Goal: Task Accomplishment & Management: Complete application form

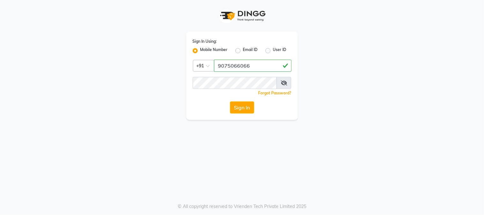
click at [237, 66] on input "9075066066" at bounding box center [253, 66] width 78 height 12
type input "9075066066"
click at [238, 105] on button "Sign In" at bounding box center [242, 108] width 24 height 12
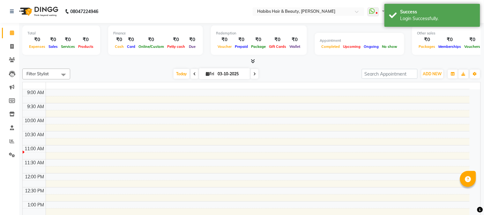
select select "en"
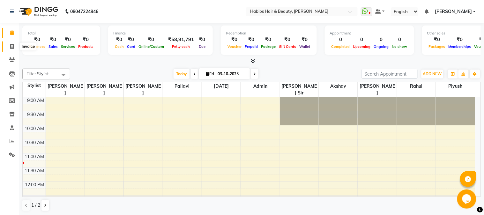
click at [12, 43] on span at bounding box center [11, 46] width 11 height 7
select select "service"
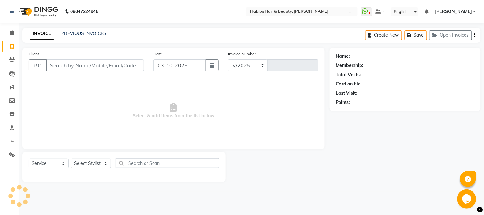
select select "3712"
type input "5418"
click at [217, 62] on button "button" at bounding box center [212, 65] width 13 height 12
select select "10"
select select "2025"
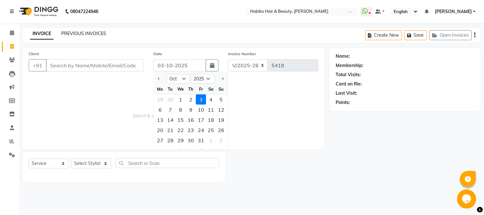
click at [82, 31] on link "PREVIOUS INVOICES" at bounding box center [83, 34] width 45 height 6
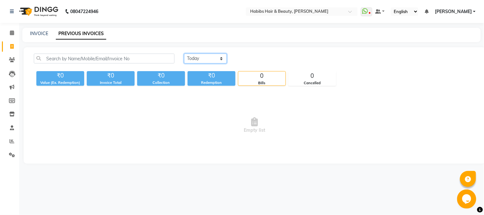
click at [208, 56] on select "[DATE] [DATE] Custom Range" at bounding box center [205, 59] width 43 height 10
select select "[DATE]"
click at [184, 54] on select "[DATE] [DATE] Custom Range" at bounding box center [205, 59] width 43 height 10
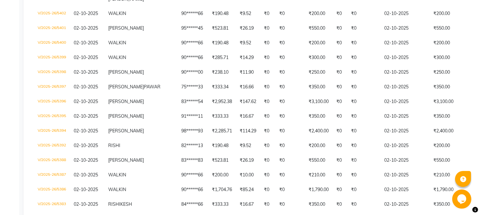
scroll to position [346, 0]
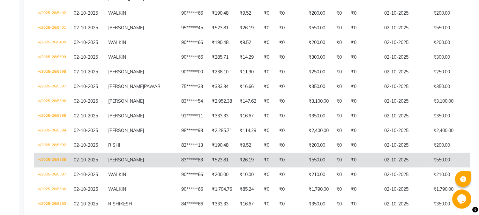
click at [51, 168] on td "V/2025-26/5388" at bounding box center [52, 160] width 36 height 15
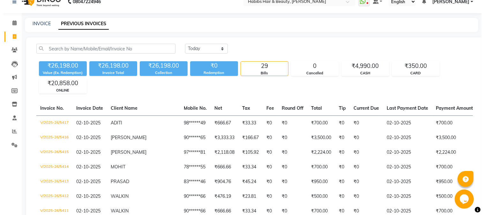
scroll to position [0, 0]
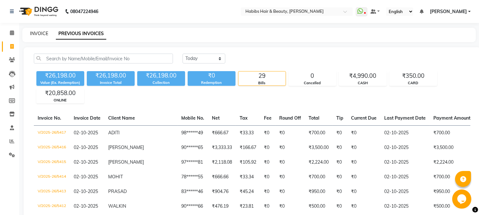
click at [37, 34] on link "INVOICE" at bounding box center [39, 34] width 18 height 6
select select "service"
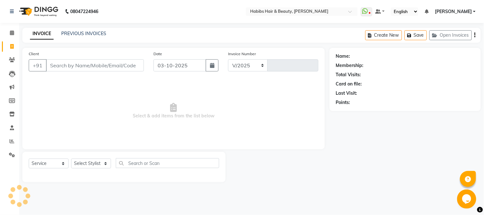
select select "3712"
type input "5418"
click at [76, 70] on input "Client" at bounding box center [95, 65] width 98 height 12
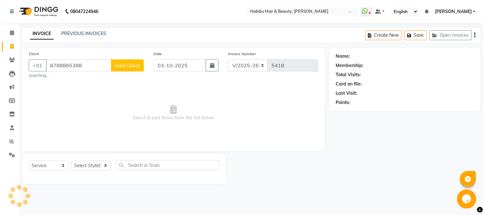
type input "8788865388"
click at [124, 61] on button "Add Client" at bounding box center [127, 65] width 33 height 12
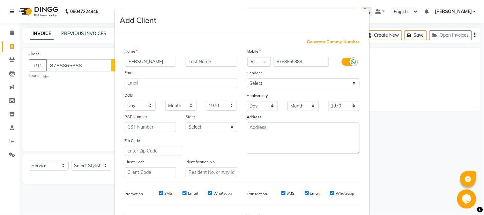
type input "[PERSON_NAME]"
click at [272, 87] on select "Select [DEMOGRAPHIC_DATA] [DEMOGRAPHIC_DATA] Other Prefer Not To Say" at bounding box center [303, 84] width 113 height 10
select select "[DEMOGRAPHIC_DATA]"
click at [247, 79] on select "Select [DEMOGRAPHIC_DATA] [DEMOGRAPHIC_DATA] Other Prefer Not To Say" at bounding box center [303, 84] width 113 height 10
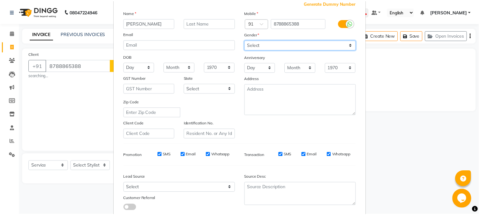
scroll to position [80, 0]
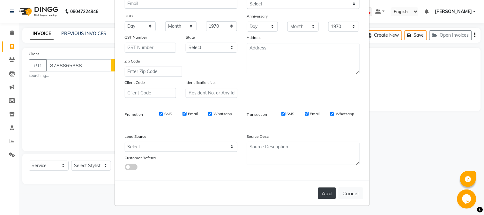
click at [323, 194] on button "Add" at bounding box center [327, 193] width 18 height 11
type input "87******88"
select select
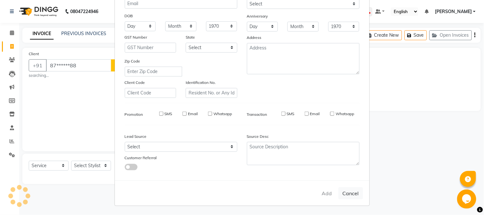
select select
checkbox input "false"
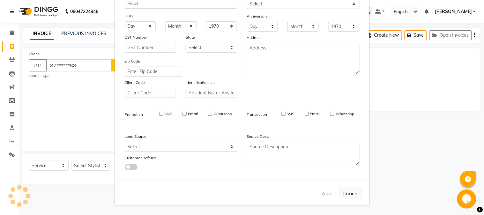
checkbox input "false"
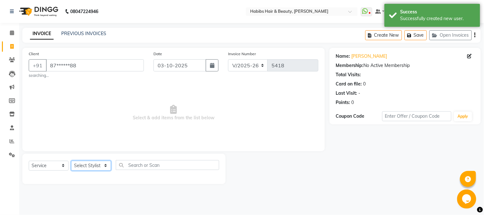
click at [95, 165] on select "Select Stylist Admin Akshay [PERSON_NAME] [PERSON_NAME] Pallavi [PERSON_NAME] […" at bounding box center [91, 166] width 40 height 10
select select "17833"
click at [71, 161] on select "Select Stylist Admin Akshay [PERSON_NAME] [PERSON_NAME] Pallavi [PERSON_NAME] […" at bounding box center [91, 166] width 40 height 10
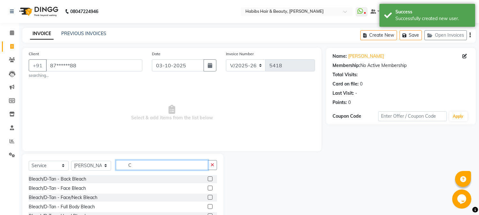
click at [156, 163] on input "C" at bounding box center [162, 165] width 92 height 10
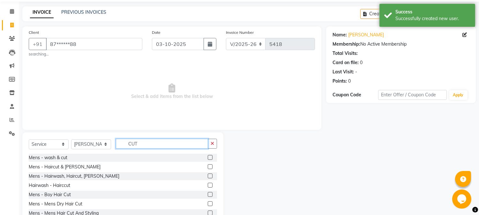
scroll to position [42, 0]
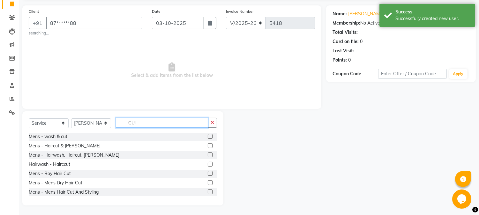
type input "CUT"
click at [208, 184] on label at bounding box center [210, 182] width 5 height 5
click at [208, 184] on input "checkbox" at bounding box center [210, 183] width 4 height 4
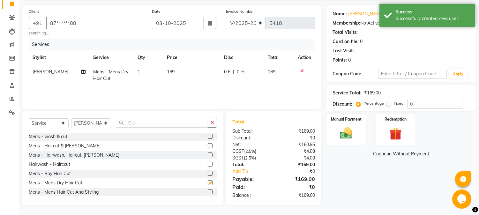
scroll to position [26, 0]
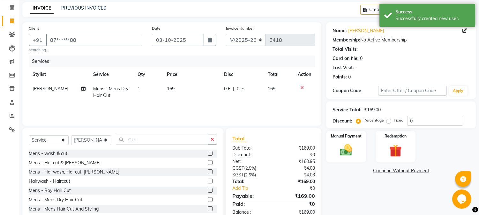
checkbox input "false"
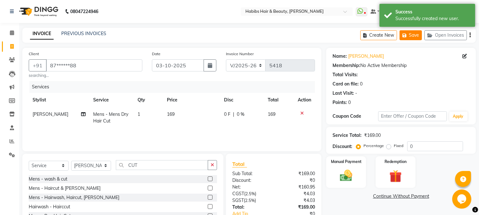
click at [410, 32] on button "Save" at bounding box center [411, 35] width 22 height 10
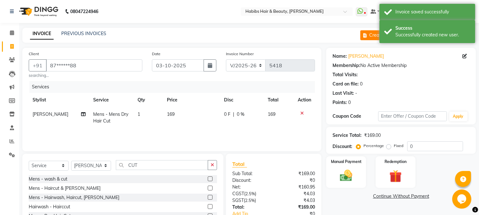
click at [371, 36] on button "Create New" at bounding box center [378, 35] width 37 height 10
select select "service"
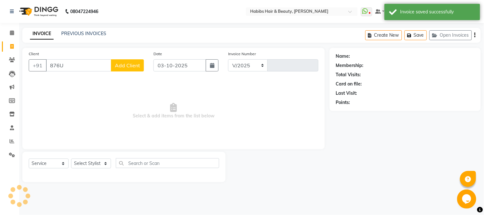
type input "876U7"
select select "3712"
type input "5418"
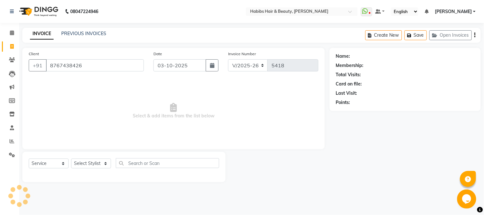
type input "8767438426"
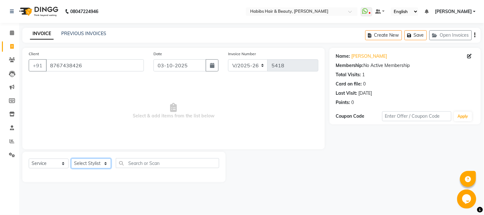
click at [87, 161] on select "Select Stylist Admin Akshay [PERSON_NAME] [PERSON_NAME] Pallavi [PERSON_NAME] […" at bounding box center [91, 164] width 40 height 10
select select "17833"
click at [71, 159] on select "Select Stylist Admin Akshay [PERSON_NAME] [PERSON_NAME] Pallavi [PERSON_NAME] […" at bounding box center [91, 164] width 40 height 10
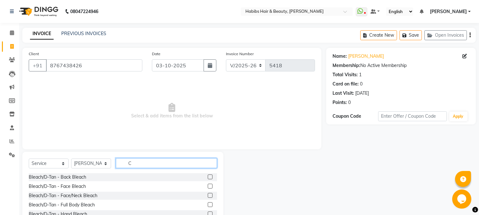
click at [154, 163] on input "C" at bounding box center [166, 163] width 101 height 10
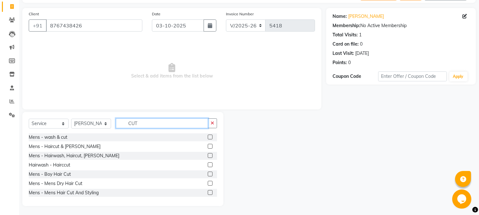
scroll to position [40, 0]
type input "CUT"
click at [208, 182] on label at bounding box center [210, 183] width 5 height 5
click at [208, 182] on input "checkbox" at bounding box center [210, 183] width 4 height 4
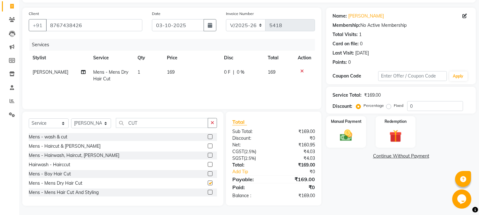
checkbox input "false"
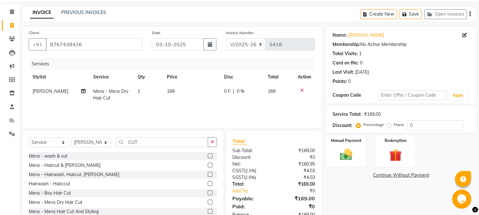
scroll to position [0, 0]
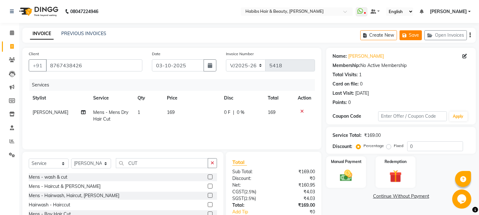
click at [412, 37] on button "Save" at bounding box center [411, 35] width 22 height 10
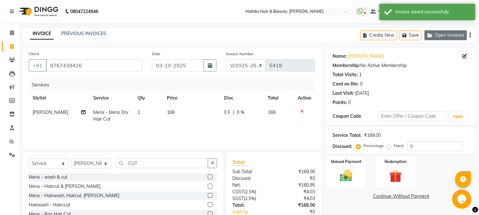
click at [441, 39] on button "Open Invoices" at bounding box center [446, 35] width 42 height 10
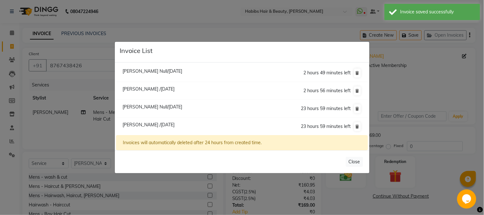
click at [167, 109] on span "[PERSON_NAME] Null/[DATE]" at bounding box center [153, 107] width 60 height 6
type input "87******88"
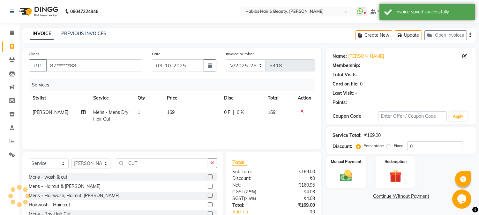
select select
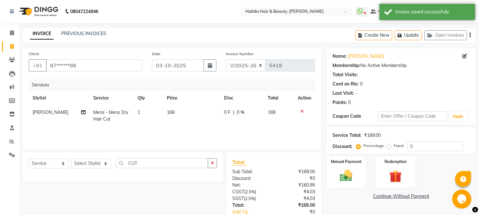
click at [45, 116] on td "[PERSON_NAME]" at bounding box center [59, 115] width 61 height 21
select select "17833"
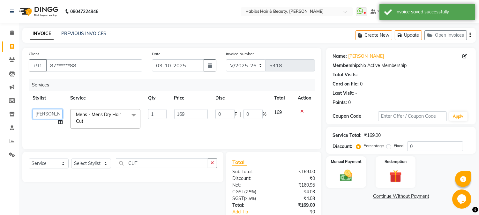
click at [47, 114] on select "[PERSON_NAME] [PERSON_NAME] [PERSON_NAME] Pallavi [PERSON_NAME] [PERSON_NAME][D…" at bounding box center [48, 114] width 30 height 10
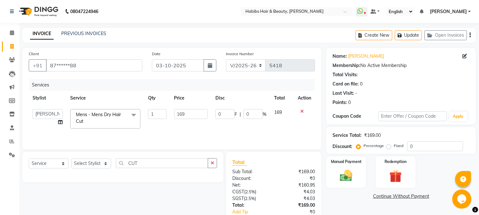
select select "53779"
click at [411, 37] on button "Update" at bounding box center [408, 35] width 27 height 10
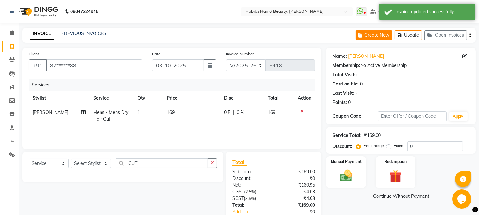
click at [382, 33] on button "Create New" at bounding box center [374, 35] width 37 height 10
select select "service"
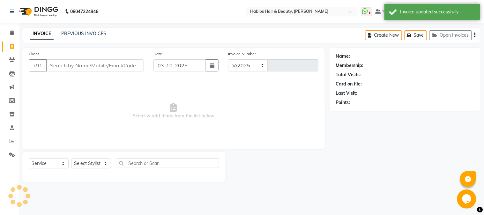
select select "3712"
type input "5418"
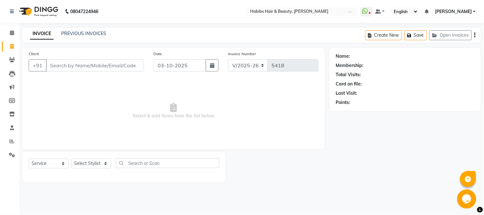
click at [98, 69] on input "Client" at bounding box center [95, 65] width 98 height 12
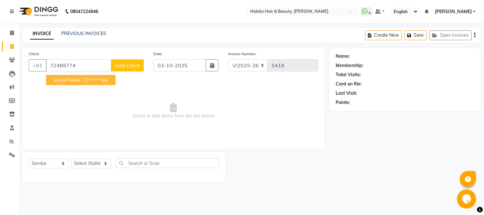
click at [104, 80] on ngb-highlight "72******96" at bounding box center [95, 80] width 26 height 6
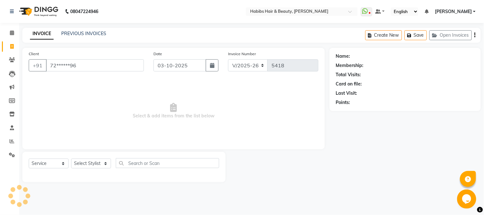
type input "72******96"
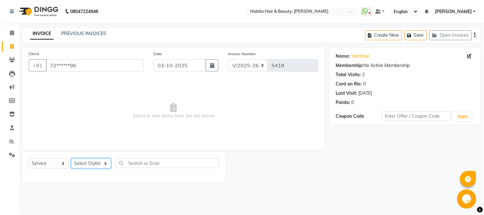
click at [90, 168] on select "Select Stylist Admin Akshay [PERSON_NAME] [PERSON_NAME] Pallavi [PERSON_NAME] […" at bounding box center [91, 164] width 40 height 10
select select "24540"
click at [71, 159] on select "Select Stylist Admin Akshay [PERSON_NAME] [PERSON_NAME] Pallavi [PERSON_NAME] […" at bounding box center [91, 164] width 40 height 10
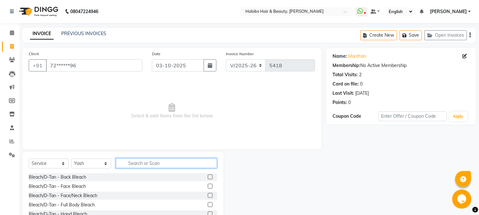
click at [167, 161] on input "text" at bounding box center [166, 163] width 101 height 10
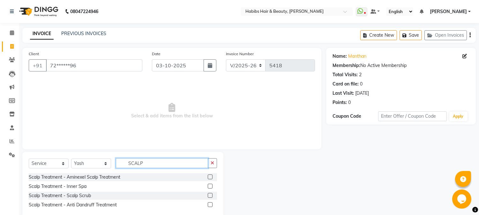
type input "SCALP"
click at [210, 195] on label at bounding box center [210, 195] width 5 height 5
click at [210, 195] on input "checkbox" at bounding box center [210, 196] width 4 height 4
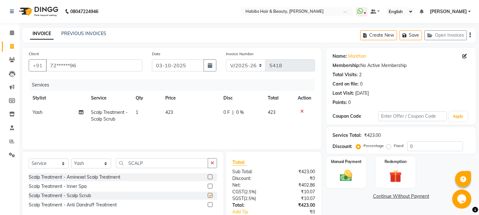
checkbox input "false"
click at [140, 162] on input "SCALP" at bounding box center [162, 163] width 92 height 10
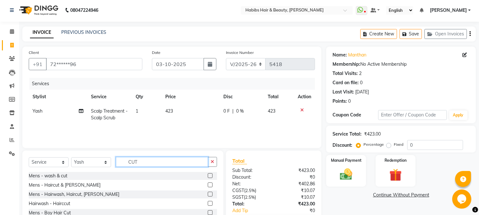
scroll to position [40, 0]
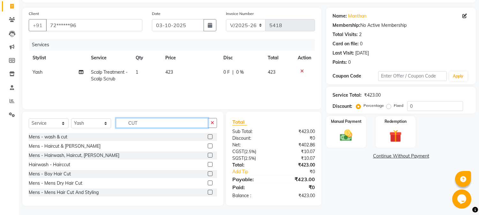
type input "CUT"
click at [208, 184] on label at bounding box center [210, 183] width 5 height 5
click at [208, 184] on input "checkbox" at bounding box center [210, 183] width 4 height 4
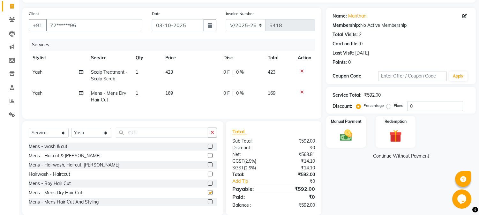
checkbox input "false"
click at [169, 67] on td "423" at bounding box center [191, 75] width 58 height 21
click at [162, 67] on td "1" at bounding box center [147, 75] width 30 height 21
select select "24540"
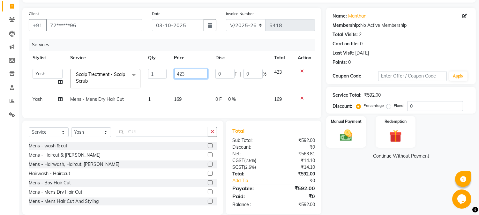
click at [179, 72] on input "423" at bounding box center [191, 74] width 34 height 10
type input "1000"
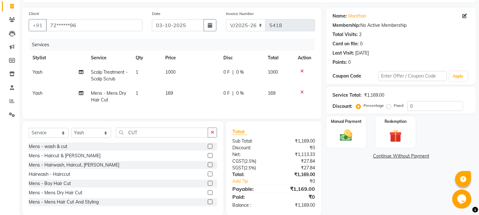
click at [179, 99] on td "169" at bounding box center [191, 96] width 58 height 21
select select "24540"
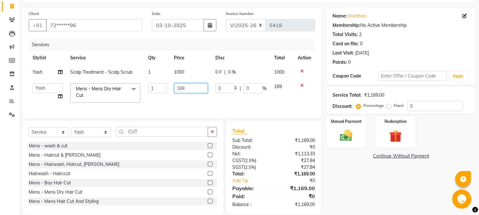
click at [182, 87] on input "169" at bounding box center [191, 88] width 34 height 10
type input "350"
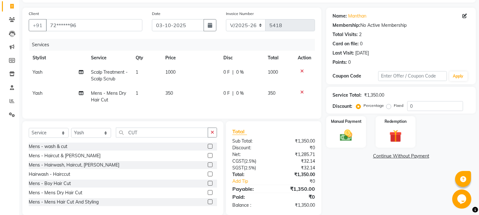
click at [200, 69] on td "1000" at bounding box center [191, 75] width 58 height 21
select select "24540"
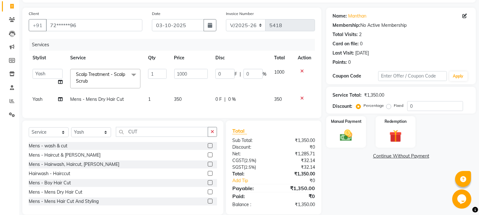
scroll to position [55, 0]
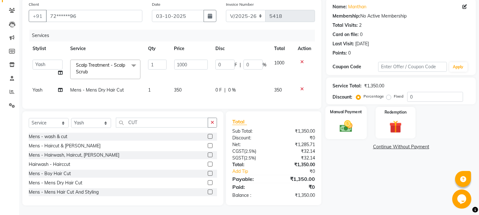
click at [345, 128] on img at bounding box center [346, 126] width 21 height 15
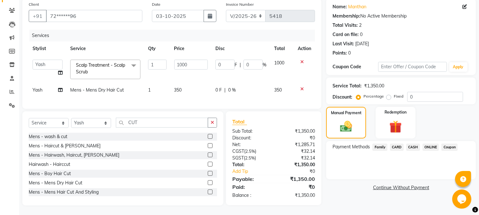
click at [429, 144] on span "ONLINE" at bounding box center [431, 147] width 17 height 7
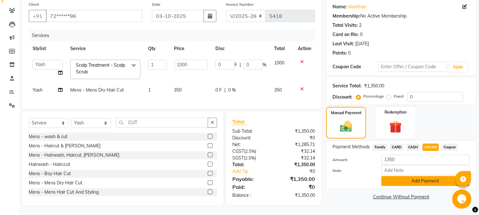
click at [420, 176] on button "Add Payment" at bounding box center [425, 181] width 88 height 10
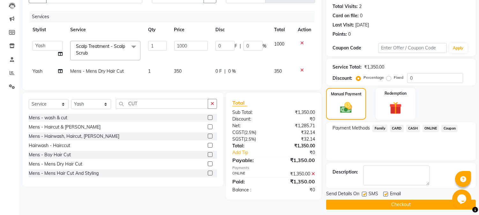
scroll to position [72, 0]
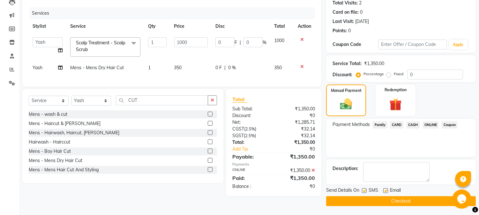
click at [400, 199] on button "Checkout" at bounding box center [401, 201] width 150 height 10
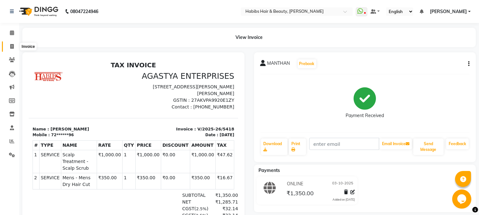
click at [10, 43] on span at bounding box center [11, 46] width 11 height 7
select select "service"
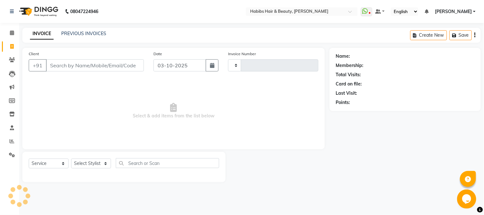
type input "5419"
select select "3712"
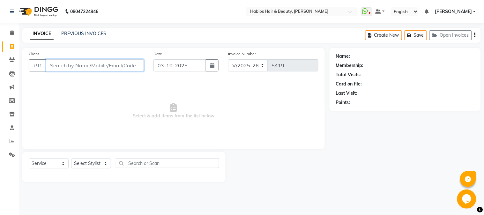
click at [87, 66] on input "Client" at bounding box center [95, 65] width 98 height 12
click at [90, 65] on input "Client" at bounding box center [95, 65] width 98 height 12
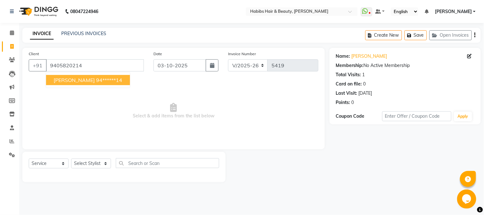
click at [94, 78] on span "[PERSON_NAME]" at bounding box center [74, 80] width 41 height 6
type input "94******14"
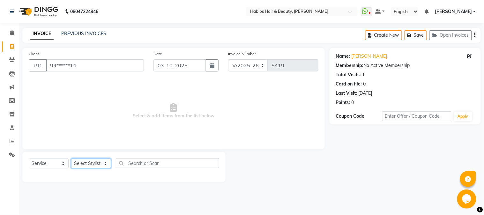
click at [87, 162] on select "Select Stylist Admin Akshay [PERSON_NAME] [PERSON_NAME] Pallavi [PERSON_NAME] […" at bounding box center [91, 164] width 40 height 10
select select "17830"
click at [71, 159] on select "Select Stylist Admin Akshay [PERSON_NAME] [PERSON_NAME] Pallavi [PERSON_NAME] […" at bounding box center [91, 164] width 40 height 10
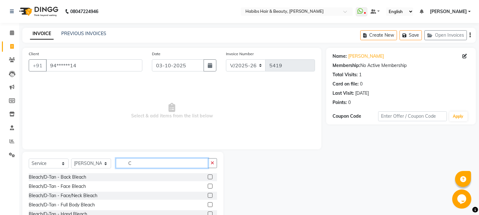
click at [163, 163] on input "C" at bounding box center [162, 163] width 92 height 10
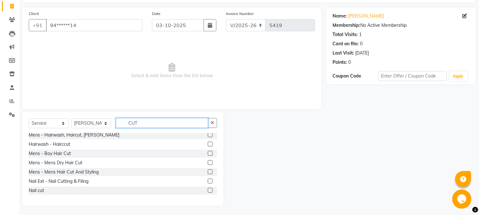
scroll to position [56, 0]
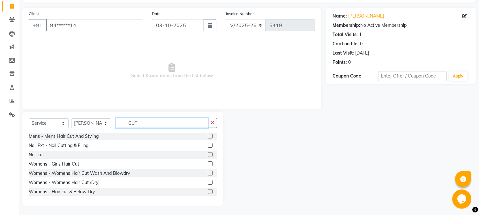
type input "CUT"
click at [208, 171] on label at bounding box center [210, 173] width 5 height 5
click at [208, 171] on input "checkbox" at bounding box center [210, 173] width 4 height 4
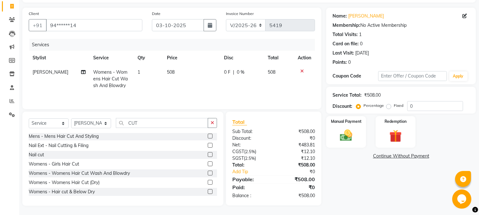
click at [208, 174] on label at bounding box center [210, 173] width 5 height 5
click at [208, 174] on input "checkbox" at bounding box center [210, 173] width 4 height 4
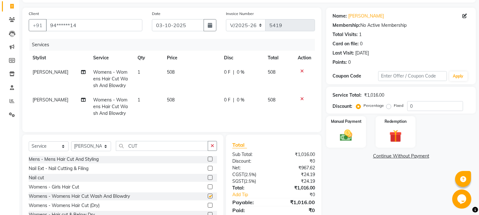
checkbox input "false"
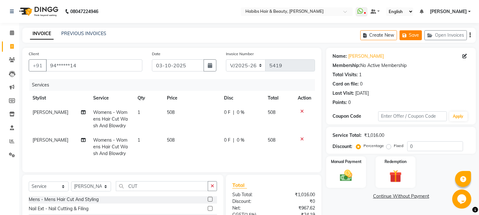
click at [409, 36] on button "Save" at bounding box center [411, 35] width 22 height 10
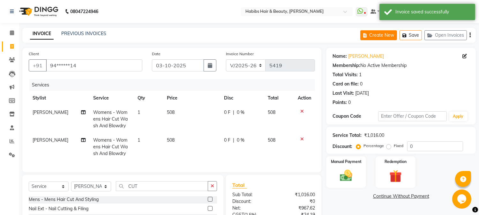
click at [382, 34] on button "Create New" at bounding box center [378, 35] width 37 height 10
select select "service"
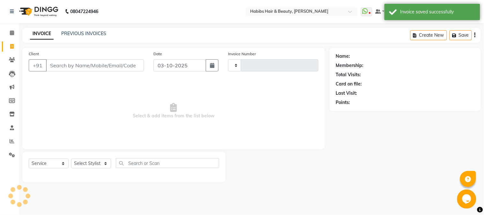
type input "5419"
select select "3712"
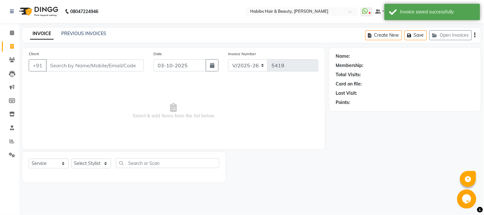
click at [98, 65] on input "Client" at bounding box center [95, 65] width 98 height 12
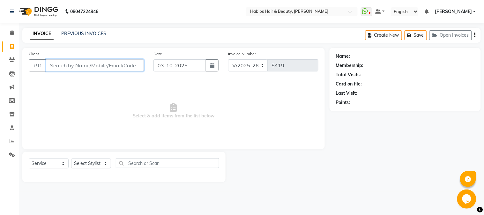
click at [125, 68] on input "Client" at bounding box center [95, 65] width 98 height 12
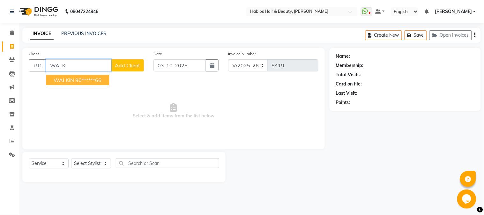
click at [77, 79] on ngb-highlight "90******66" at bounding box center [88, 80] width 26 height 6
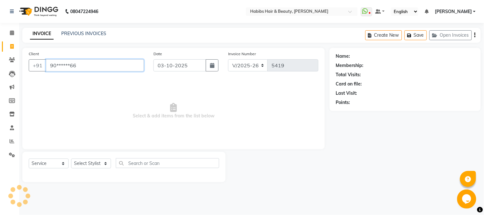
type input "90******66"
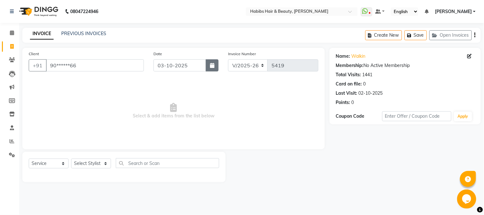
click at [215, 63] on button "button" at bounding box center [212, 65] width 13 height 12
select select "10"
select select "2025"
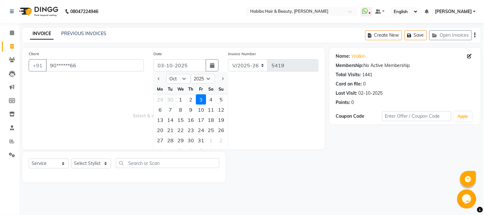
click at [169, 104] on div "30" at bounding box center [170, 99] width 10 height 10
type input "[DATE]"
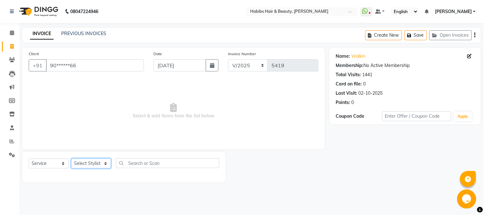
click at [91, 164] on select "Select Stylist Admin Akshay [PERSON_NAME] [PERSON_NAME] Pallavi [PERSON_NAME] […" at bounding box center [91, 164] width 40 height 10
select select "23452"
click at [71, 159] on select "Select Stylist Admin Akshay [PERSON_NAME] [PERSON_NAME] Pallavi [PERSON_NAME] […" at bounding box center [91, 164] width 40 height 10
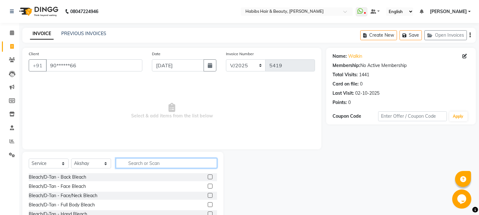
click at [132, 164] on input "text" at bounding box center [166, 163] width 101 height 10
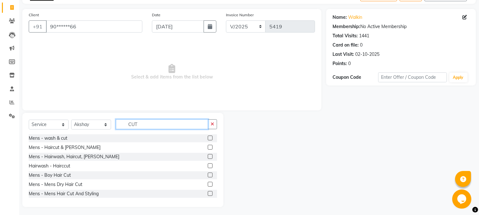
scroll to position [40, 0]
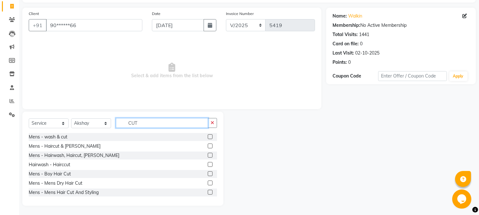
type input "CUT"
click at [208, 154] on label at bounding box center [210, 155] width 5 height 5
click at [208, 154] on input "checkbox" at bounding box center [210, 156] width 4 height 4
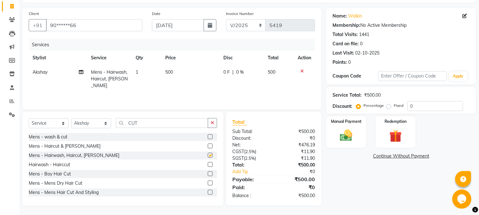
checkbox input "false"
click at [171, 70] on span "500" at bounding box center [169, 72] width 8 height 6
click at [171, 70] on td "500" at bounding box center [191, 79] width 58 height 28
select select "23452"
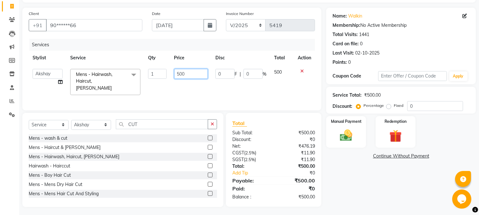
click at [181, 71] on input "500" at bounding box center [191, 74] width 34 height 10
type input "550"
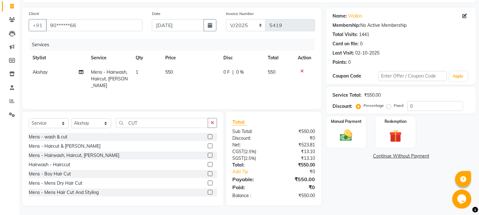
click at [198, 59] on th "Price" at bounding box center [191, 58] width 58 height 14
click at [234, 71] on div "0 F | 0 %" at bounding box center [241, 72] width 37 height 7
select select "23452"
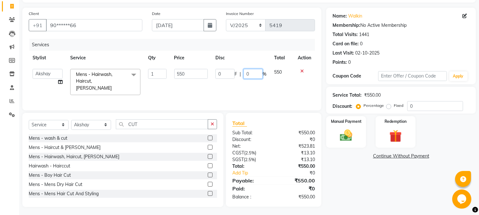
click at [247, 72] on input "0" at bounding box center [253, 74] width 19 height 10
type input "20"
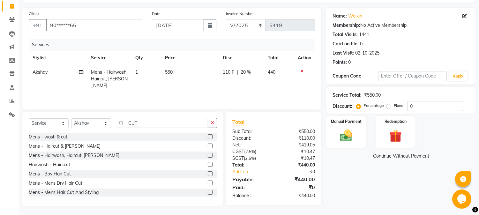
click at [258, 60] on th "Disc" at bounding box center [241, 58] width 45 height 14
click at [347, 128] on img at bounding box center [346, 135] width 21 height 15
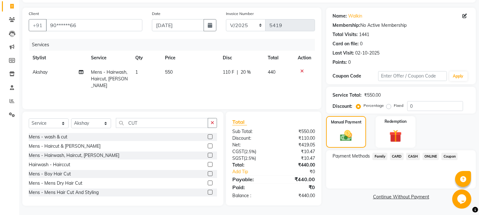
click at [398, 155] on span "CARD" at bounding box center [397, 156] width 14 height 7
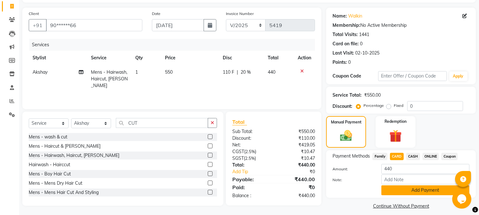
click at [397, 190] on button "Add Payment" at bounding box center [425, 190] width 88 height 10
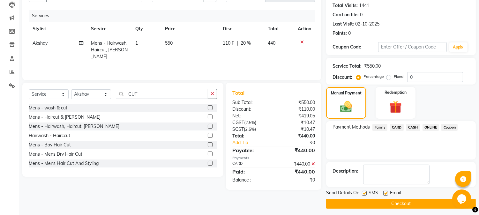
scroll to position [72, 0]
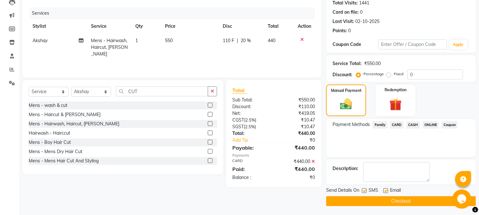
click at [388, 206] on button "Checkout" at bounding box center [401, 201] width 150 height 10
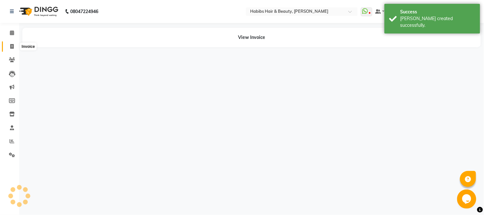
click at [11, 44] on icon at bounding box center [12, 46] width 4 height 5
select select "service"
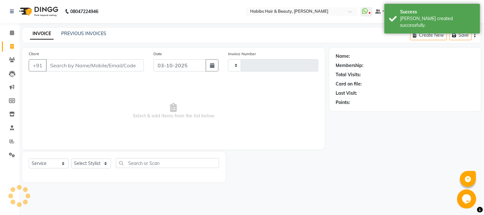
type input "5420"
select select "3712"
click at [217, 65] on button "button" at bounding box center [212, 65] width 13 height 12
select select "10"
select select "2025"
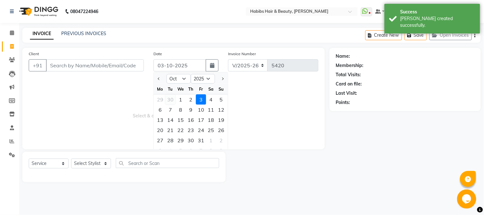
click at [169, 100] on div "30" at bounding box center [170, 99] width 10 height 10
type input "[DATE]"
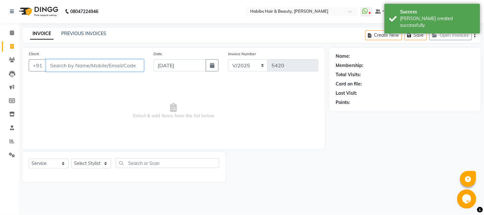
click at [128, 65] on input "Client" at bounding box center [95, 65] width 98 height 12
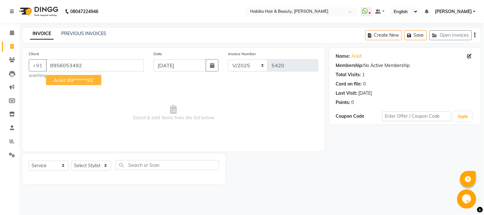
click at [78, 81] on ngb-highlight "89******92" at bounding box center [80, 80] width 26 height 6
type input "89******92"
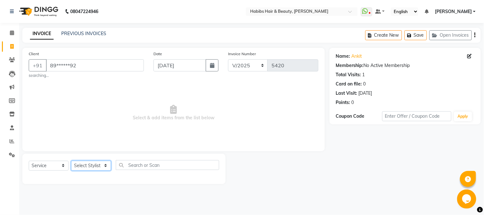
click at [102, 165] on select "Select Stylist Admin Akshay [PERSON_NAME] [PERSON_NAME] Pallavi [PERSON_NAME] […" at bounding box center [91, 166] width 40 height 10
select select "53779"
click at [71, 161] on select "Select Stylist Admin Akshay [PERSON_NAME] [PERSON_NAME] Pallavi [PERSON_NAME] […" at bounding box center [91, 166] width 40 height 10
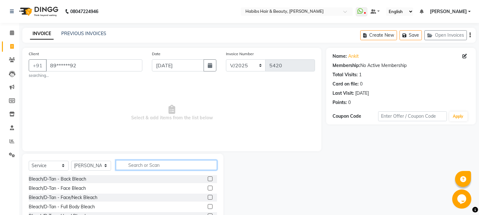
click at [138, 164] on input "text" at bounding box center [166, 165] width 101 height 10
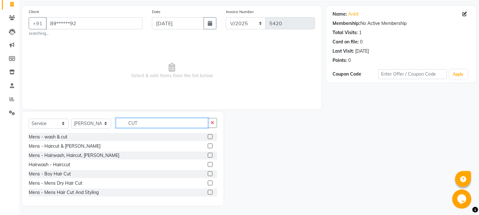
scroll to position [42, 0]
type input "CUT"
click at [208, 181] on label at bounding box center [210, 182] width 5 height 5
click at [208, 181] on input "checkbox" at bounding box center [210, 183] width 4 height 4
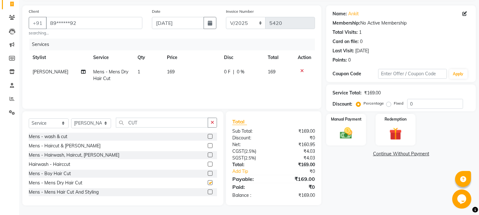
checkbox input "false"
click at [170, 75] on td "169" at bounding box center [191, 75] width 57 height 21
select select "53779"
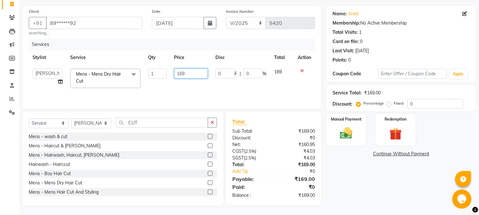
click at [179, 74] on input "169" at bounding box center [191, 74] width 34 height 10
type input "350"
click at [192, 62] on th "Price" at bounding box center [190, 57] width 41 height 14
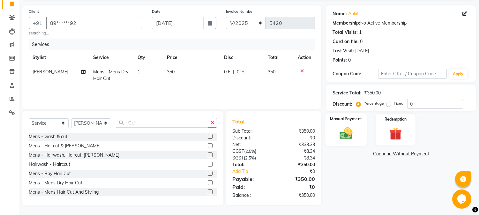
click at [362, 125] on div "Manual Payment" at bounding box center [346, 129] width 41 height 33
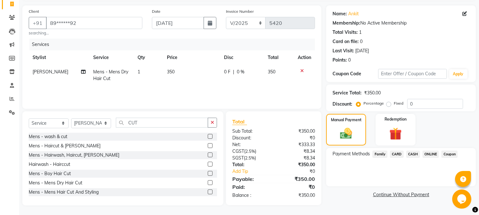
click at [395, 152] on span "CARD" at bounding box center [397, 154] width 14 height 7
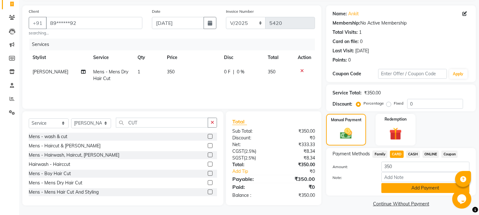
click at [398, 184] on button "Add Payment" at bounding box center [425, 188] width 88 height 10
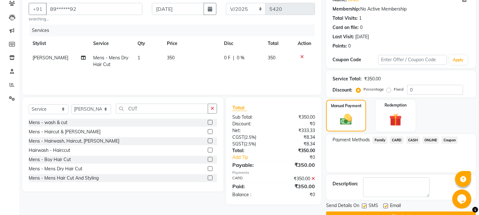
scroll to position [72, 0]
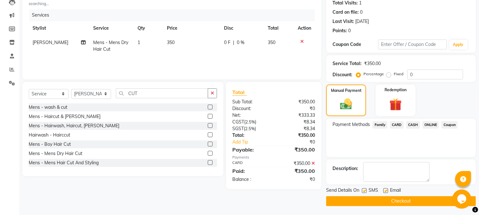
click at [387, 198] on button "Checkout" at bounding box center [401, 201] width 150 height 10
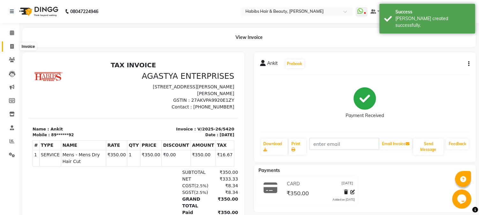
click at [11, 45] on icon at bounding box center [12, 46] width 4 height 5
select select "service"
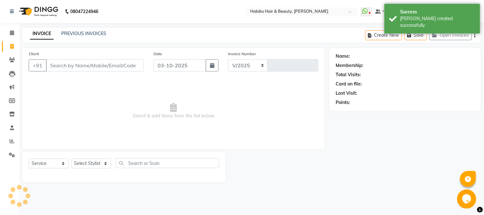
select select "3712"
type input "5421"
click at [210, 63] on icon "button" at bounding box center [212, 65] width 4 height 5
select select "10"
select select "2025"
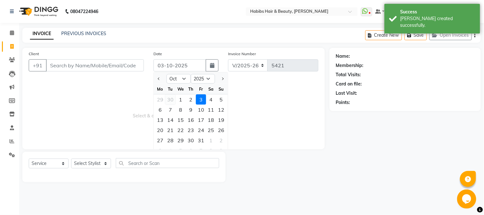
click at [167, 98] on div "30" at bounding box center [170, 99] width 10 height 10
type input "[DATE]"
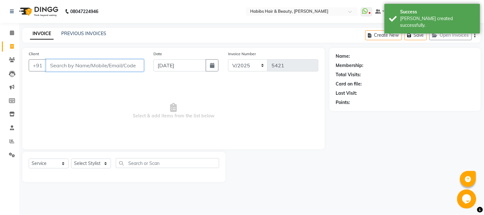
click at [114, 63] on input "Client" at bounding box center [95, 65] width 98 height 12
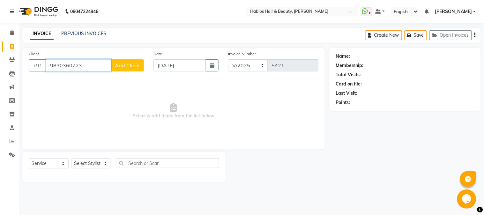
type input "9890360723"
click at [125, 64] on span "Add Client" at bounding box center [127, 65] width 25 height 6
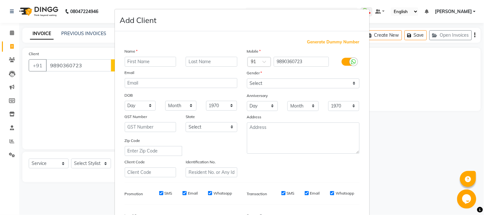
type input "M"
type input "[PERSON_NAME]"
click at [258, 85] on select "Select [DEMOGRAPHIC_DATA] [DEMOGRAPHIC_DATA] Other Prefer Not To Say" at bounding box center [303, 84] width 113 height 10
click at [274, 86] on select "Select [DEMOGRAPHIC_DATA] [DEMOGRAPHIC_DATA] Other Prefer Not To Say" at bounding box center [303, 84] width 113 height 10
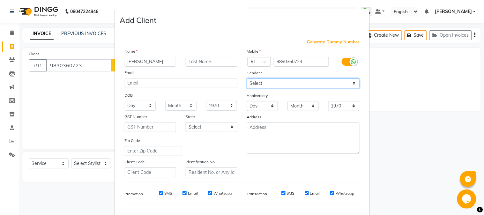
select select "[DEMOGRAPHIC_DATA]"
click at [247, 79] on select "Select [DEMOGRAPHIC_DATA] [DEMOGRAPHIC_DATA] Other Prefer Not To Say" at bounding box center [303, 84] width 113 height 10
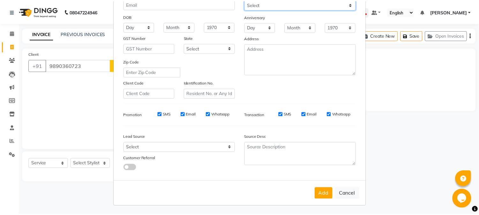
scroll to position [80, 0]
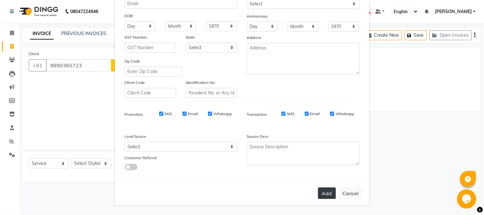
click at [323, 195] on button "Add" at bounding box center [327, 193] width 18 height 11
type input "98******23"
select select
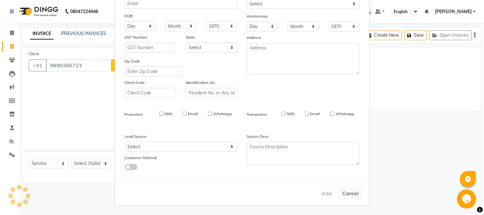
select select
checkbox input "false"
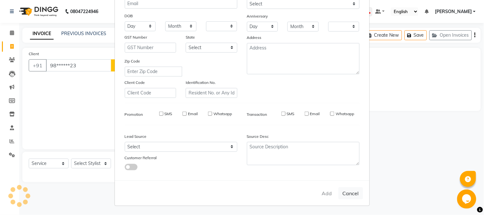
checkbox input "false"
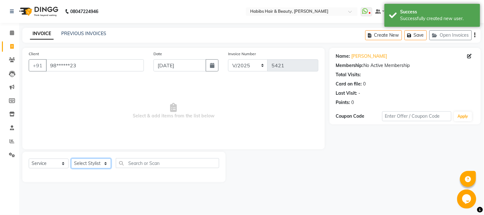
click at [91, 165] on select "Select Stylist Admin Akshay [PERSON_NAME] [PERSON_NAME] Pallavi [PERSON_NAME] […" at bounding box center [91, 164] width 40 height 10
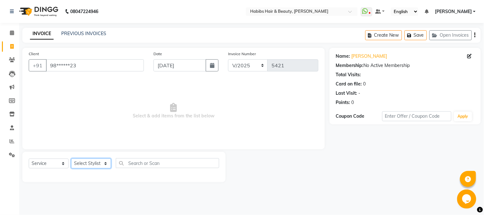
select select "17833"
click at [71, 159] on select "Select Stylist Admin Akshay [PERSON_NAME] [PERSON_NAME] Pallavi [PERSON_NAME] […" at bounding box center [91, 164] width 40 height 10
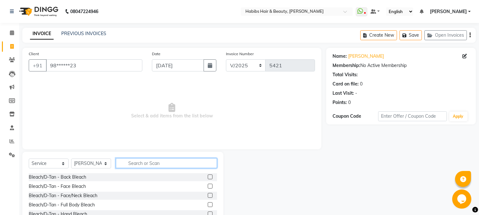
click at [129, 164] on input "text" at bounding box center [166, 163] width 101 height 10
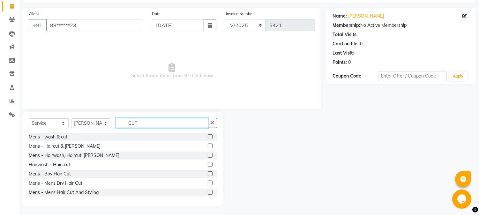
scroll to position [56, 0]
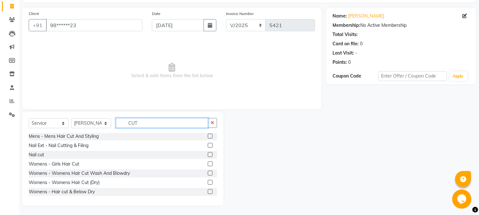
type input "CUT"
click at [208, 173] on label at bounding box center [210, 173] width 5 height 5
click at [208, 173] on input "checkbox" at bounding box center [210, 173] width 4 height 4
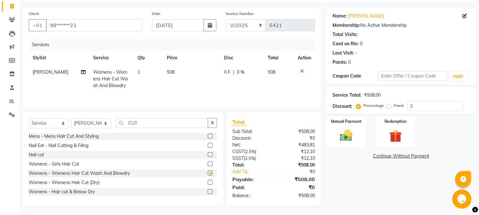
checkbox input "false"
click at [170, 76] on td "508" at bounding box center [191, 79] width 57 height 28
select select "17833"
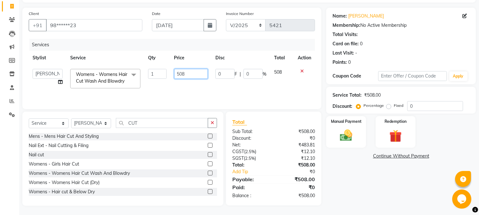
click at [181, 73] on input "508" at bounding box center [191, 74] width 34 height 10
type input "750"
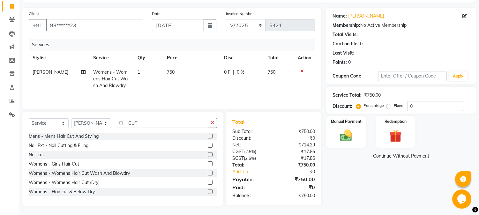
click at [206, 57] on th "Price" at bounding box center [191, 58] width 57 height 14
click at [356, 129] on img at bounding box center [346, 135] width 21 height 15
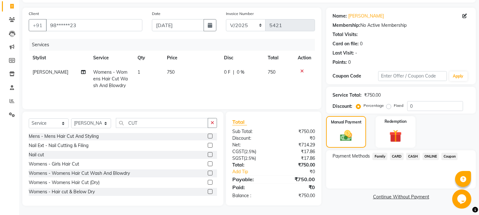
click at [426, 156] on span "ONLINE" at bounding box center [431, 156] width 17 height 7
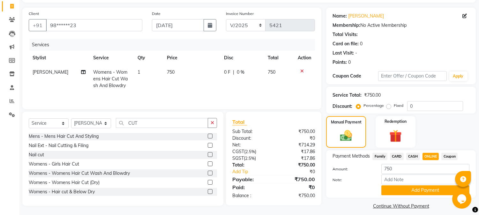
scroll to position [45, 0]
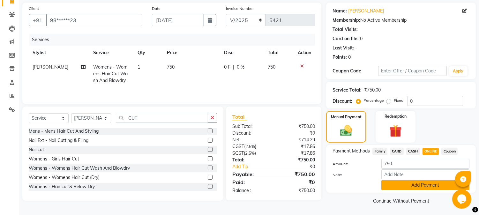
click at [410, 185] on button "Add Payment" at bounding box center [425, 185] width 88 height 10
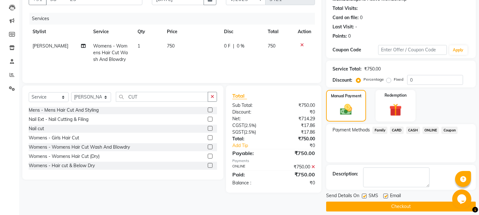
scroll to position [72, 0]
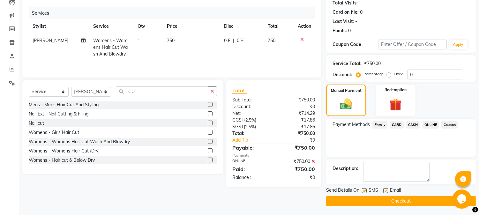
click at [397, 198] on button "Checkout" at bounding box center [401, 201] width 150 height 10
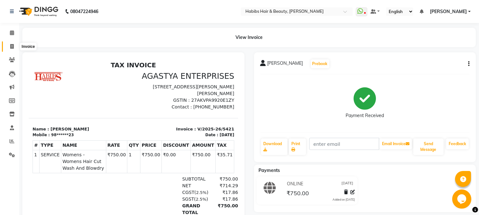
click at [11, 45] on icon at bounding box center [12, 46] width 4 height 5
select select "service"
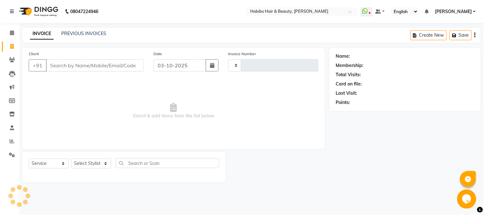
type input "5422"
select select "3712"
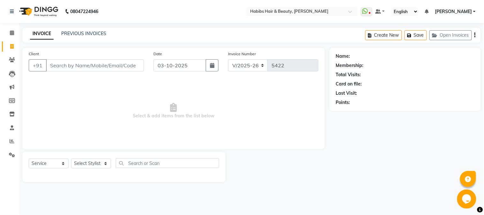
click at [11, 45] on icon at bounding box center [12, 46] width 4 height 5
select select "service"
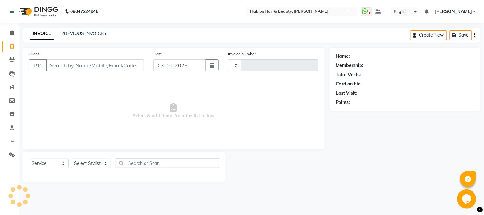
type input "5422"
select select "3712"
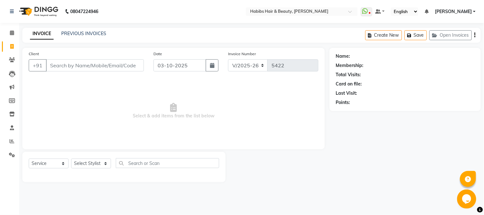
click at [94, 63] on input "Client" at bounding box center [95, 65] width 98 height 12
click at [95, 66] on input "Client" at bounding box center [95, 65] width 98 height 12
click at [94, 65] on input "Client" at bounding box center [95, 65] width 98 height 12
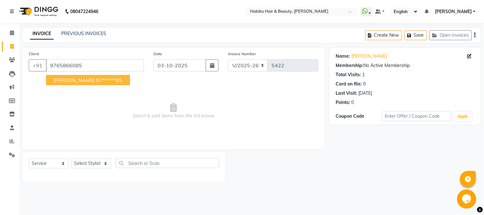
click at [96, 78] on ngb-highlight "97******85" at bounding box center [109, 80] width 26 height 6
type input "97******85"
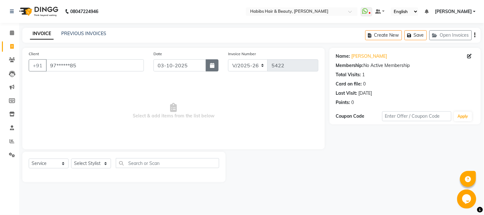
click at [211, 63] on icon "button" at bounding box center [212, 65] width 4 height 5
select select "10"
select select "2025"
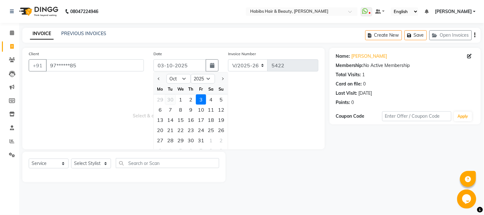
click at [170, 96] on div "30" at bounding box center [170, 99] width 10 height 10
type input "[DATE]"
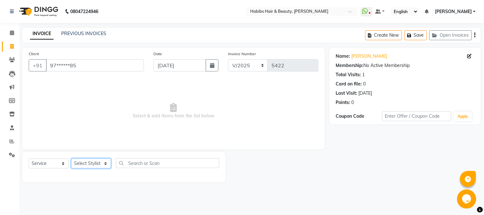
click at [87, 165] on select "Select Stylist Admin Akshay [PERSON_NAME] [PERSON_NAME] Pallavi [PERSON_NAME] […" at bounding box center [91, 164] width 40 height 10
select select "91170"
click at [71, 159] on select "Select Stylist Admin Akshay [PERSON_NAME] [PERSON_NAME] Pallavi [PERSON_NAME] […" at bounding box center [91, 164] width 40 height 10
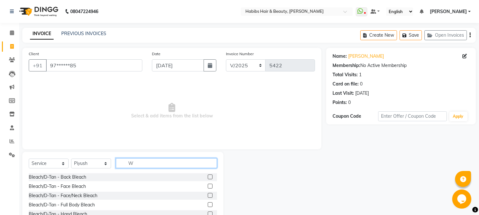
click at [146, 164] on input "W" at bounding box center [166, 163] width 101 height 10
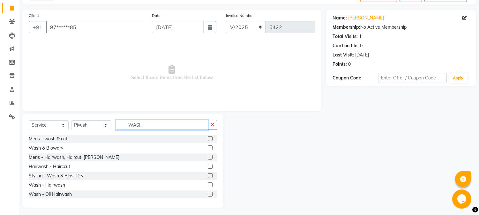
scroll to position [40, 0]
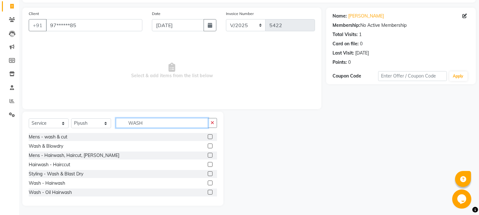
type input "WASH"
click at [208, 173] on label at bounding box center [210, 173] width 5 height 5
click at [208, 173] on input "checkbox" at bounding box center [210, 174] width 4 height 4
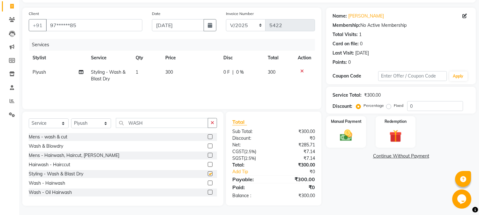
checkbox input "false"
click at [349, 134] on img at bounding box center [346, 135] width 21 height 15
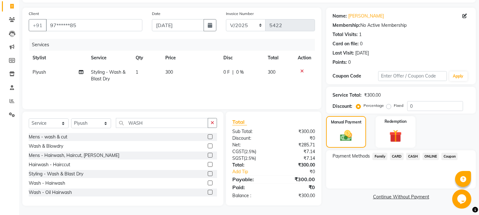
click at [413, 156] on span "CASH" at bounding box center [413, 156] width 14 height 7
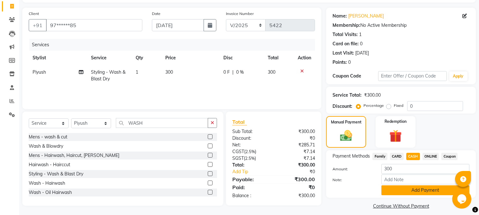
click at [419, 191] on button "Add Payment" at bounding box center [425, 190] width 88 height 10
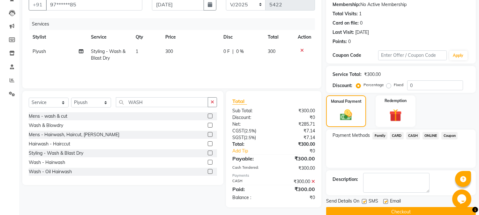
scroll to position [72, 0]
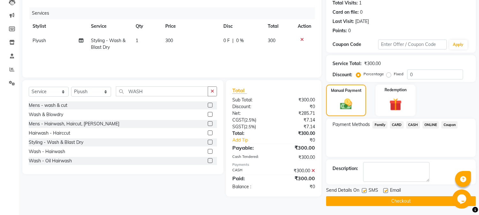
click at [406, 200] on button "Checkout" at bounding box center [401, 201] width 150 height 10
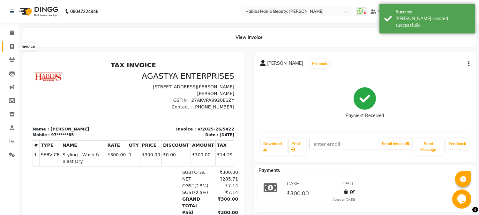
click at [12, 45] on icon at bounding box center [12, 46] width 4 height 5
select select "service"
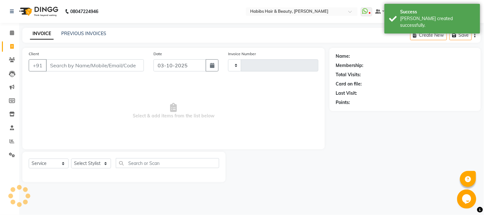
type input "5423"
select select "3712"
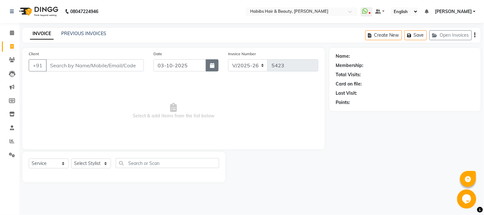
click at [215, 66] on button "button" at bounding box center [212, 65] width 13 height 12
select select "10"
select select "2025"
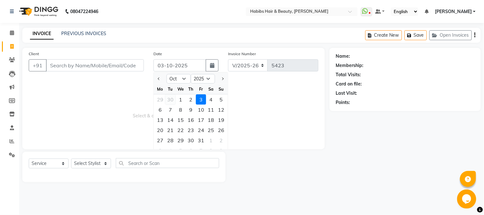
click at [169, 98] on div "30" at bounding box center [170, 99] width 10 height 10
type input "[DATE]"
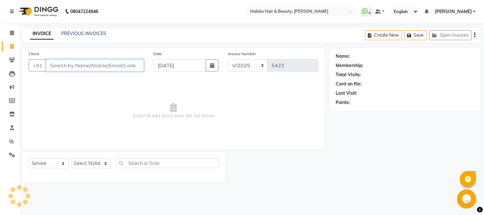
click at [113, 64] on input "Client" at bounding box center [95, 65] width 98 height 12
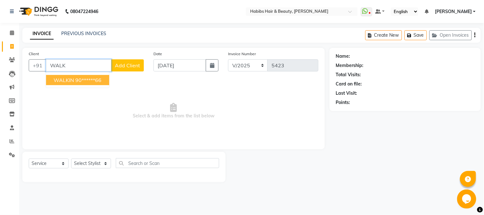
click at [92, 81] on ngb-highlight "90******66" at bounding box center [88, 80] width 26 height 6
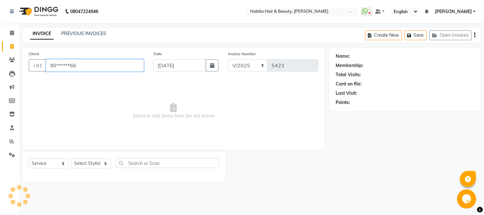
type input "90******66"
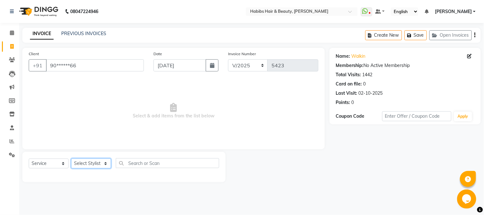
click at [90, 164] on select "Select Stylist Admin Akshay [PERSON_NAME] [PERSON_NAME] Pallavi [PERSON_NAME] […" at bounding box center [91, 164] width 40 height 10
select select "53779"
click at [71, 159] on select "Select Stylist Admin Akshay [PERSON_NAME] [PERSON_NAME] Pallavi [PERSON_NAME] […" at bounding box center [91, 164] width 40 height 10
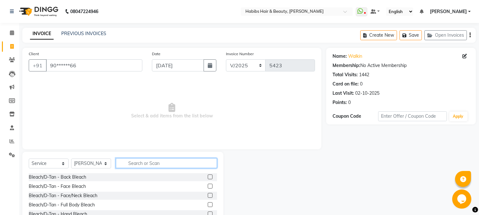
click at [170, 163] on input "text" at bounding box center [166, 163] width 101 height 10
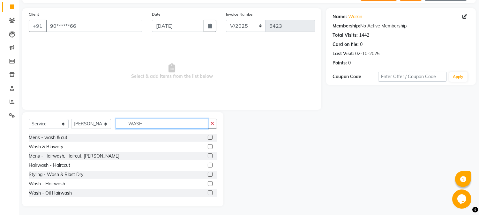
scroll to position [40, 0]
type input "WASH"
click at [208, 181] on label at bounding box center [210, 183] width 5 height 5
click at [208, 181] on input "checkbox" at bounding box center [210, 183] width 4 height 4
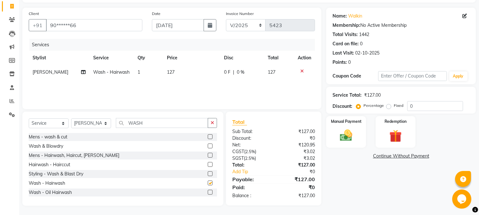
checkbox input "false"
click at [136, 121] on input "WASH" at bounding box center [162, 123] width 92 height 10
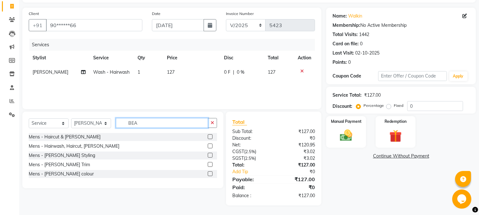
scroll to position [40, 0]
type input "BEARD"
click at [208, 165] on label at bounding box center [210, 164] width 5 height 5
click at [208, 165] on input "checkbox" at bounding box center [210, 165] width 4 height 4
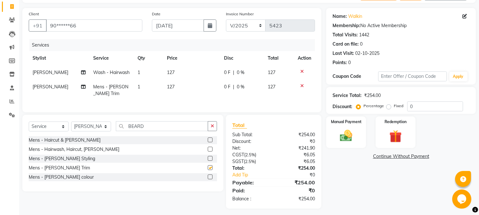
checkbox input "false"
click at [168, 69] on td "127" at bounding box center [191, 72] width 57 height 14
click at [163, 69] on td "1" at bounding box center [148, 72] width 29 height 14
select select "53779"
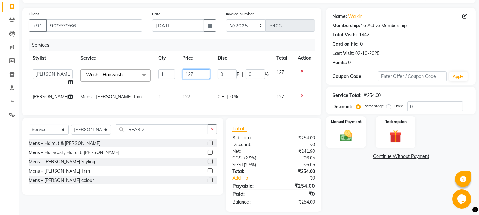
click at [183, 73] on input "127" at bounding box center [196, 74] width 27 height 10
type input "100"
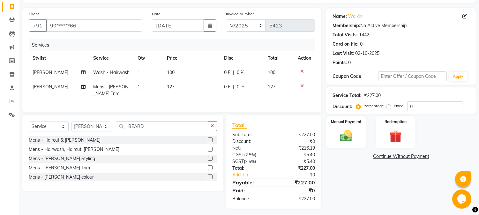
click at [177, 96] on td "127" at bounding box center [191, 90] width 57 height 21
select select "53779"
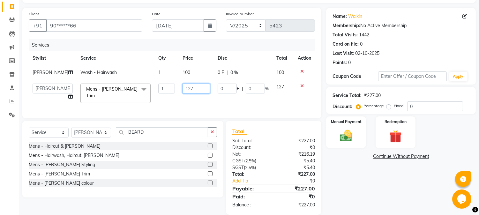
click at [183, 88] on input "127" at bounding box center [196, 89] width 27 height 10
type input "200"
click at [193, 76] on td "100" at bounding box center [196, 72] width 35 height 14
select select "53779"
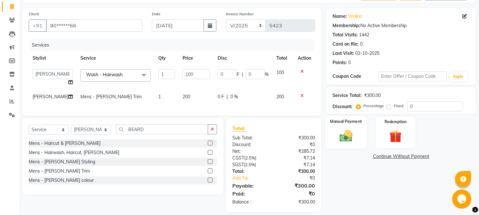
click at [348, 133] on img at bounding box center [346, 136] width 21 height 15
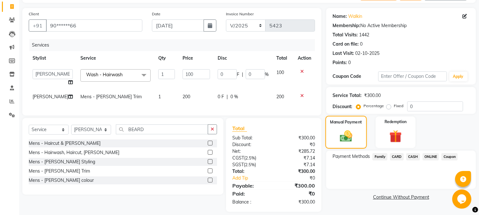
scroll to position [51, 0]
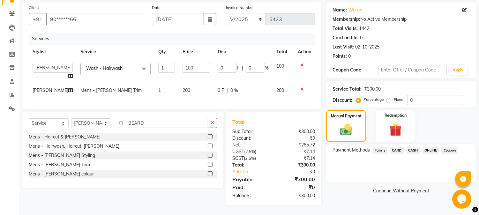
click at [427, 147] on span "ONLINE" at bounding box center [431, 150] width 17 height 7
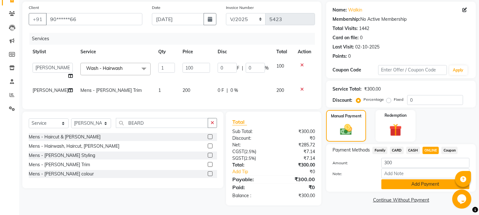
click at [416, 179] on button "Add Payment" at bounding box center [425, 184] width 88 height 10
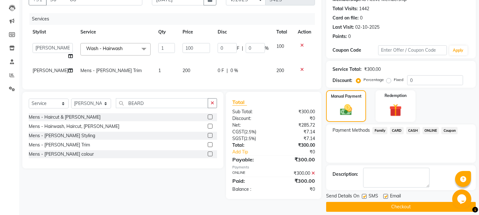
scroll to position [72, 0]
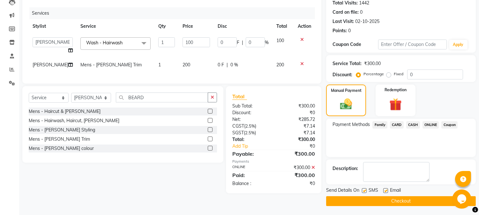
click at [401, 200] on button "Checkout" at bounding box center [401, 201] width 150 height 10
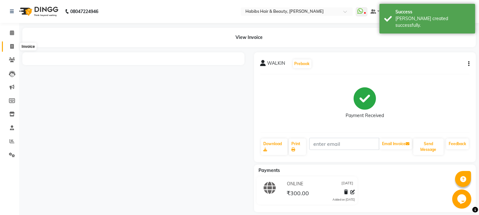
click at [11, 45] on icon at bounding box center [12, 46] width 4 height 5
select select "service"
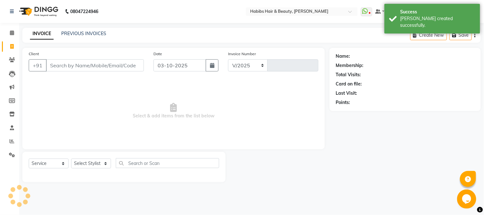
select select "3712"
type input "5424"
click at [94, 65] on input "Client" at bounding box center [95, 65] width 98 height 12
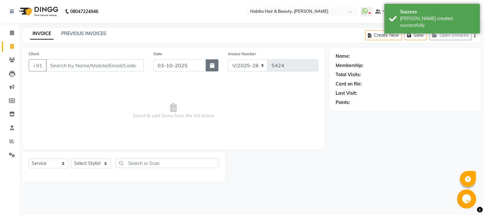
click at [215, 63] on button "button" at bounding box center [212, 65] width 13 height 12
select select "10"
select select "2025"
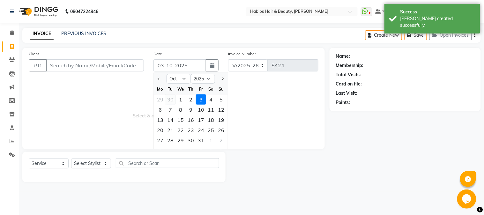
click at [169, 100] on div "30" at bounding box center [170, 99] width 10 height 10
type input "[DATE]"
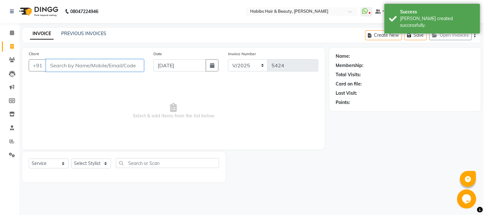
click at [132, 64] on input "Client" at bounding box center [95, 65] width 98 height 12
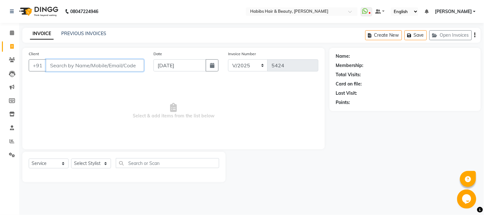
click at [130, 63] on input "Client" at bounding box center [95, 65] width 98 height 12
click at [112, 68] on input "Client" at bounding box center [95, 65] width 98 height 12
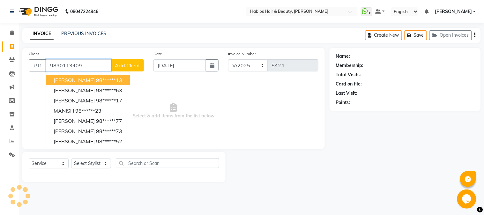
type input "9890113409"
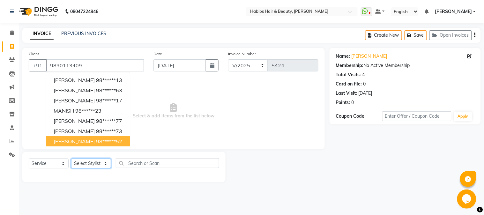
click at [87, 164] on select "Select Stylist Admin Akshay [PERSON_NAME] [PERSON_NAME] Pallavi [PERSON_NAME] […" at bounding box center [91, 164] width 40 height 10
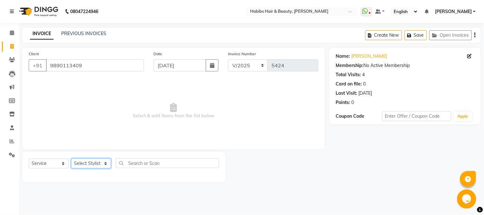
select select "23452"
click at [71, 159] on select "Select Stylist Admin Akshay [PERSON_NAME] [PERSON_NAME] Pallavi [PERSON_NAME] […" at bounding box center [91, 164] width 40 height 10
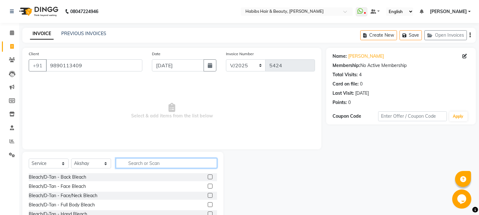
click at [140, 167] on input "text" at bounding box center [166, 163] width 101 height 10
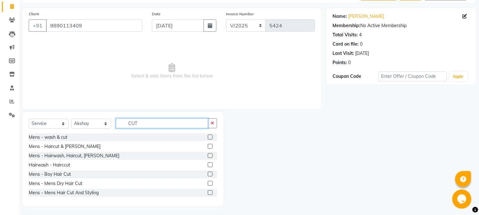
scroll to position [40, 0]
type input "CUT"
click at [208, 181] on label at bounding box center [210, 183] width 5 height 5
click at [208, 181] on input "checkbox" at bounding box center [210, 183] width 4 height 4
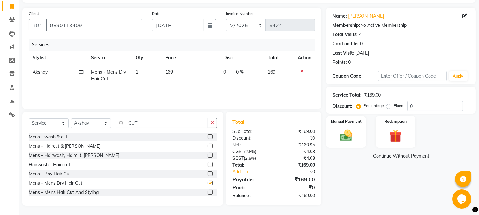
checkbox input "false"
click at [170, 72] on span "169" at bounding box center [169, 72] width 8 height 6
click at [162, 72] on td "1" at bounding box center [147, 75] width 30 height 21
select select "23452"
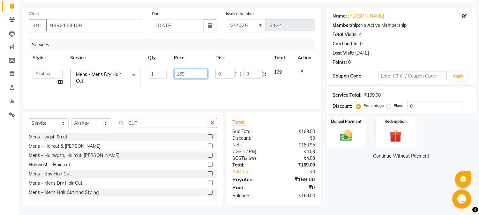
click at [180, 73] on input "169" at bounding box center [191, 74] width 34 height 10
type input "350"
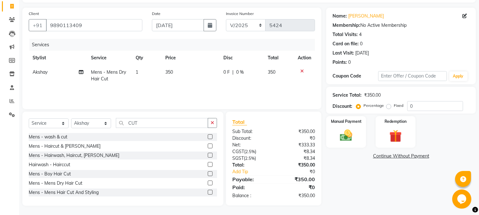
click at [193, 63] on th "Price" at bounding box center [191, 58] width 58 height 14
click at [336, 131] on img at bounding box center [346, 135] width 21 height 15
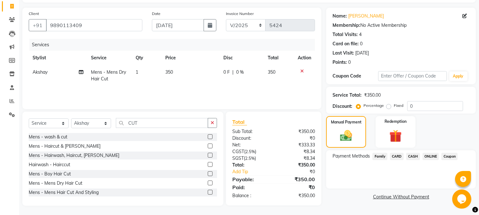
click at [426, 156] on span "ONLINE" at bounding box center [431, 156] width 17 height 7
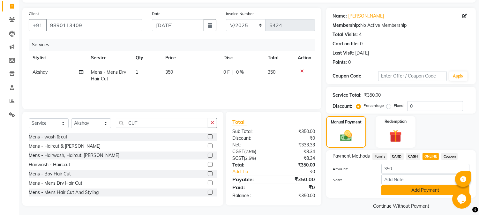
click at [417, 189] on button "Add Payment" at bounding box center [425, 190] width 88 height 10
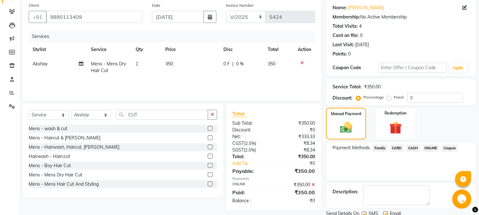
scroll to position [72, 0]
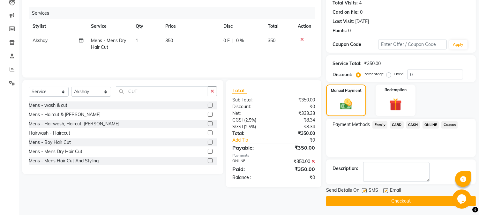
click at [406, 201] on button "Checkout" at bounding box center [401, 201] width 150 height 10
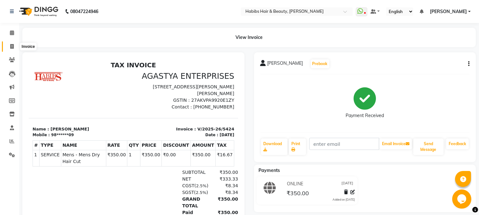
click at [7, 44] on span at bounding box center [11, 46] width 11 height 7
select select "service"
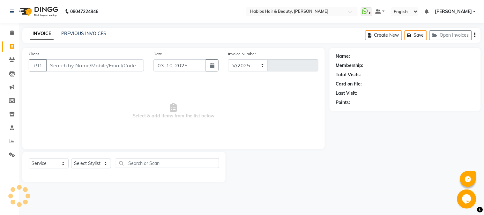
select select "3712"
type input "5425"
click at [212, 62] on button "button" at bounding box center [212, 65] width 13 height 12
select select "10"
select select "2025"
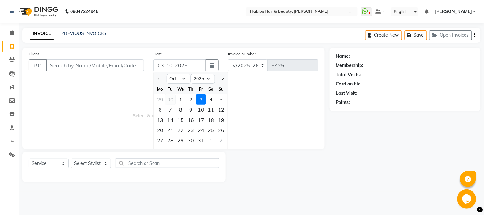
click at [170, 98] on div "30" at bounding box center [170, 99] width 10 height 10
type input "[DATE]"
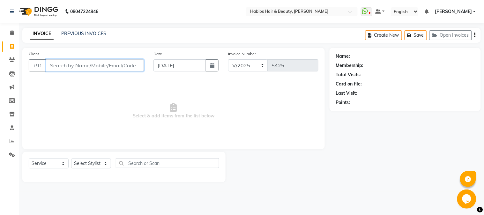
click at [127, 66] on input "Client" at bounding box center [95, 65] width 98 height 12
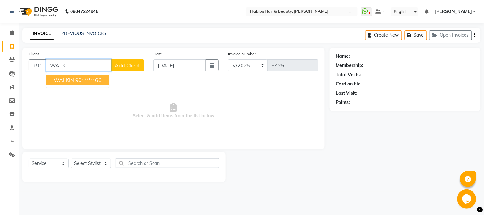
click at [98, 81] on ngb-highlight "90******66" at bounding box center [88, 80] width 26 height 6
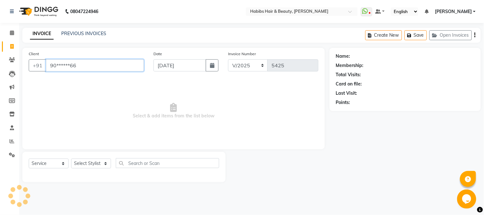
type input "90******66"
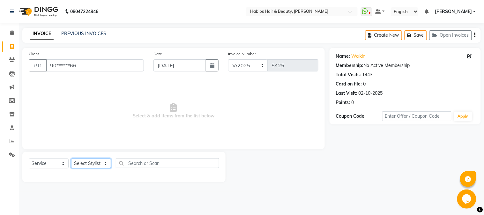
click at [101, 166] on select "Select Stylist Admin Akshay [PERSON_NAME] [PERSON_NAME] Pallavi [PERSON_NAME] […" at bounding box center [91, 164] width 40 height 10
select select "23452"
click at [71, 159] on select "Select Stylist Admin Akshay [PERSON_NAME] [PERSON_NAME] Pallavi [PERSON_NAME] […" at bounding box center [91, 164] width 40 height 10
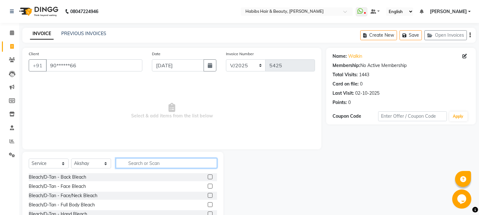
click at [132, 162] on input "text" at bounding box center [166, 163] width 101 height 10
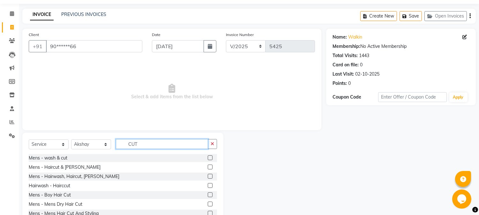
scroll to position [40, 0]
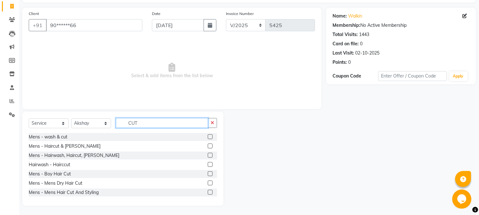
type input "CUT"
click at [208, 185] on label at bounding box center [210, 183] width 5 height 5
click at [208, 185] on input "checkbox" at bounding box center [210, 183] width 4 height 4
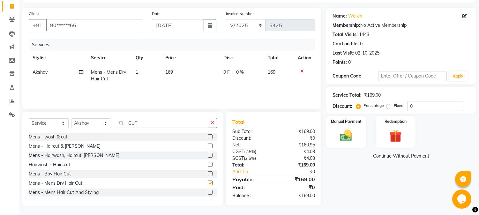
checkbox input "false"
click at [173, 75] on td "169" at bounding box center [191, 75] width 58 height 21
select select "23452"
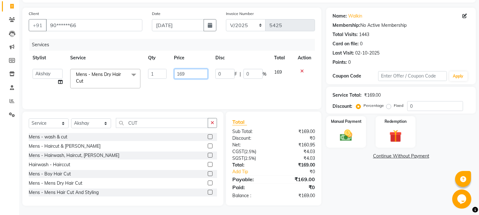
click at [181, 75] on input "169" at bounding box center [191, 74] width 34 height 10
type input "300"
click at [192, 60] on th "Price" at bounding box center [190, 58] width 41 height 14
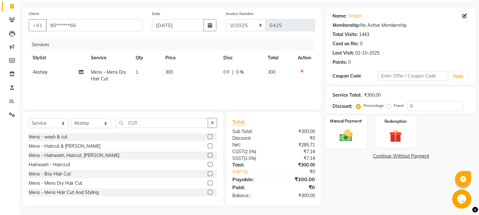
click at [360, 132] on div "Manual Payment" at bounding box center [346, 132] width 41 height 33
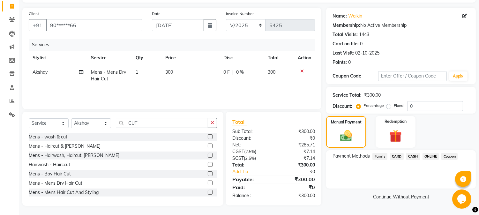
click at [430, 155] on span "ONLINE" at bounding box center [431, 156] width 17 height 7
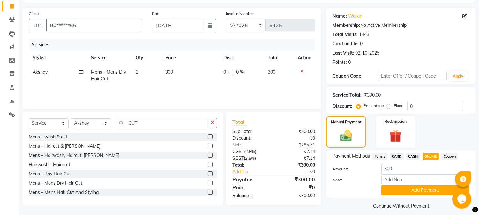
scroll to position [45, 0]
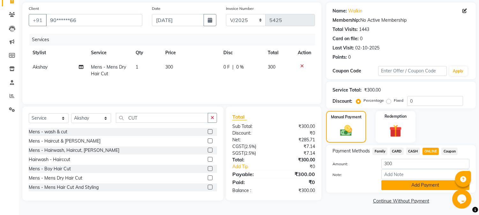
click at [419, 185] on button "Add Payment" at bounding box center [425, 185] width 88 height 10
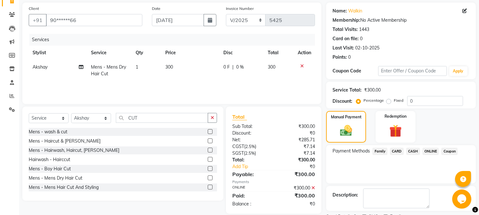
scroll to position [72, 0]
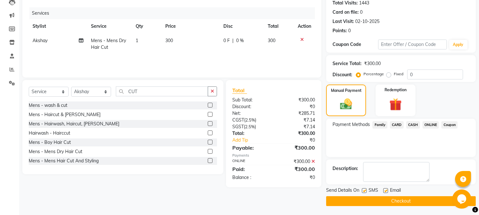
click at [403, 200] on button "Checkout" at bounding box center [401, 201] width 150 height 10
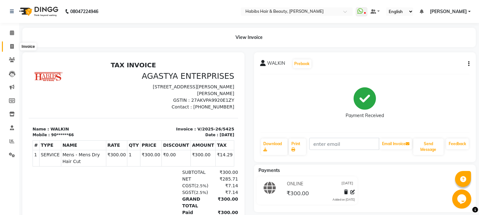
click at [15, 47] on span at bounding box center [11, 46] width 11 height 7
select select "service"
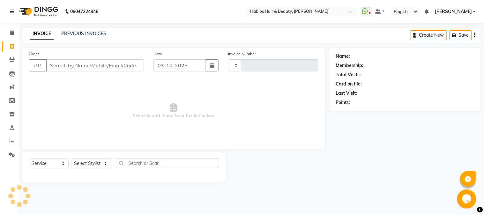
type input "5426"
select select "3712"
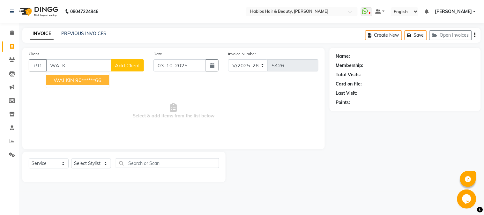
click at [79, 82] on ngb-highlight "90******66" at bounding box center [88, 80] width 26 height 6
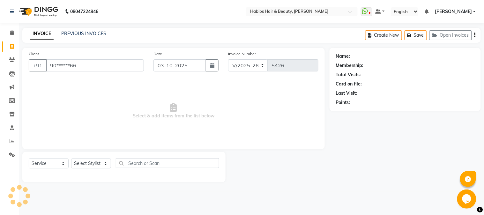
type input "90******66"
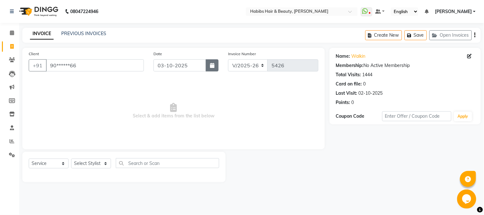
click at [215, 63] on button "button" at bounding box center [212, 65] width 13 height 12
select select "10"
select select "2025"
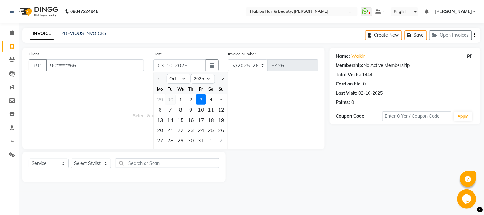
click at [171, 101] on div "30" at bounding box center [170, 99] width 10 height 10
type input "[DATE]"
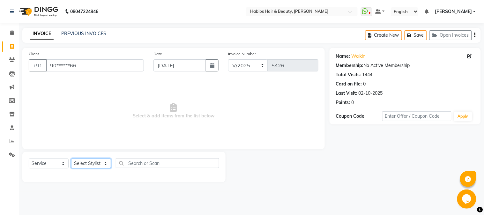
click at [95, 166] on select "Select Stylist Admin Akshay [PERSON_NAME] [PERSON_NAME] Pallavi [PERSON_NAME] […" at bounding box center [91, 164] width 40 height 10
select select "91170"
click at [71, 159] on select "Select Stylist Admin Akshay [PERSON_NAME] [PERSON_NAME] Pallavi [PERSON_NAME] […" at bounding box center [91, 164] width 40 height 10
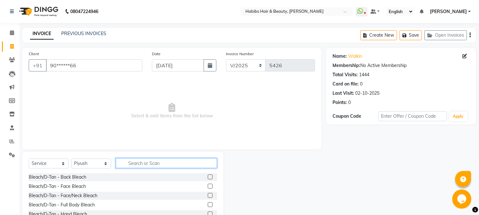
click at [167, 168] on input "text" at bounding box center [166, 163] width 101 height 10
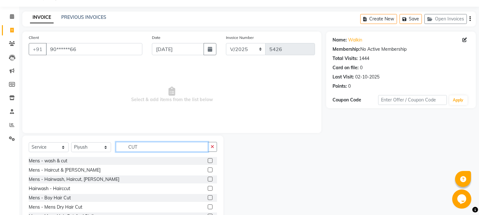
scroll to position [40, 0]
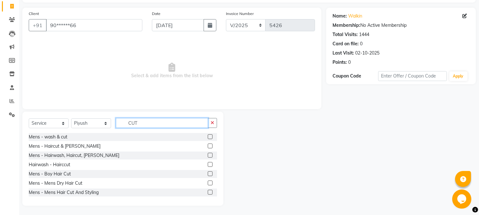
type input "CUT"
click at [208, 184] on label at bounding box center [210, 183] width 5 height 5
click at [208, 184] on input "checkbox" at bounding box center [210, 183] width 4 height 4
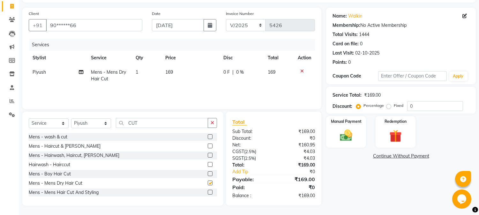
checkbox input "false"
click at [79, 126] on select "Select Stylist Admin Akshay [PERSON_NAME] [PERSON_NAME] Pallavi [PERSON_NAME] […" at bounding box center [91, 123] width 40 height 10
click at [71, 118] on select "Select Stylist Admin Akshay [PERSON_NAME] [PERSON_NAME] Pallavi [PERSON_NAME] […" at bounding box center [91, 123] width 40 height 10
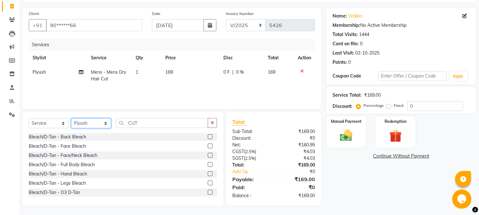
select select "17834"
click at [132, 124] on input "CUT" at bounding box center [162, 123] width 92 height 10
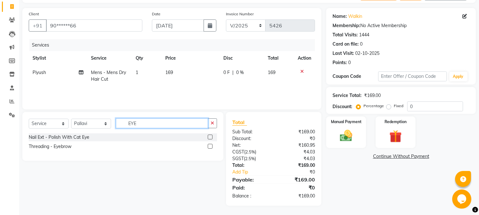
type input "EYE"
click at [208, 145] on label at bounding box center [210, 146] width 5 height 5
click at [208, 145] on input "checkbox" at bounding box center [210, 147] width 4 height 4
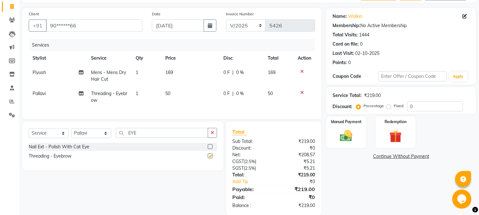
checkbox input "false"
click at [171, 93] on td "50" at bounding box center [191, 97] width 58 height 21
select select "17834"
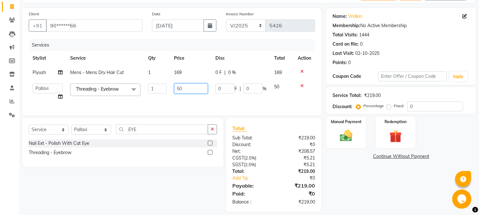
click at [180, 91] on input "50" at bounding box center [191, 89] width 34 height 10
type input "210"
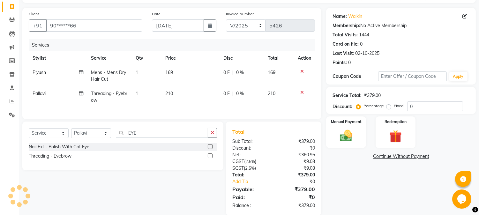
click at [177, 75] on td "169" at bounding box center [191, 75] width 58 height 21
select select "91170"
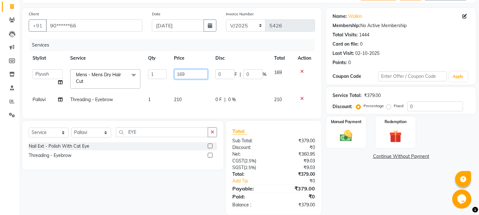
click at [179, 73] on input "169" at bounding box center [191, 74] width 34 height 10
type input "350"
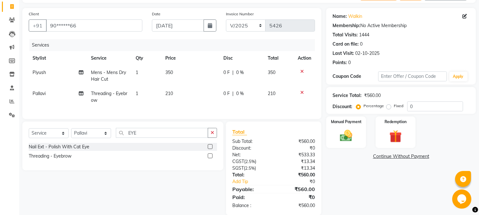
click at [207, 59] on th "Price" at bounding box center [191, 58] width 58 height 14
click at [339, 126] on div "Manual Payment" at bounding box center [346, 132] width 41 height 33
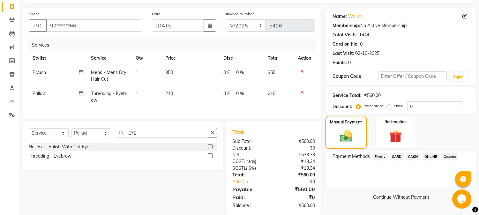
scroll to position [55, 0]
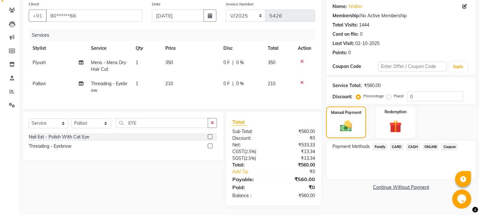
click at [428, 143] on span "ONLINE" at bounding box center [431, 146] width 17 height 7
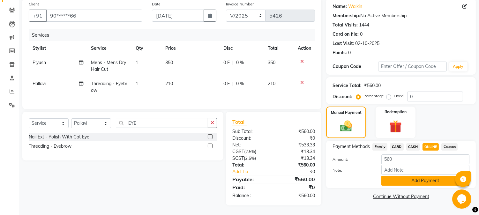
click at [415, 176] on button "Add Payment" at bounding box center [425, 181] width 88 height 10
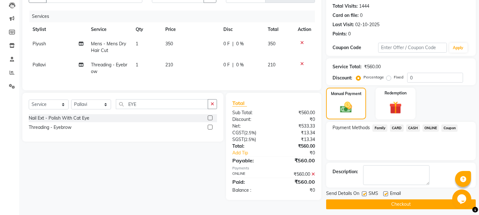
scroll to position [72, 0]
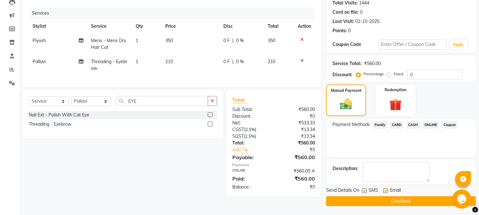
click at [395, 198] on button "Checkout" at bounding box center [401, 201] width 150 height 10
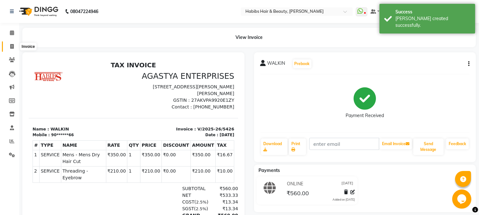
click at [10, 43] on span at bounding box center [11, 46] width 11 height 7
select select "service"
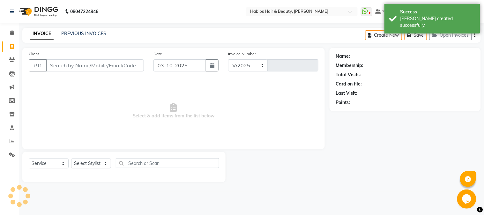
select select "3712"
type input "5427"
click at [79, 67] on input "Client" at bounding box center [95, 65] width 98 height 12
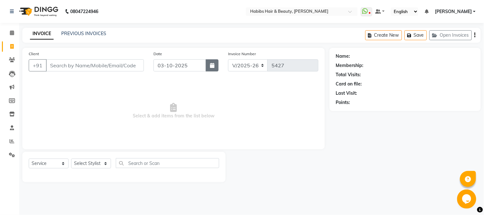
click at [215, 63] on icon "button" at bounding box center [212, 65] width 4 height 5
select select "10"
select select "2025"
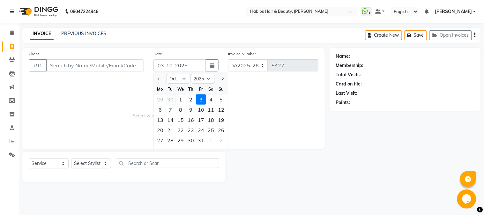
click at [172, 102] on div "30" at bounding box center [170, 99] width 10 height 10
type input "[DATE]"
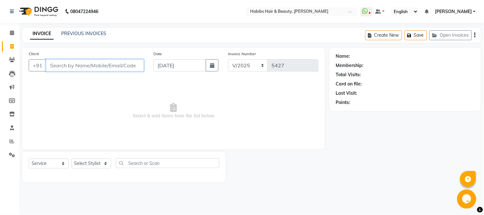
click at [108, 64] on input "Client" at bounding box center [95, 65] width 98 height 12
type input "9834201455"
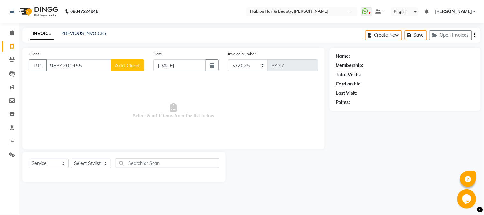
click at [119, 66] on span "Add Client" at bounding box center [127, 65] width 25 height 6
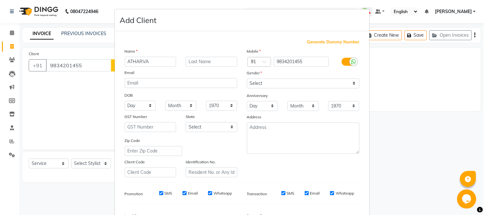
type input "ATHARVA"
click at [317, 86] on select "Select [DEMOGRAPHIC_DATA] [DEMOGRAPHIC_DATA] Other Prefer Not To Say" at bounding box center [303, 84] width 113 height 10
select select "[DEMOGRAPHIC_DATA]"
click at [247, 79] on select "Select [DEMOGRAPHIC_DATA] [DEMOGRAPHIC_DATA] Other Prefer Not To Say" at bounding box center [303, 84] width 113 height 10
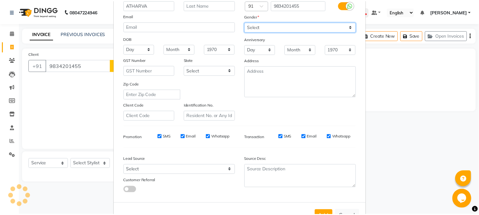
scroll to position [80, 0]
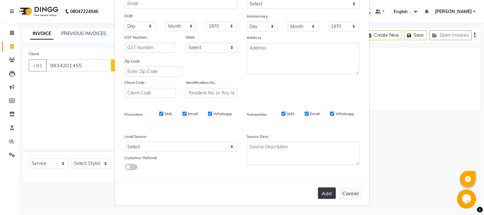
click at [324, 194] on button "Add" at bounding box center [327, 193] width 18 height 11
type input "98******55"
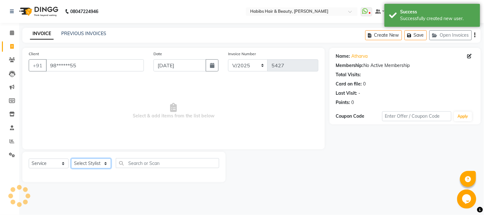
click at [85, 165] on select "Select Stylist Admin Akshay [PERSON_NAME] [PERSON_NAME] Pallavi [PERSON_NAME] […" at bounding box center [91, 164] width 40 height 10
click at [71, 159] on select "Select Stylist Admin Akshay [PERSON_NAME] [PERSON_NAME] Pallavi [PERSON_NAME] […" at bounding box center [91, 164] width 40 height 10
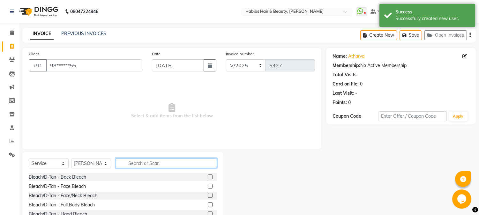
click at [136, 163] on input "text" at bounding box center [166, 163] width 101 height 10
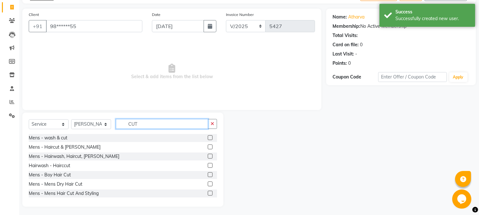
scroll to position [40, 0]
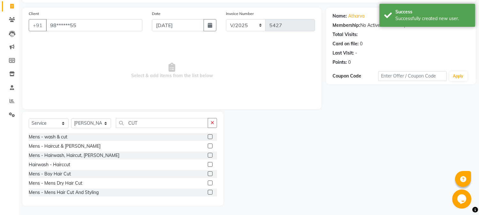
click at [208, 184] on label at bounding box center [210, 183] width 5 height 5
click at [208, 184] on input "checkbox" at bounding box center [210, 183] width 4 height 4
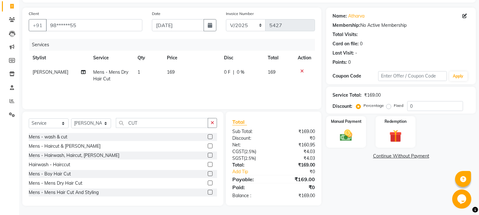
click at [171, 78] on td "169" at bounding box center [191, 75] width 57 height 21
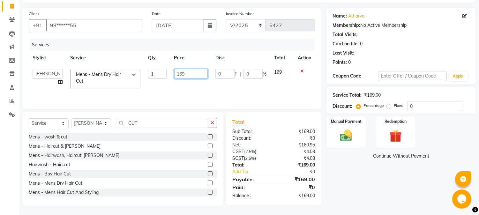
click at [179, 74] on input "169" at bounding box center [191, 74] width 34 height 10
click at [227, 42] on div "Services" at bounding box center [174, 45] width 290 height 12
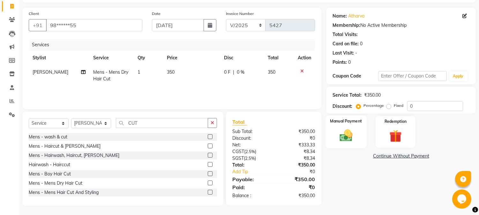
click at [341, 141] on img at bounding box center [346, 135] width 21 height 15
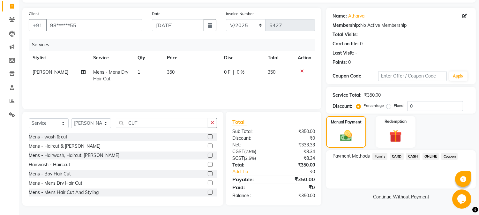
click at [412, 155] on span "CASH" at bounding box center [413, 156] width 14 height 7
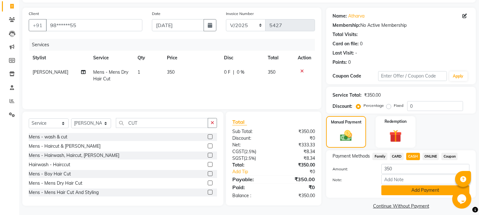
click at [398, 189] on button "Add Payment" at bounding box center [425, 190] width 88 height 10
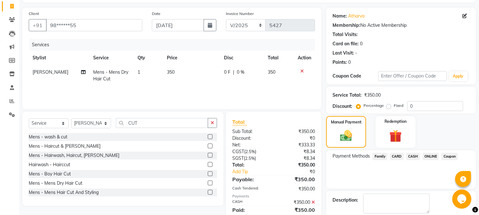
scroll to position [72, 0]
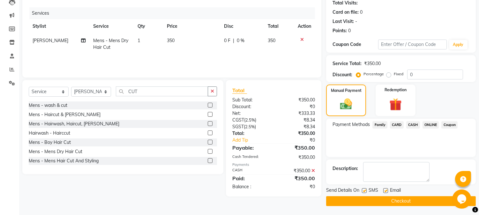
click at [389, 197] on button "Checkout" at bounding box center [401, 201] width 150 height 10
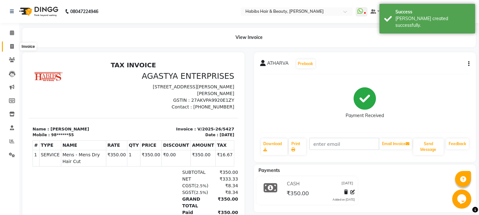
click at [12, 45] on icon at bounding box center [12, 46] width 4 height 5
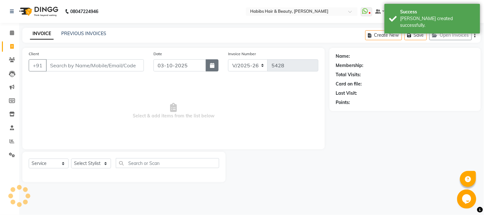
click at [209, 64] on button "button" at bounding box center [212, 65] width 13 height 12
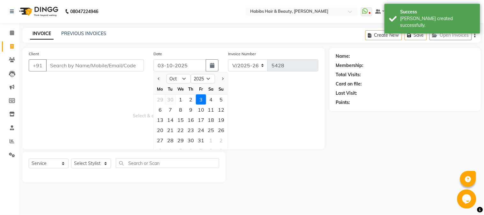
click at [168, 98] on div "30" at bounding box center [170, 99] width 10 height 10
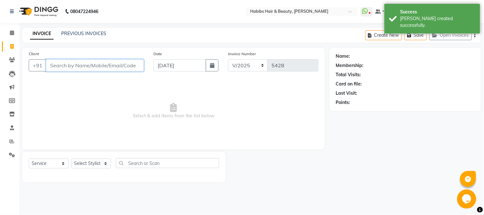
click at [109, 64] on input "Client" at bounding box center [95, 65] width 98 height 12
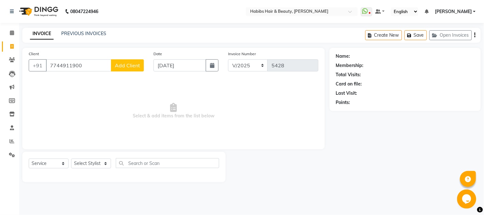
click at [126, 63] on span "Add Client" at bounding box center [127, 65] width 25 height 6
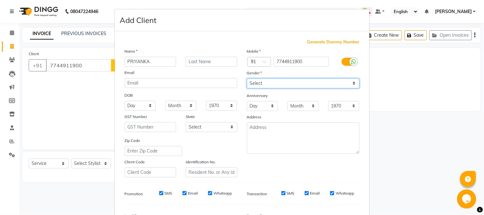
click at [284, 82] on select "Select [DEMOGRAPHIC_DATA] [DEMOGRAPHIC_DATA] Other Prefer Not To Say" at bounding box center [303, 84] width 113 height 10
click at [247, 79] on select "Select [DEMOGRAPHIC_DATA] [DEMOGRAPHIC_DATA] Other Prefer Not To Say" at bounding box center [303, 84] width 113 height 10
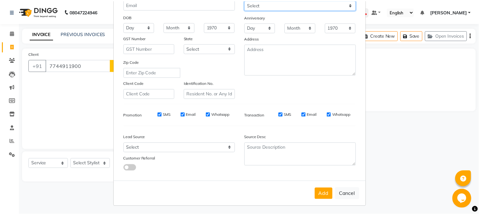
scroll to position [80, 0]
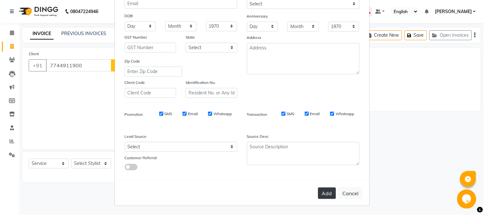
click at [318, 192] on button "Add" at bounding box center [327, 193] width 18 height 11
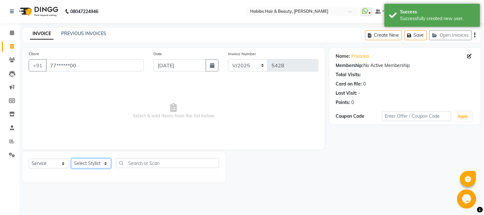
click at [78, 162] on select "Select Stylist Admin Akshay [PERSON_NAME] [PERSON_NAME] Pallavi [PERSON_NAME] […" at bounding box center [91, 164] width 40 height 10
click at [71, 159] on select "Select Stylist Admin Akshay [PERSON_NAME] [PERSON_NAME] Pallavi [PERSON_NAME] […" at bounding box center [91, 164] width 40 height 10
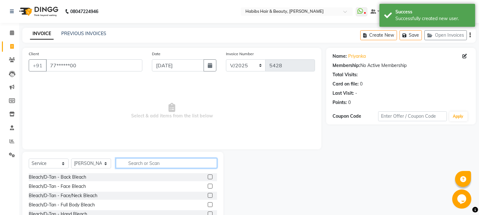
click at [164, 164] on input "text" at bounding box center [166, 163] width 101 height 10
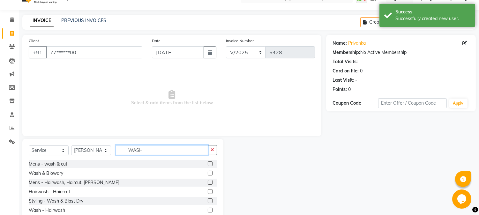
scroll to position [40, 0]
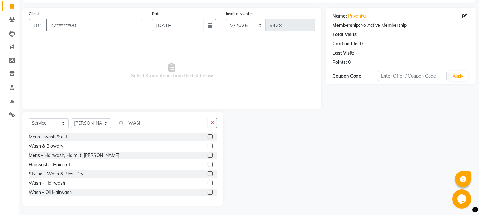
click at [208, 145] on label at bounding box center [210, 146] width 5 height 5
click at [208, 145] on input "checkbox" at bounding box center [210, 146] width 4 height 4
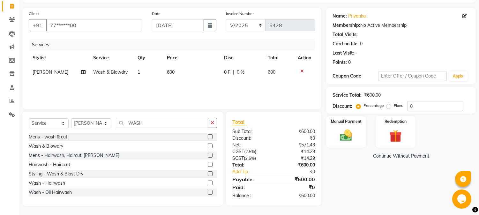
click at [171, 73] on span "600" at bounding box center [171, 72] width 8 height 6
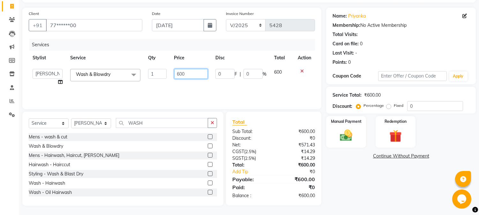
click at [180, 75] on input "600" at bounding box center [191, 74] width 34 height 10
click at [200, 61] on th "Price" at bounding box center [190, 58] width 41 height 14
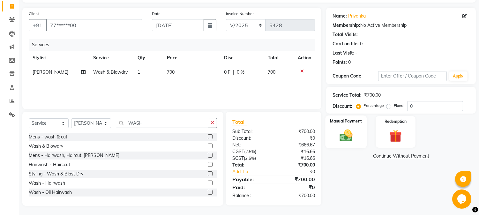
click at [330, 130] on div "Manual Payment" at bounding box center [346, 132] width 41 height 33
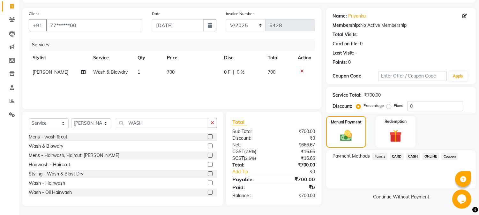
click at [430, 156] on span "ONLINE" at bounding box center [431, 156] width 17 height 7
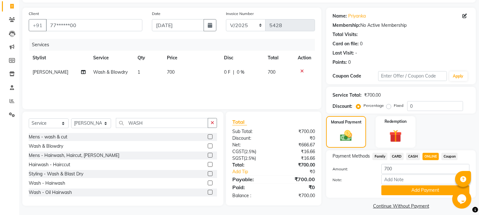
scroll to position [45, 0]
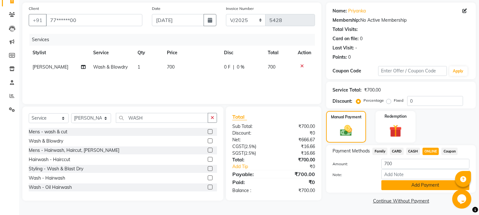
click at [410, 187] on button "Add Payment" at bounding box center [425, 185] width 88 height 10
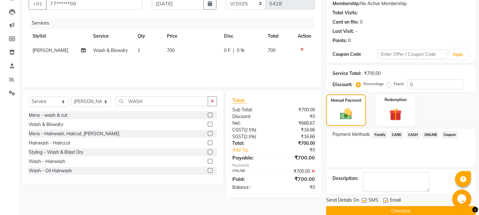
scroll to position [72, 0]
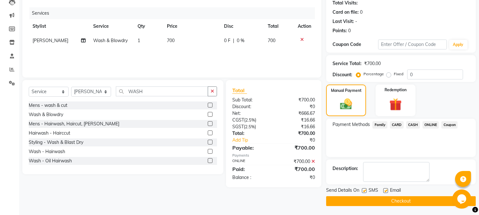
click at [398, 202] on button "Checkout" at bounding box center [401, 201] width 150 height 10
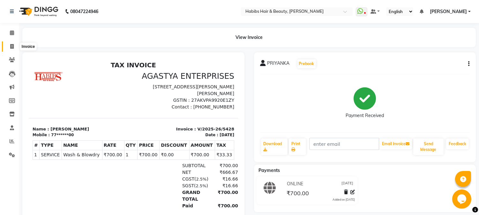
click at [11, 44] on icon at bounding box center [12, 46] width 4 height 5
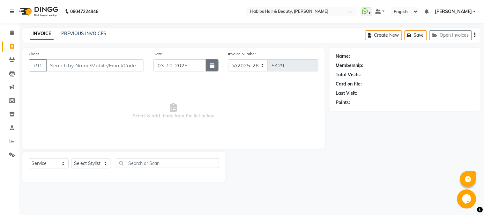
click at [215, 61] on button "button" at bounding box center [212, 65] width 13 height 12
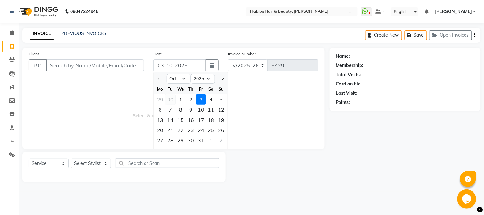
click at [169, 98] on div "30" at bounding box center [170, 99] width 10 height 10
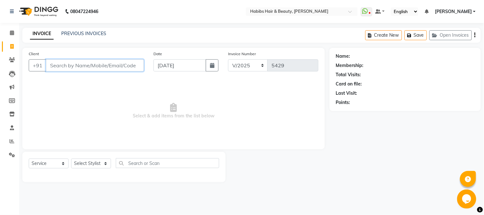
click at [124, 66] on input "Client" at bounding box center [95, 65] width 98 height 12
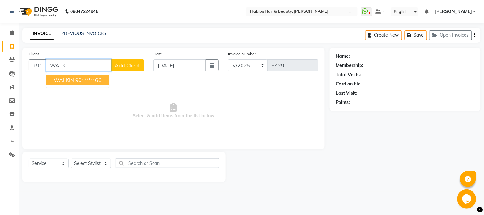
click at [100, 77] on ngb-highlight "90******66" at bounding box center [88, 80] width 26 height 6
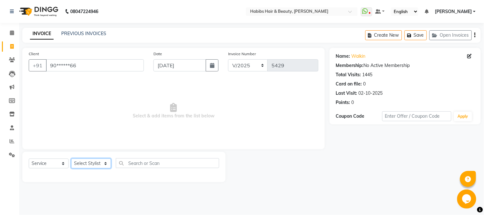
click at [89, 164] on select "Select Stylist Admin Akshay [PERSON_NAME] [PERSON_NAME] Pallavi [PERSON_NAME] […" at bounding box center [91, 164] width 40 height 10
click at [71, 159] on select "Select Stylist Admin Akshay [PERSON_NAME] [PERSON_NAME] Pallavi [PERSON_NAME] […" at bounding box center [91, 164] width 40 height 10
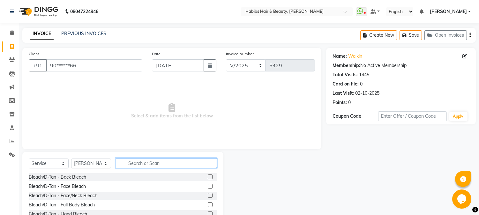
click at [150, 166] on input "text" at bounding box center [166, 163] width 101 height 10
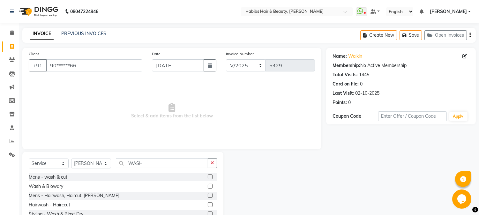
click at [208, 188] on label at bounding box center [210, 186] width 5 height 5
click at [208, 188] on input "checkbox" at bounding box center [210, 187] width 4 height 4
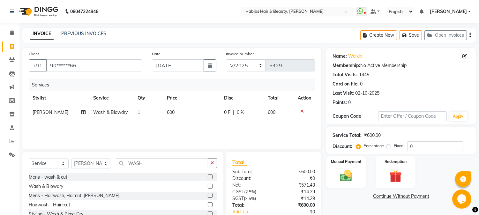
click at [169, 109] on span "600" at bounding box center [171, 112] width 8 height 6
click at [163, 109] on td "1" at bounding box center [148, 112] width 29 height 14
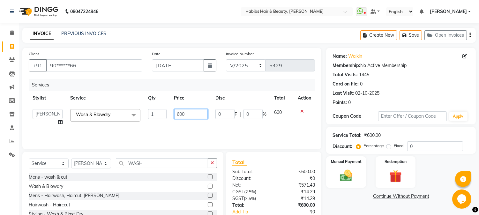
click at [179, 112] on input "600" at bounding box center [191, 114] width 34 height 10
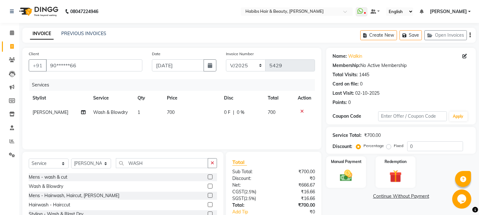
click at [244, 113] on div "0 F | 0 %" at bounding box center [242, 112] width 36 height 7
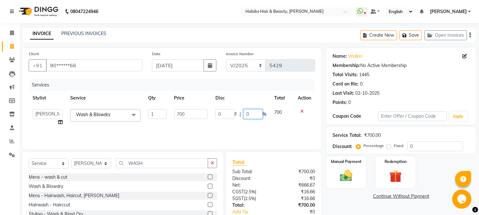
click at [245, 113] on input "0" at bounding box center [253, 114] width 19 height 10
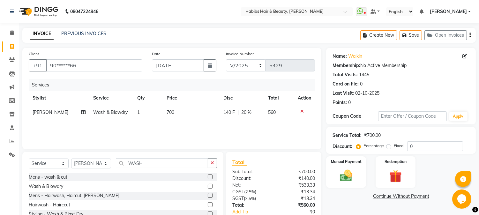
click at [251, 97] on th "Disc" at bounding box center [242, 98] width 45 height 14
click at [134, 162] on input "WASH" at bounding box center [162, 163] width 92 height 10
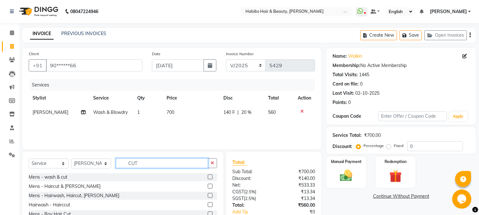
scroll to position [40, 0]
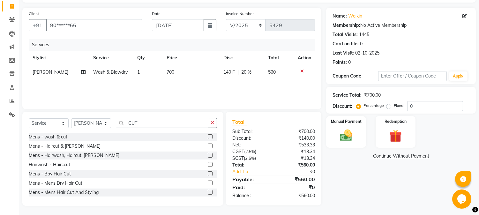
click at [208, 147] on label at bounding box center [210, 146] width 5 height 5
click at [208, 147] on input "checkbox" at bounding box center [210, 146] width 4 height 4
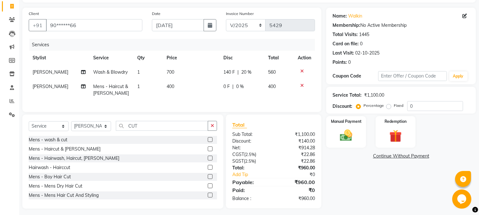
click at [172, 87] on span "400" at bounding box center [171, 87] width 8 height 6
click at [172, 87] on td "400" at bounding box center [191, 89] width 57 height 21
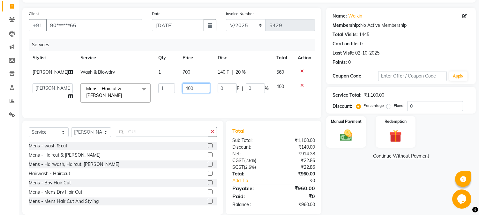
click at [183, 87] on input "400" at bounding box center [196, 88] width 27 height 10
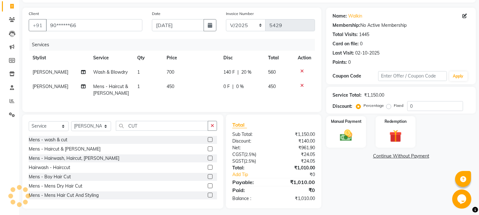
click at [197, 74] on td "700" at bounding box center [191, 72] width 57 height 14
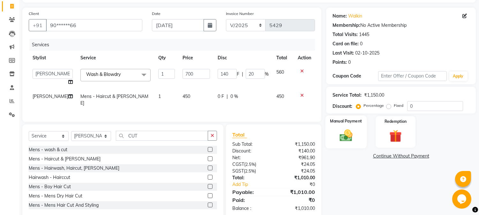
click at [353, 131] on img at bounding box center [346, 135] width 21 height 15
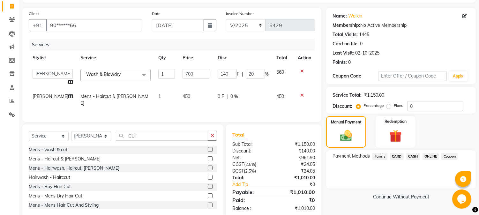
click at [427, 155] on span "ONLINE" at bounding box center [431, 156] width 17 height 7
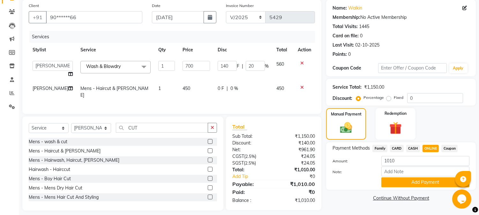
scroll to position [52, 0]
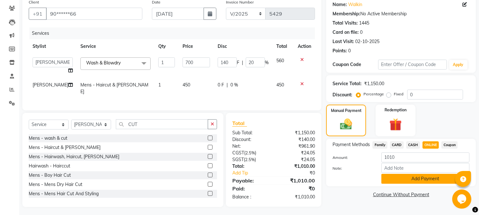
click at [411, 179] on button "Add Payment" at bounding box center [425, 179] width 88 height 10
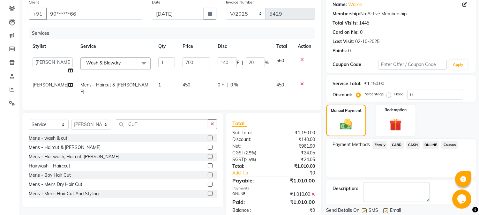
scroll to position [72, 0]
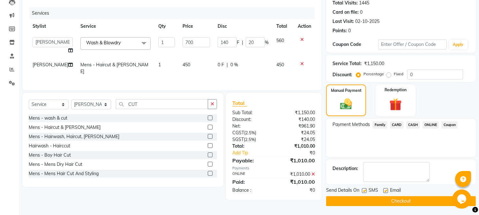
click at [389, 199] on button "Checkout" at bounding box center [401, 201] width 150 height 10
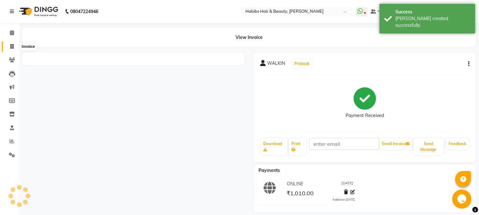
click at [10, 46] on icon at bounding box center [12, 46] width 4 height 5
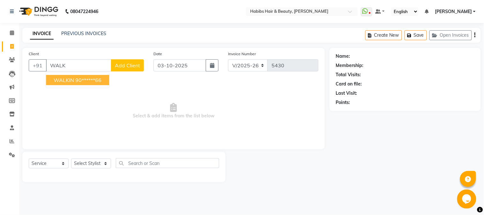
click at [80, 80] on ngb-highlight "90******66" at bounding box center [88, 80] width 26 height 6
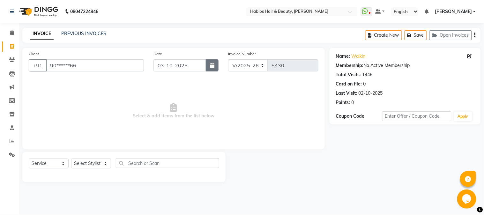
click at [212, 60] on button "button" at bounding box center [212, 65] width 13 height 12
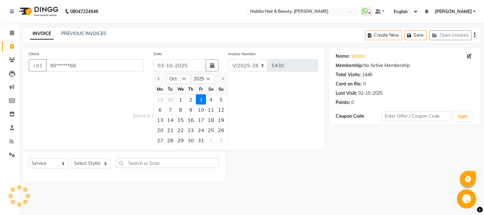
click at [170, 99] on div "30" at bounding box center [170, 99] width 10 height 10
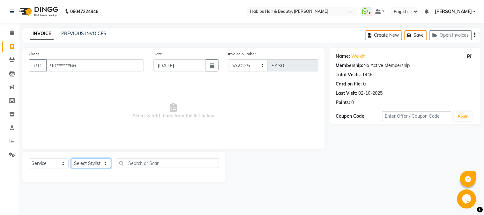
click at [81, 164] on select "Select Stylist Admin Akshay [PERSON_NAME] [PERSON_NAME] Pallavi [PERSON_NAME] […" at bounding box center [91, 164] width 40 height 10
click at [71, 159] on select "Select Stylist Admin Akshay [PERSON_NAME] [PERSON_NAME] Pallavi [PERSON_NAME] […" at bounding box center [91, 164] width 40 height 10
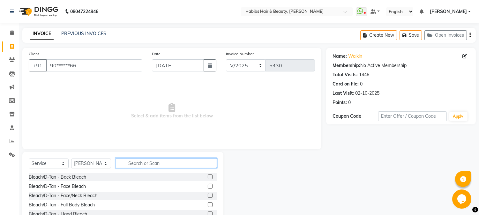
click at [127, 165] on input "text" at bounding box center [166, 163] width 101 height 10
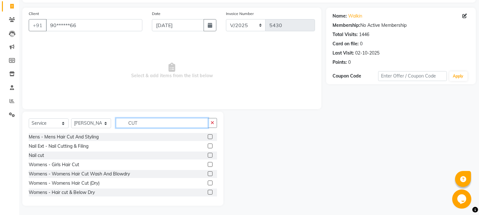
scroll to position [56, 0]
click at [201, 192] on div "Womens - Hair cut & Below Dry" at bounding box center [123, 192] width 188 height 8
click at [208, 192] on label at bounding box center [210, 191] width 5 height 5
click at [208, 192] on input "checkbox" at bounding box center [210, 192] width 4 height 4
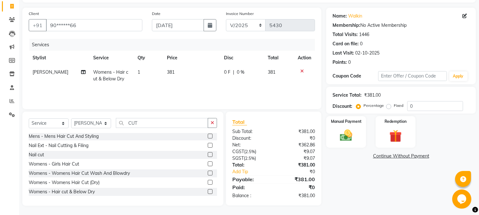
click at [170, 72] on span "381" at bounding box center [171, 72] width 8 height 6
click at [163, 72] on td "1" at bounding box center [148, 75] width 29 height 21
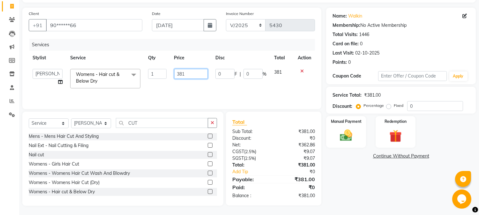
click at [180, 75] on input "381" at bounding box center [191, 74] width 34 height 10
click at [195, 64] on th "Price" at bounding box center [190, 58] width 41 height 14
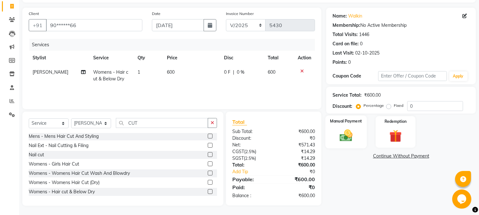
click at [342, 132] on img at bounding box center [346, 135] width 21 height 15
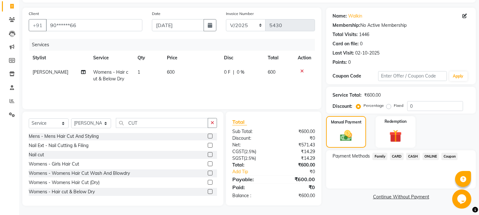
click at [432, 155] on span "ONLINE" at bounding box center [431, 156] width 17 height 7
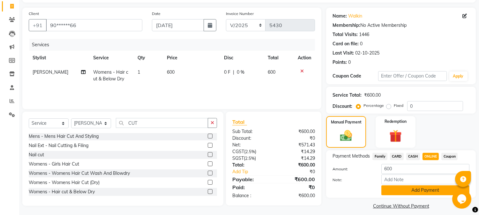
click at [423, 189] on button "Add Payment" at bounding box center [425, 190] width 88 height 10
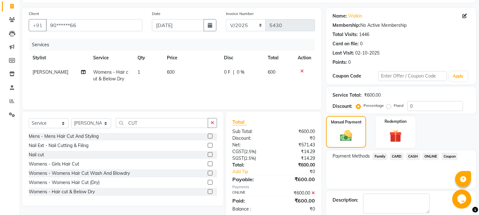
scroll to position [72, 0]
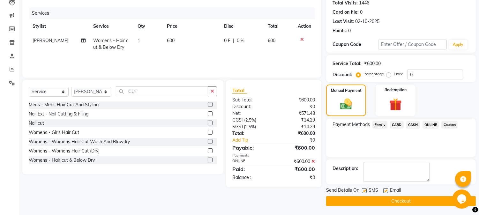
click at [413, 197] on button "Checkout" at bounding box center [401, 201] width 150 height 10
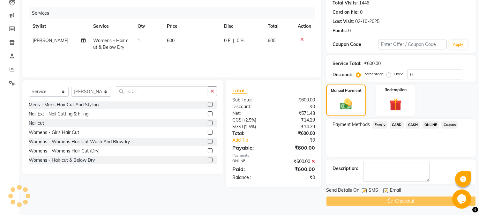
scroll to position [56, 0]
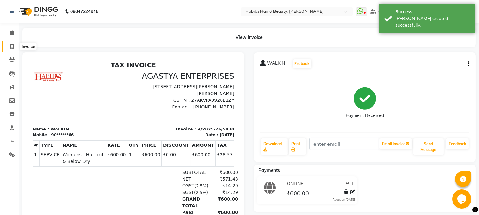
click at [16, 43] on span at bounding box center [11, 46] width 11 height 7
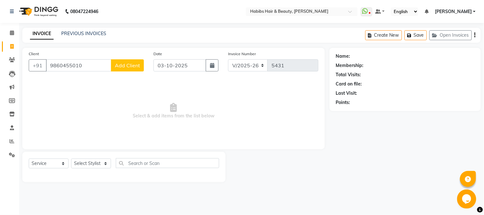
click at [133, 67] on span "Add Client" at bounding box center [127, 65] width 25 height 6
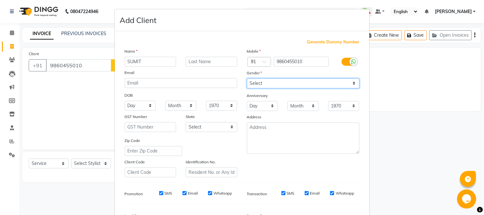
click at [284, 87] on select "Select [DEMOGRAPHIC_DATA] [DEMOGRAPHIC_DATA] Other Prefer Not To Say" at bounding box center [303, 84] width 113 height 10
click at [247, 79] on select "Select [DEMOGRAPHIC_DATA] [DEMOGRAPHIC_DATA] Other Prefer Not To Say" at bounding box center [303, 84] width 113 height 10
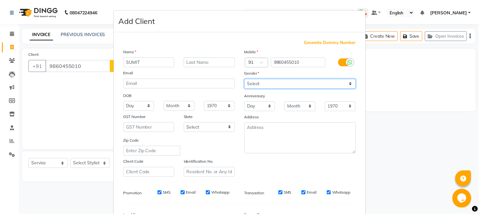
scroll to position [80, 0]
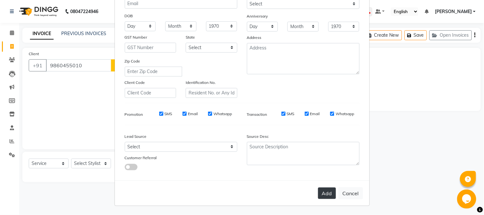
click at [320, 190] on button "Add" at bounding box center [327, 193] width 18 height 11
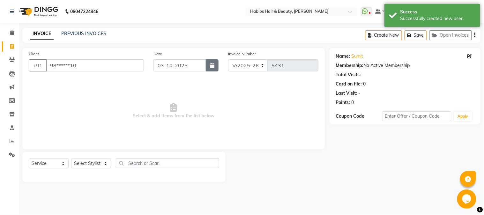
click at [211, 65] on icon "button" at bounding box center [212, 65] width 4 height 5
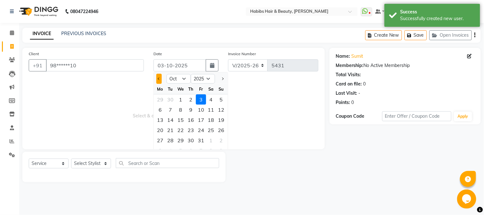
click at [159, 79] on span "Previous month" at bounding box center [159, 79] width 3 height 3
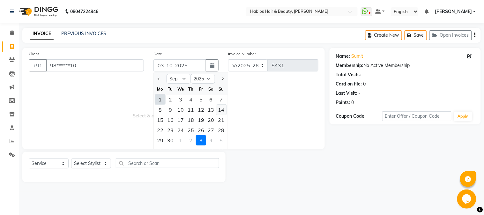
click at [218, 109] on div "14" at bounding box center [221, 110] width 10 height 10
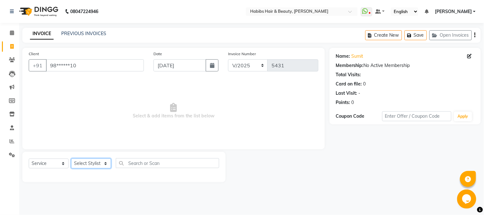
click at [92, 165] on select "Select Stylist Admin Akshay [PERSON_NAME] [PERSON_NAME] Pallavi [PERSON_NAME] […" at bounding box center [91, 164] width 40 height 10
click at [71, 159] on select "Select Stylist Admin Akshay [PERSON_NAME] [PERSON_NAME] Pallavi [PERSON_NAME] […" at bounding box center [91, 164] width 40 height 10
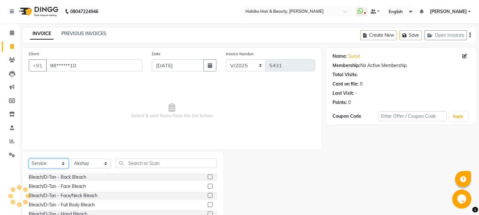
click at [49, 162] on select "Select Service Product Membership Package Voucher Prepaid Gift Card" at bounding box center [49, 164] width 40 height 10
click at [29, 159] on select "Select Service Product Membership Package Voucher Prepaid Gift Card" at bounding box center [49, 164] width 40 height 10
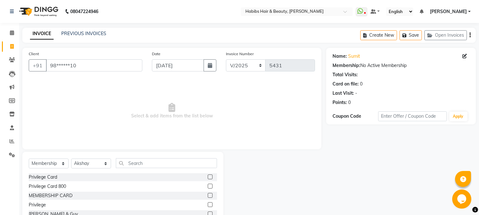
click at [208, 185] on label at bounding box center [210, 186] width 5 height 5
click at [208, 185] on input "checkbox" at bounding box center [210, 187] width 4 height 4
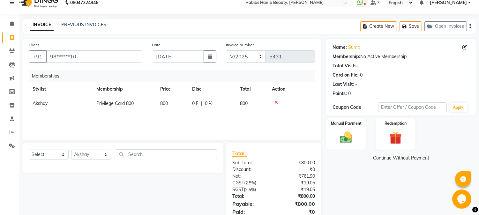
scroll to position [33, 0]
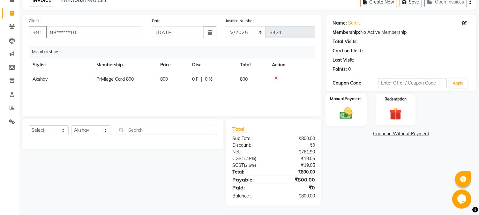
click at [353, 107] on img at bounding box center [346, 113] width 21 height 15
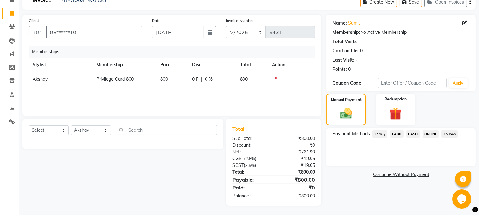
click at [433, 133] on span "ONLINE" at bounding box center [431, 134] width 17 height 7
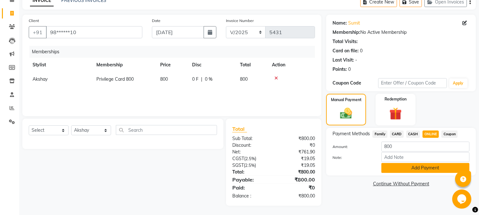
click at [422, 169] on button "Add Payment" at bounding box center [425, 168] width 88 height 10
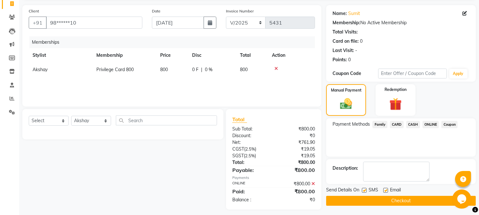
scroll to position [47, 0]
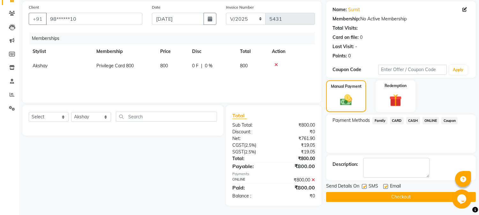
click at [404, 198] on button "Checkout" at bounding box center [401, 197] width 150 height 10
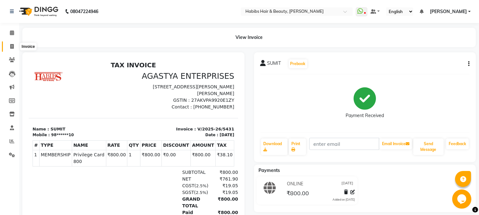
click at [11, 43] on span at bounding box center [11, 46] width 11 height 7
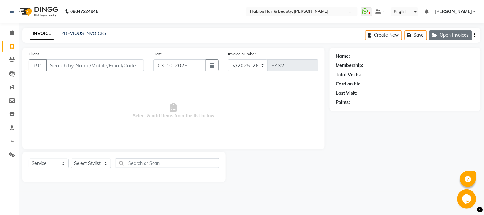
click at [444, 33] on button "Open Invoices" at bounding box center [451, 35] width 42 height 10
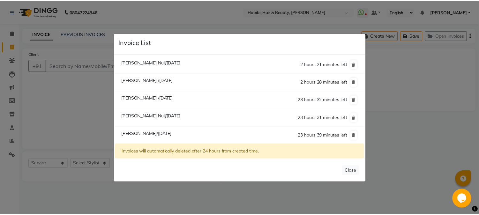
scroll to position [0, 0]
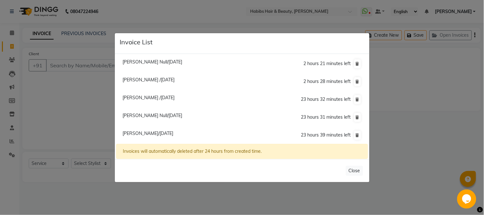
click at [167, 99] on span "[PERSON_NAME] /[DATE]" at bounding box center [149, 98] width 52 height 6
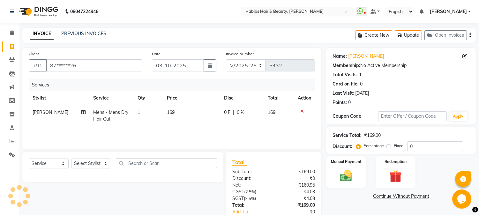
click at [170, 114] on span "169" at bounding box center [171, 112] width 8 height 6
click at [170, 114] on td "169" at bounding box center [191, 115] width 57 height 21
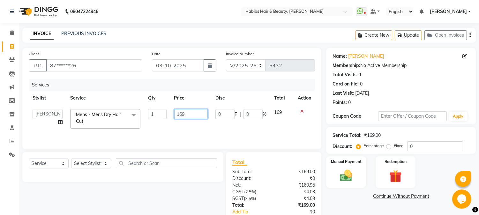
click at [178, 114] on input "169" at bounding box center [191, 114] width 34 height 10
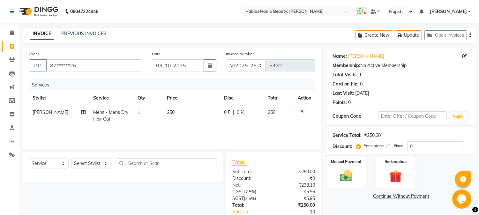
click at [205, 100] on th "Price" at bounding box center [191, 98] width 57 height 14
click at [45, 107] on td "[PERSON_NAME]" at bounding box center [59, 115] width 61 height 21
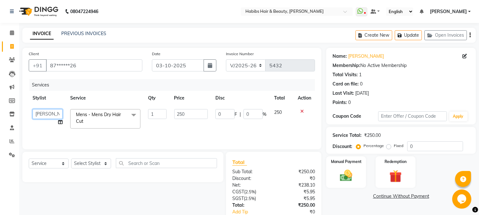
click at [46, 115] on select "[PERSON_NAME] [PERSON_NAME] [PERSON_NAME] Pallavi [PERSON_NAME] [PERSON_NAME][D…" at bounding box center [48, 114] width 30 height 10
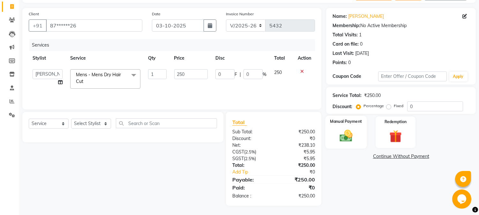
click at [334, 138] on div "Manual Payment" at bounding box center [346, 132] width 41 height 33
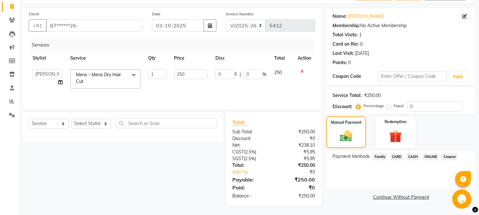
click at [428, 156] on span "ONLINE" at bounding box center [431, 156] width 17 height 7
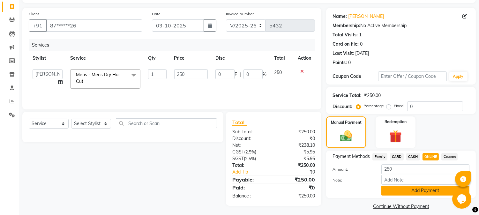
click at [413, 190] on button "Add Payment" at bounding box center [425, 191] width 88 height 10
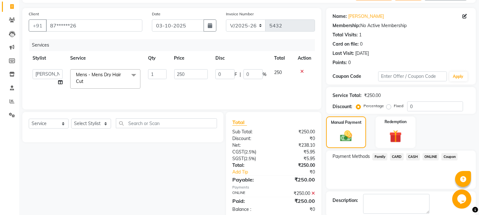
scroll to position [72, 0]
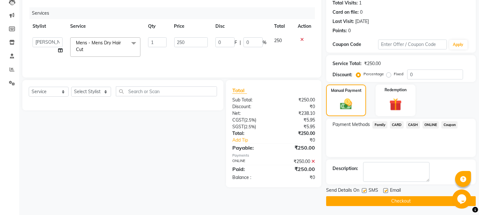
click at [402, 201] on button "Checkout" at bounding box center [401, 201] width 150 height 10
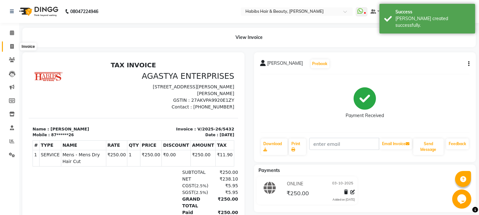
click at [13, 45] on icon at bounding box center [12, 46] width 4 height 5
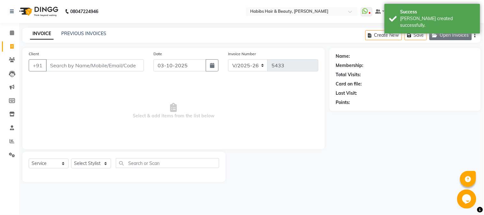
click at [438, 36] on icon "button" at bounding box center [437, 35] width 8 height 4
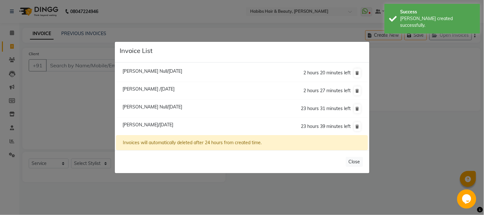
click at [151, 109] on span "[PERSON_NAME] Null/[DATE]" at bounding box center [153, 107] width 60 height 6
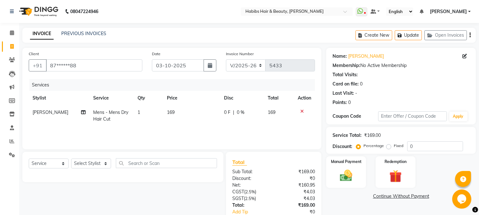
click at [168, 113] on span "169" at bounding box center [171, 112] width 8 height 6
click at [163, 113] on td "1" at bounding box center [148, 115] width 29 height 21
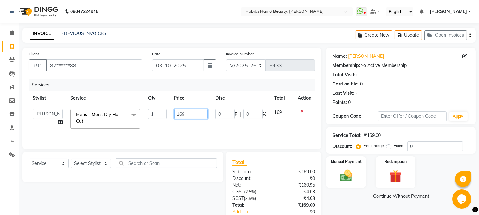
click at [182, 112] on input "169" at bounding box center [191, 114] width 34 height 10
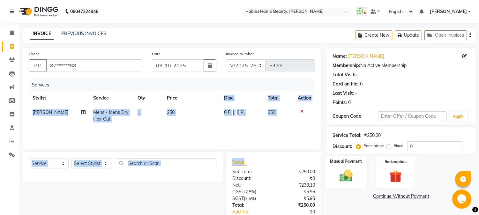
scroll to position [0, 4]
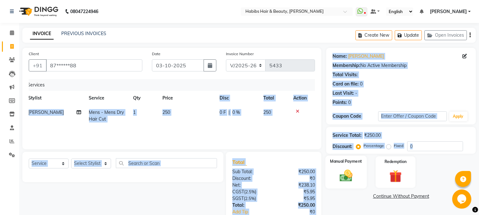
drag, startPoint x: 198, startPoint y: 101, endPoint x: 335, endPoint y: 174, distance: 155.4
click at [335, 174] on div "Client +91 87******88 Date [DATE] Invoice Number V/2025 V/[PHONE_NUMBER] Servic…" at bounding box center [249, 147] width 463 height 198
click at [335, 174] on div "Manual Payment" at bounding box center [346, 172] width 41 height 33
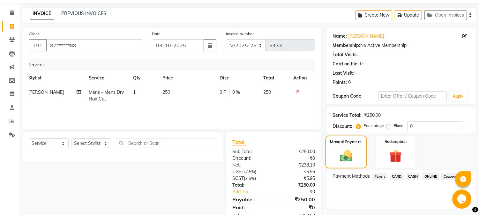
scroll to position [40, 0]
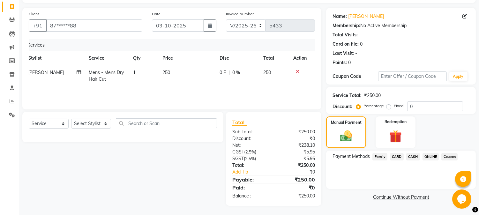
click at [425, 156] on span "ONLINE" at bounding box center [431, 156] width 17 height 7
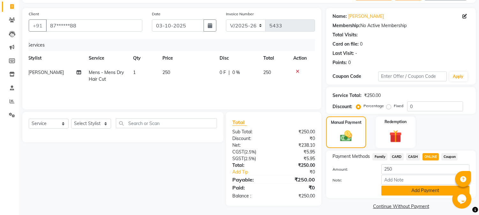
click at [409, 187] on button "Add Payment" at bounding box center [425, 191] width 88 height 10
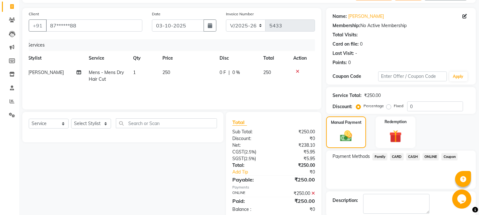
scroll to position [72, 0]
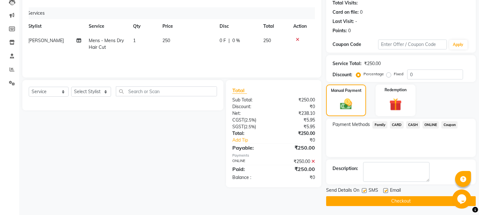
click at [397, 197] on button "Checkout" at bounding box center [401, 201] width 150 height 10
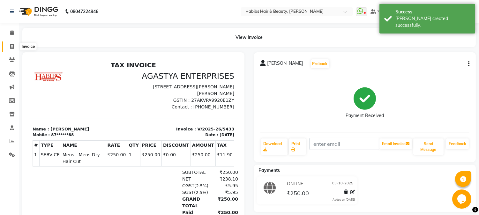
click at [13, 48] on icon at bounding box center [12, 46] width 4 height 5
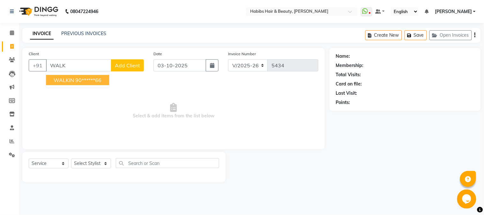
click at [53, 80] on button "WALKIN 90******66" at bounding box center [77, 80] width 63 height 10
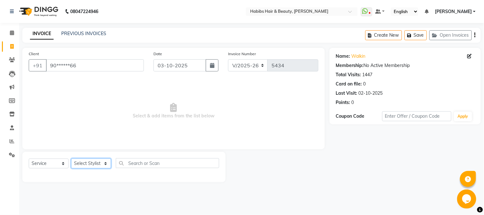
click at [85, 163] on select "Select Stylist Admin Akshay [PERSON_NAME] [PERSON_NAME] Pallavi [PERSON_NAME] […" at bounding box center [91, 164] width 40 height 10
click at [71, 159] on select "Select Stylist Admin Akshay [PERSON_NAME] [PERSON_NAME] Pallavi [PERSON_NAME] […" at bounding box center [91, 164] width 40 height 10
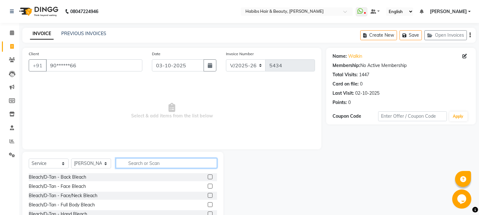
click at [167, 164] on input "text" at bounding box center [166, 163] width 101 height 10
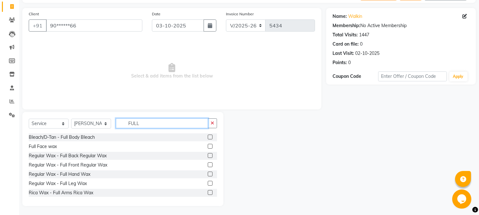
scroll to position [40, 0]
click at [208, 193] on label at bounding box center [210, 192] width 5 height 5
click at [208, 193] on input "checkbox" at bounding box center [210, 193] width 4 height 4
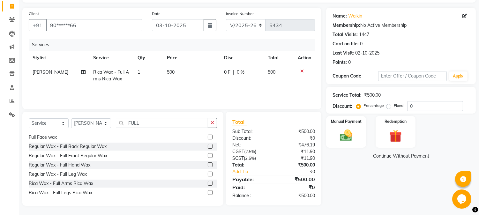
scroll to position [19, 0]
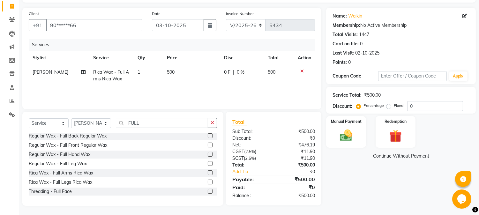
click at [208, 181] on label at bounding box center [210, 182] width 5 height 5
click at [208, 181] on input "checkbox" at bounding box center [210, 182] width 4 height 4
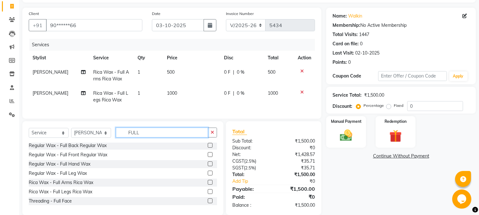
click at [128, 138] on input "FULL" at bounding box center [162, 133] width 92 height 10
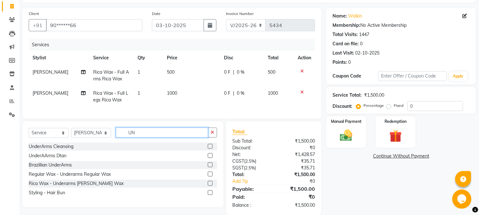
scroll to position [0, 0]
click at [211, 186] on label at bounding box center [210, 183] width 5 height 5
click at [211, 186] on input "checkbox" at bounding box center [210, 184] width 4 height 4
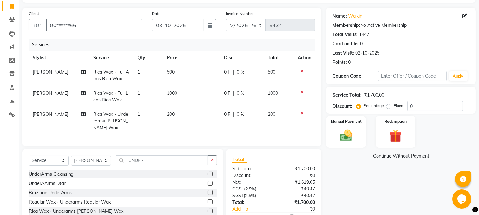
click at [172, 95] on span "1000" at bounding box center [172, 93] width 10 height 6
click at [172, 95] on td "1000" at bounding box center [191, 96] width 57 height 21
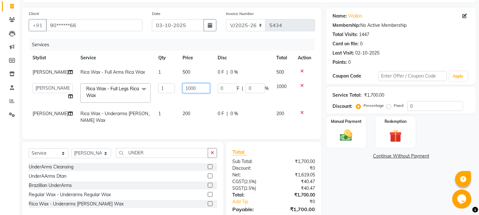
click at [183, 88] on input "1000" at bounding box center [196, 88] width 27 height 10
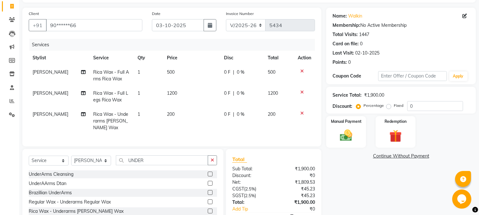
click at [193, 75] on td "500" at bounding box center [191, 75] width 57 height 21
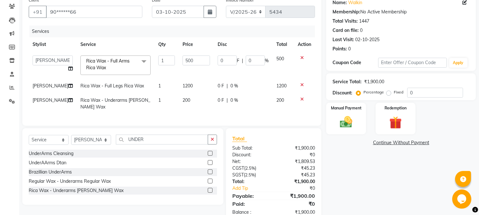
scroll to position [75, 0]
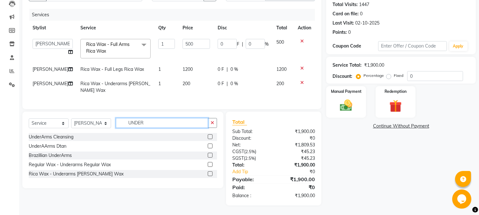
click at [138, 122] on input "UNDER" at bounding box center [162, 123] width 92 height 10
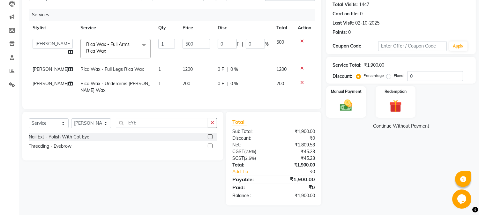
click at [209, 146] on label at bounding box center [210, 146] width 5 height 5
click at [209, 146] on input "checkbox" at bounding box center [210, 146] width 4 height 4
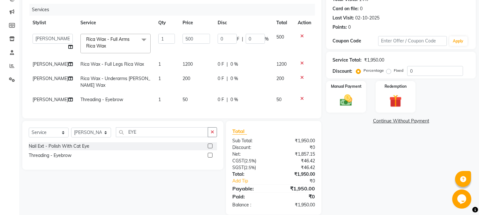
click at [183, 98] on span "50" at bounding box center [185, 100] width 5 height 6
click at [197, 90] on td "200" at bounding box center [196, 82] width 35 height 21
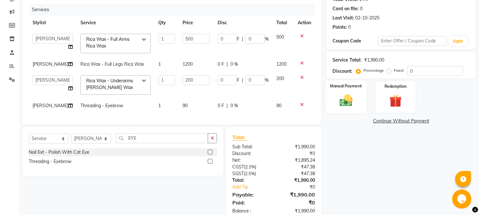
click at [349, 100] on img at bounding box center [346, 100] width 21 height 15
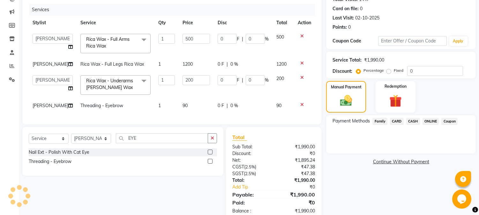
click at [416, 121] on span "CASH" at bounding box center [413, 121] width 14 height 7
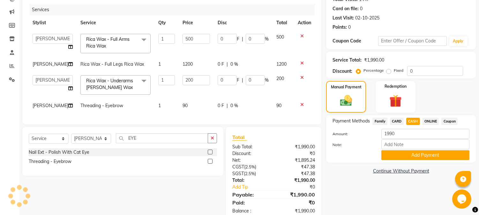
scroll to position [96, 0]
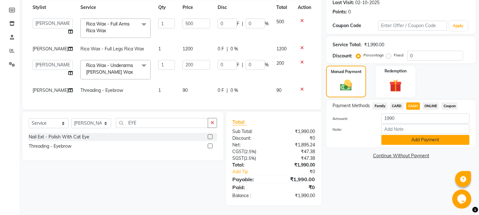
click at [412, 139] on button "Add Payment" at bounding box center [425, 140] width 88 height 10
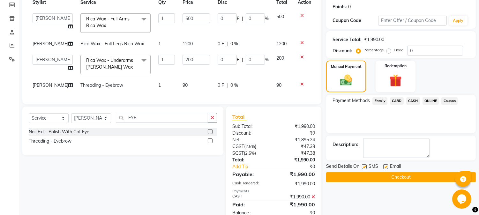
scroll to position [118, 0]
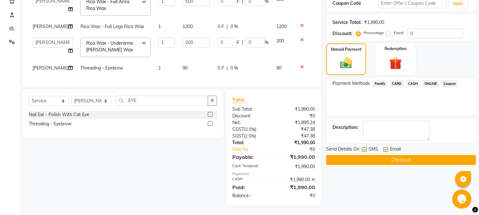
click at [403, 155] on button "Checkout" at bounding box center [401, 160] width 150 height 10
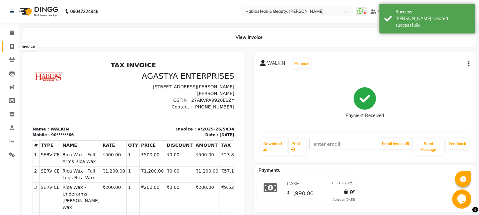
click at [11, 49] on icon at bounding box center [12, 46] width 4 height 5
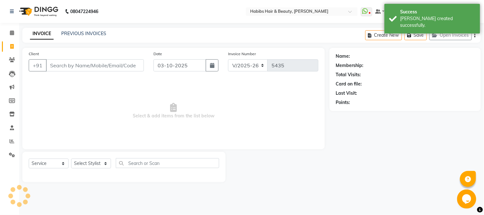
click at [71, 61] on input "Client" at bounding box center [95, 65] width 98 height 12
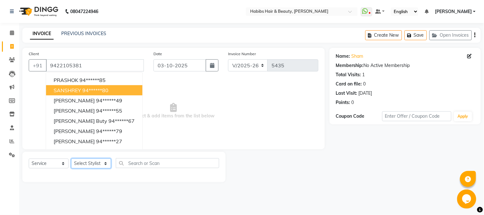
click at [94, 162] on select "Select Stylist Admin Akshay [PERSON_NAME] [PERSON_NAME] Pallavi [PERSON_NAME] […" at bounding box center [91, 164] width 40 height 10
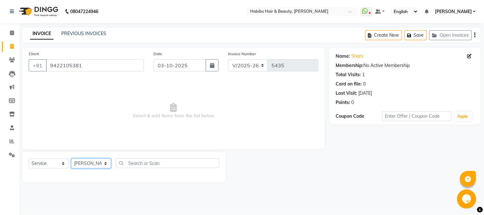
click at [71, 159] on select "Select Stylist Admin Akshay [PERSON_NAME] [PERSON_NAME] Pallavi [PERSON_NAME] […" at bounding box center [91, 164] width 40 height 10
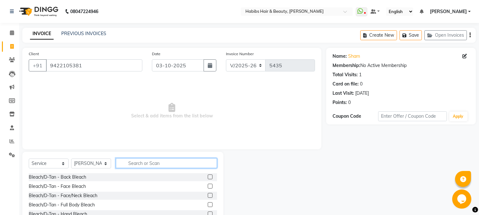
click at [133, 163] on input "text" at bounding box center [166, 163] width 101 height 10
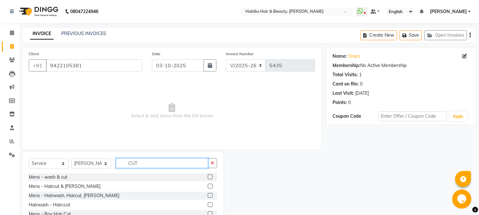
scroll to position [40, 0]
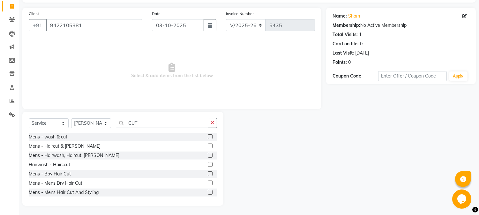
click at [208, 183] on label at bounding box center [210, 183] width 5 height 5
click at [208, 183] on input "checkbox" at bounding box center [210, 183] width 4 height 4
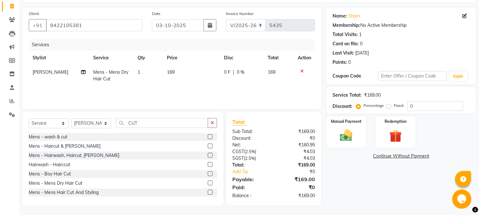
click at [208, 184] on label at bounding box center [210, 183] width 5 height 5
click at [208, 184] on input "checkbox" at bounding box center [210, 183] width 4 height 4
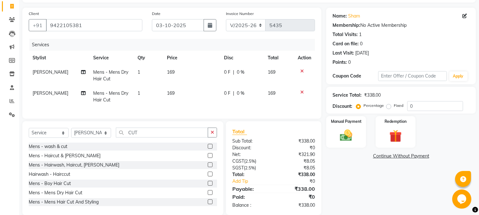
click at [50, 94] on td "[PERSON_NAME]" at bounding box center [59, 96] width 61 height 21
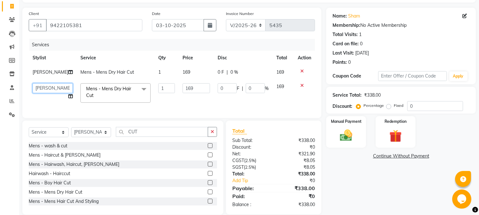
click at [47, 88] on select "[PERSON_NAME] [PERSON_NAME] [PERSON_NAME] Pallavi [PERSON_NAME] [PERSON_NAME][D…" at bounding box center [53, 88] width 40 height 10
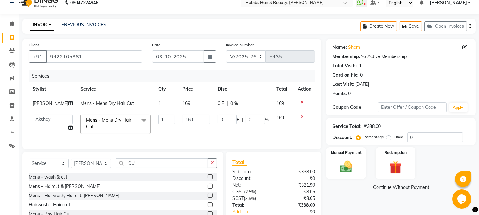
scroll to position [0, 0]
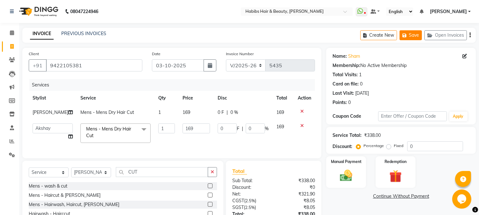
click at [411, 34] on button "Save" at bounding box center [411, 35] width 22 height 10
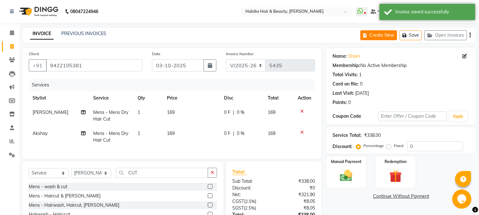
click at [381, 34] on button "Create New" at bounding box center [378, 35] width 37 height 10
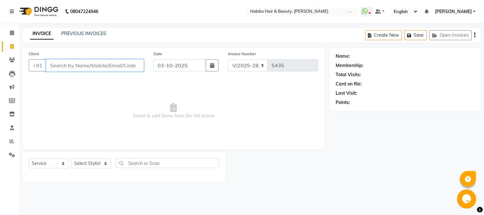
click at [116, 63] on input "Client" at bounding box center [95, 65] width 98 height 12
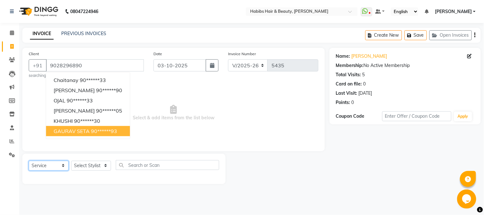
click at [48, 163] on select "Select Service Product Membership Package Voucher Prepaid Gift Card" at bounding box center [49, 166] width 40 height 10
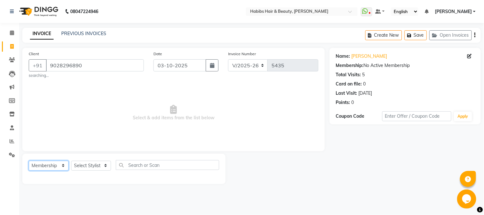
click at [29, 161] on select "Select Service Product Membership Package Voucher Prepaid Gift Card" at bounding box center [49, 166] width 40 height 10
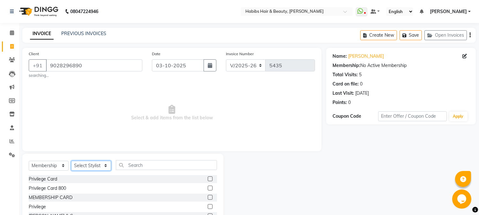
click at [92, 168] on select "Select Stylist Admin Akshay [PERSON_NAME] [PERSON_NAME] Pallavi [PERSON_NAME] […" at bounding box center [91, 166] width 40 height 10
click at [71, 161] on select "Select Stylist Admin Akshay [PERSON_NAME] [PERSON_NAME] Pallavi [PERSON_NAME] […" at bounding box center [91, 166] width 40 height 10
click at [208, 189] on label at bounding box center [210, 188] width 5 height 5
click at [208, 189] on input "checkbox" at bounding box center [210, 188] width 4 height 4
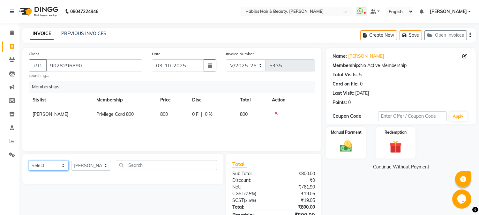
click at [41, 167] on select "Select Service Product Package Voucher Prepaid Gift Card" at bounding box center [49, 166] width 40 height 10
click at [29, 161] on select "Select Service Product Package Voucher Prepaid Gift Card" at bounding box center [49, 166] width 40 height 10
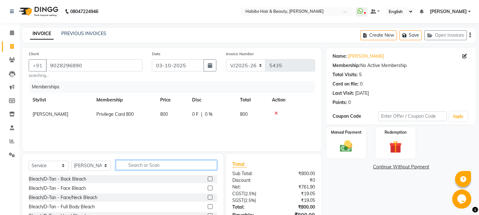
click at [168, 167] on input "text" at bounding box center [166, 165] width 101 height 10
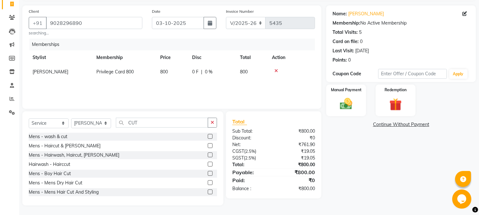
click at [208, 184] on label at bounding box center [210, 182] width 5 height 5
click at [208, 184] on input "checkbox" at bounding box center [210, 183] width 4 height 4
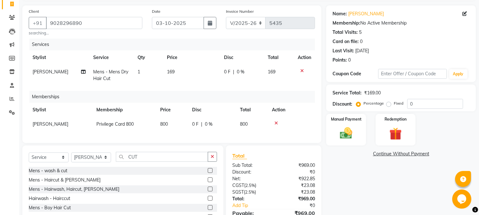
click at [170, 73] on span "169" at bounding box center [171, 72] width 8 height 6
click at [170, 73] on td "169" at bounding box center [191, 75] width 57 height 21
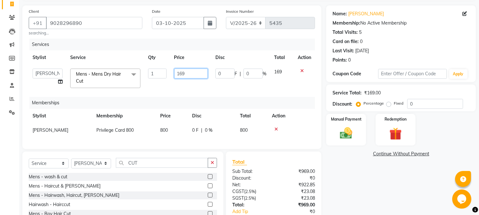
click at [178, 73] on input "169" at bounding box center [191, 74] width 34 height 10
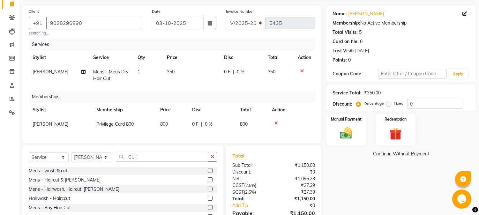
click at [243, 71] on span "0 %" at bounding box center [241, 72] width 8 height 7
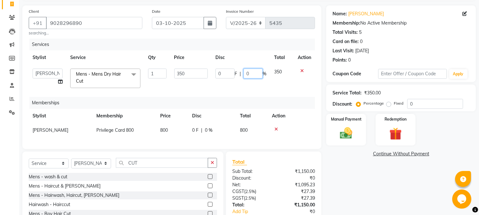
click at [246, 72] on input "0" at bounding box center [253, 74] width 19 height 10
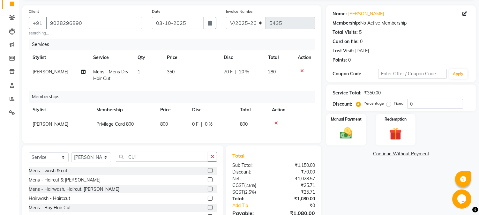
click at [259, 48] on div "Services" at bounding box center [174, 45] width 290 height 12
click at [355, 124] on div "Manual Payment" at bounding box center [346, 129] width 41 height 33
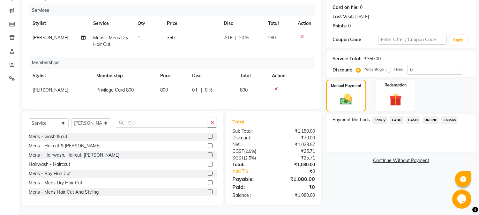
scroll to position [0, 0]
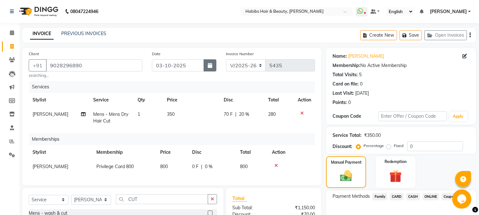
click at [214, 62] on button "button" at bounding box center [210, 65] width 13 height 12
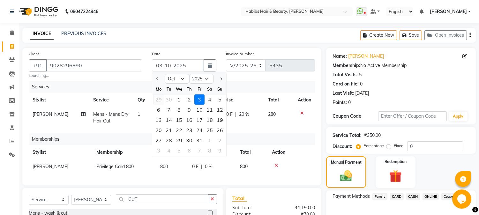
click at [160, 100] on div "29" at bounding box center [159, 99] width 10 height 10
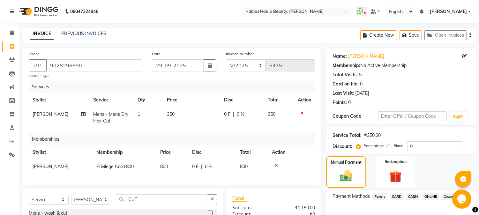
click at [237, 113] on span "0 %" at bounding box center [241, 114] width 8 height 7
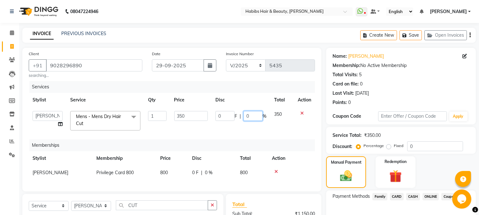
click at [246, 116] on input "0" at bounding box center [253, 116] width 19 height 10
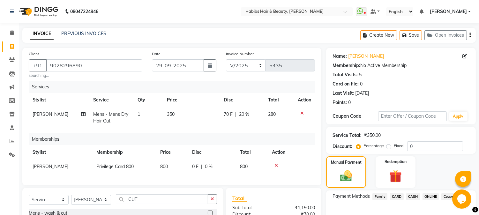
click at [262, 98] on th "Disc" at bounding box center [242, 100] width 44 height 14
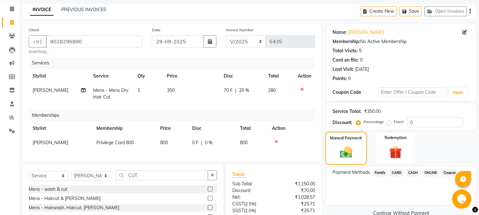
scroll to position [82, 0]
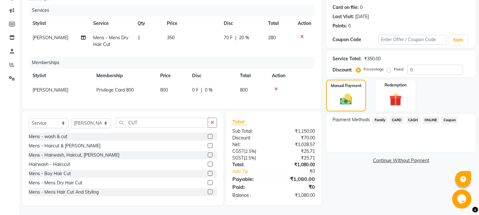
click at [429, 117] on span "ONLINE" at bounding box center [431, 120] width 17 height 7
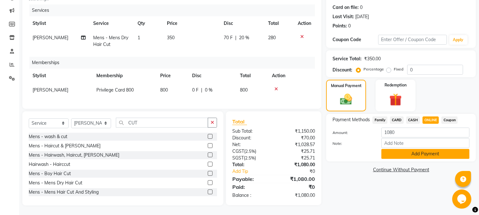
click at [420, 149] on button "Add Payment" at bounding box center [425, 154] width 88 height 10
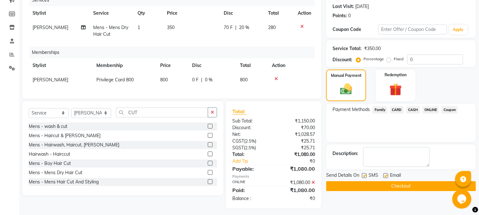
scroll to position [95, 0]
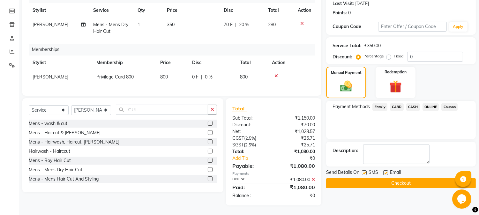
click at [397, 178] on button "Checkout" at bounding box center [401, 183] width 150 height 10
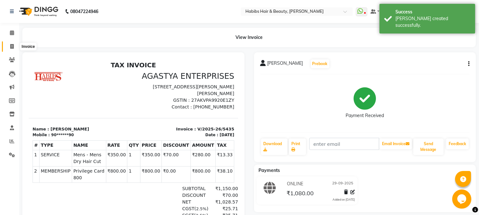
click at [14, 47] on span at bounding box center [11, 46] width 11 height 7
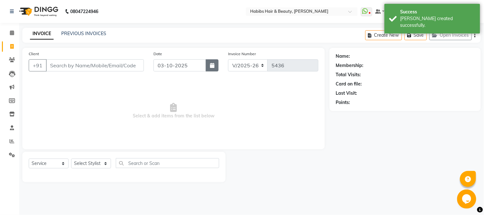
click at [210, 62] on button "button" at bounding box center [212, 65] width 13 height 12
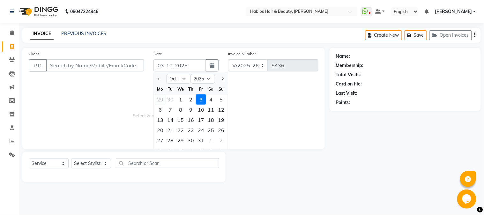
click at [160, 98] on div "29" at bounding box center [160, 99] width 10 height 10
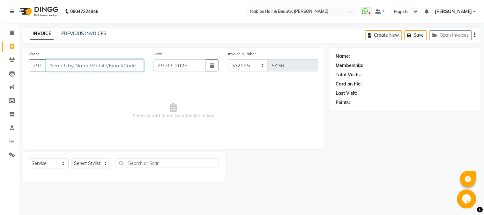
click at [81, 63] on input "Client" at bounding box center [95, 65] width 98 height 12
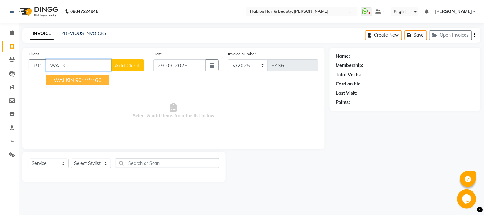
click at [79, 81] on ngb-highlight "90******66" at bounding box center [88, 80] width 26 height 6
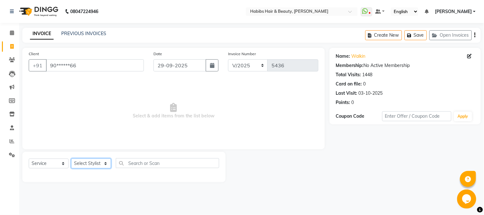
click at [97, 165] on select "Select Stylist Admin Akshay [PERSON_NAME] [PERSON_NAME] Pallavi [PERSON_NAME] […" at bounding box center [91, 164] width 40 height 10
click at [71, 159] on select "Select Stylist Admin Akshay [PERSON_NAME] [PERSON_NAME] Pallavi [PERSON_NAME] […" at bounding box center [91, 164] width 40 height 10
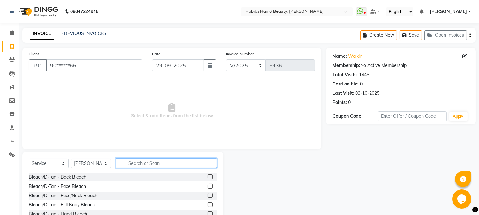
click at [131, 163] on input "text" at bounding box center [166, 163] width 101 height 10
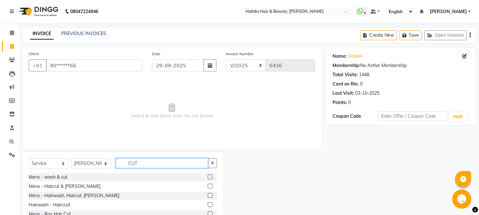
scroll to position [40, 0]
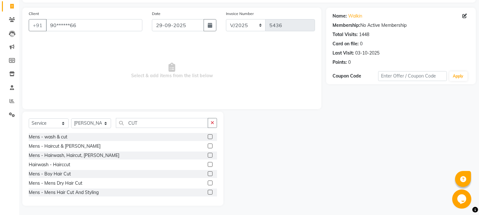
click at [208, 155] on label at bounding box center [210, 155] width 5 height 5
click at [208, 155] on input "checkbox" at bounding box center [210, 156] width 4 height 4
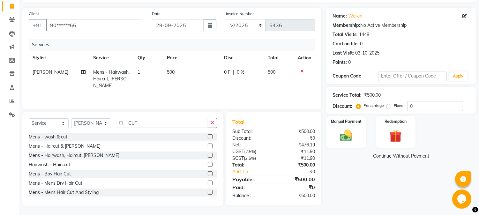
click at [208, 183] on label at bounding box center [210, 183] width 5 height 5
click at [208, 183] on input "checkbox" at bounding box center [210, 183] width 4 height 4
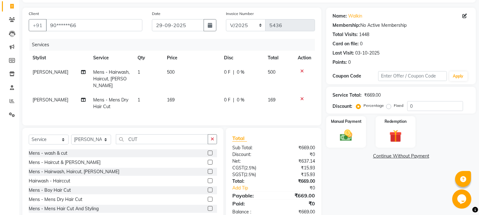
click at [169, 79] on td "500" at bounding box center [191, 79] width 57 height 28
click at [163, 79] on td "1" at bounding box center [148, 79] width 29 height 28
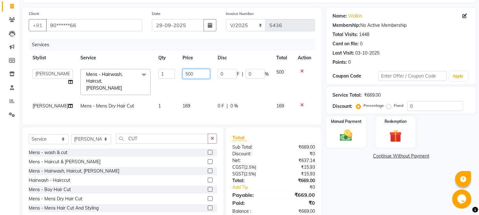
click at [183, 74] on input "500" at bounding box center [196, 74] width 27 height 10
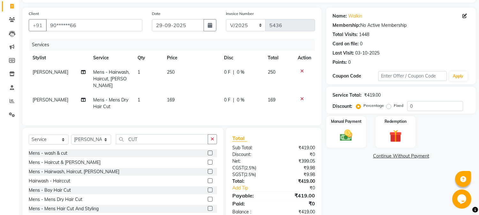
click at [178, 94] on td "169" at bounding box center [191, 103] width 57 height 21
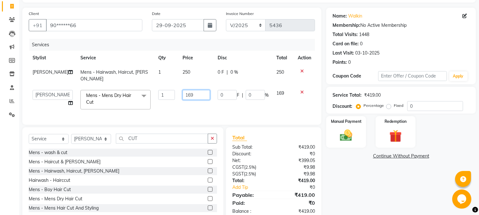
click at [183, 90] on input "169" at bounding box center [196, 95] width 27 height 10
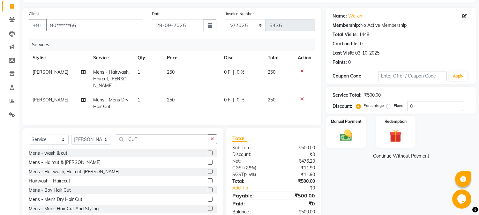
click at [196, 67] on td "250" at bounding box center [191, 79] width 57 height 28
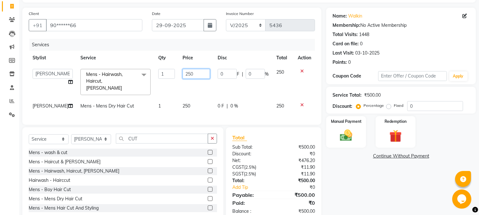
click at [186, 73] on input "250" at bounding box center [196, 74] width 27 height 10
click at [183, 73] on input "250" at bounding box center [196, 74] width 27 height 10
click at [199, 60] on th "Price" at bounding box center [196, 58] width 35 height 14
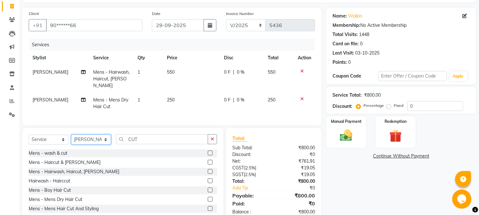
click at [87, 140] on select "Select Stylist Admin Akshay [PERSON_NAME] [PERSON_NAME] Pallavi [PERSON_NAME] […" at bounding box center [91, 140] width 40 height 10
click at [71, 135] on select "Select Stylist Admin Akshay [PERSON_NAME] [PERSON_NAME] Pallavi [PERSON_NAME] […" at bounding box center [91, 140] width 40 height 10
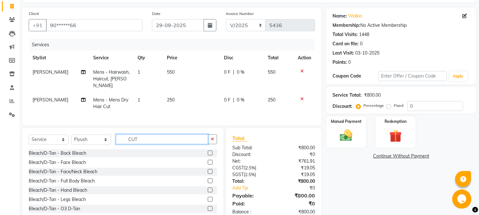
click at [134, 136] on input "CUT" at bounding box center [162, 139] width 92 height 10
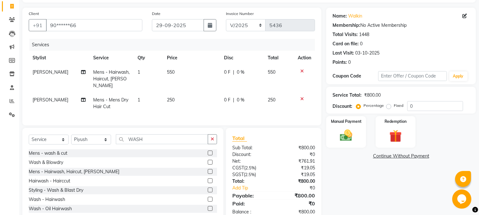
click at [208, 189] on label at bounding box center [210, 190] width 5 height 5
click at [208, 189] on input "checkbox" at bounding box center [210, 190] width 4 height 4
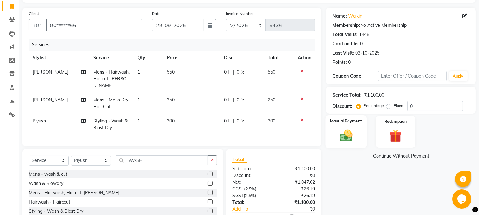
click at [351, 124] on div "Manual Payment" at bounding box center [346, 132] width 41 height 33
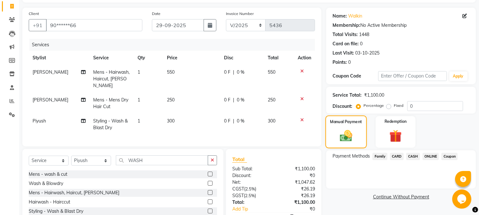
scroll to position [77, 0]
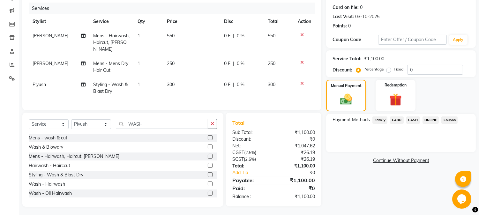
click at [429, 120] on span "ONLINE" at bounding box center [431, 120] width 17 height 7
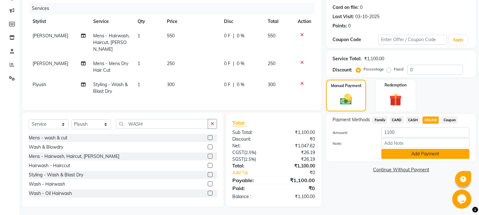
click at [405, 153] on button "Add Payment" at bounding box center [425, 154] width 88 height 10
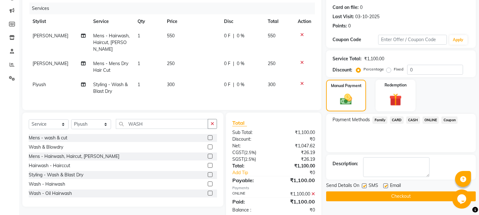
scroll to position [89, 0]
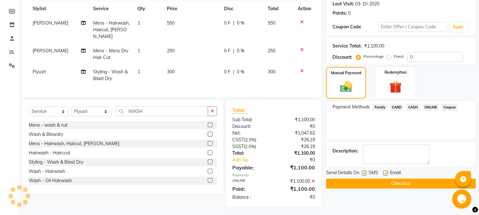
click at [392, 179] on button "Checkout" at bounding box center [401, 184] width 150 height 10
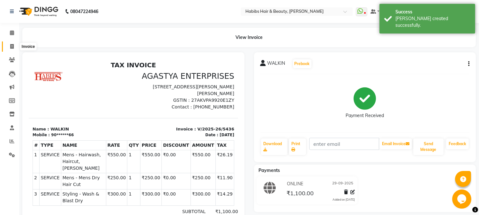
click at [8, 45] on span at bounding box center [11, 46] width 11 height 7
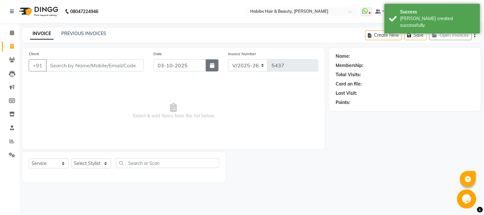
click at [211, 65] on icon "button" at bounding box center [212, 65] width 4 height 5
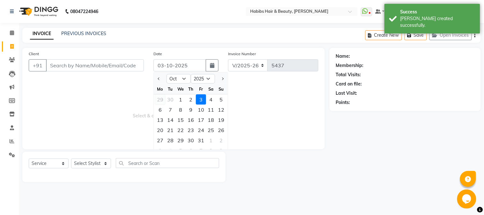
click at [160, 98] on div "29" at bounding box center [160, 99] width 10 height 10
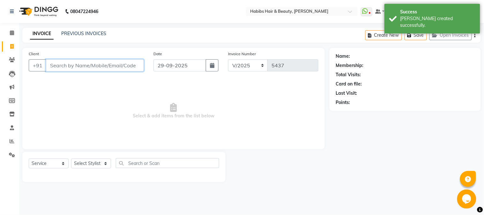
click at [112, 68] on input "Client" at bounding box center [95, 65] width 98 height 12
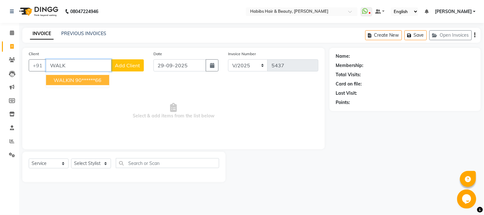
click at [93, 79] on ngb-highlight "90******66" at bounding box center [88, 80] width 26 height 6
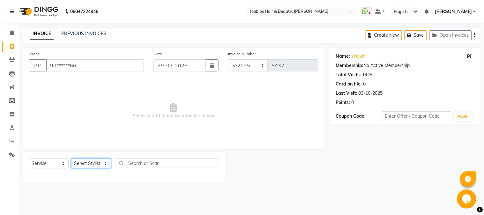
click at [94, 164] on select "Select Stylist Admin Akshay [PERSON_NAME] [PERSON_NAME] Pallavi [PERSON_NAME] […" at bounding box center [91, 164] width 40 height 10
click at [71, 159] on select "Select Stylist Admin Akshay [PERSON_NAME] [PERSON_NAME] Pallavi [PERSON_NAME] […" at bounding box center [91, 164] width 40 height 10
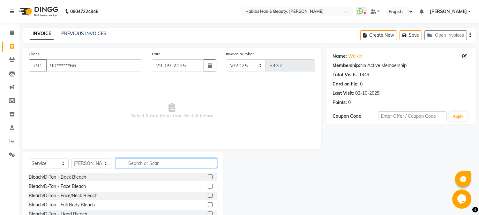
click at [158, 163] on input "text" at bounding box center [166, 163] width 101 height 10
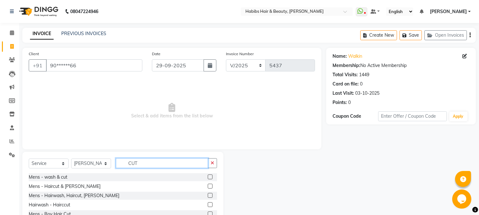
scroll to position [40, 0]
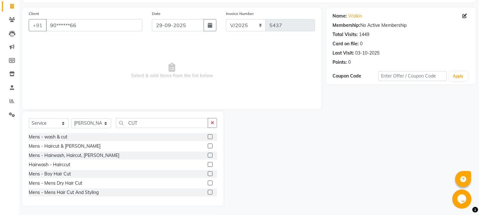
click at [208, 155] on label at bounding box center [210, 155] width 5 height 5
click at [208, 155] on input "checkbox" at bounding box center [210, 156] width 4 height 4
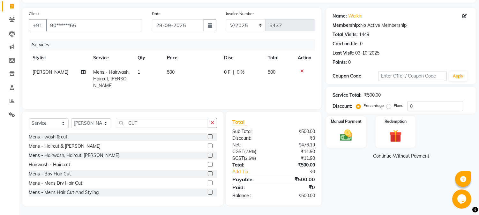
click at [208, 155] on label at bounding box center [210, 155] width 5 height 5
click at [208, 155] on input "checkbox" at bounding box center [210, 156] width 4 height 4
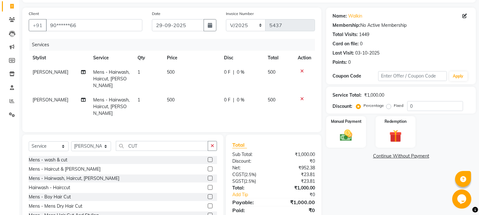
click at [33, 96] on td "[PERSON_NAME]" at bounding box center [59, 107] width 61 height 28
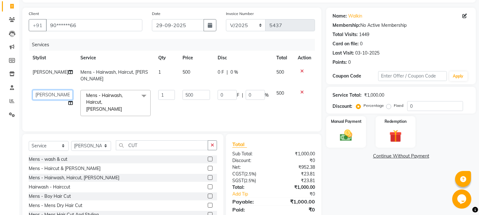
click at [41, 90] on select "[PERSON_NAME] [PERSON_NAME] [PERSON_NAME] Pallavi [PERSON_NAME] [PERSON_NAME][D…" at bounding box center [53, 95] width 40 height 10
click at [183, 72] on span "500" at bounding box center [187, 72] width 8 height 6
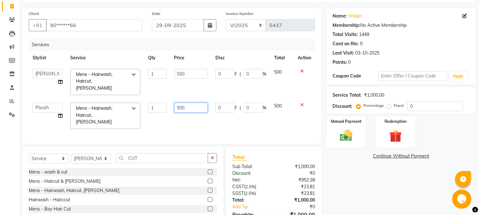
click at [180, 102] on td "500" at bounding box center [190, 116] width 41 height 34
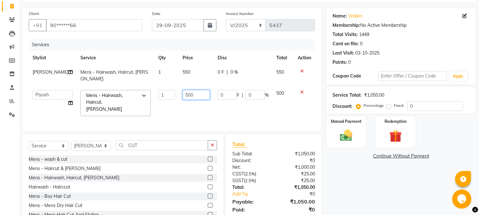
click at [183, 90] on input "500" at bounding box center [196, 95] width 27 height 10
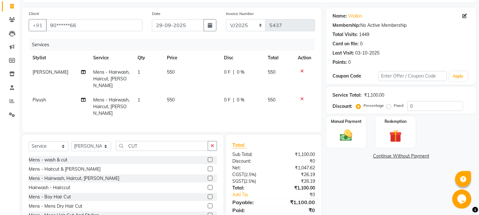
click at [265, 56] on tr "Stylist Service Qty Price Disc Total Action" at bounding box center [172, 58] width 286 height 14
click at [358, 128] on div "Manual Payment" at bounding box center [346, 132] width 41 height 33
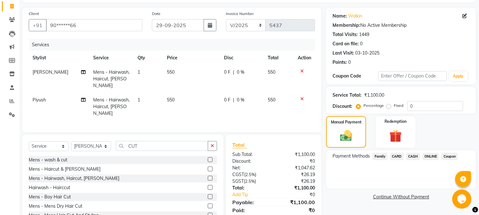
scroll to position [55, 0]
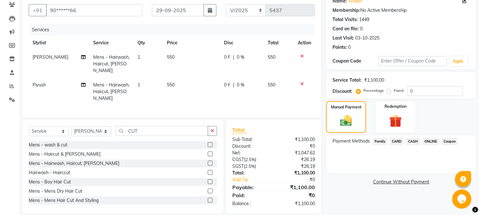
click at [430, 139] on span "ONLINE" at bounding box center [431, 141] width 17 height 7
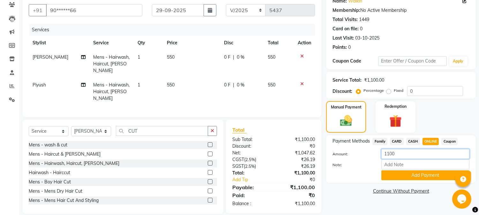
click at [391, 154] on input "1100" at bounding box center [425, 154] width 88 height 10
click at [396, 172] on button "Add Payment" at bounding box center [425, 175] width 88 height 10
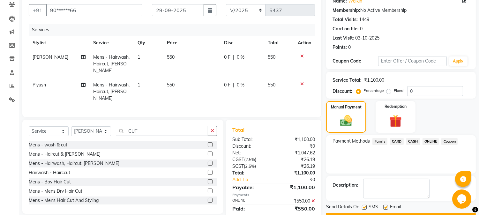
scroll to position [72, 0]
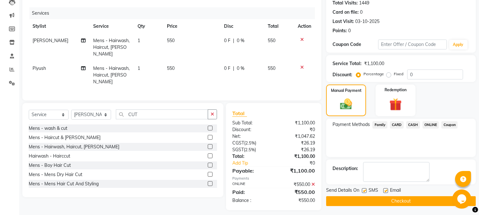
click at [412, 125] on span "CASH" at bounding box center [413, 124] width 14 height 7
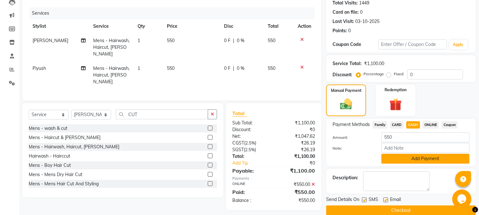
click at [400, 157] on button "Add Payment" at bounding box center [425, 159] width 88 height 10
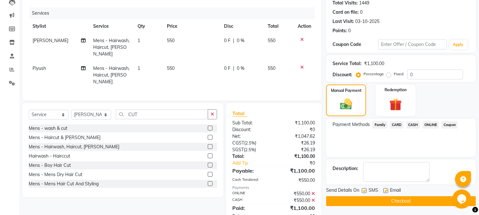
scroll to position [84, 0]
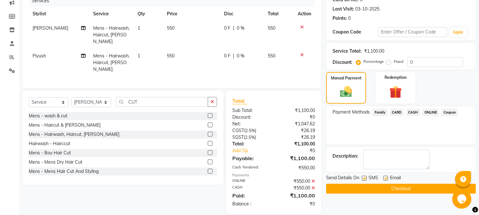
click at [403, 184] on button "Checkout" at bounding box center [401, 189] width 150 height 10
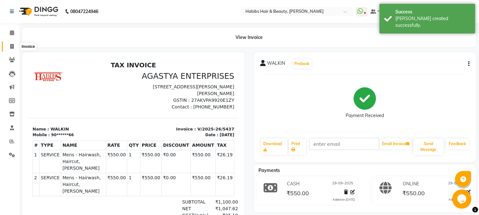
click at [12, 45] on icon at bounding box center [12, 46] width 4 height 5
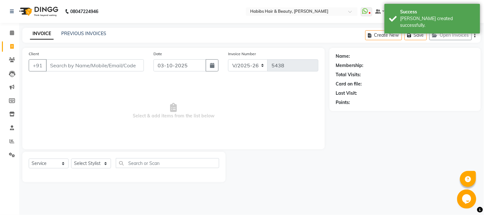
click at [87, 65] on input "Client" at bounding box center [95, 65] width 98 height 12
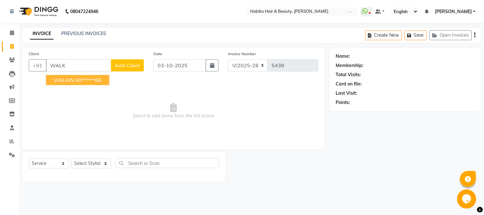
click at [83, 82] on ngb-highlight "90******66" at bounding box center [88, 80] width 26 height 6
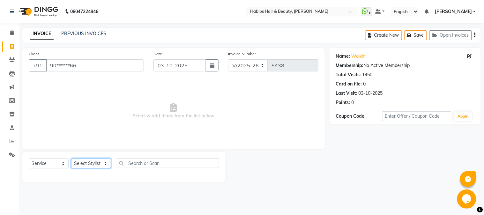
click at [85, 168] on select "Select Stylist Admin Akshay [PERSON_NAME] [PERSON_NAME] Pallavi [PERSON_NAME] […" at bounding box center [91, 164] width 40 height 10
click at [71, 159] on select "Select Stylist Admin Akshay [PERSON_NAME] [PERSON_NAME] Pallavi [PERSON_NAME] […" at bounding box center [91, 164] width 40 height 10
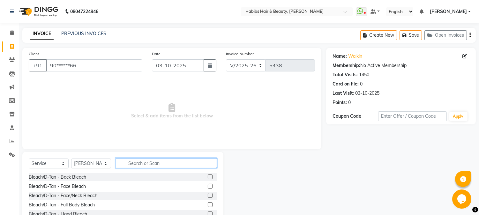
click at [142, 163] on input "text" at bounding box center [166, 163] width 101 height 10
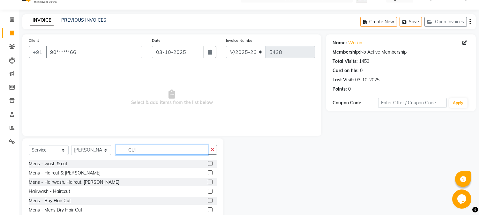
scroll to position [40, 0]
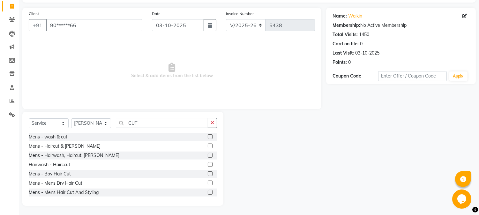
click at [208, 182] on label at bounding box center [210, 183] width 5 height 5
click at [208, 182] on input "checkbox" at bounding box center [210, 183] width 4 height 4
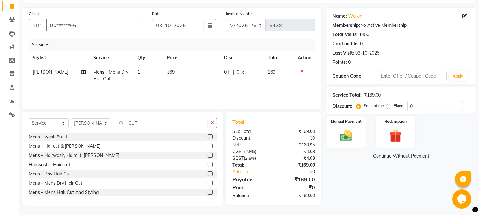
click at [170, 72] on span "169" at bounding box center [171, 72] width 8 height 6
click at [170, 72] on td "169" at bounding box center [191, 75] width 57 height 21
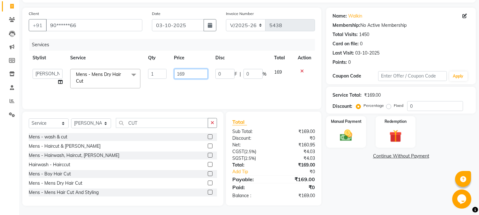
click at [180, 74] on input "169" at bounding box center [191, 74] width 34 height 10
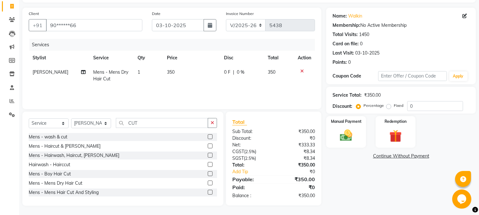
click at [190, 68] on td "350" at bounding box center [191, 75] width 57 height 21
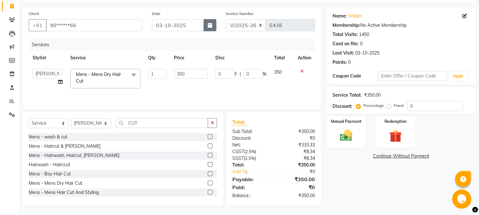
click at [212, 27] on icon "button" at bounding box center [210, 25] width 4 height 5
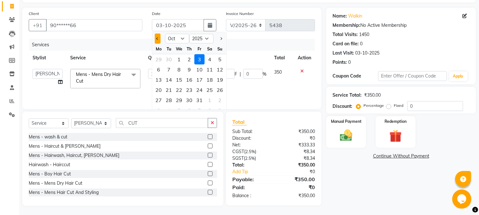
click at [157, 39] on span "Previous month" at bounding box center [157, 38] width 3 height 3
click at [219, 58] on div "7" at bounding box center [220, 59] width 10 height 10
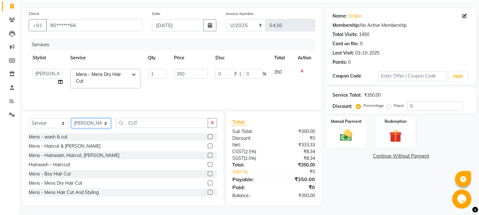
click at [93, 121] on select "Select Stylist Admin Akshay [PERSON_NAME] [PERSON_NAME] Pallavi [PERSON_NAME] […" at bounding box center [91, 123] width 40 height 10
click at [71, 118] on select "Select Stylist Admin Akshay [PERSON_NAME] [PERSON_NAME] Pallavi [PERSON_NAME] […" at bounding box center [91, 123] width 40 height 10
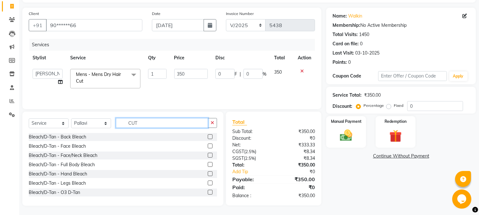
click at [130, 119] on input "CUT" at bounding box center [162, 123] width 92 height 10
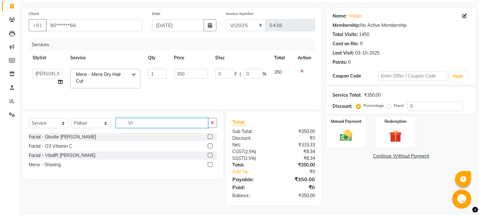
scroll to position [40, 0]
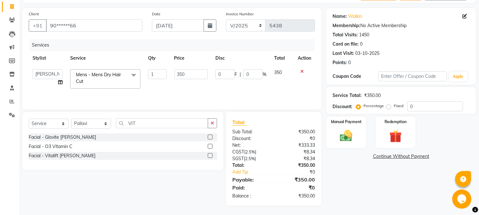
click at [211, 145] on label at bounding box center [210, 146] width 5 height 5
click at [211, 145] on input "checkbox" at bounding box center [210, 147] width 4 height 4
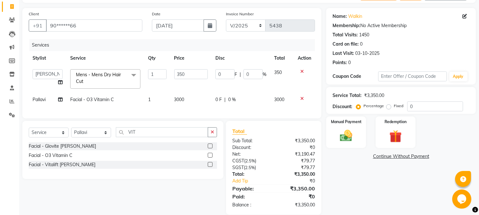
click at [184, 100] on span "3000" at bounding box center [179, 100] width 10 height 6
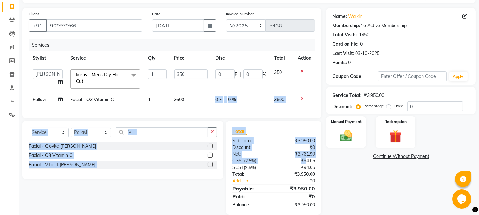
drag, startPoint x: 202, startPoint y: 94, endPoint x: 309, endPoint y: 164, distance: 127.7
click at [309, 164] on div "Client +91 90******66 Date [DATE] Invoice Number V/2025 V/[PHONE_NUMBER] Servic…" at bounding box center [172, 111] width 309 height 207
click at [347, 140] on img at bounding box center [346, 136] width 21 height 15
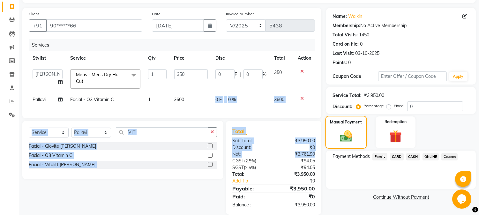
scroll to position [54, 0]
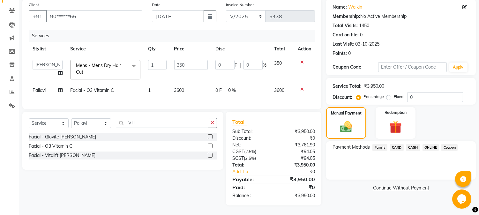
click at [412, 144] on span "CASH" at bounding box center [413, 147] width 14 height 7
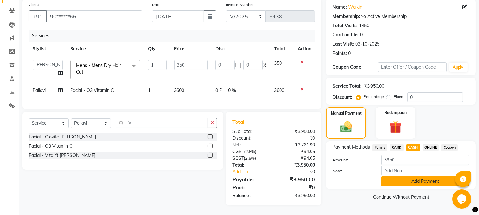
click at [411, 178] on button "Add Payment" at bounding box center [425, 182] width 88 height 10
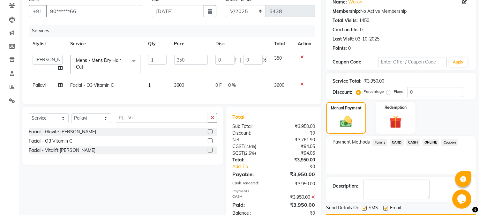
scroll to position [77, 0]
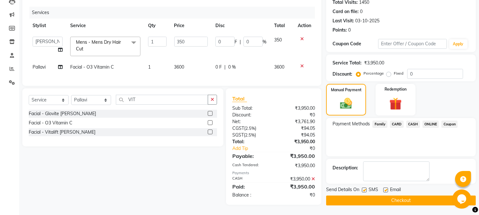
click at [395, 197] on button "Checkout" at bounding box center [401, 201] width 150 height 10
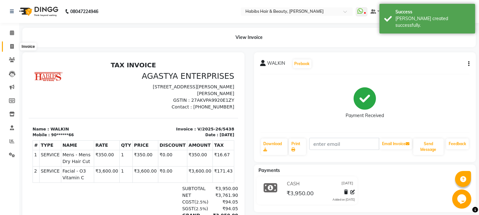
click at [12, 46] on icon at bounding box center [12, 46] width 4 height 5
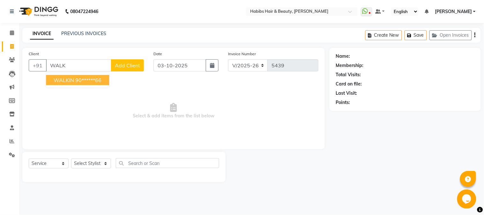
click at [68, 80] on span "WALKIN" at bounding box center [64, 80] width 20 height 6
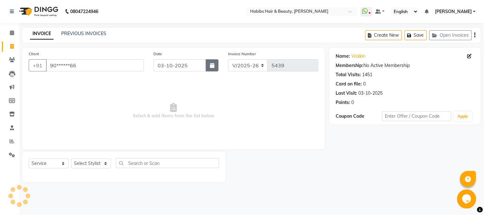
click at [215, 64] on button "button" at bounding box center [212, 65] width 13 height 12
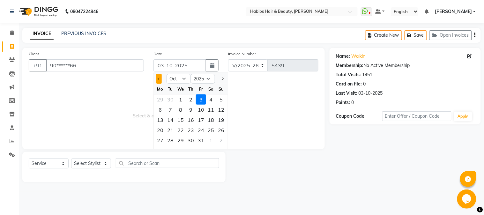
click at [159, 77] on button "Previous month" at bounding box center [158, 79] width 5 height 10
click at [220, 97] on div "7" at bounding box center [221, 99] width 10 height 10
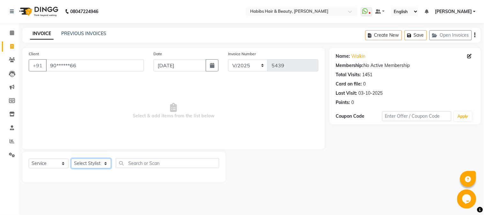
click at [89, 165] on select "Select Stylist Admin Akshay [PERSON_NAME] [PERSON_NAME] Pallavi [PERSON_NAME] […" at bounding box center [91, 164] width 40 height 10
click at [71, 159] on select "Select Stylist Admin Akshay [PERSON_NAME] [PERSON_NAME] Pallavi [PERSON_NAME] […" at bounding box center [91, 164] width 40 height 10
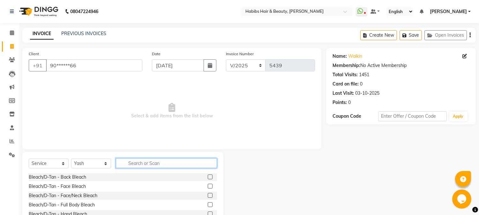
click at [131, 162] on input "text" at bounding box center [166, 163] width 101 height 10
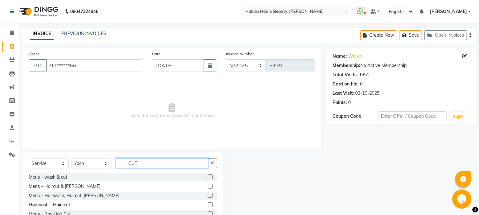
scroll to position [40, 0]
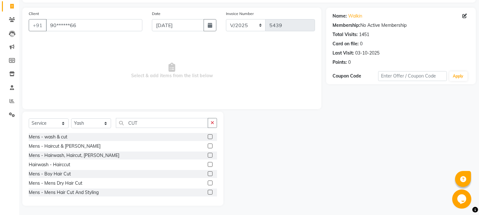
click at [208, 182] on label at bounding box center [210, 183] width 5 height 5
click at [208, 182] on input "checkbox" at bounding box center [210, 183] width 4 height 4
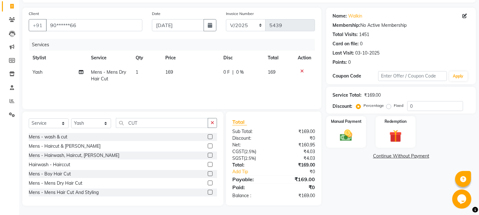
click at [170, 65] on td "169" at bounding box center [191, 75] width 58 height 21
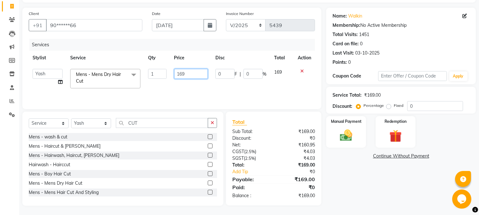
click at [178, 75] on input "169" at bounding box center [191, 74] width 34 height 10
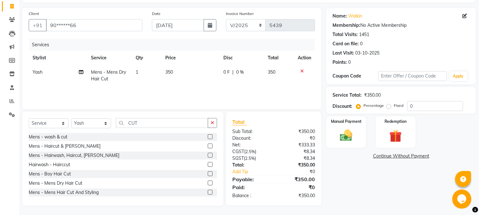
click at [198, 64] on th "Price" at bounding box center [191, 58] width 58 height 14
click at [352, 138] on img at bounding box center [346, 135] width 21 height 15
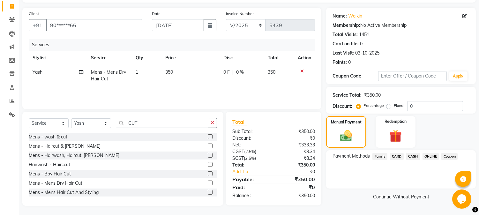
click at [430, 157] on span "ONLINE" at bounding box center [431, 156] width 17 height 7
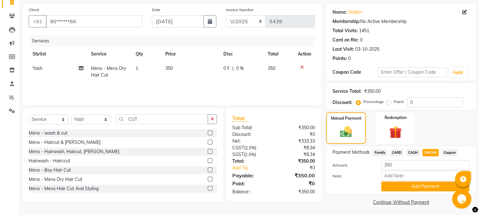
scroll to position [45, 0]
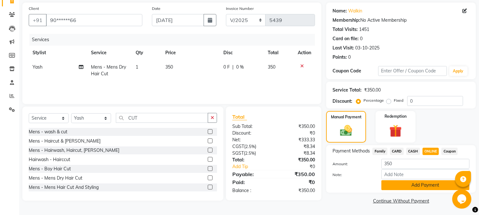
click at [423, 185] on button "Add Payment" at bounding box center [425, 185] width 88 height 10
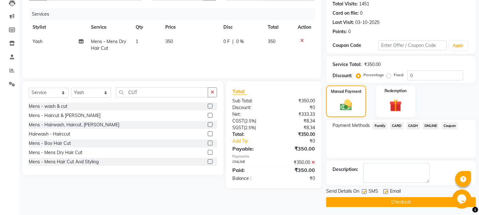
scroll to position [72, 0]
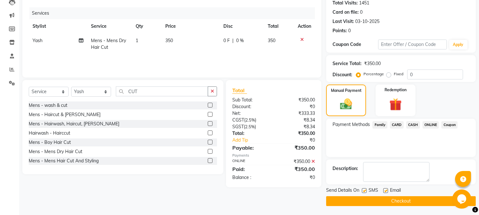
click at [411, 199] on button "Checkout" at bounding box center [401, 201] width 150 height 10
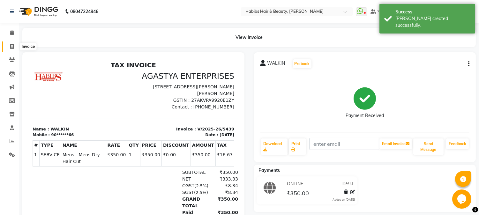
click at [10, 47] on icon at bounding box center [12, 46] width 4 height 5
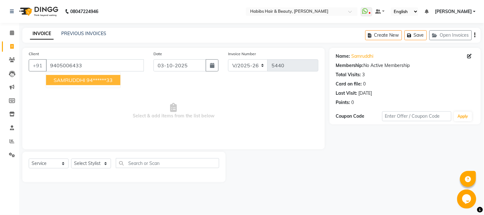
click at [105, 75] on button "SAMRUDDHI 94******33" at bounding box center [83, 80] width 74 height 10
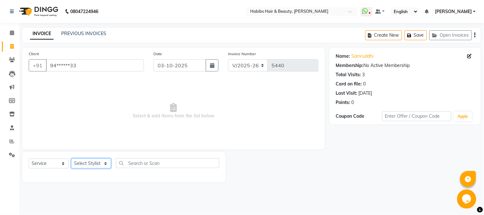
click at [96, 165] on select "Select Stylist Admin Akshay [PERSON_NAME] [PERSON_NAME] Pallavi [PERSON_NAME] […" at bounding box center [91, 164] width 40 height 10
click at [71, 159] on select "Select Stylist Admin Akshay [PERSON_NAME] [PERSON_NAME] Pallavi [PERSON_NAME] […" at bounding box center [91, 164] width 40 height 10
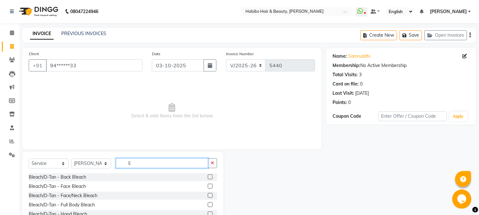
click at [176, 166] on input "E" at bounding box center [162, 163] width 92 height 10
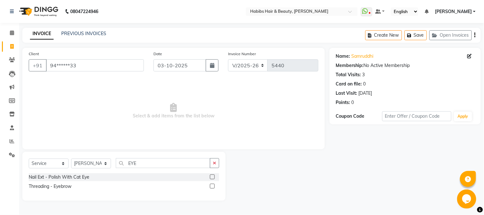
click at [213, 186] on label at bounding box center [212, 186] width 5 height 5
click at [213, 186] on input "checkbox" at bounding box center [212, 187] width 4 height 4
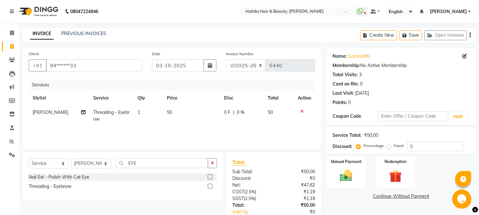
click at [170, 112] on span "50" at bounding box center [169, 112] width 5 height 6
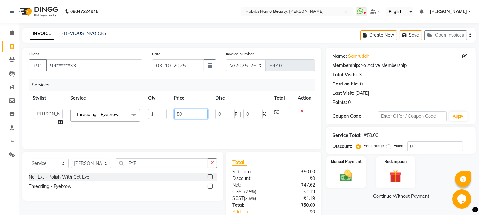
drag, startPoint x: 170, startPoint y: 112, endPoint x: 177, endPoint y: 112, distance: 6.7
click at [177, 112] on td "50" at bounding box center [190, 117] width 41 height 24
click at [177, 112] on input "50" at bounding box center [191, 114] width 34 height 10
click at [195, 100] on th "Price" at bounding box center [190, 98] width 41 height 14
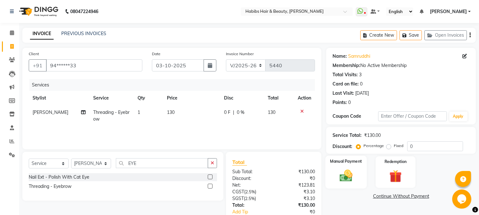
click at [347, 178] on img at bounding box center [346, 176] width 21 height 15
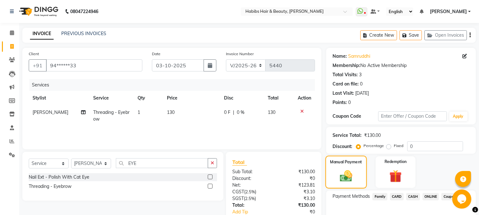
scroll to position [40, 0]
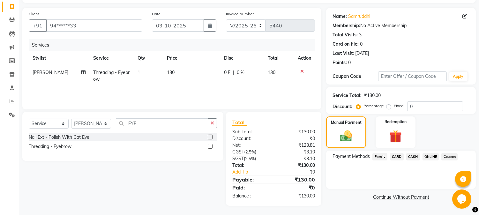
click at [427, 157] on span "ONLINE" at bounding box center [431, 156] width 17 height 7
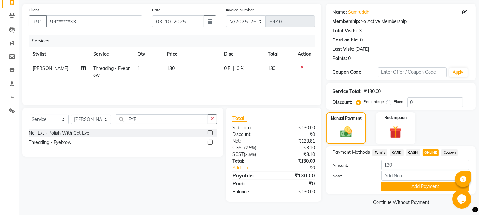
scroll to position [45, 0]
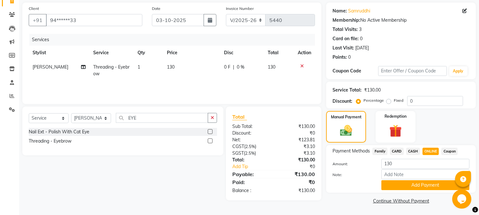
click at [415, 148] on span "CASH" at bounding box center [413, 151] width 14 height 7
click at [414, 183] on button "Add Payment" at bounding box center [425, 185] width 88 height 10
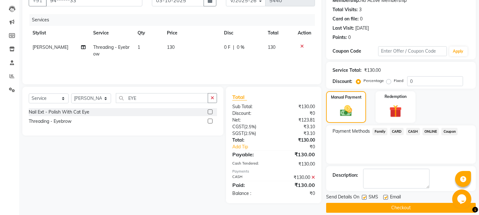
scroll to position [72, 0]
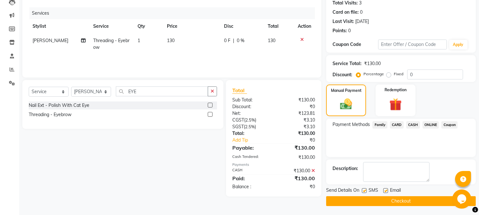
click at [407, 202] on button "Checkout" at bounding box center [401, 201] width 150 height 10
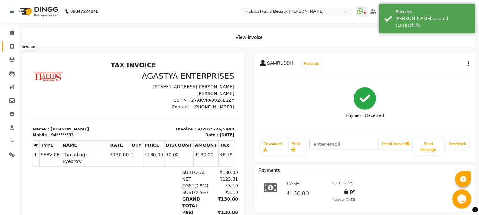
click at [13, 45] on icon at bounding box center [12, 46] width 4 height 5
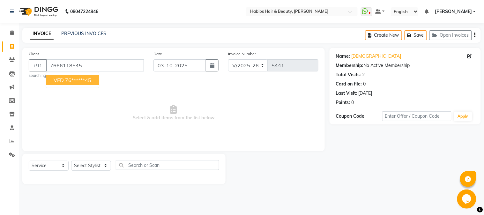
click at [72, 79] on ngb-highlight "76******45" at bounding box center [78, 80] width 26 height 6
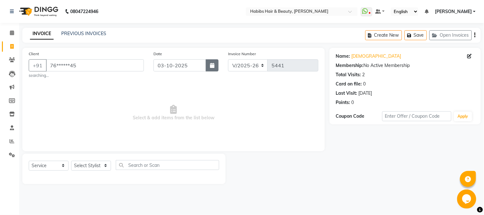
click at [212, 63] on icon "button" at bounding box center [212, 65] width 4 height 5
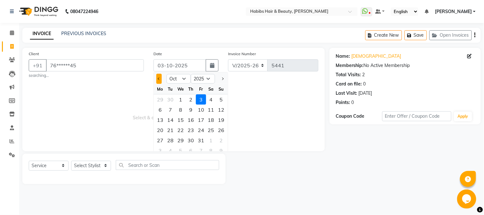
click at [157, 82] on button "Previous month" at bounding box center [158, 79] width 5 height 10
click at [221, 100] on div "7" at bounding box center [221, 99] width 10 height 10
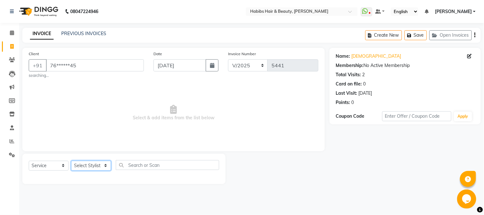
click at [95, 162] on select "Select Stylist Admin Akshay [PERSON_NAME] [PERSON_NAME] Pallavi [PERSON_NAME] […" at bounding box center [91, 166] width 40 height 10
click at [71, 161] on select "Select Stylist Admin Akshay [PERSON_NAME] [PERSON_NAME] Pallavi [PERSON_NAME] […" at bounding box center [91, 166] width 40 height 10
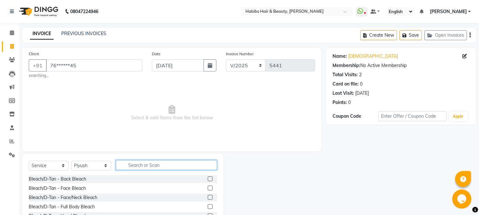
click at [148, 164] on input "text" at bounding box center [166, 165] width 101 height 10
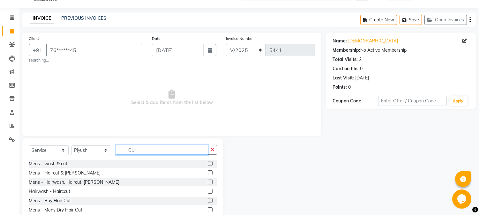
scroll to position [42, 0]
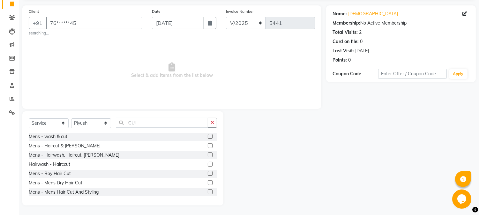
click at [208, 184] on label at bounding box center [210, 182] width 5 height 5
click at [208, 184] on input "checkbox" at bounding box center [210, 183] width 4 height 4
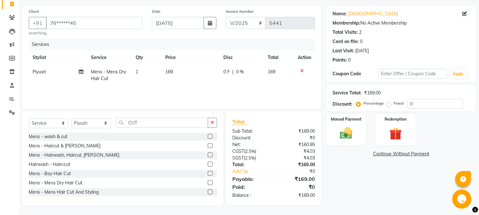
click at [168, 76] on td "169" at bounding box center [191, 75] width 58 height 21
click at [162, 76] on td "1" at bounding box center [147, 75] width 30 height 21
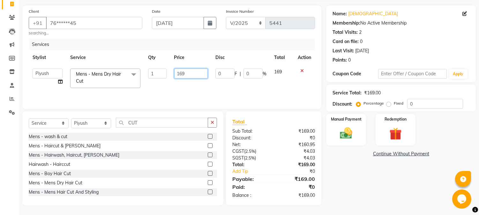
click at [177, 75] on input "169" at bounding box center [191, 74] width 34 height 10
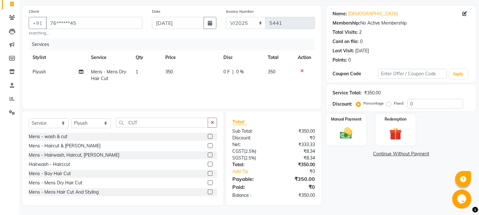
click at [201, 60] on th "Price" at bounding box center [191, 57] width 58 height 14
click at [342, 129] on img at bounding box center [346, 133] width 21 height 15
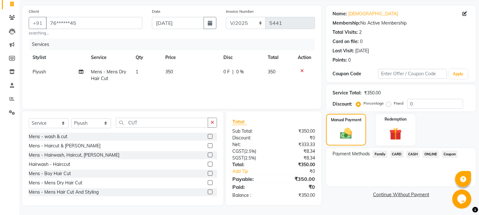
click at [428, 155] on span "ONLINE" at bounding box center [431, 154] width 17 height 7
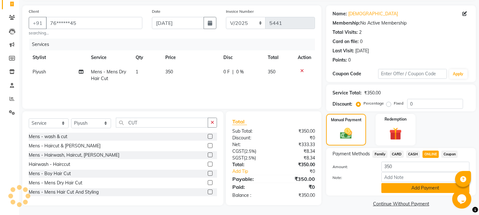
click at [412, 187] on button "Add Payment" at bounding box center [425, 188] width 88 height 10
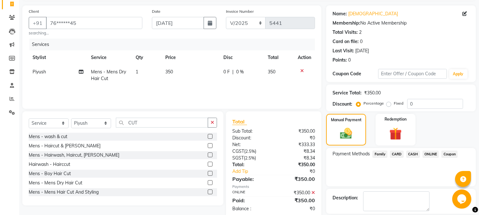
scroll to position [72, 0]
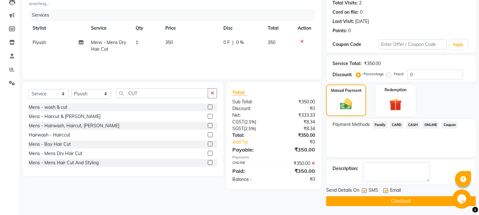
click at [390, 200] on button "Checkout" at bounding box center [401, 201] width 150 height 10
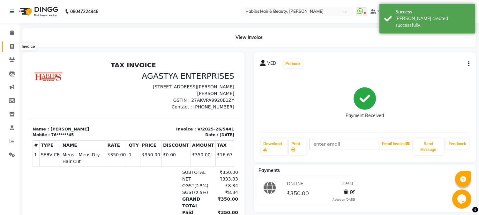
click at [11, 47] on icon at bounding box center [12, 46] width 4 height 5
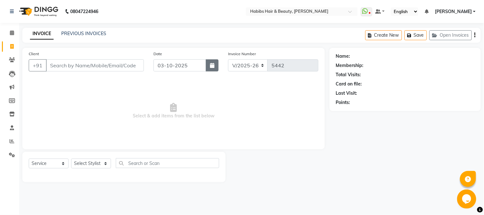
click at [212, 65] on icon "button" at bounding box center [212, 65] width 4 height 5
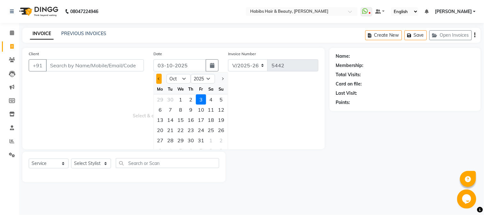
click at [161, 77] on button "Previous month" at bounding box center [158, 79] width 5 height 10
click at [218, 97] on div "7" at bounding box center [221, 99] width 10 height 10
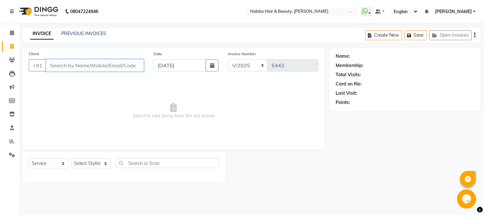
click at [131, 65] on input "Client" at bounding box center [95, 65] width 98 height 12
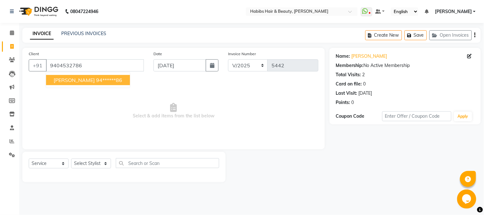
click at [98, 79] on ngb-highlight "94******86" at bounding box center [109, 80] width 26 height 6
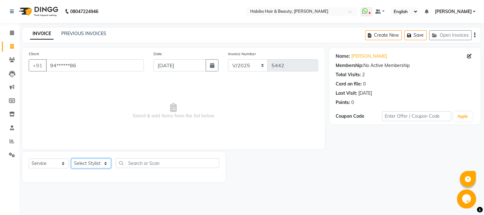
click at [87, 164] on select "Select Stylist Admin Akshay [PERSON_NAME] [PERSON_NAME] Pallavi [PERSON_NAME] […" at bounding box center [91, 164] width 40 height 10
click at [71, 159] on select "Select Stylist Admin Akshay [PERSON_NAME] [PERSON_NAME] Pallavi [PERSON_NAME] […" at bounding box center [91, 164] width 40 height 10
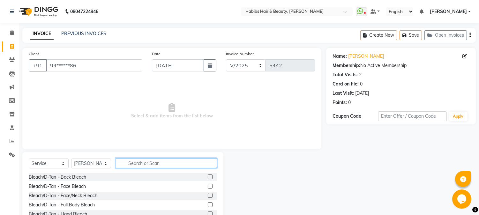
click at [140, 161] on input "text" at bounding box center [166, 163] width 101 height 10
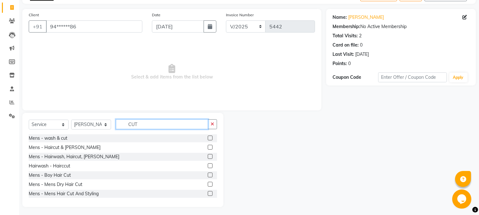
scroll to position [40, 0]
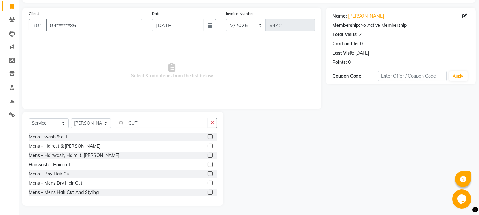
click at [208, 146] on label at bounding box center [210, 146] width 5 height 5
click at [208, 146] on input "checkbox" at bounding box center [210, 146] width 4 height 4
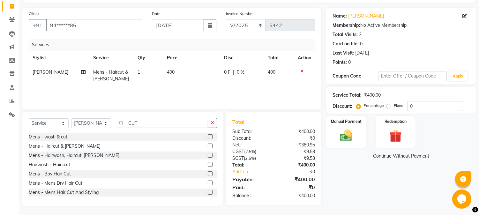
click at [176, 77] on td "400" at bounding box center [191, 75] width 57 height 21
click at [192, 66] on td "450" at bounding box center [191, 75] width 57 height 21
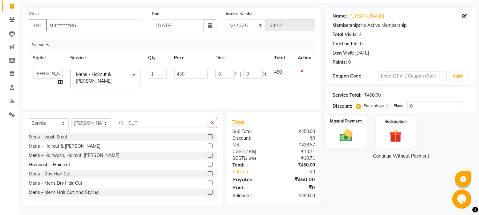
click at [357, 133] on div "Manual Payment" at bounding box center [346, 132] width 41 height 33
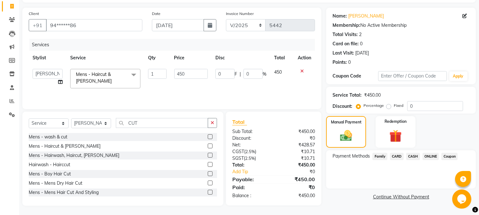
click at [425, 155] on span "ONLINE" at bounding box center [431, 156] width 17 height 7
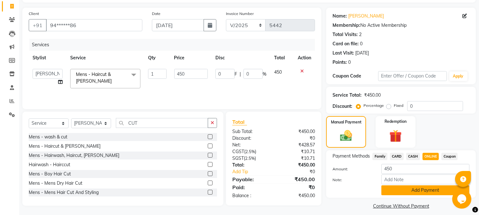
click at [410, 189] on button "Add Payment" at bounding box center [425, 190] width 88 height 10
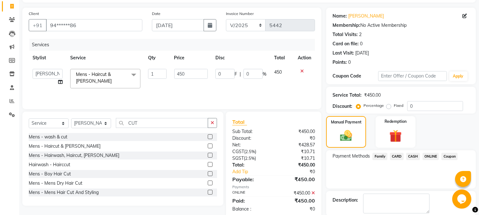
scroll to position [72, 0]
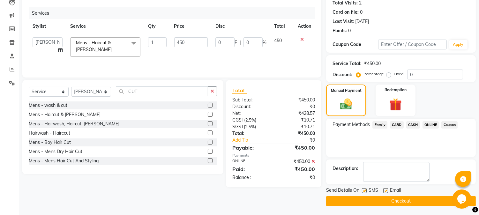
click at [400, 202] on button "Checkout" at bounding box center [401, 201] width 150 height 10
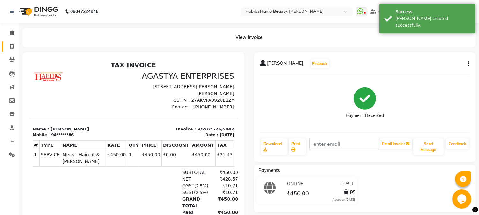
click at [11, 42] on link "Invoice" at bounding box center [9, 46] width 15 height 11
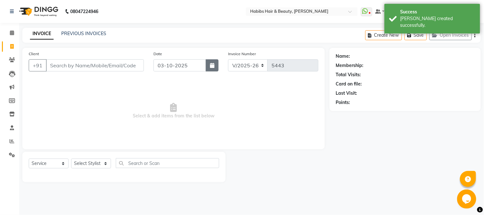
click at [208, 65] on button "button" at bounding box center [212, 65] width 13 height 12
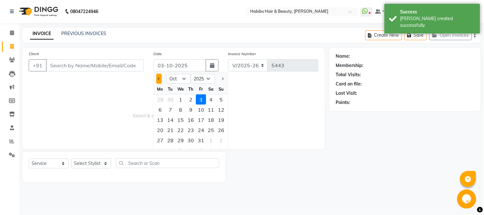
click at [159, 78] on span "Previous month" at bounding box center [159, 79] width 3 height 3
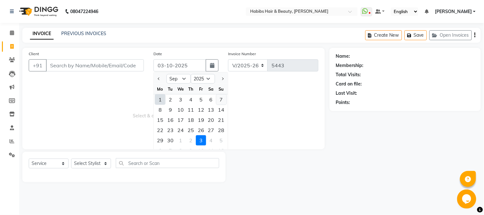
click at [222, 101] on div "7" at bounding box center [221, 99] width 10 height 10
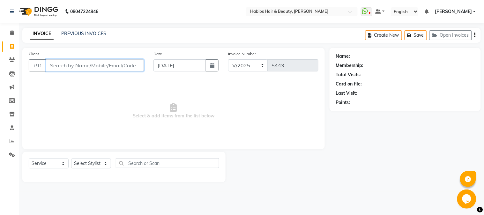
click at [126, 61] on input "Client" at bounding box center [95, 65] width 98 height 12
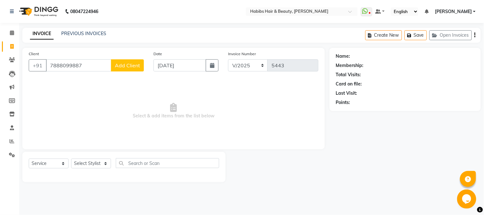
click at [126, 61] on button "Add Client" at bounding box center [127, 65] width 33 height 12
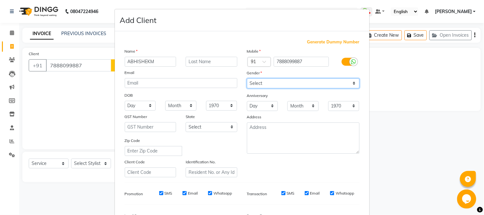
click at [299, 84] on select "Select [DEMOGRAPHIC_DATA] [DEMOGRAPHIC_DATA] Other Prefer Not To Say" at bounding box center [303, 84] width 113 height 10
click at [247, 79] on select "Select [DEMOGRAPHIC_DATA] [DEMOGRAPHIC_DATA] Other Prefer Not To Say" at bounding box center [303, 84] width 113 height 10
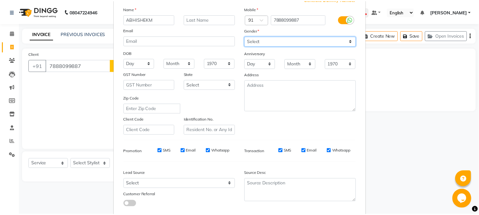
scroll to position [80, 0]
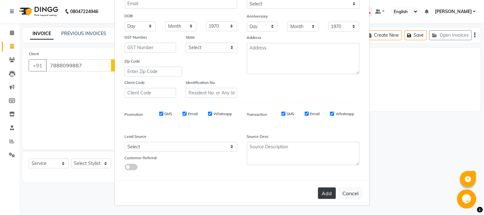
click at [326, 192] on button "Add" at bounding box center [327, 193] width 18 height 11
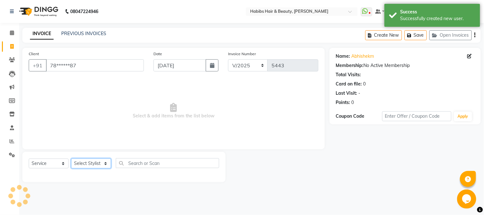
click at [97, 161] on select "Select Stylist Admin Akshay [PERSON_NAME] [PERSON_NAME] Pallavi [PERSON_NAME] […" at bounding box center [91, 164] width 40 height 10
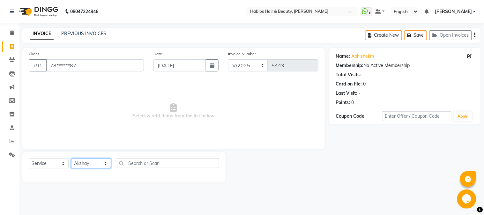
click at [71, 159] on select "Select Stylist Admin Akshay [PERSON_NAME] [PERSON_NAME] Pallavi [PERSON_NAME] […" at bounding box center [91, 164] width 40 height 10
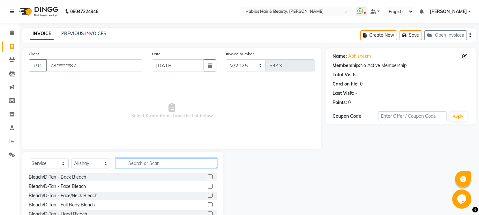
click at [127, 162] on input "text" at bounding box center [166, 163] width 101 height 10
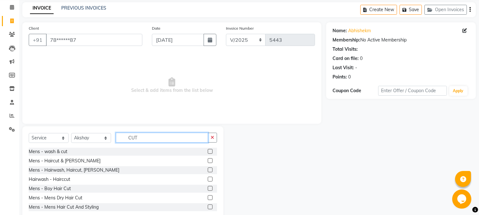
scroll to position [40, 0]
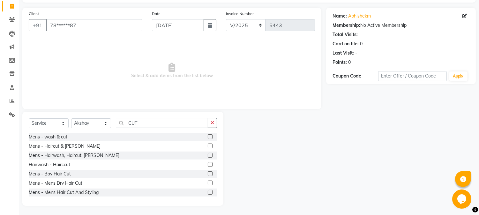
click at [208, 155] on label at bounding box center [210, 155] width 5 height 5
click at [208, 155] on input "checkbox" at bounding box center [210, 156] width 4 height 4
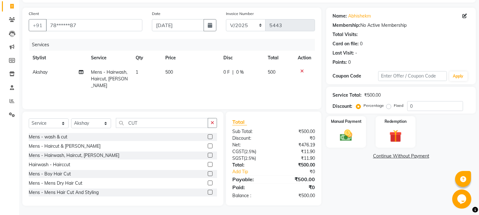
click at [168, 76] on td "500" at bounding box center [191, 79] width 58 height 28
click at [162, 76] on td "1" at bounding box center [147, 79] width 30 height 28
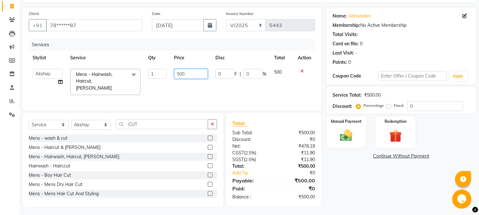
click at [181, 72] on input "500" at bounding box center [191, 74] width 34 height 10
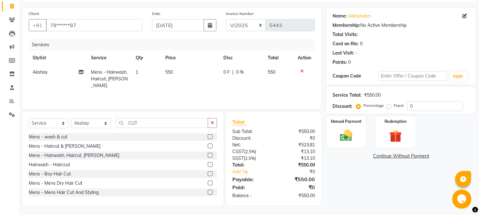
click at [223, 49] on div "Services" at bounding box center [174, 45] width 290 height 12
click at [349, 128] on img at bounding box center [346, 135] width 21 height 15
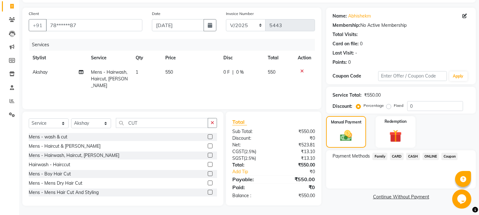
click at [429, 155] on span "ONLINE" at bounding box center [431, 156] width 17 height 7
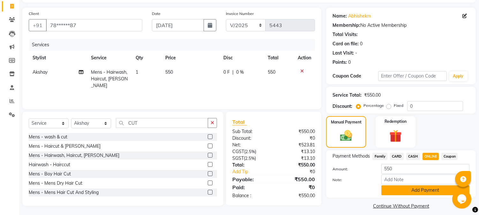
click at [405, 190] on button "Add Payment" at bounding box center [425, 190] width 88 height 10
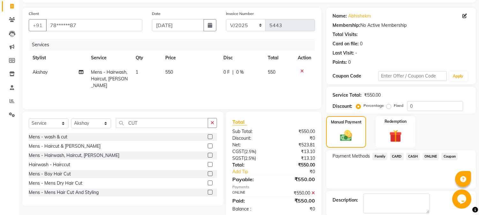
scroll to position [72, 0]
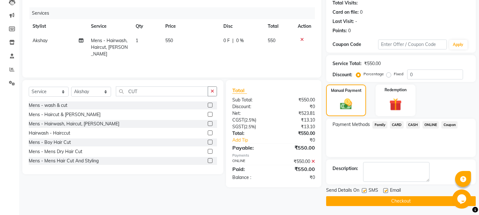
click at [394, 198] on button "Checkout" at bounding box center [401, 201] width 150 height 10
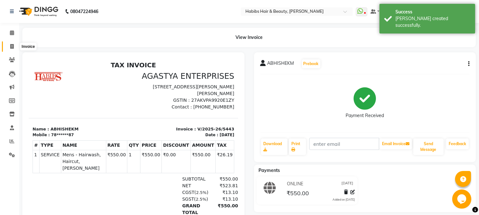
click at [12, 47] on icon at bounding box center [12, 46] width 4 height 5
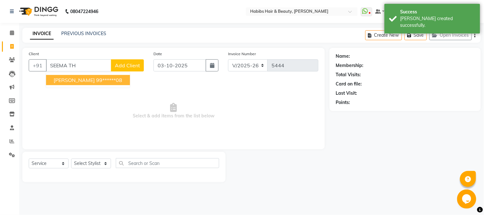
click at [73, 82] on span "[PERSON_NAME]" at bounding box center [74, 80] width 41 height 6
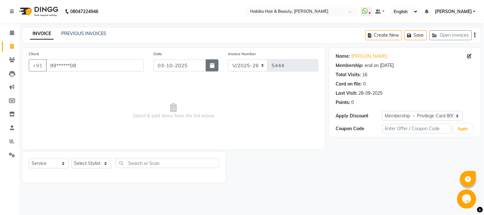
click at [212, 66] on icon "button" at bounding box center [212, 65] width 4 height 5
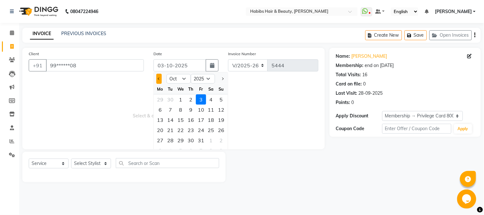
click at [159, 78] on span "Previous month" at bounding box center [159, 79] width 3 height 3
click at [220, 100] on div "7" at bounding box center [221, 99] width 10 height 10
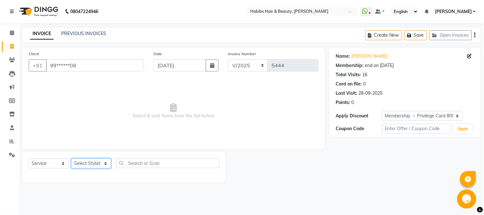
click at [90, 161] on select "Select Stylist Admin Akshay [PERSON_NAME] [PERSON_NAME] Pallavi [PERSON_NAME] […" at bounding box center [91, 164] width 40 height 10
click at [71, 159] on select "Select Stylist Admin Akshay [PERSON_NAME] [PERSON_NAME] Pallavi [PERSON_NAME] […" at bounding box center [91, 164] width 40 height 10
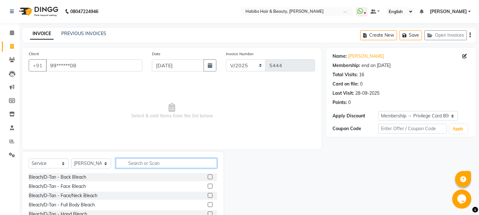
click at [139, 163] on input "text" at bounding box center [166, 163] width 101 height 10
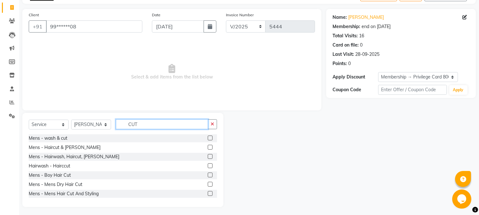
scroll to position [40, 0]
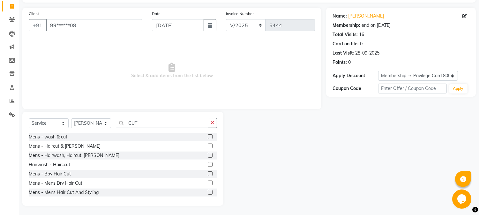
click at [208, 183] on label at bounding box center [210, 183] width 5 height 5
click at [208, 183] on input "checkbox" at bounding box center [210, 183] width 4 height 4
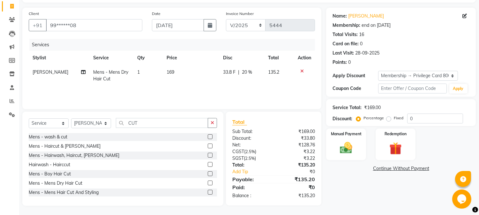
click at [172, 72] on span "169" at bounding box center [171, 72] width 8 height 6
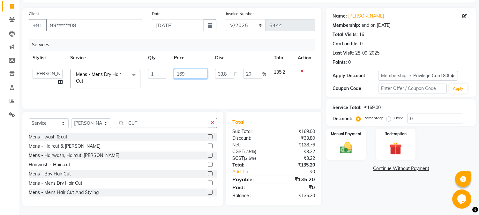
drag, startPoint x: 172, startPoint y: 72, endPoint x: 181, endPoint y: 72, distance: 9.0
click at [181, 72] on td "169" at bounding box center [190, 78] width 41 height 27
click at [181, 72] on input "169" at bounding box center [191, 74] width 34 height 10
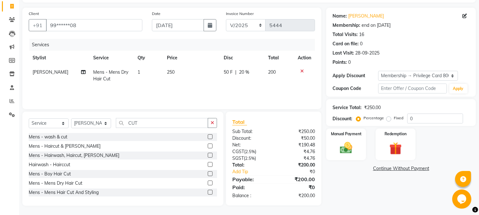
click at [198, 62] on th "Price" at bounding box center [191, 58] width 57 height 14
click at [241, 73] on span "20 %" at bounding box center [244, 72] width 10 height 7
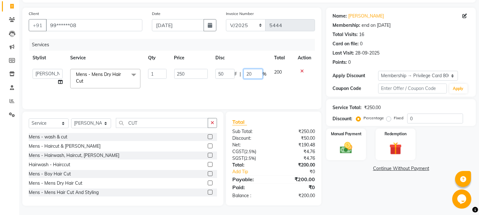
click at [250, 74] on input "20" at bounding box center [253, 74] width 19 height 10
click at [265, 62] on tr "Stylist Service Qty Price Disc Total Action" at bounding box center [172, 58] width 286 height 14
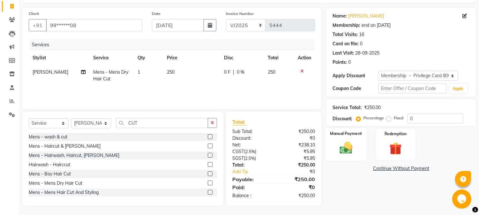
click at [353, 149] on img at bounding box center [346, 148] width 21 height 15
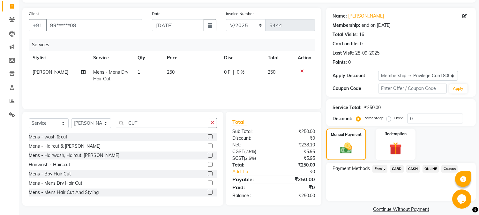
click at [411, 167] on span "CASH" at bounding box center [413, 168] width 14 height 7
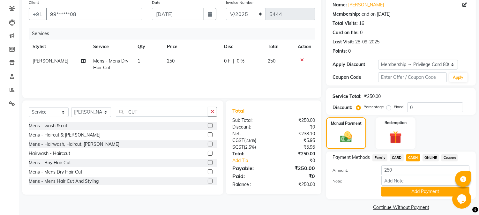
scroll to position [58, 0]
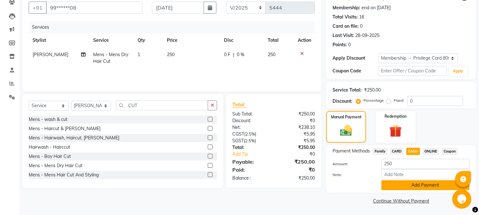
click at [410, 185] on button "Add Payment" at bounding box center [425, 185] width 88 height 10
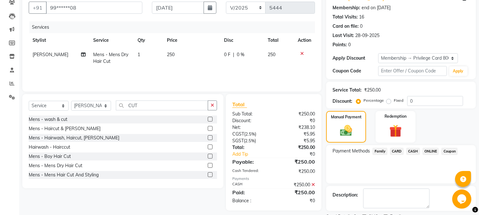
scroll to position [85, 0]
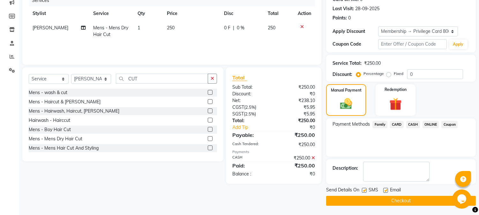
click at [400, 199] on button "Checkout" at bounding box center [401, 201] width 150 height 10
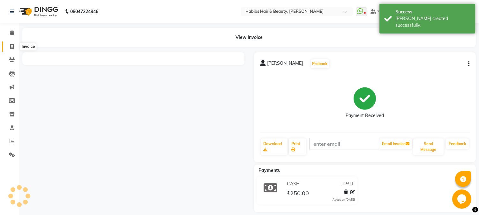
click at [10, 47] on icon at bounding box center [12, 46] width 4 height 5
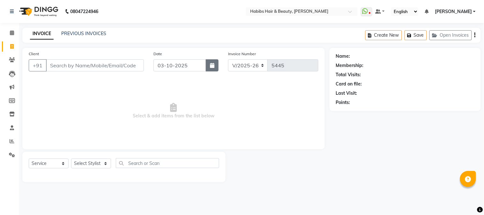
click at [215, 61] on button "button" at bounding box center [212, 65] width 13 height 12
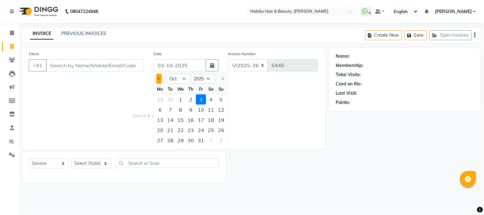
click at [157, 79] on button "Previous month" at bounding box center [158, 79] width 5 height 10
click at [222, 98] on div "7" at bounding box center [221, 99] width 10 height 10
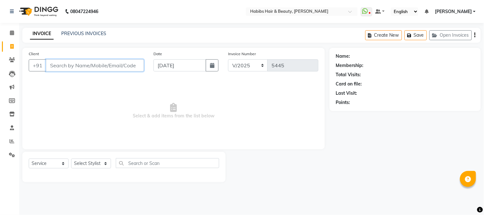
click at [106, 66] on input "Client" at bounding box center [95, 65] width 98 height 12
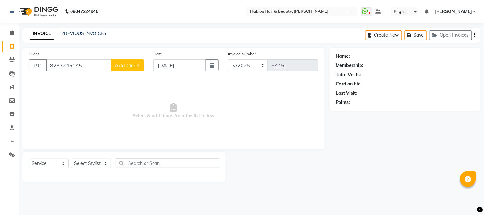
click at [132, 69] on button "Add Client" at bounding box center [127, 65] width 33 height 12
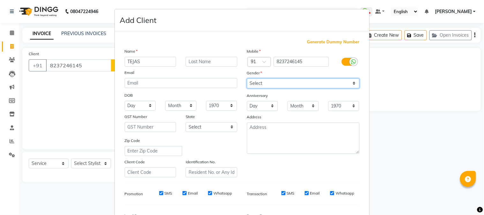
click at [311, 81] on select "Select [DEMOGRAPHIC_DATA] [DEMOGRAPHIC_DATA] Other Prefer Not To Say" at bounding box center [303, 84] width 113 height 10
click at [247, 79] on select "Select [DEMOGRAPHIC_DATA] [DEMOGRAPHIC_DATA] Other Prefer Not To Say" at bounding box center [303, 84] width 113 height 10
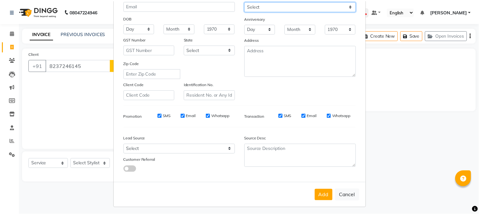
scroll to position [80, 0]
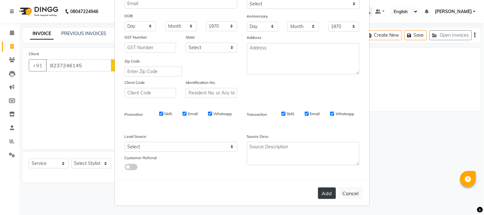
click at [326, 193] on button "Add" at bounding box center [327, 193] width 18 height 11
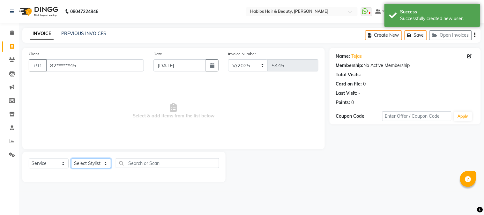
click at [94, 167] on select "Select Stylist Admin Akshay [PERSON_NAME] [PERSON_NAME] Pallavi [PERSON_NAME] […" at bounding box center [91, 164] width 40 height 10
click at [71, 159] on select "Select Stylist Admin Akshay [PERSON_NAME] [PERSON_NAME] Pallavi [PERSON_NAME] […" at bounding box center [91, 164] width 40 height 10
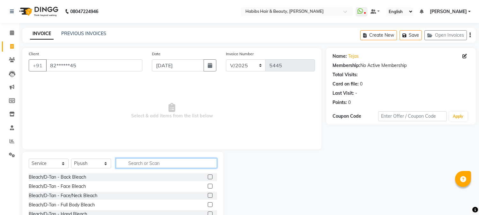
click at [153, 164] on input "text" at bounding box center [166, 163] width 101 height 10
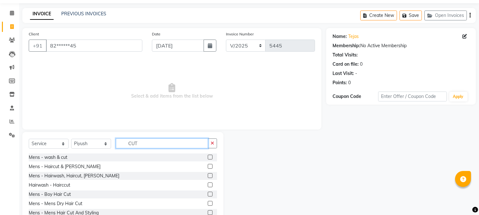
scroll to position [40, 0]
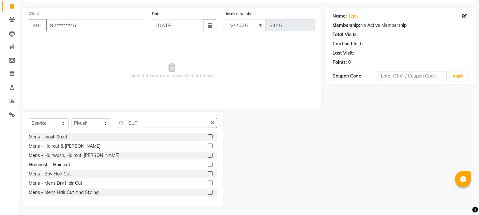
click at [208, 147] on label at bounding box center [210, 146] width 5 height 5
click at [208, 147] on input "checkbox" at bounding box center [210, 146] width 4 height 4
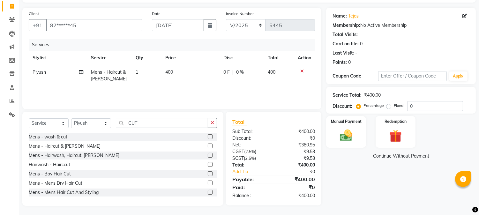
click at [171, 71] on span "400" at bounding box center [169, 72] width 8 height 6
click at [171, 71] on td "400" at bounding box center [191, 75] width 58 height 21
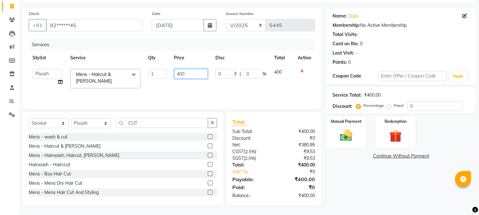
click at [177, 72] on input "400" at bounding box center [191, 74] width 34 height 10
click at [202, 56] on th "Price" at bounding box center [190, 58] width 41 height 14
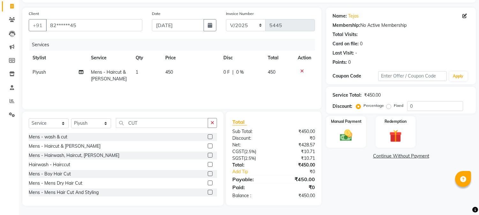
click at [233, 71] on div "0 F | 0 %" at bounding box center [241, 72] width 37 height 7
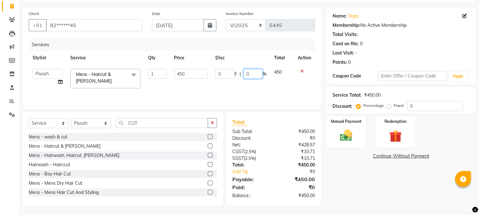
click at [244, 72] on input "0" at bounding box center [253, 74] width 19 height 10
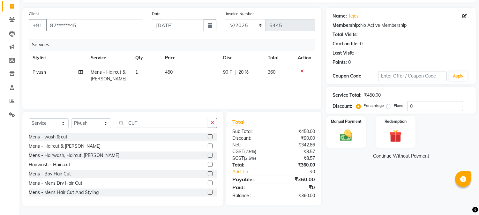
click at [258, 60] on th "Disc" at bounding box center [241, 58] width 45 height 14
click at [346, 147] on div "Manual Payment" at bounding box center [346, 132] width 41 height 33
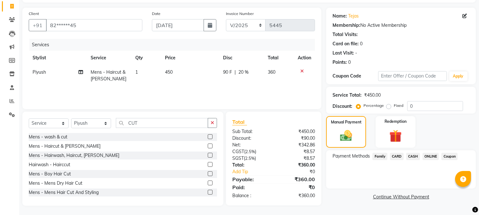
click at [432, 153] on span "ONLINE" at bounding box center [431, 156] width 17 height 7
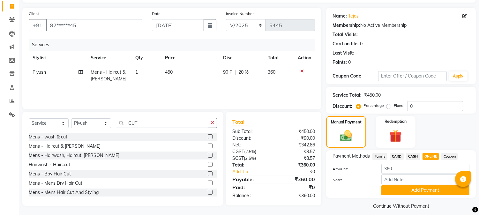
scroll to position [45, 0]
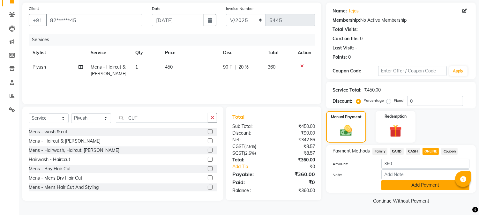
click at [419, 189] on button "Add Payment" at bounding box center [425, 185] width 88 height 10
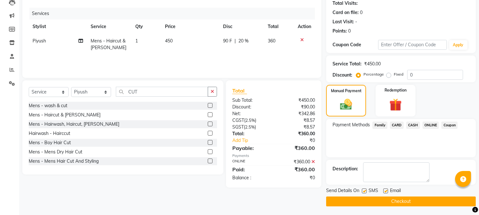
scroll to position [72, 0]
click at [411, 201] on button "Checkout" at bounding box center [401, 201] width 150 height 10
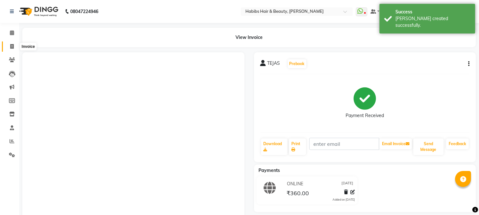
click at [10, 46] on icon at bounding box center [12, 46] width 4 height 5
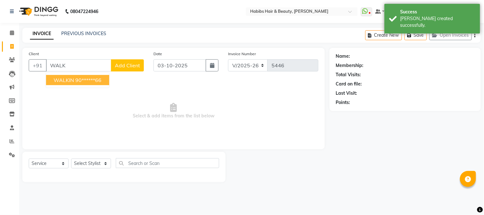
click at [105, 79] on button "WALKIN 90******66" at bounding box center [77, 80] width 63 height 10
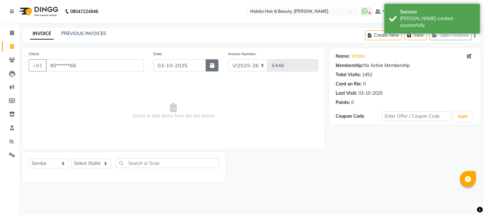
click at [214, 65] on icon "button" at bounding box center [212, 65] width 4 height 5
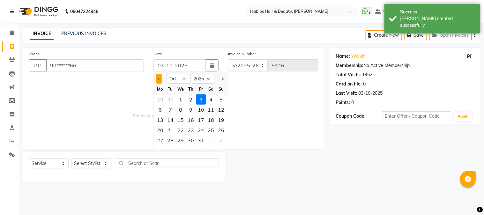
click at [160, 78] on span "Previous month" at bounding box center [159, 79] width 3 height 3
click at [220, 98] on div "7" at bounding box center [221, 99] width 10 height 10
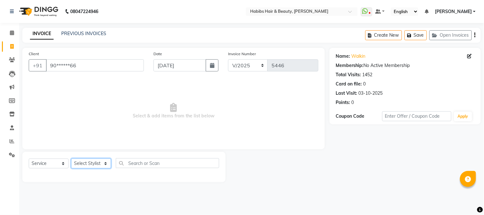
click at [87, 161] on select "Select Stylist Admin Akshay [PERSON_NAME] [PERSON_NAME] Pallavi [PERSON_NAME] […" at bounding box center [91, 164] width 40 height 10
click at [71, 159] on select "Select Stylist Admin Akshay [PERSON_NAME] [PERSON_NAME] Pallavi [PERSON_NAME] […" at bounding box center [91, 164] width 40 height 10
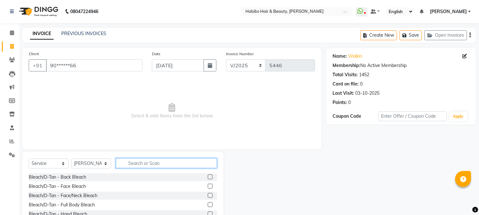
click at [136, 166] on input "text" at bounding box center [166, 163] width 101 height 10
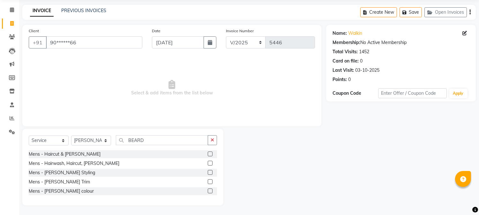
click at [207, 180] on div "Mens - [PERSON_NAME] Trim" at bounding box center [123, 182] width 188 height 8
click at [210, 180] on label at bounding box center [210, 181] width 5 height 5
click at [210, 180] on input "checkbox" at bounding box center [210, 182] width 4 height 4
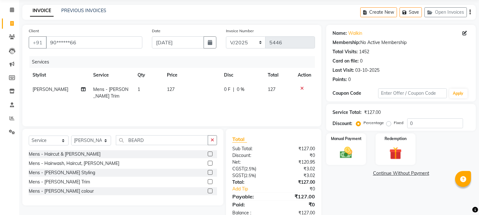
click at [170, 90] on span "127" at bounding box center [171, 90] width 8 height 6
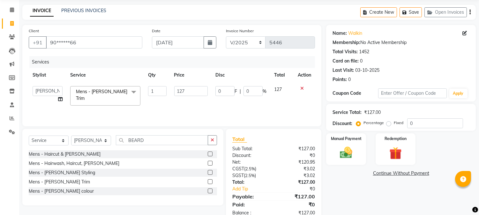
click at [170, 90] on td "1" at bounding box center [157, 95] width 26 height 27
click at [176, 90] on input "127" at bounding box center [191, 91] width 34 height 10
click at [192, 81] on th "Price" at bounding box center [190, 75] width 41 height 14
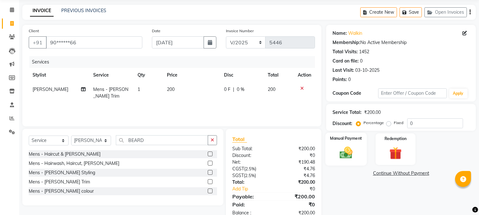
click at [348, 156] on img at bounding box center [346, 153] width 21 height 15
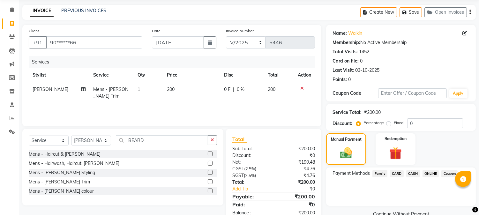
click at [430, 170] on div "ONLINE" at bounding box center [429, 174] width 19 height 9
click at [430, 173] on span "ONLINE" at bounding box center [431, 173] width 17 height 7
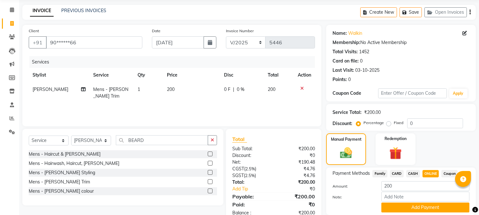
scroll to position [45, 0]
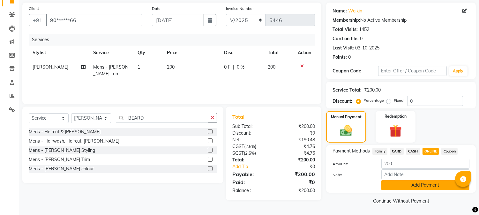
click at [425, 188] on button "Add Payment" at bounding box center [425, 185] width 88 height 10
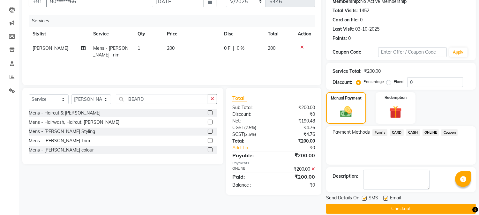
scroll to position [72, 0]
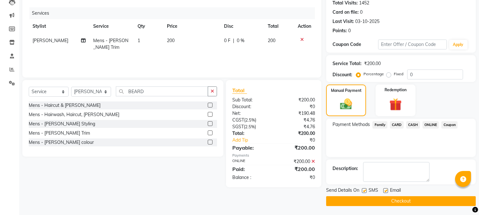
click at [405, 200] on button "Checkout" at bounding box center [401, 201] width 150 height 10
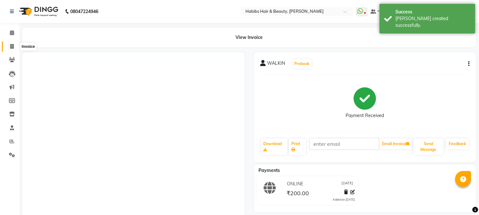
click at [14, 43] on span at bounding box center [11, 46] width 11 height 7
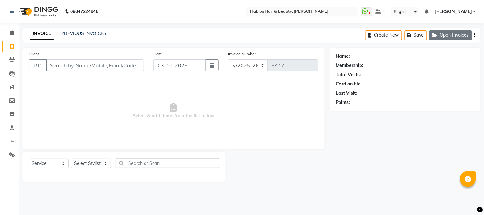
click at [458, 32] on button "Open Invoices" at bounding box center [451, 35] width 42 height 10
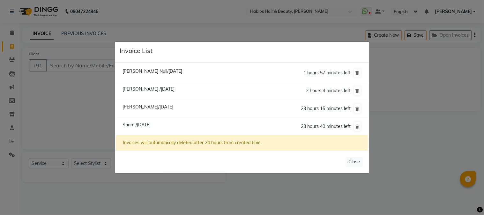
click at [151, 127] on span "Sham /[DATE]" at bounding box center [137, 125] width 28 height 6
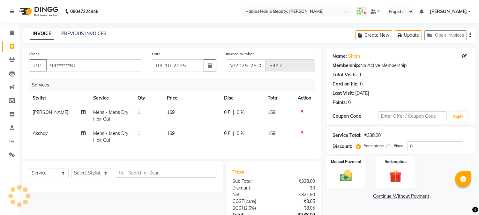
click at [173, 112] on td "169" at bounding box center [191, 115] width 57 height 21
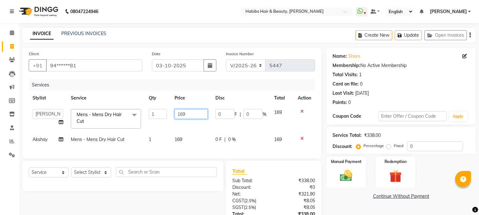
click at [177, 113] on input "169" at bounding box center [191, 114] width 33 height 10
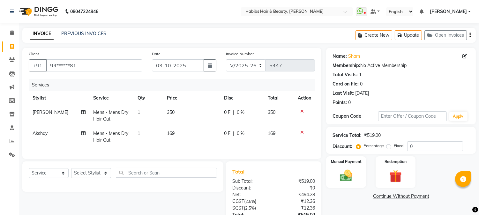
click at [177, 142] on td "169" at bounding box center [191, 136] width 57 height 21
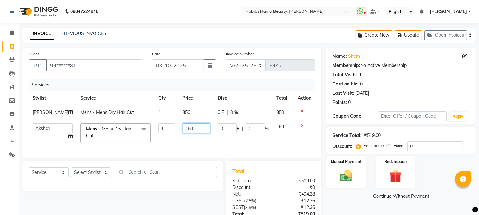
click at [183, 128] on input "169" at bounding box center [196, 129] width 27 height 10
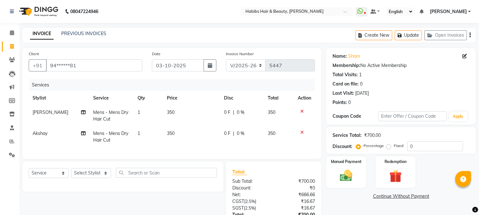
click at [199, 116] on td "350" at bounding box center [191, 115] width 57 height 21
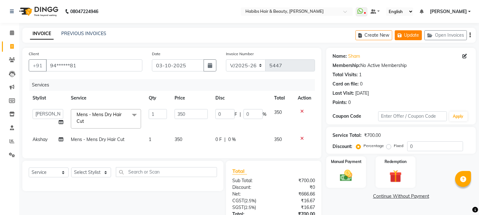
click at [404, 35] on button "Update" at bounding box center [408, 35] width 27 height 10
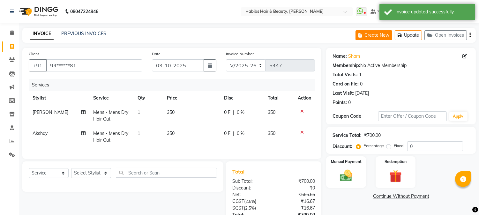
click at [379, 36] on button "Create New" at bounding box center [374, 35] width 37 height 10
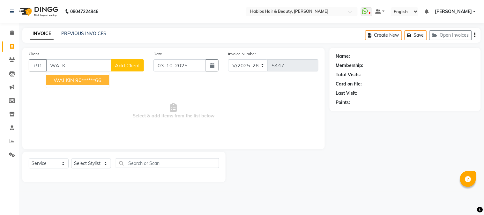
click at [97, 80] on ngb-highlight "90******66" at bounding box center [88, 80] width 26 height 6
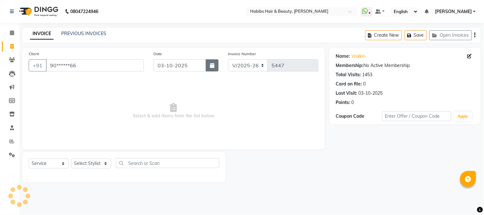
click at [214, 67] on icon "button" at bounding box center [212, 65] width 4 height 5
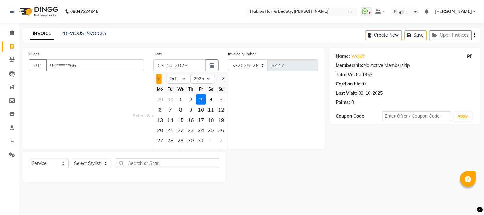
click at [160, 79] on span "Previous month" at bounding box center [159, 79] width 3 height 3
click at [221, 96] on div "7" at bounding box center [221, 99] width 10 height 10
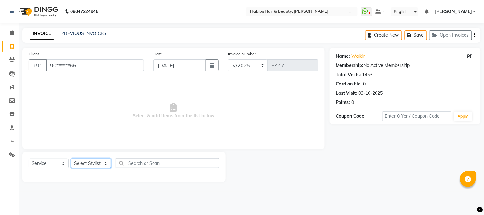
click at [84, 166] on select "Select Stylist Admin Akshay [PERSON_NAME] [PERSON_NAME] Pallavi [PERSON_NAME] […" at bounding box center [91, 164] width 40 height 10
click at [71, 159] on select "Select Stylist Admin Akshay [PERSON_NAME] [PERSON_NAME] Pallavi [PERSON_NAME] […" at bounding box center [91, 164] width 40 height 10
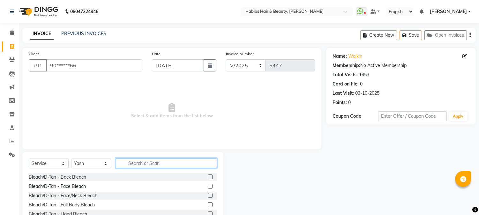
click at [145, 163] on input "text" at bounding box center [166, 163] width 101 height 10
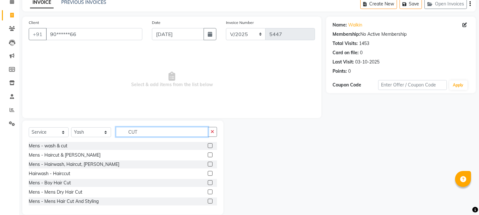
scroll to position [40, 0]
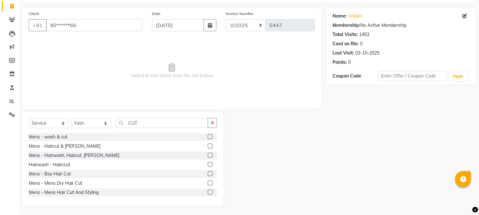
click at [208, 155] on label at bounding box center [210, 155] width 5 height 5
click at [208, 155] on input "checkbox" at bounding box center [210, 156] width 4 height 4
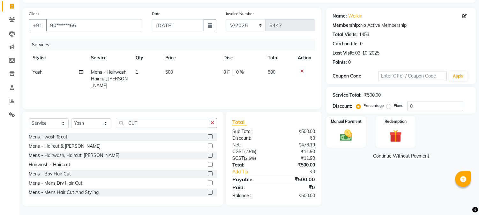
click at [169, 68] on td "500" at bounding box center [191, 79] width 58 height 28
click at [162, 68] on td "1" at bounding box center [147, 79] width 30 height 28
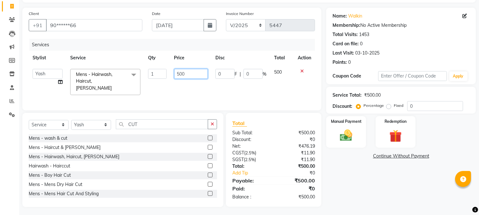
click at [178, 73] on input "500" at bounding box center [191, 74] width 34 height 10
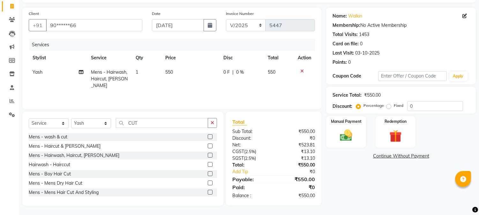
click at [192, 67] on td "550" at bounding box center [191, 79] width 58 height 28
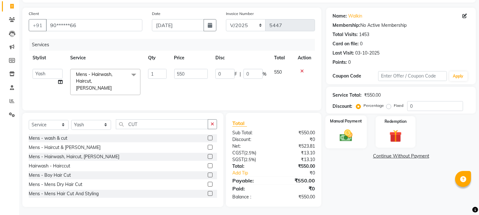
click at [340, 134] on img at bounding box center [346, 135] width 21 height 15
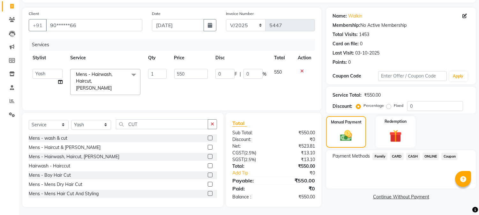
click at [414, 158] on span "CASH" at bounding box center [413, 156] width 14 height 7
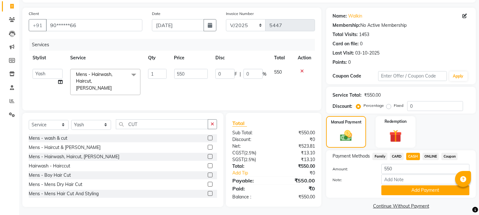
scroll to position [45, 0]
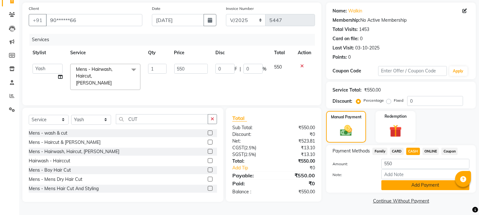
click at [408, 186] on button "Add Payment" at bounding box center [425, 185] width 88 height 10
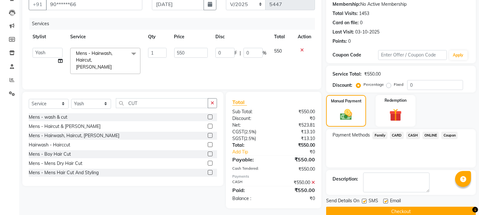
scroll to position [72, 0]
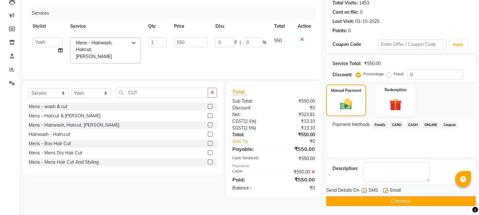
click at [381, 199] on button "Checkout" at bounding box center [401, 201] width 150 height 10
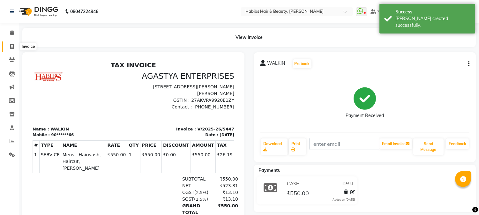
click at [11, 45] on icon at bounding box center [12, 46] width 4 height 5
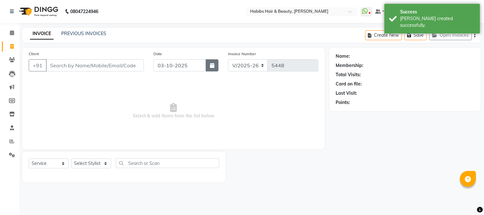
click at [211, 63] on icon "button" at bounding box center [212, 65] width 4 height 5
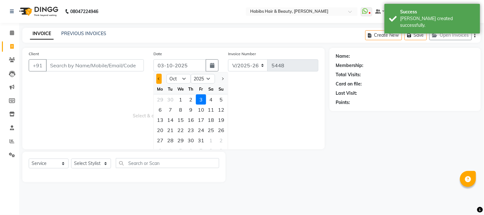
click at [160, 82] on button "Previous month" at bounding box center [158, 79] width 5 height 10
click at [222, 97] on div "7" at bounding box center [221, 99] width 10 height 10
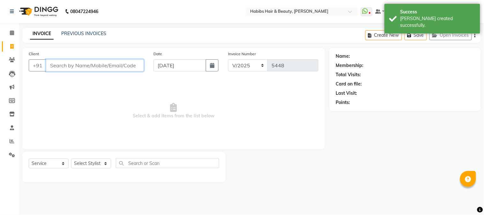
click at [132, 63] on input "Client" at bounding box center [95, 65] width 98 height 12
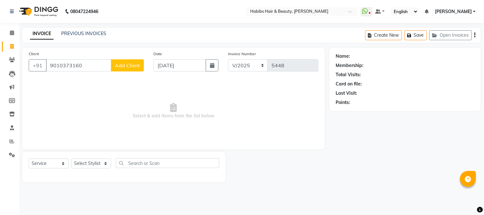
click at [132, 65] on span "Add Client" at bounding box center [127, 65] width 25 height 6
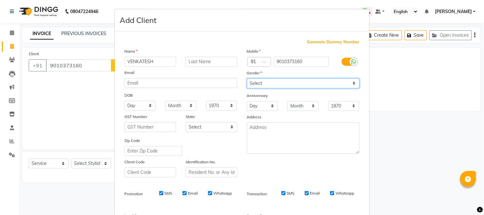
click at [303, 88] on select "Select [DEMOGRAPHIC_DATA] [DEMOGRAPHIC_DATA] Other Prefer Not To Say" at bounding box center [303, 84] width 113 height 10
click at [247, 79] on select "Select [DEMOGRAPHIC_DATA] [DEMOGRAPHIC_DATA] Other Prefer Not To Say" at bounding box center [303, 84] width 113 height 10
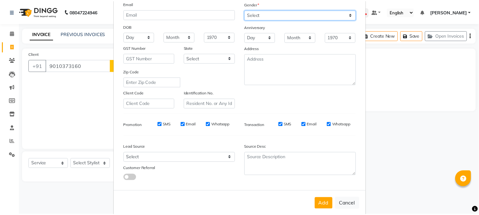
scroll to position [80, 0]
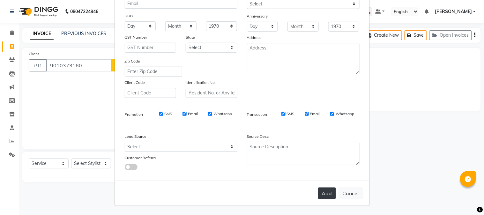
click at [325, 193] on button "Add" at bounding box center [327, 193] width 18 height 11
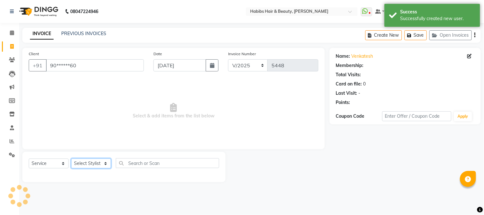
click at [94, 163] on select "Select Stylist Admin Akshay [PERSON_NAME] [PERSON_NAME] Pallavi [PERSON_NAME] […" at bounding box center [91, 164] width 40 height 10
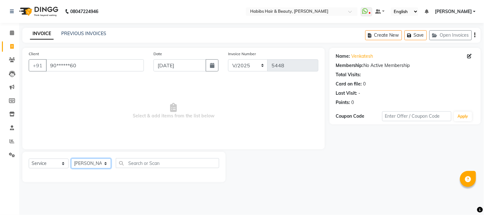
click at [71, 159] on select "Select Stylist Admin Akshay [PERSON_NAME] [PERSON_NAME] Pallavi [PERSON_NAME] […" at bounding box center [91, 164] width 40 height 10
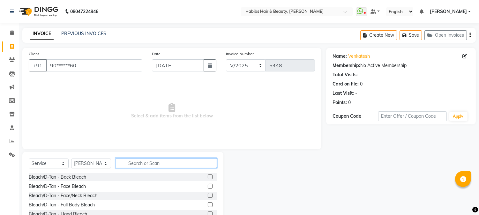
click at [158, 165] on input "text" at bounding box center [166, 163] width 101 height 10
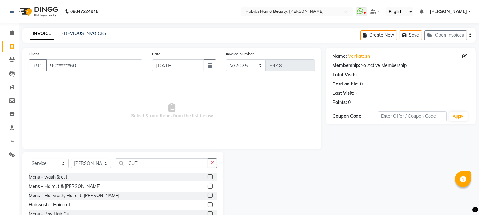
click at [208, 195] on label at bounding box center [210, 195] width 5 height 5
click at [208, 195] on input "checkbox" at bounding box center [210, 196] width 4 height 4
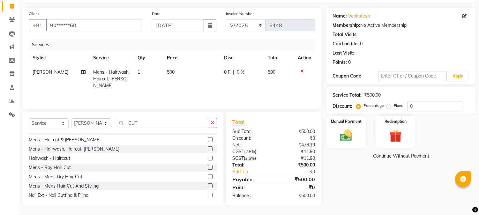
scroll to position [0, 0]
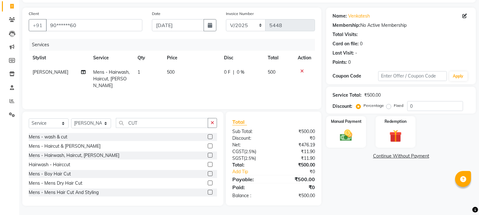
click at [208, 181] on label at bounding box center [210, 183] width 5 height 5
click at [208, 181] on input "checkbox" at bounding box center [210, 183] width 4 height 4
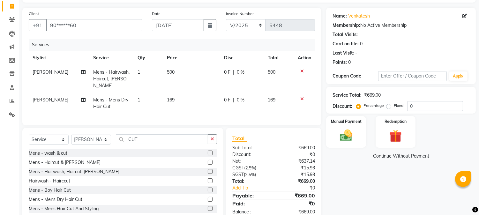
click at [173, 93] on td "169" at bounding box center [191, 103] width 57 height 21
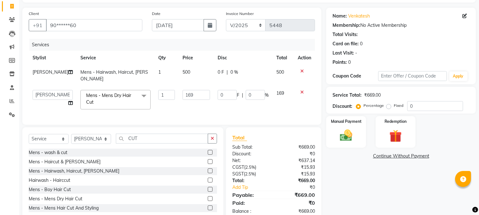
click at [179, 92] on td "169" at bounding box center [196, 99] width 35 height 27
click at [183, 91] on input "169" at bounding box center [196, 95] width 27 height 10
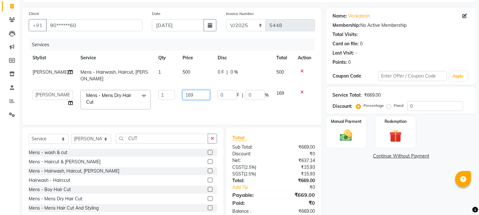
click at [183, 91] on input "169" at bounding box center [196, 95] width 27 height 10
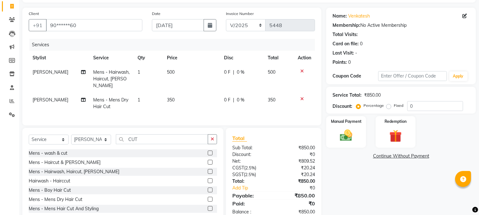
click at [202, 72] on td "500" at bounding box center [191, 79] width 57 height 28
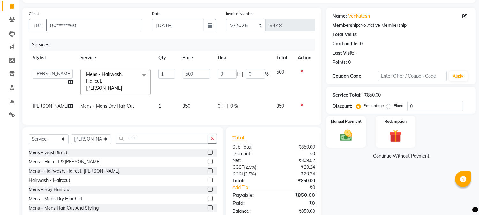
click at [45, 103] on span "[PERSON_NAME]" at bounding box center [51, 106] width 36 height 6
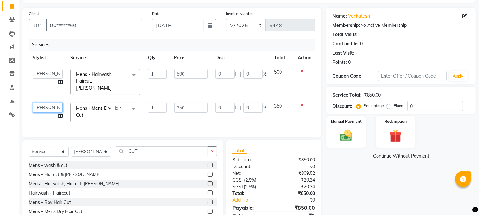
click at [46, 103] on select "[PERSON_NAME] [PERSON_NAME] [PERSON_NAME] Pallavi [PERSON_NAME] [PERSON_NAME][D…" at bounding box center [48, 108] width 30 height 10
click at [344, 140] on img at bounding box center [346, 135] width 21 height 15
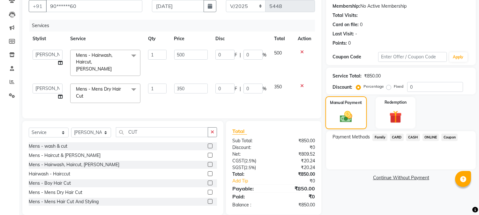
scroll to position [67, 0]
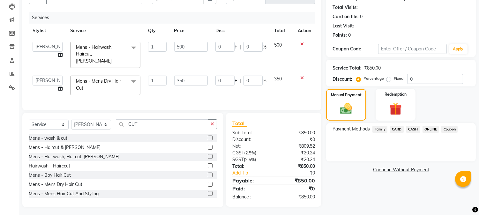
click at [429, 128] on span "ONLINE" at bounding box center [431, 129] width 17 height 7
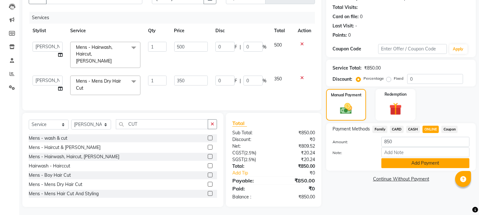
click at [413, 162] on button "Add Payment" at bounding box center [425, 163] width 88 height 10
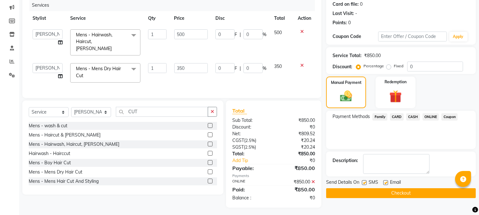
scroll to position [80, 0]
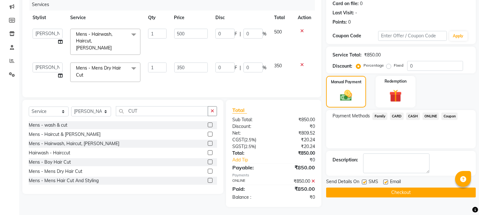
click at [396, 190] on button "Checkout" at bounding box center [401, 193] width 150 height 10
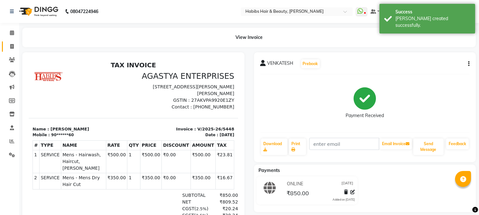
click at [11, 42] on link "Invoice" at bounding box center [9, 46] width 15 height 11
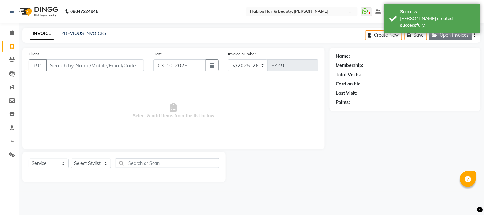
click at [463, 39] on button "Open Invoices" at bounding box center [451, 35] width 42 height 10
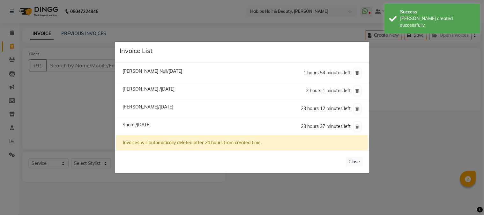
click at [151, 124] on span "Sham /[DATE]" at bounding box center [137, 125] width 28 height 6
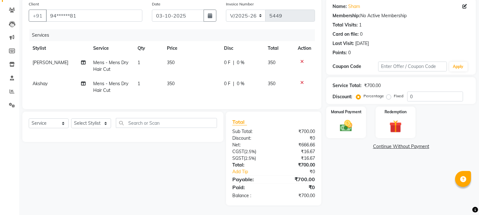
scroll to position [55, 0]
click at [349, 125] on img at bounding box center [346, 126] width 21 height 15
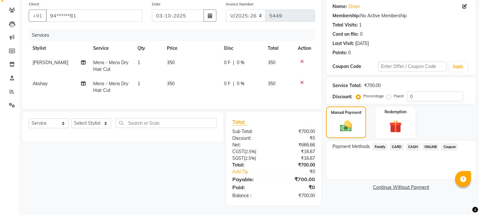
click at [432, 143] on span "ONLINE" at bounding box center [431, 146] width 17 height 7
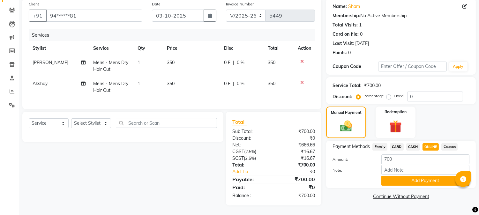
click at [410, 143] on span "CASH" at bounding box center [413, 146] width 14 height 7
click at [388, 155] on input "700" at bounding box center [425, 160] width 88 height 10
click at [370, 159] on div "Amount: 700" at bounding box center [401, 160] width 147 height 11
click at [428, 176] on button "Add Payment" at bounding box center [425, 181] width 88 height 10
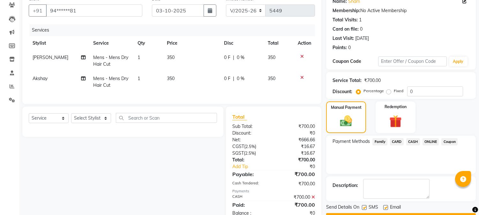
scroll to position [78, 0]
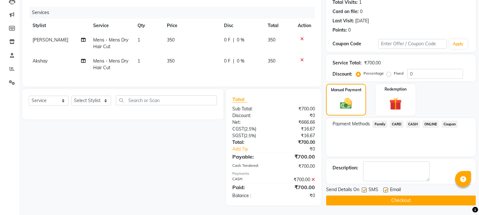
click at [408, 196] on button "Checkout" at bounding box center [401, 201] width 150 height 10
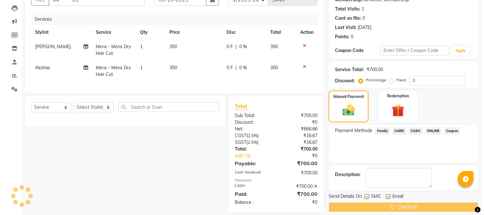
scroll to position [0, 0]
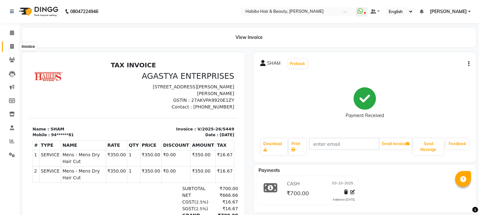
click at [11, 49] on icon at bounding box center [12, 46] width 4 height 5
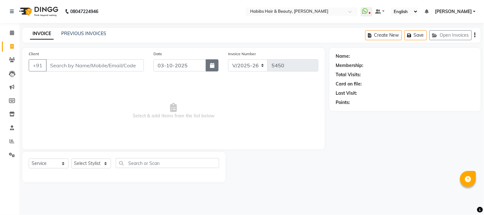
click at [211, 61] on button "button" at bounding box center [212, 65] width 13 height 12
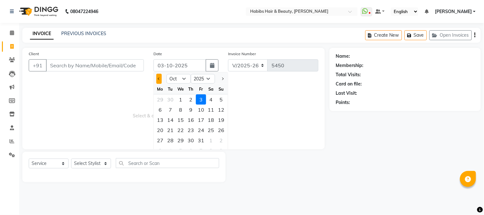
click at [158, 81] on button "Previous month" at bounding box center [158, 79] width 5 height 10
click at [221, 98] on div "7" at bounding box center [221, 99] width 10 height 10
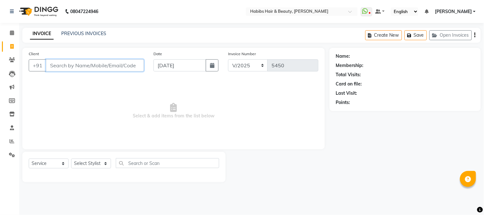
click at [115, 62] on input "Client" at bounding box center [95, 65] width 98 height 12
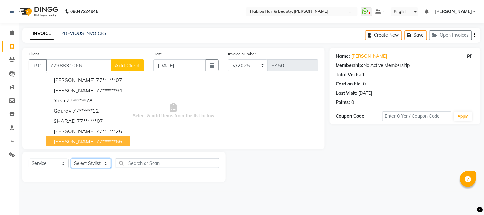
click at [94, 164] on select "Select Stylist Admin Akshay [PERSON_NAME] [PERSON_NAME] Pallavi [PERSON_NAME] […" at bounding box center [91, 164] width 40 height 10
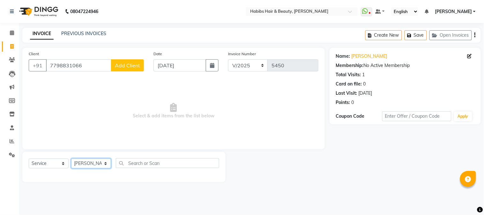
click at [71, 159] on select "Select Stylist Admin Akshay [PERSON_NAME] [PERSON_NAME] Pallavi [PERSON_NAME] […" at bounding box center [91, 164] width 40 height 10
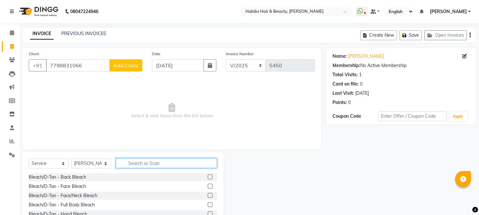
click at [129, 164] on input "text" at bounding box center [166, 163] width 101 height 10
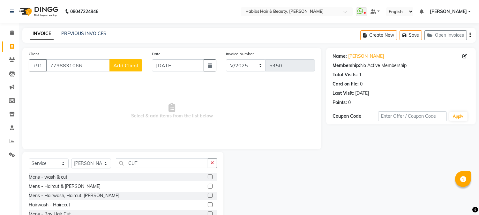
click at [208, 195] on label at bounding box center [210, 195] width 5 height 5
click at [208, 195] on input "checkbox" at bounding box center [210, 196] width 4 height 4
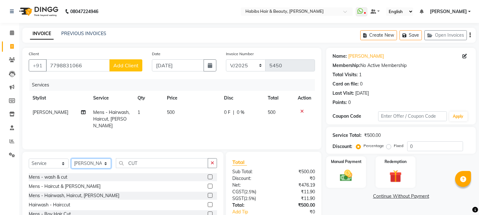
click at [87, 165] on select "Select Stylist Admin Akshay [PERSON_NAME] [PERSON_NAME] Pallavi [PERSON_NAME] […" at bounding box center [91, 164] width 40 height 10
click at [71, 159] on select "Select Stylist Admin Akshay [PERSON_NAME] [PERSON_NAME] Pallavi [PERSON_NAME] […" at bounding box center [91, 164] width 40 height 10
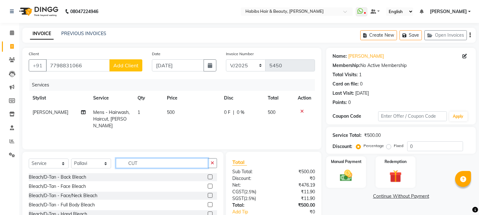
click at [127, 163] on input "CUT" at bounding box center [162, 163] width 92 height 10
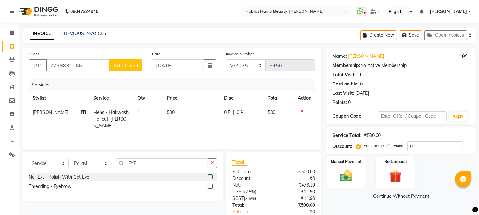
click at [211, 187] on label at bounding box center [210, 186] width 5 height 5
click at [211, 187] on input "checkbox" at bounding box center [210, 187] width 4 height 4
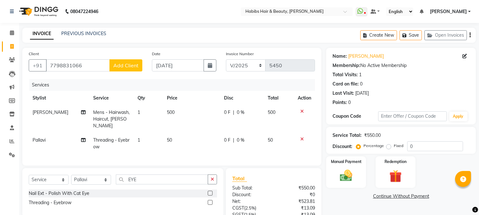
click at [167, 137] on span "50" at bounding box center [169, 140] width 5 height 6
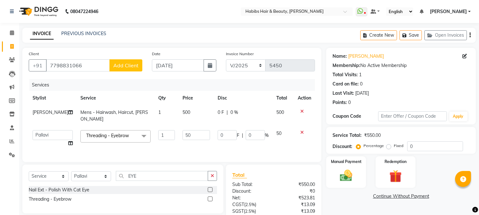
click at [166, 132] on input "1" at bounding box center [166, 135] width 17 height 10
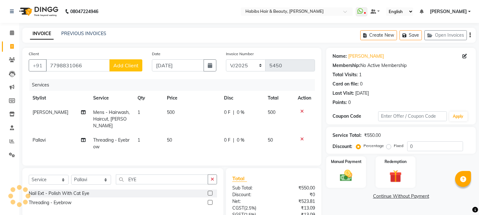
click at [178, 133] on td "50" at bounding box center [191, 143] width 57 height 21
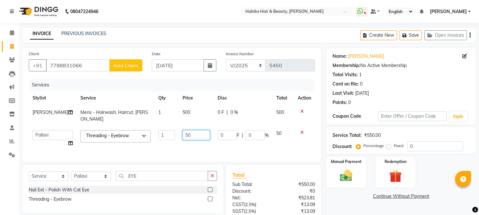
click at [183, 130] on input "50" at bounding box center [196, 135] width 27 height 10
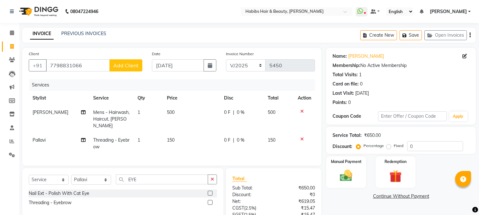
click at [176, 113] on td "500" at bounding box center [191, 119] width 57 height 28
click at [200, 99] on th "Price" at bounding box center [191, 98] width 57 height 14
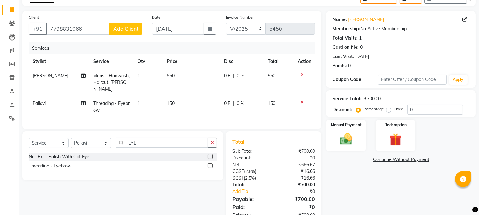
scroll to position [55, 0]
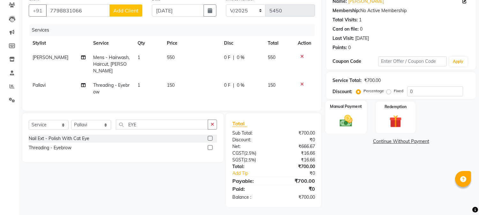
click at [346, 123] on img at bounding box center [346, 121] width 21 height 15
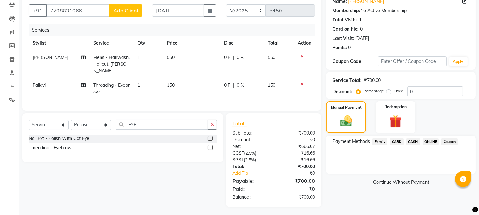
click at [169, 78] on td "150" at bounding box center [191, 88] width 57 height 21
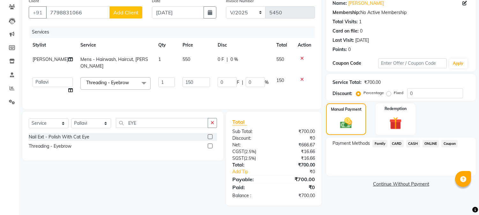
scroll to position [51, 0]
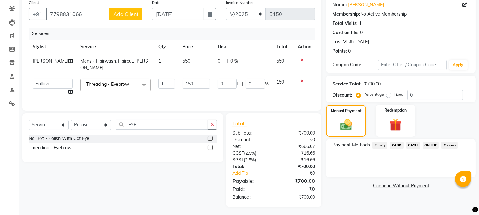
click at [169, 75] on td "1" at bounding box center [167, 87] width 24 height 24
click at [183, 79] on input "150" at bounding box center [196, 84] width 27 height 10
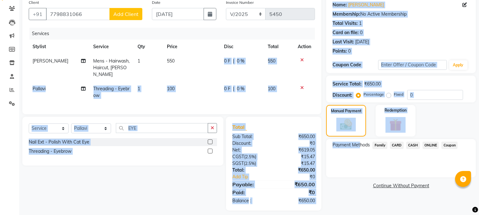
scroll to position [0, 4]
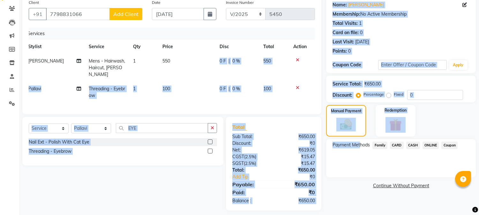
drag, startPoint x: 213, startPoint y: 60, endPoint x: 366, endPoint y: 154, distance: 180.0
click at [366, 154] on div "Client [PHONE_NUMBER] Add Client Date [DATE] Invoice Number V/2025 V/[PHONE_NUM…" at bounding box center [249, 103] width 463 height 214
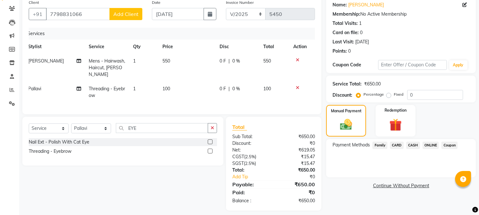
click at [375, 163] on div "Payment Methods Family CARD CASH ONLINE Coupon" at bounding box center [401, 158] width 150 height 38
click at [423, 146] on span "ONLINE" at bounding box center [431, 145] width 17 height 7
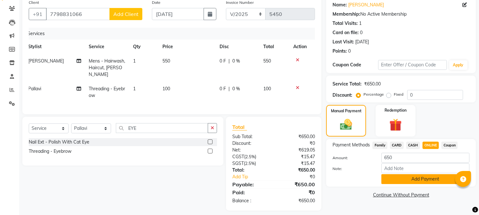
click at [407, 177] on button "Add Payment" at bounding box center [425, 179] width 88 height 10
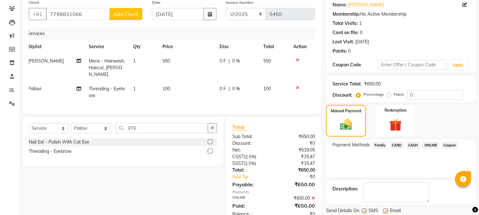
scroll to position [72, 0]
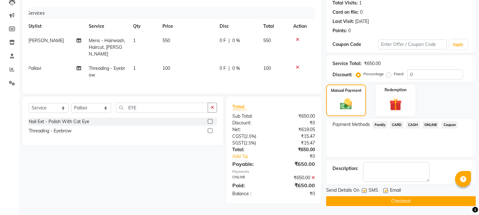
click at [378, 207] on main "INVOICE PREVIOUS INVOICES Create New Save Open Invoices Client [PHONE_NUMBER] A…" at bounding box center [249, 86] width 460 height 260
click at [381, 202] on button "Checkout" at bounding box center [401, 201] width 150 height 10
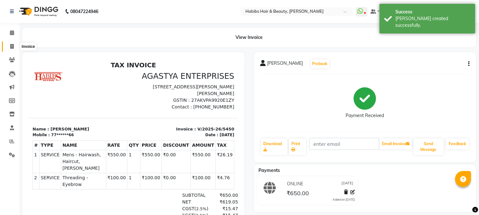
click at [13, 49] on icon at bounding box center [12, 46] width 4 height 5
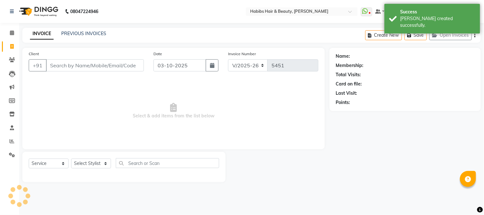
click at [84, 69] on input "Client" at bounding box center [95, 65] width 98 height 12
click at [90, 67] on input "Client" at bounding box center [95, 65] width 98 height 12
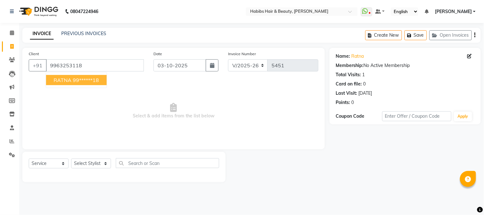
click at [87, 81] on ngb-highlight "99******18" at bounding box center [86, 80] width 26 height 6
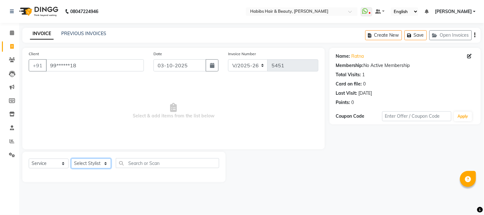
click at [93, 161] on select "Select Stylist Admin Akshay [PERSON_NAME] [PERSON_NAME] Pallavi [PERSON_NAME] […" at bounding box center [91, 164] width 40 height 10
click at [71, 159] on select "Select Stylist Admin Akshay [PERSON_NAME] [PERSON_NAME] Pallavi [PERSON_NAME] […" at bounding box center [91, 164] width 40 height 10
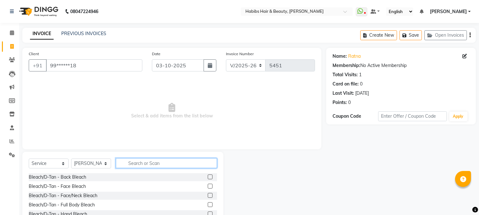
click at [131, 163] on input "text" at bounding box center [166, 163] width 101 height 10
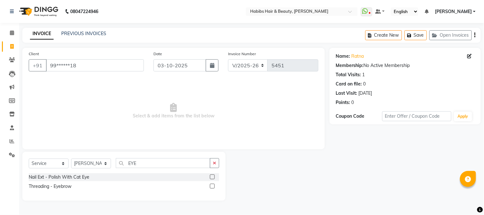
click at [213, 186] on label at bounding box center [212, 186] width 5 height 5
click at [213, 186] on input "checkbox" at bounding box center [212, 187] width 4 height 4
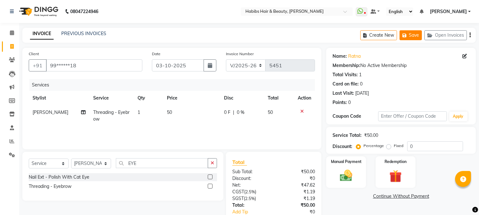
click at [412, 36] on button "Save" at bounding box center [411, 35] width 22 height 10
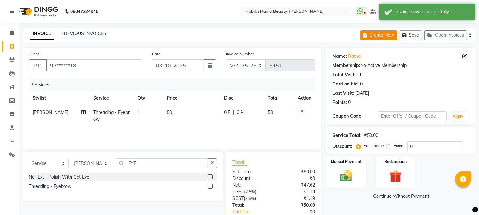
click at [388, 33] on button "Create New" at bounding box center [378, 35] width 37 height 10
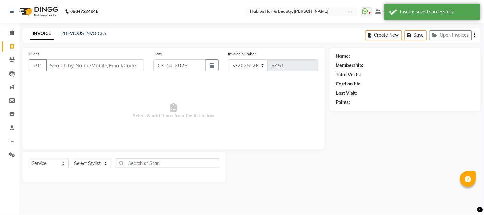
click at [126, 66] on input "Client" at bounding box center [95, 65] width 98 height 12
click at [435, 34] on icon "button" at bounding box center [437, 35] width 8 height 4
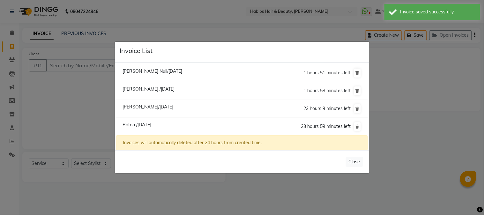
click at [107, 103] on ngb-modal-window "Invoice List [PERSON_NAME] Null/[DATE] 1 hours 51 minutes left [GEOGRAPHIC_DATA…" at bounding box center [242, 107] width 484 height 215
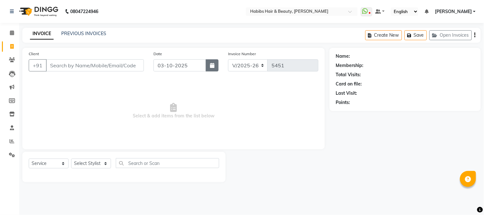
click at [208, 63] on button "button" at bounding box center [212, 65] width 13 height 12
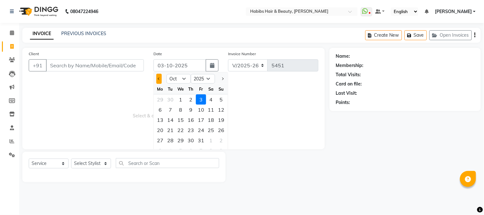
click at [159, 77] on button "Previous month" at bounding box center [158, 79] width 5 height 10
click at [218, 98] on div "7" at bounding box center [221, 99] width 10 height 10
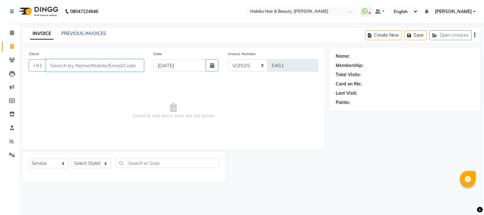
click at [94, 65] on input "Client" at bounding box center [95, 65] width 98 height 12
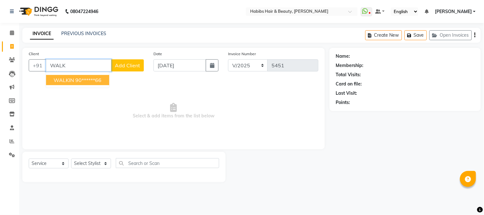
click at [87, 78] on ngb-highlight "90******66" at bounding box center [88, 80] width 26 height 6
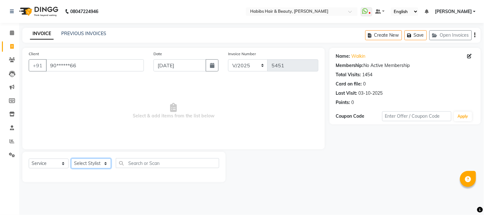
click at [85, 164] on select "Select Stylist Admin Akshay [PERSON_NAME] [PERSON_NAME] Pallavi [PERSON_NAME] […" at bounding box center [91, 164] width 40 height 10
click at [71, 159] on select "Select Stylist Admin Akshay [PERSON_NAME] [PERSON_NAME] Pallavi [PERSON_NAME] […" at bounding box center [91, 164] width 40 height 10
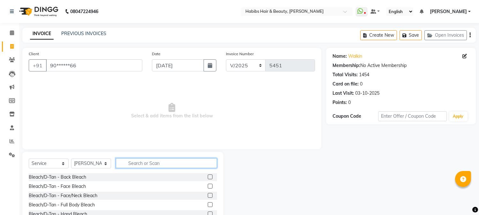
click at [138, 167] on input "text" at bounding box center [166, 163] width 101 height 10
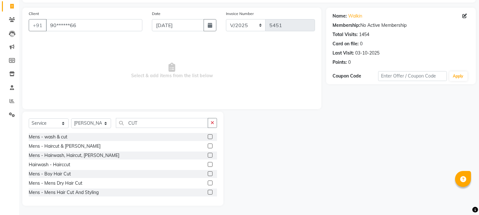
click at [208, 183] on label at bounding box center [210, 183] width 5 height 5
click at [208, 183] on input "checkbox" at bounding box center [210, 183] width 4 height 4
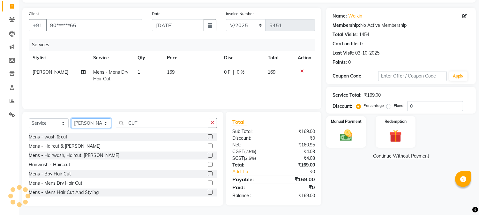
click at [102, 127] on select "Select Stylist Admin Akshay [PERSON_NAME] [PERSON_NAME] Pallavi [PERSON_NAME] […" at bounding box center [91, 123] width 40 height 10
click at [71, 118] on select "Select Stylist Admin Akshay [PERSON_NAME] [PERSON_NAME] Pallavi [PERSON_NAME] […" at bounding box center [91, 123] width 40 height 10
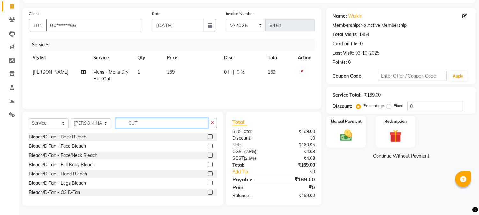
click at [129, 125] on input "CUT" at bounding box center [162, 123] width 92 height 10
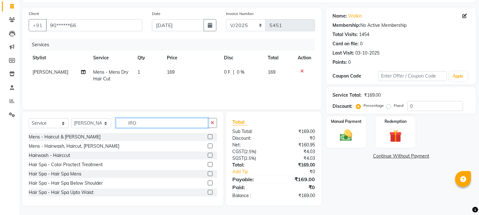
scroll to position [40, 0]
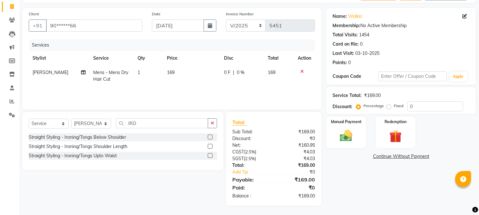
click at [209, 136] on label at bounding box center [210, 137] width 5 height 5
click at [209, 136] on input "checkbox" at bounding box center [210, 137] width 4 height 4
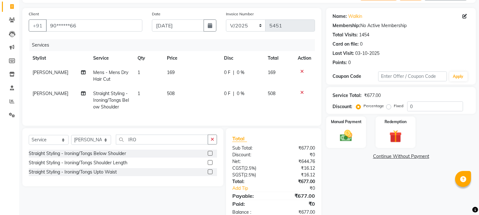
click at [170, 94] on span "508" at bounding box center [171, 94] width 8 height 6
click at [170, 94] on td "508" at bounding box center [191, 101] width 57 height 28
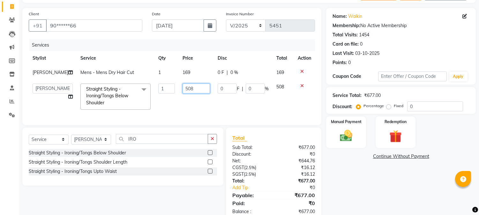
click at [183, 93] on input "508" at bounding box center [196, 89] width 27 height 10
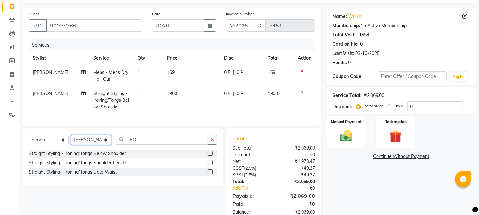
click at [98, 144] on select "Select Stylist Admin Akshay [PERSON_NAME] [PERSON_NAME] Pallavi [PERSON_NAME] […" at bounding box center [91, 140] width 40 height 10
click at [71, 140] on select "Select Stylist Admin Akshay [PERSON_NAME] [PERSON_NAME] Pallavi [PERSON_NAME] […" at bounding box center [91, 140] width 40 height 10
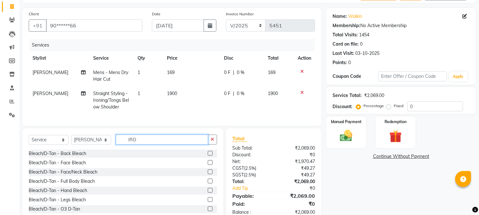
click at [129, 144] on input "IRO" at bounding box center [162, 140] width 92 height 10
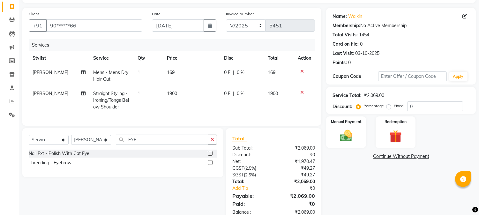
click at [209, 165] on label at bounding box center [210, 162] width 5 height 5
click at [209, 165] on input "checkbox" at bounding box center [210, 163] width 4 height 4
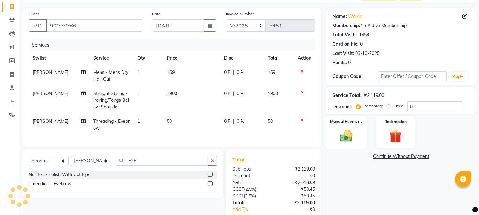
click at [346, 130] on img at bounding box center [346, 136] width 21 height 15
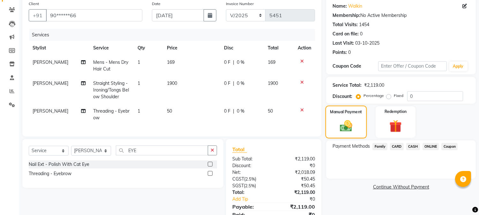
scroll to position [83, 0]
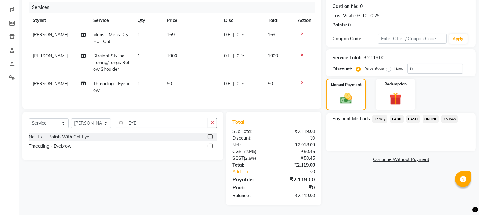
click at [170, 32] on span "169" at bounding box center [171, 35] width 8 height 6
click at [170, 28] on th "Price" at bounding box center [191, 20] width 57 height 14
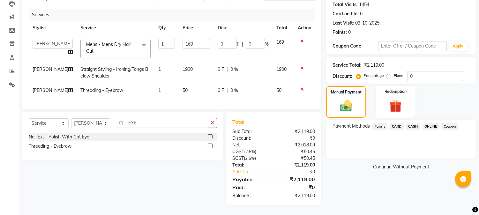
scroll to position [75, 0]
click at [183, 39] on input "169" at bounding box center [196, 44] width 27 height 10
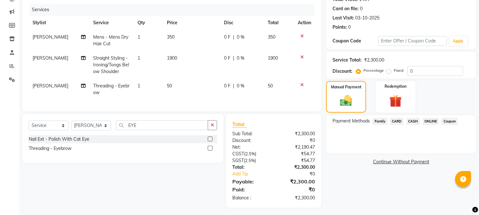
click at [216, 31] on tr "[PERSON_NAME] Mens - Mens Dry Hair Cut 1 350 0 F | 0 % 350" at bounding box center [172, 40] width 286 height 21
click at [412, 120] on span "CASH" at bounding box center [413, 121] width 14 height 7
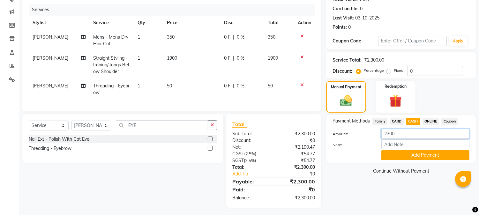
click at [390, 133] on input "2300" at bounding box center [425, 134] width 88 height 10
click at [409, 157] on button "Add Payment" at bounding box center [425, 155] width 88 height 10
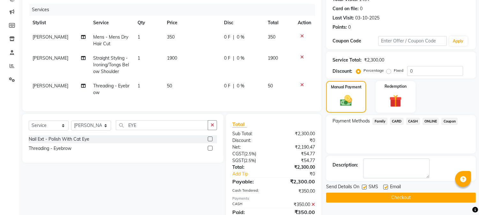
click at [428, 122] on span "ONLINE" at bounding box center [431, 121] width 17 height 7
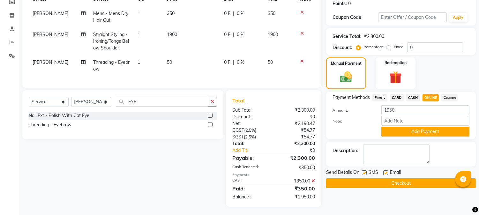
scroll to position [105, 0]
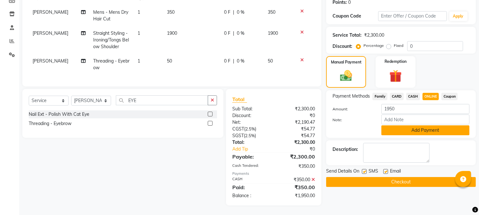
click at [412, 125] on button "Add Payment" at bounding box center [425, 130] width 88 height 10
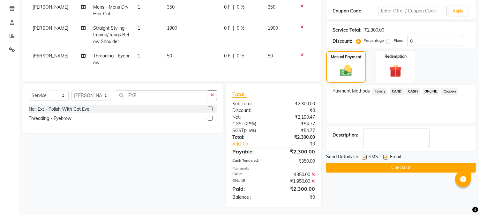
click at [388, 168] on button "Checkout" at bounding box center [401, 168] width 150 height 10
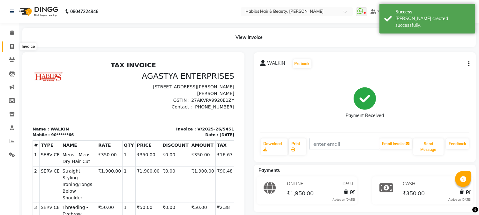
click at [8, 47] on span at bounding box center [11, 46] width 11 height 7
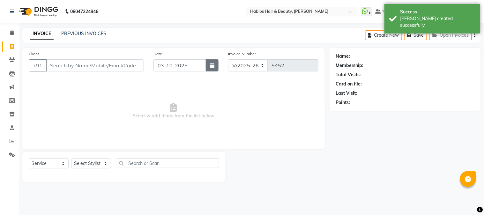
click at [212, 65] on icon "button" at bounding box center [212, 65] width 4 height 5
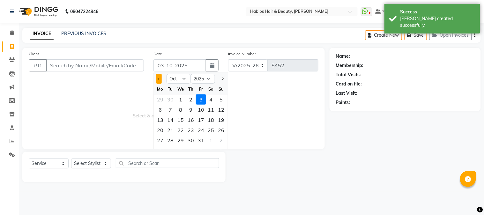
click at [158, 75] on button "Previous month" at bounding box center [158, 79] width 5 height 10
click at [222, 101] on div "7" at bounding box center [221, 99] width 10 height 10
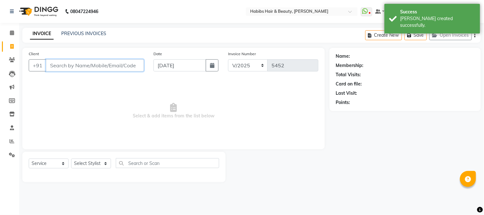
click at [130, 69] on input "Client" at bounding box center [95, 65] width 98 height 12
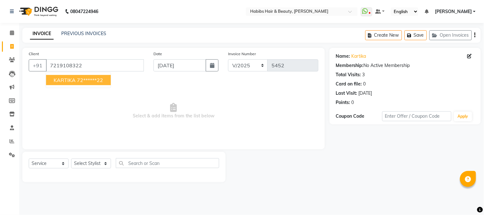
click at [105, 77] on button "KARTIKA 72******22" at bounding box center [78, 80] width 65 height 10
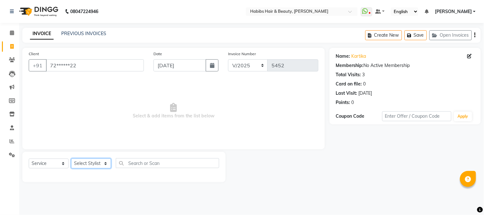
click at [93, 163] on select "Select Stylist Admin Akshay [PERSON_NAME] [PERSON_NAME] Pallavi [PERSON_NAME] […" at bounding box center [91, 164] width 40 height 10
click at [71, 159] on select "Select Stylist Admin Akshay [PERSON_NAME] [PERSON_NAME] Pallavi [PERSON_NAME] […" at bounding box center [91, 164] width 40 height 10
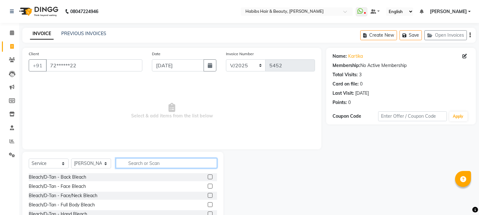
click at [162, 163] on input "text" at bounding box center [166, 163] width 101 height 10
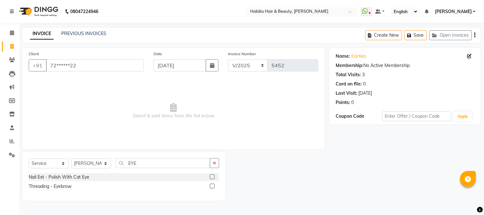
click at [211, 186] on label at bounding box center [212, 186] width 5 height 5
click at [211, 186] on input "checkbox" at bounding box center [212, 187] width 4 height 4
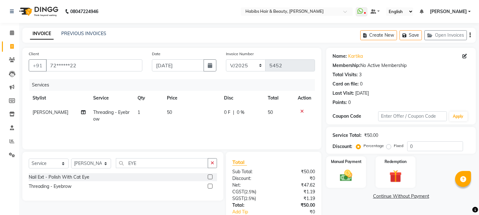
click at [174, 121] on td "50" at bounding box center [191, 115] width 57 height 21
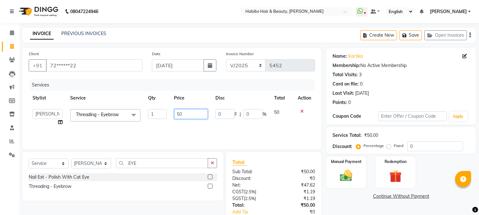
click at [181, 115] on input "50" at bounding box center [191, 114] width 34 height 10
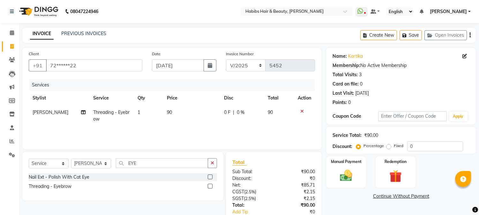
click at [192, 104] on th "Price" at bounding box center [191, 98] width 57 height 14
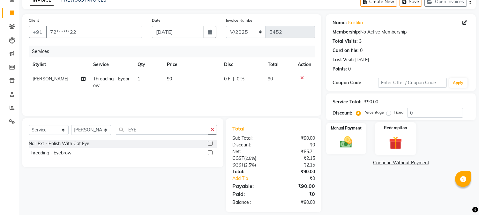
scroll to position [40, 0]
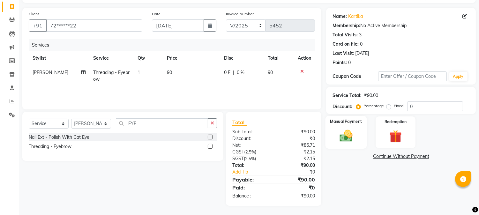
click at [351, 138] on img at bounding box center [346, 136] width 21 height 15
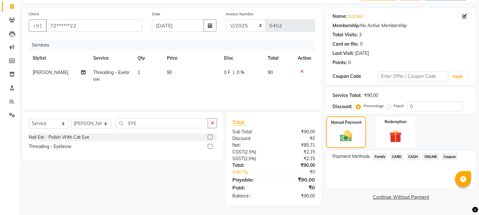
click at [409, 155] on span "CASH" at bounding box center [413, 156] width 14 height 7
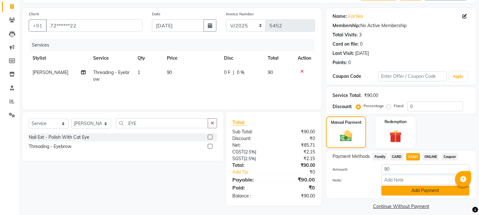
click at [398, 188] on button "Add Payment" at bounding box center [425, 191] width 88 height 10
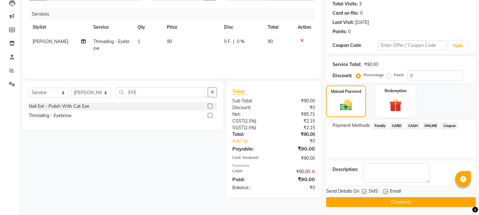
scroll to position [72, 0]
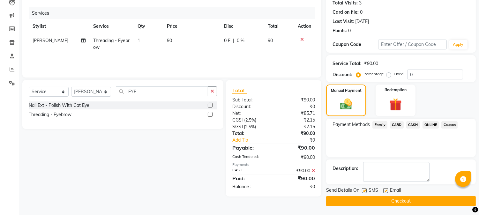
click at [390, 201] on button "Checkout" at bounding box center [401, 201] width 150 height 10
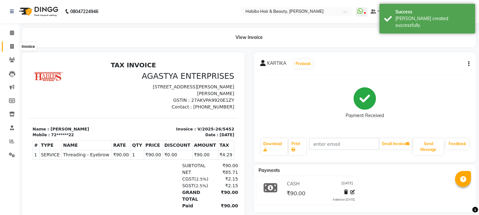
click at [13, 48] on icon at bounding box center [12, 46] width 4 height 5
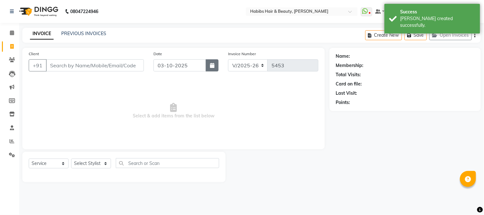
click at [214, 64] on icon "button" at bounding box center [212, 65] width 4 height 5
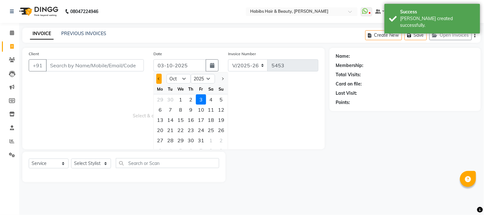
click at [160, 83] on button "Previous month" at bounding box center [158, 79] width 5 height 10
click at [219, 96] on div "7" at bounding box center [221, 99] width 10 height 10
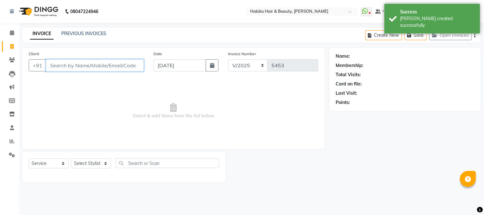
click at [132, 66] on input "Client" at bounding box center [95, 65] width 98 height 12
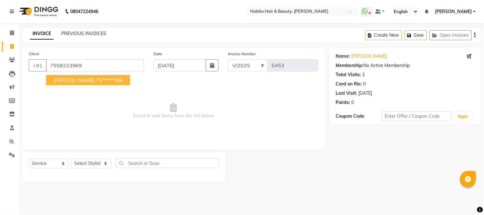
click at [99, 80] on button "[PERSON_NAME] 75******69" at bounding box center [88, 80] width 84 height 10
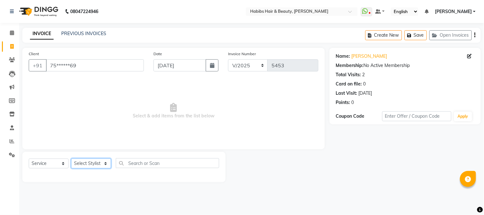
click at [95, 165] on select "Select Stylist Admin Akshay [PERSON_NAME] [PERSON_NAME] Pallavi [PERSON_NAME] […" at bounding box center [91, 164] width 40 height 10
click at [71, 159] on select "Select Stylist Admin Akshay [PERSON_NAME] [PERSON_NAME] Pallavi [PERSON_NAME] […" at bounding box center [91, 164] width 40 height 10
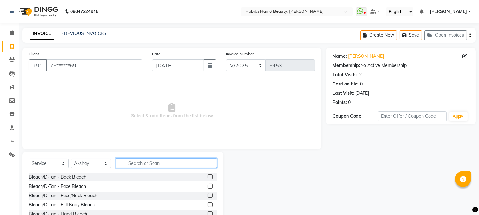
click at [131, 161] on input "text" at bounding box center [166, 163] width 101 height 10
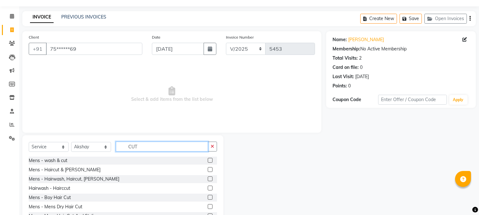
scroll to position [40, 0]
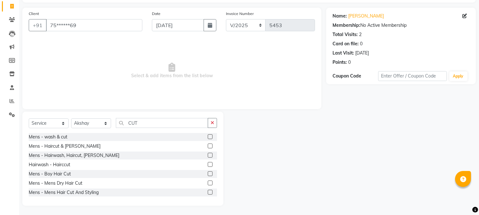
click at [208, 183] on label at bounding box center [210, 183] width 5 height 5
click at [208, 183] on input "checkbox" at bounding box center [210, 183] width 4 height 4
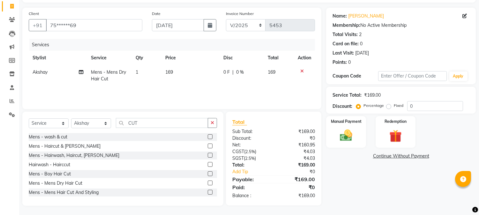
click at [171, 76] on td "169" at bounding box center [191, 75] width 58 height 21
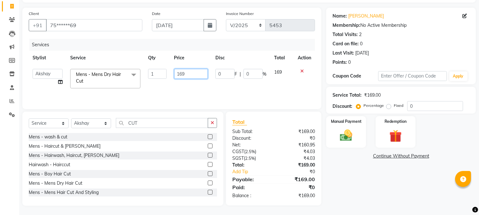
click at [178, 75] on input "169" at bounding box center [191, 74] width 34 height 10
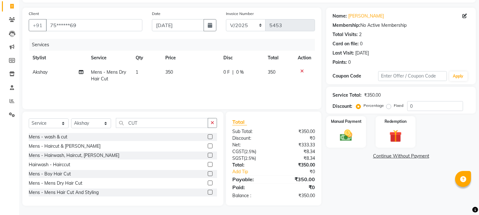
click at [235, 49] on div "Services" at bounding box center [174, 45] width 290 height 12
click at [340, 128] on img at bounding box center [346, 135] width 21 height 15
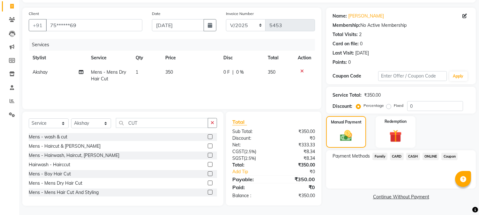
click at [432, 156] on span "ONLINE" at bounding box center [431, 156] width 17 height 7
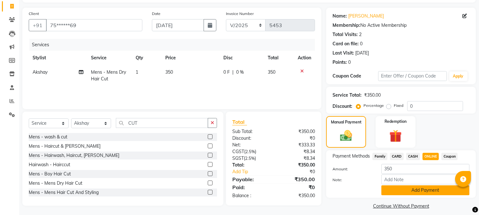
click at [417, 189] on button "Add Payment" at bounding box center [425, 190] width 88 height 10
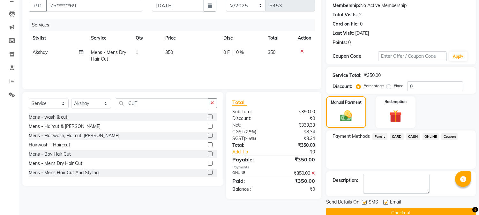
scroll to position [72, 0]
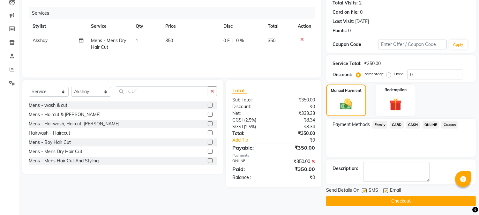
click at [406, 199] on button "Checkout" at bounding box center [401, 201] width 150 height 10
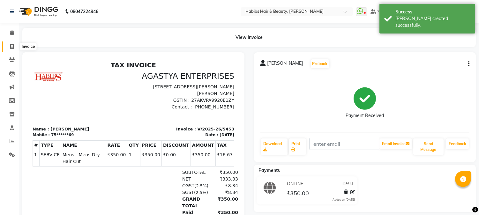
click at [10, 45] on icon at bounding box center [12, 46] width 4 height 5
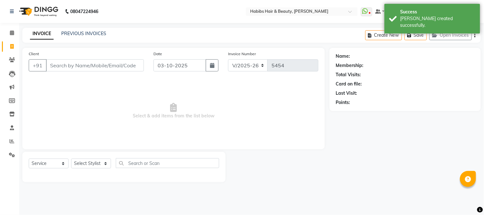
click at [93, 64] on input "Client" at bounding box center [95, 65] width 98 height 12
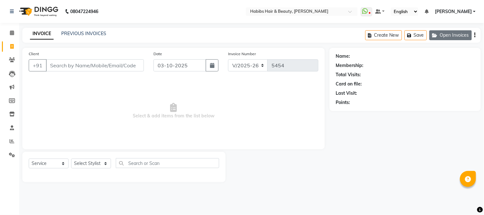
click at [454, 37] on button "Open Invoices" at bounding box center [451, 35] width 42 height 10
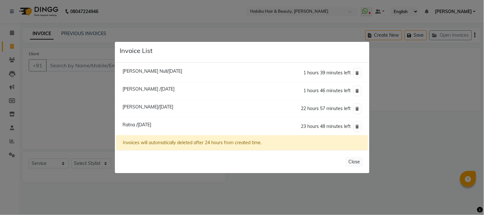
click at [146, 123] on span "Ratna /[DATE]" at bounding box center [137, 125] width 29 height 6
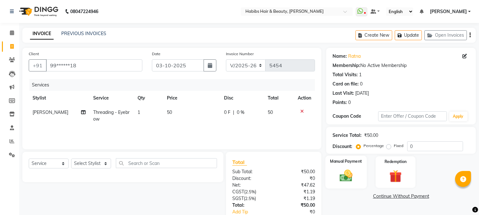
click at [347, 169] on img at bounding box center [346, 176] width 21 height 15
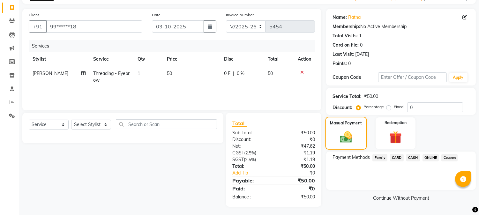
scroll to position [40, 0]
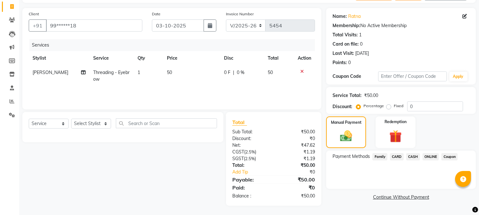
click at [426, 156] on span "ONLINE" at bounding box center [431, 156] width 17 height 7
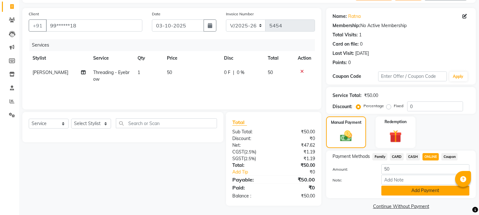
click at [408, 192] on button "Add Payment" at bounding box center [425, 191] width 88 height 10
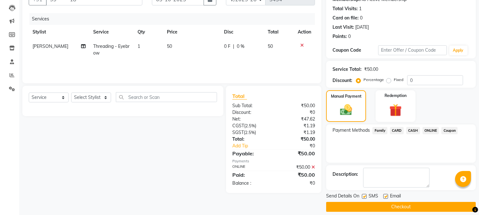
scroll to position [72, 0]
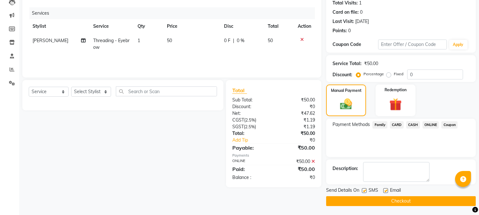
click at [400, 200] on button "Checkout" at bounding box center [401, 201] width 150 height 10
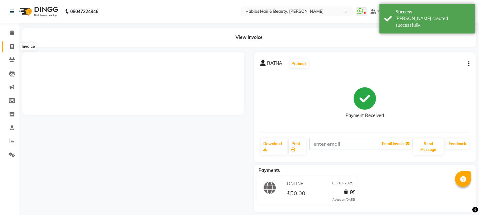
click at [9, 46] on span at bounding box center [11, 46] width 11 height 7
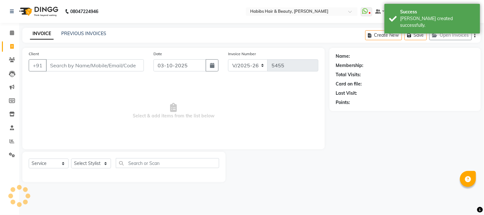
click at [89, 62] on input "Client" at bounding box center [95, 65] width 98 height 12
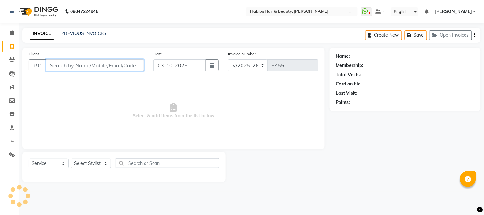
click at [91, 67] on input "Client" at bounding box center [95, 65] width 98 height 12
click at [92, 66] on input "Client" at bounding box center [95, 65] width 98 height 12
click at [101, 64] on input "Client" at bounding box center [95, 65] width 98 height 12
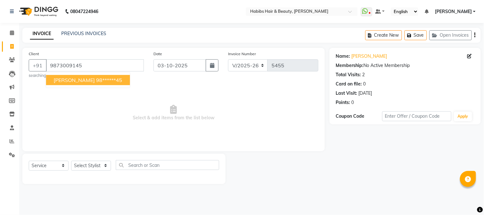
click at [90, 84] on button "[PERSON_NAME] 98******45" at bounding box center [88, 80] width 84 height 10
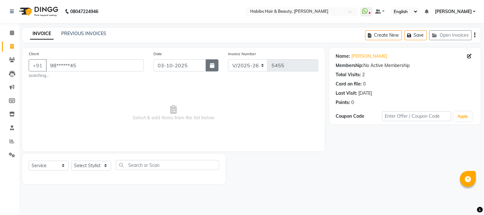
click at [213, 64] on icon "button" at bounding box center [212, 65] width 4 height 5
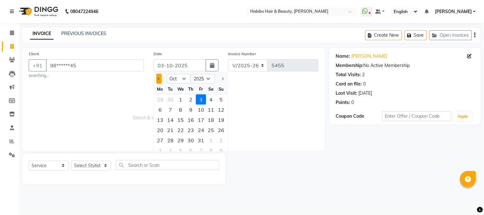
click at [158, 79] on span "Previous month" at bounding box center [159, 79] width 3 height 3
click at [222, 96] on div "7" at bounding box center [221, 99] width 10 height 10
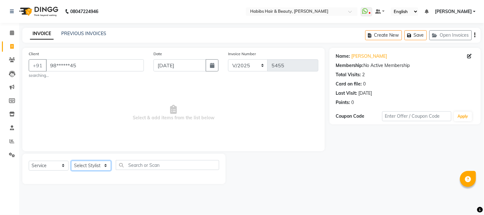
click at [97, 168] on select "Select Stylist Admin Akshay [PERSON_NAME] [PERSON_NAME] Pallavi [PERSON_NAME] […" at bounding box center [91, 166] width 40 height 10
click at [71, 161] on select "Select Stylist Admin Akshay [PERSON_NAME] [PERSON_NAME] Pallavi [PERSON_NAME] […" at bounding box center [91, 166] width 40 height 10
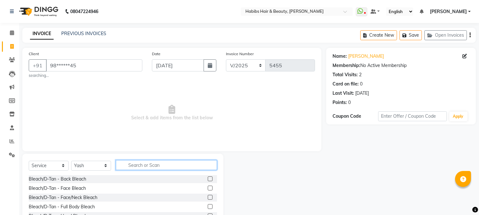
click at [141, 165] on input "text" at bounding box center [166, 165] width 101 height 10
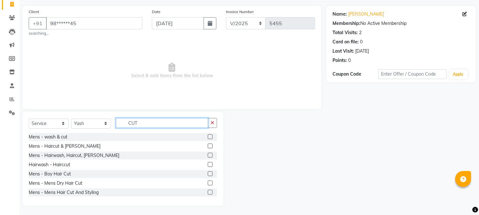
scroll to position [42, 0]
click at [208, 184] on label at bounding box center [210, 182] width 5 height 5
click at [208, 184] on input "checkbox" at bounding box center [210, 183] width 4 height 4
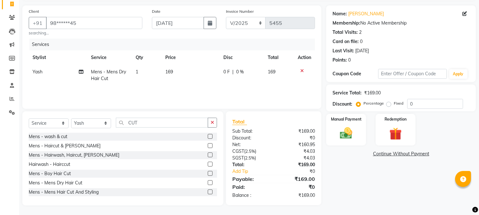
click at [166, 74] on span "169" at bounding box center [169, 72] width 8 height 6
click at [178, 75] on td "169" at bounding box center [191, 75] width 58 height 21
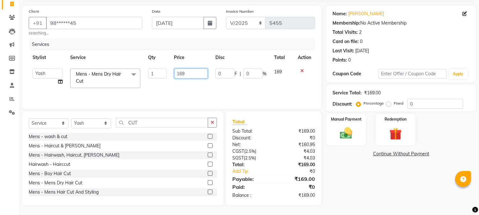
click at [178, 75] on input "169" at bounding box center [191, 74] width 34 height 10
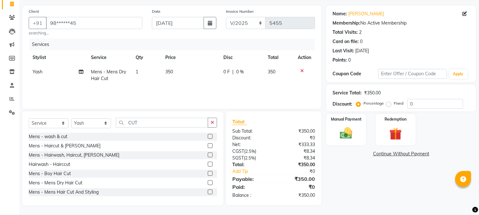
click at [196, 68] on td "350" at bounding box center [191, 75] width 58 height 21
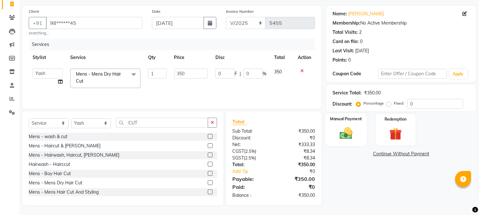
click at [335, 133] on div "Manual Payment" at bounding box center [346, 129] width 41 height 33
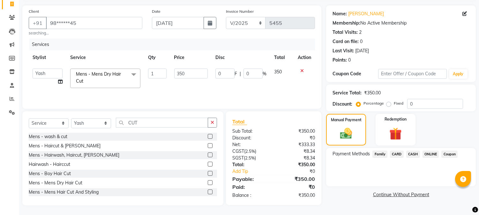
click at [431, 154] on span "ONLINE" at bounding box center [431, 154] width 17 height 7
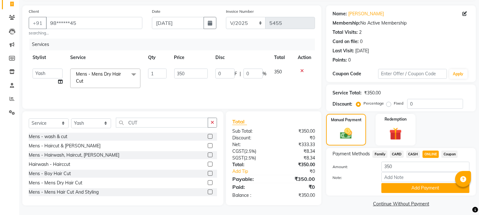
click at [301, 69] on icon at bounding box center [302, 71] width 4 height 4
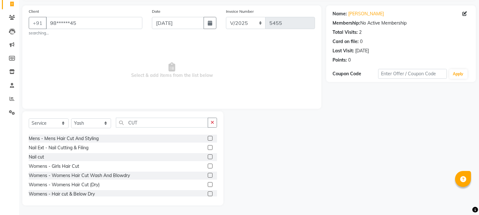
scroll to position [56, 0]
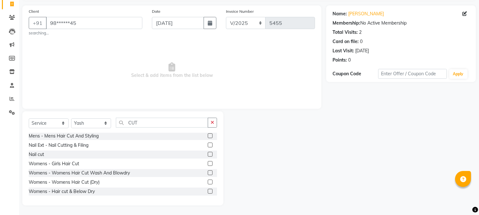
click at [208, 184] on label at bounding box center [210, 182] width 5 height 5
click at [208, 184] on input "checkbox" at bounding box center [210, 182] width 4 height 4
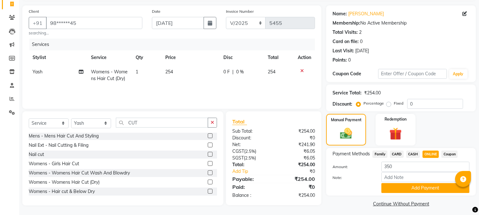
click at [173, 76] on td "254" at bounding box center [191, 75] width 58 height 21
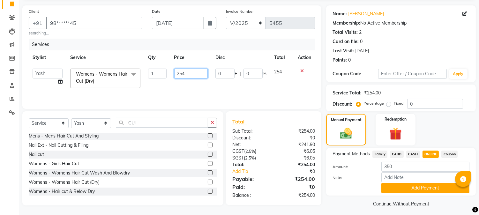
click at [181, 75] on input "254" at bounding box center [191, 74] width 34 height 10
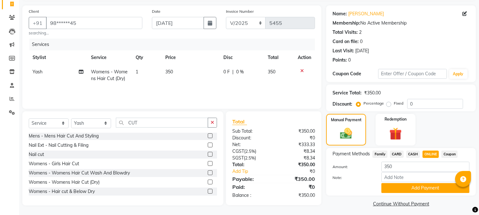
click at [205, 62] on th "Price" at bounding box center [191, 57] width 58 height 14
click at [402, 188] on button "Add Payment" at bounding box center [425, 188] width 88 height 10
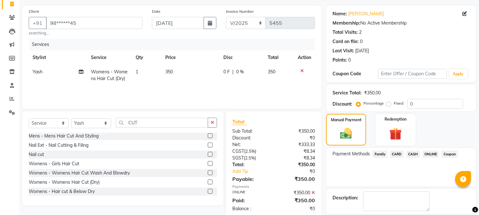
scroll to position [72, 0]
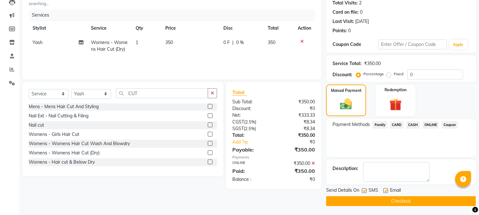
click at [396, 199] on button "Checkout" at bounding box center [401, 201] width 150 height 10
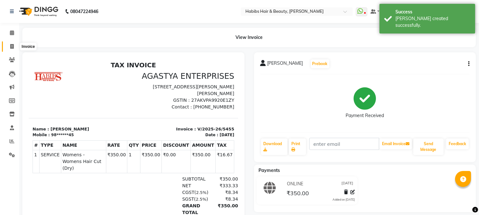
click at [16, 46] on span at bounding box center [11, 46] width 11 height 7
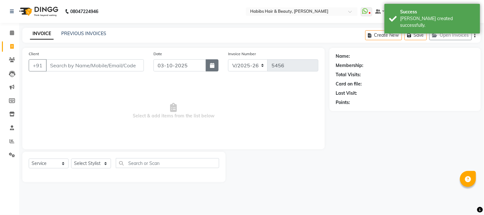
click at [216, 63] on button "button" at bounding box center [212, 65] width 13 height 12
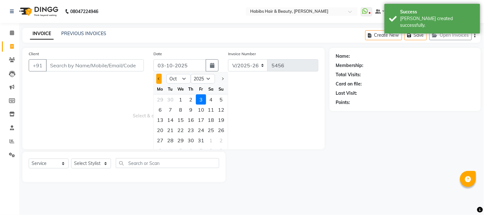
click at [156, 80] on button "Previous month" at bounding box center [158, 79] width 5 height 10
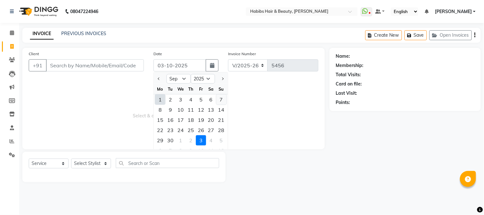
click at [219, 100] on div "7" at bounding box center [221, 99] width 10 height 10
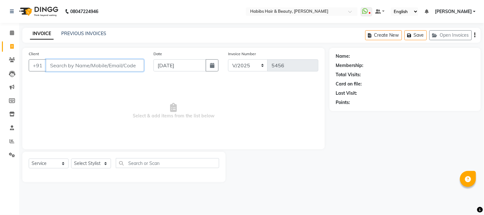
click at [122, 63] on input "Client" at bounding box center [95, 65] width 98 height 12
click at [121, 66] on input "Client" at bounding box center [95, 65] width 98 height 12
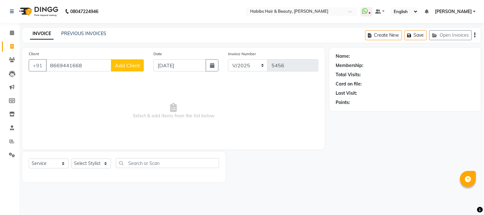
click at [121, 66] on span "Add Client" at bounding box center [127, 65] width 25 height 6
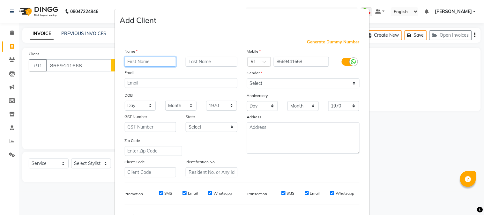
click at [137, 58] on input "text" at bounding box center [151, 62] width 52 height 10
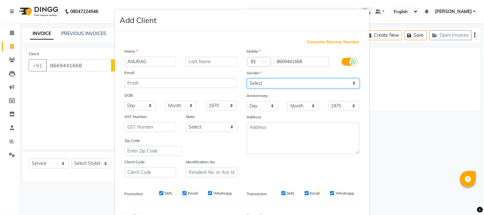
click at [257, 85] on select "Select [DEMOGRAPHIC_DATA] [DEMOGRAPHIC_DATA] Other Prefer Not To Say" at bounding box center [303, 84] width 113 height 10
click at [247, 79] on select "Select [DEMOGRAPHIC_DATA] [DEMOGRAPHIC_DATA] Other Prefer Not To Say" at bounding box center [303, 84] width 113 height 10
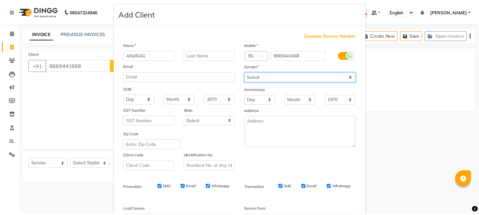
scroll to position [80, 0]
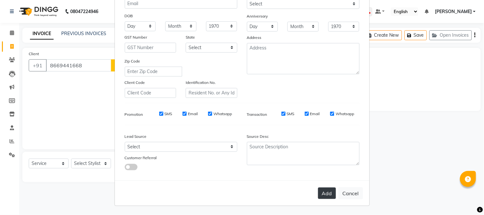
click at [320, 191] on button "Add" at bounding box center [327, 193] width 18 height 11
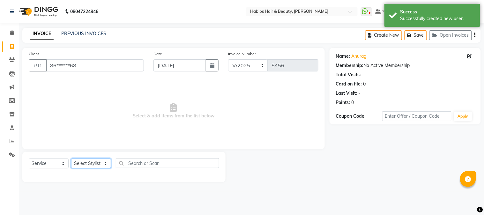
click at [97, 166] on select "Select Stylist Admin Akshay [PERSON_NAME] [PERSON_NAME] Pallavi [PERSON_NAME] […" at bounding box center [91, 164] width 40 height 10
click at [71, 159] on select "Select Stylist Admin Akshay [PERSON_NAME] [PERSON_NAME] Pallavi [PERSON_NAME] […" at bounding box center [91, 164] width 40 height 10
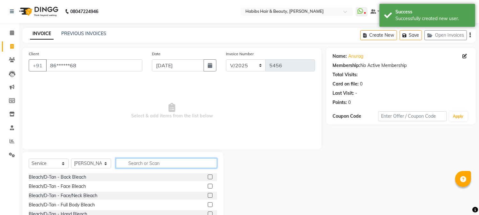
click at [133, 165] on input "text" at bounding box center [166, 163] width 101 height 10
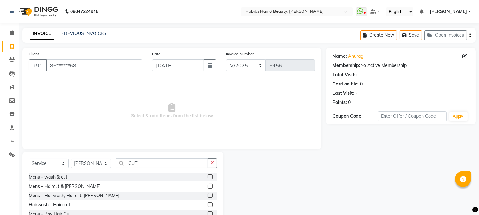
drag, startPoint x: 204, startPoint y: 199, endPoint x: 204, endPoint y: 195, distance: 3.3
click at [208, 195] on div at bounding box center [210, 196] width 4 height 7
click at [208, 195] on label at bounding box center [210, 195] width 5 height 5
click at [208, 195] on input "checkbox" at bounding box center [210, 196] width 4 height 4
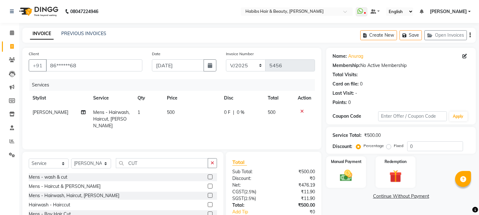
click at [171, 115] on span "500" at bounding box center [171, 112] width 8 height 6
click at [171, 115] on td "500" at bounding box center [191, 119] width 57 height 28
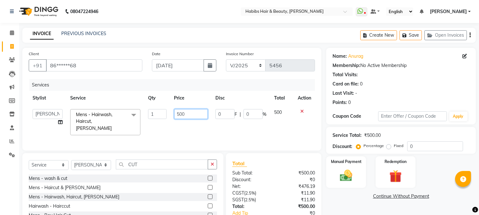
click at [181, 115] on input "500" at bounding box center [191, 114] width 34 height 10
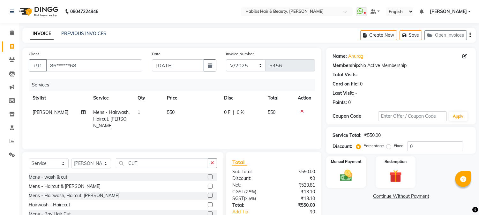
click at [204, 101] on th "Price" at bounding box center [191, 98] width 57 height 14
click at [347, 169] on img at bounding box center [346, 176] width 21 height 15
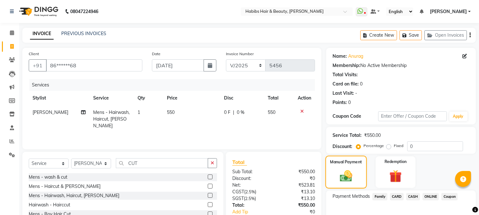
scroll to position [40, 0]
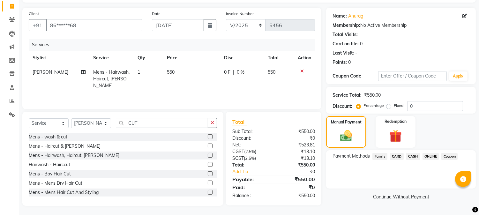
click at [431, 155] on span "ONLINE" at bounding box center [431, 156] width 17 height 7
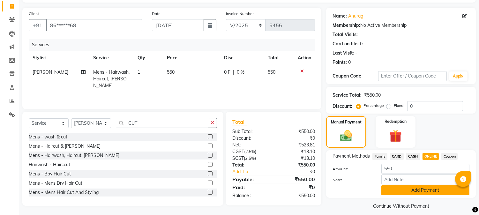
click at [421, 190] on button "Add Payment" at bounding box center [425, 190] width 88 height 10
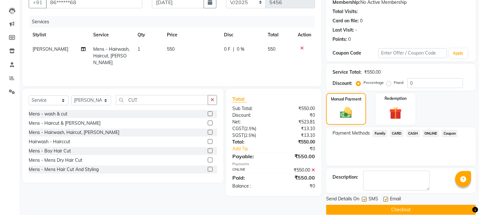
scroll to position [72, 0]
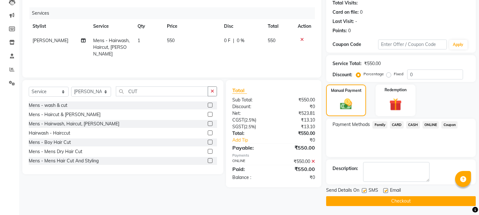
click at [411, 200] on button "Checkout" at bounding box center [401, 201] width 150 height 10
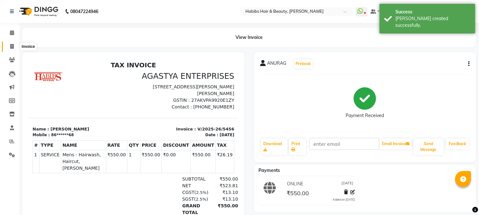
click at [14, 45] on span at bounding box center [11, 46] width 11 height 7
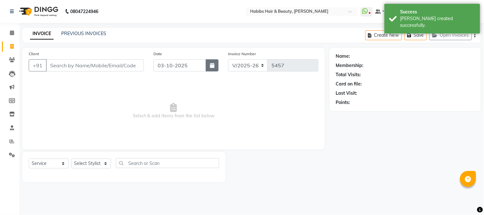
click at [210, 64] on icon "button" at bounding box center [212, 65] width 4 height 5
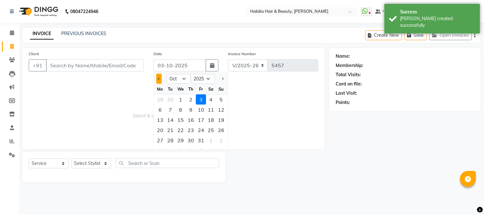
click at [160, 79] on button "Previous month" at bounding box center [158, 79] width 5 height 10
click at [223, 100] on div "7" at bounding box center [221, 99] width 10 height 10
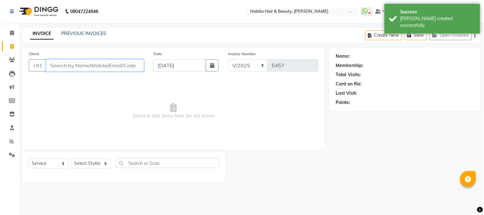
click at [108, 65] on input "Client" at bounding box center [95, 65] width 98 height 12
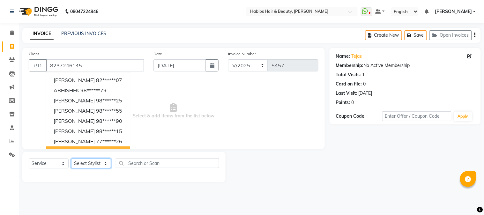
click at [94, 163] on select "Select Stylist Admin Akshay [PERSON_NAME] [PERSON_NAME] Pallavi [PERSON_NAME] […" at bounding box center [91, 164] width 40 height 10
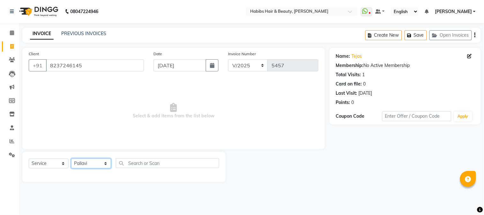
click at [71, 159] on select "Select Stylist Admin Akshay [PERSON_NAME] [PERSON_NAME] Pallavi [PERSON_NAME] […" at bounding box center [91, 164] width 40 height 10
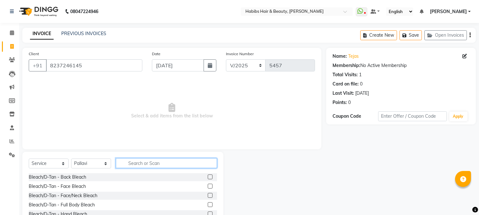
click at [129, 163] on input "text" at bounding box center [166, 163] width 101 height 10
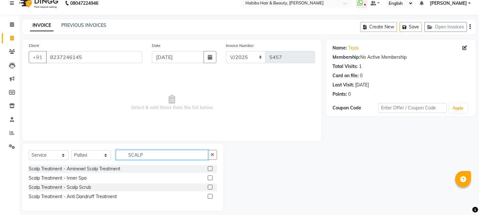
scroll to position [14, 0]
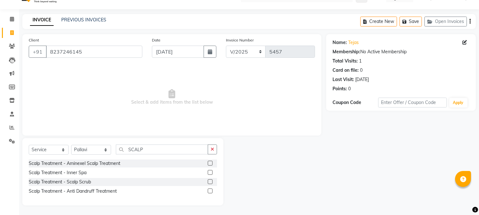
click at [208, 181] on label at bounding box center [210, 181] width 5 height 5
click at [208, 181] on input "checkbox" at bounding box center [210, 182] width 4 height 4
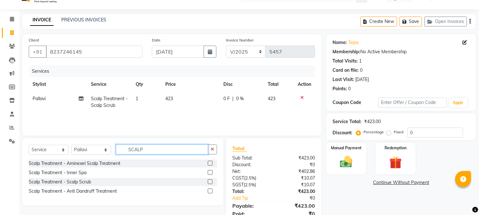
click at [136, 148] on input "SCALP" at bounding box center [162, 150] width 92 height 10
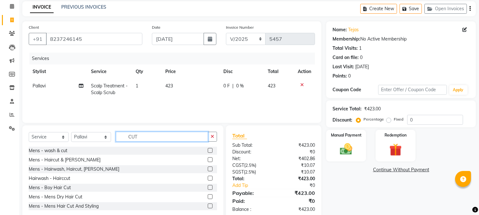
scroll to position [40, 0]
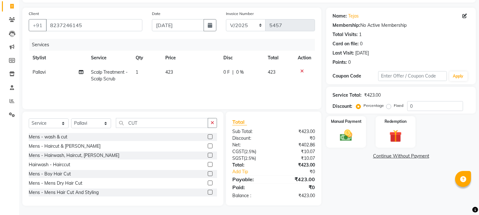
drag, startPoint x: 202, startPoint y: 155, endPoint x: 205, endPoint y: 155, distance: 3.2
click at [205, 155] on div "Mens - Hairwash, Haircut, [PERSON_NAME]" at bounding box center [123, 156] width 188 height 8
click at [208, 155] on label at bounding box center [210, 155] width 5 height 5
click at [208, 155] on input "checkbox" at bounding box center [210, 156] width 4 height 4
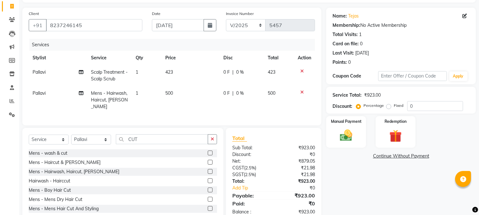
click at [171, 74] on span "423" at bounding box center [169, 72] width 8 height 6
click at [171, 74] on td "423" at bounding box center [191, 75] width 58 height 21
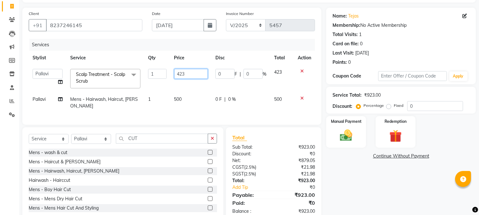
click at [181, 73] on input "423" at bounding box center [191, 74] width 34 height 10
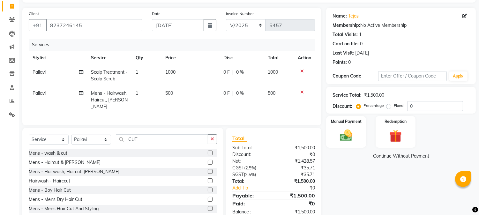
click at [200, 58] on th "Price" at bounding box center [191, 58] width 58 height 14
click at [343, 145] on div "Manual Payment" at bounding box center [346, 132] width 41 height 33
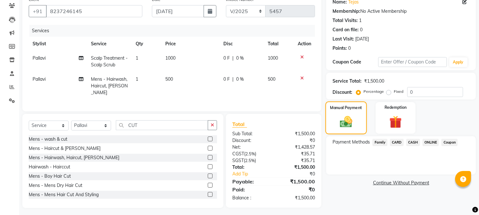
scroll to position [55, 0]
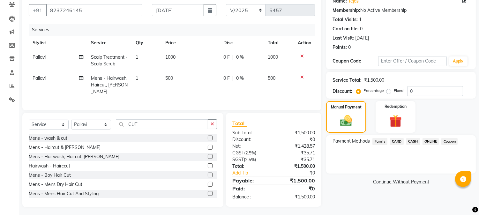
click at [433, 141] on span "ONLINE" at bounding box center [431, 141] width 17 height 7
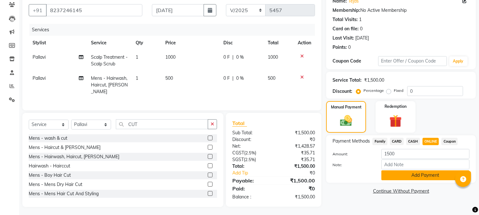
click at [420, 175] on button "Add Payment" at bounding box center [425, 175] width 88 height 10
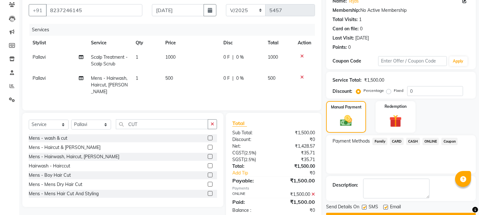
scroll to position [72, 0]
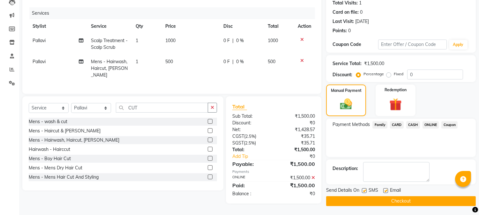
click at [410, 199] on button "Checkout" at bounding box center [401, 201] width 150 height 10
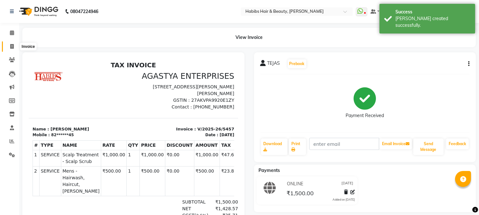
click at [11, 43] on span at bounding box center [11, 46] width 11 height 7
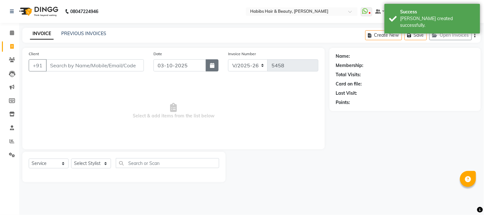
click at [212, 64] on icon "button" at bounding box center [212, 65] width 4 height 5
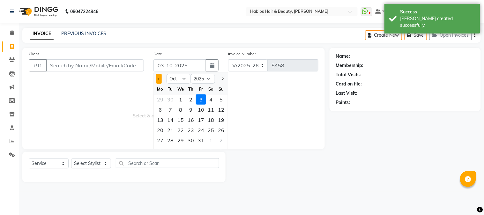
click at [161, 77] on button "Previous month" at bounding box center [158, 79] width 5 height 10
click at [221, 100] on div "7" at bounding box center [221, 99] width 10 height 10
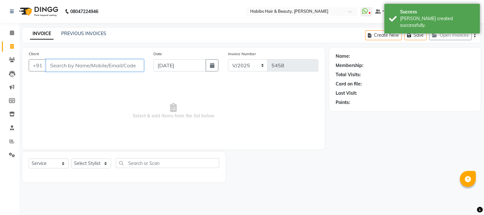
click at [133, 65] on input "Client" at bounding box center [95, 65] width 98 height 12
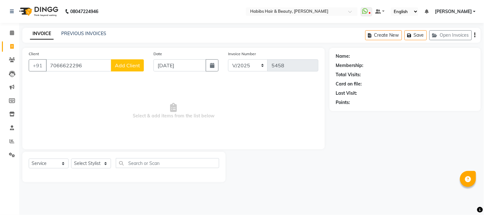
click at [128, 65] on span "Add Client" at bounding box center [127, 65] width 25 height 6
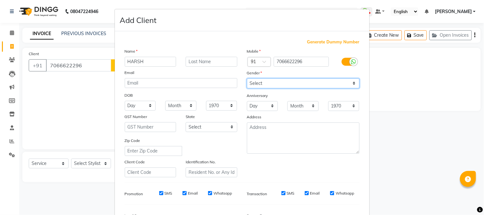
click at [252, 85] on select "Select [DEMOGRAPHIC_DATA] [DEMOGRAPHIC_DATA] Other Prefer Not To Say" at bounding box center [303, 84] width 113 height 10
click at [247, 79] on select "Select [DEMOGRAPHIC_DATA] [DEMOGRAPHIC_DATA] Other Prefer Not To Say" at bounding box center [303, 84] width 113 height 10
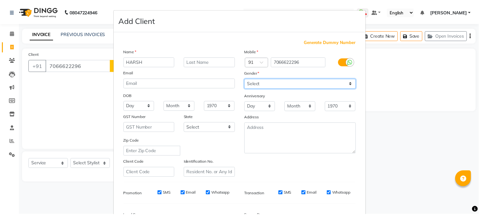
scroll to position [80, 0]
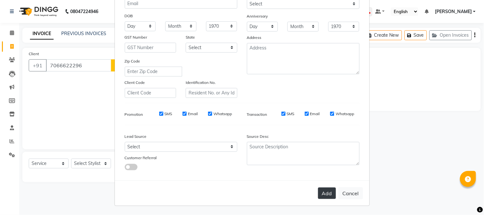
click at [322, 192] on button "Add" at bounding box center [327, 193] width 18 height 11
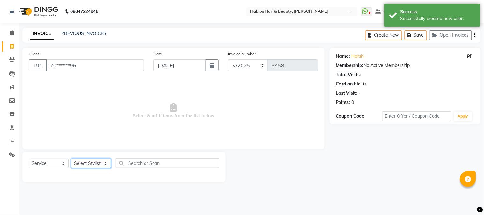
click at [94, 166] on select "Select Stylist Admin Akshay [PERSON_NAME] [PERSON_NAME] Pallavi [PERSON_NAME] […" at bounding box center [91, 164] width 40 height 10
click at [71, 159] on select "Select Stylist Admin Akshay [PERSON_NAME] [PERSON_NAME] Pallavi [PERSON_NAME] […" at bounding box center [91, 164] width 40 height 10
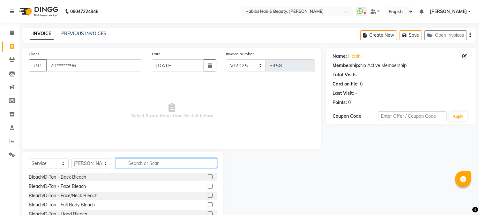
click at [139, 160] on input "text" at bounding box center [166, 163] width 101 height 10
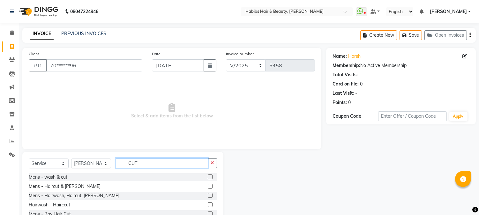
scroll to position [40, 0]
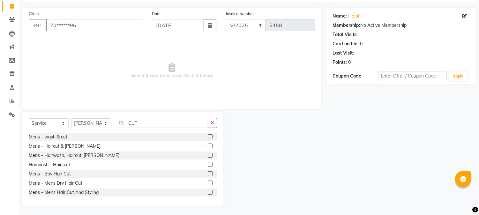
click at [208, 155] on label at bounding box center [210, 155] width 5 height 5
click at [208, 155] on input "checkbox" at bounding box center [210, 156] width 4 height 4
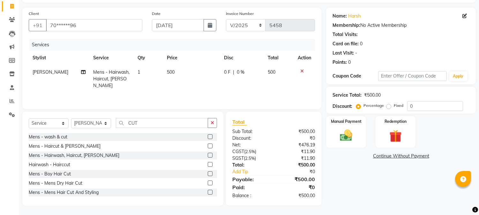
click at [208, 156] on label at bounding box center [210, 155] width 5 height 5
click at [208, 156] on input "checkbox" at bounding box center [210, 156] width 4 height 4
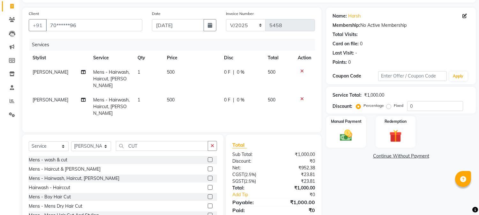
click at [46, 93] on td "[PERSON_NAME]" at bounding box center [59, 107] width 61 height 28
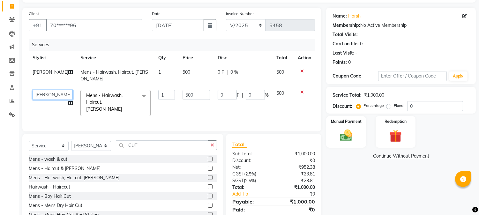
click at [47, 90] on select "[PERSON_NAME] [PERSON_NAME] [PERSON_NAME] Pallavi [PERSON_NAME] [PERSON_NAME][D…" at bounding box center [53, 95] width 40 height 10
click at [183, 69] on span "500" at bounding box center [187, 72] width 8 height 6
click at [181, 99] on td "500" at bounding box center [196, 103] width 35 height 34
click at [183, 90] on input "500" at bounding box center [196, 95] width 27 height 10
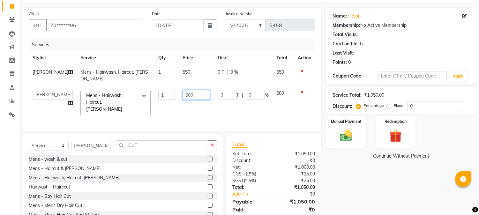
click at [183, 90] on input "500" at bounding box center [196, 95] width 27 height 10
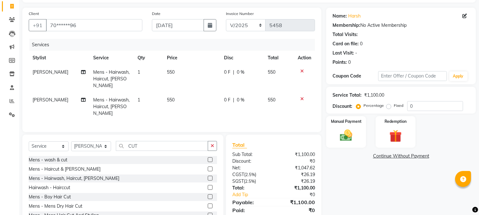
click at [220, 68] on td "0 F | 0 %" at bounding box center [242, 79] width 44 height 28
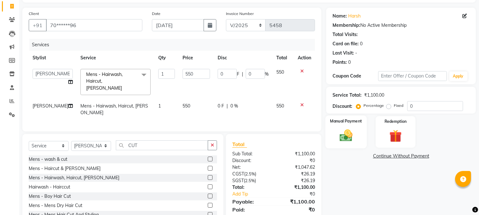
click at [356, 128] on img at bounding box center [346, 135] width 21 height 15
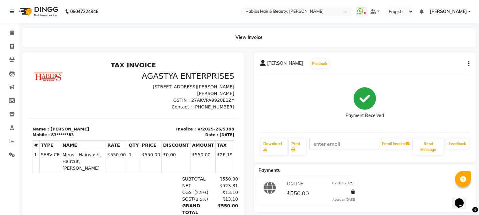
click at [468, 64] on icon "button" at bounding box center [468, 64] width 1 height 0
click at [426, 71] on div "Edit Invoice" at bounding box center [437, 72] width 44 height 8
select select "service"
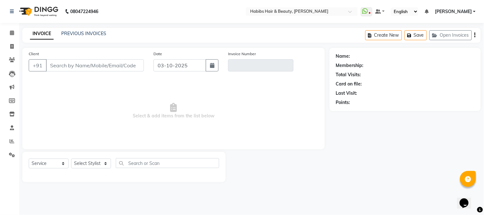
type input "83******83"
type input "V/2025-26/5388"
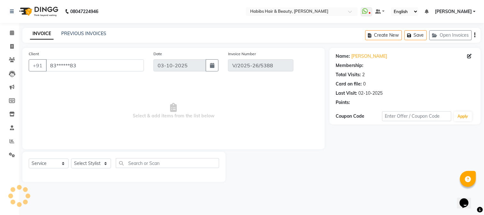
type input "02-10-2025"
select select "select"
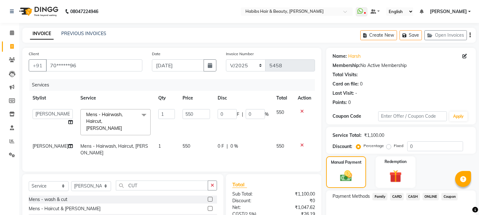
select select "17830"
select select "service"
select select "17830"
click at [413, 193] on span "CASH" at bounding box center [413, 196] width 14 height 7
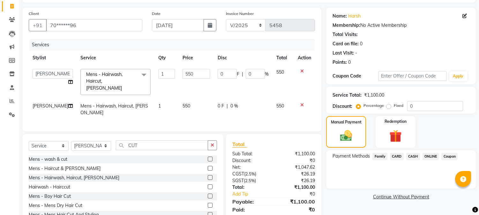
scroll to position [40, 0]
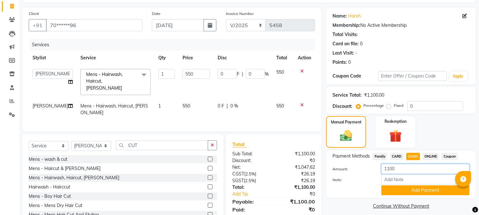
click at [382, 168] on input "1100" at bounding box center [425, 169] width 88 height 10
type input "1000"
click at [406, 189] on button "Add Payment" at bounding box center [425, 190] width 88 height 10
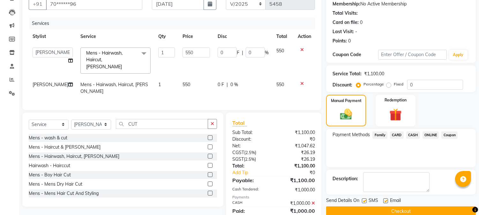
scroll to position [77, 0]
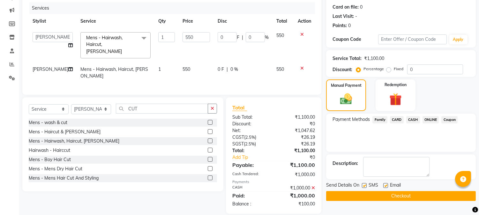
click at [313, 186] on icon at bounding box center [314, 188] width 4 height 4
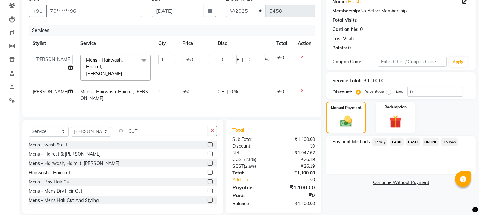
click at [412, 138] on div "Payment Methods Family CARD CASH ONLINE Coupon" at bounding box center [401, 155] width 150 height 38
click at [412, 139] on span "CASH" at bounding box center [413, 142] width 14 height 7
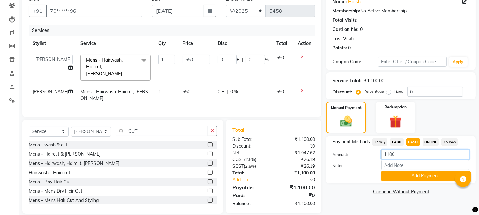
click at [390, 155] on input "1100" at bounding box center [425, 155] width 88 height 10
type input "1000"
click at [411, 174] on button "Add Payment" at bounding box center [425, 176] width 88 height 10
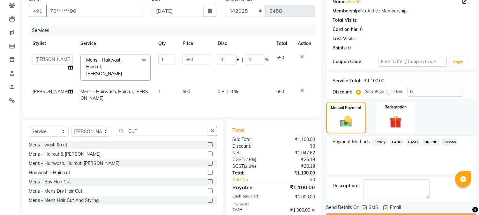
click at [432, 139] on span "ONLINE" at bounding box center [431, 142] width 17 height 7
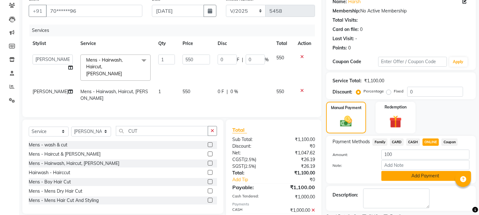
click at [407, 175] on button "Add Payment" at bounding box center [425, 176] width 88 height 10
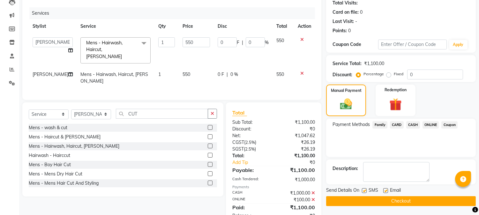
scroll to position [84, 0]
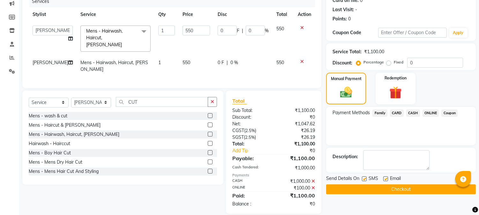
click at [398, 190] on button "Checkout" at bounding box center [401, 190] width 150 height 10
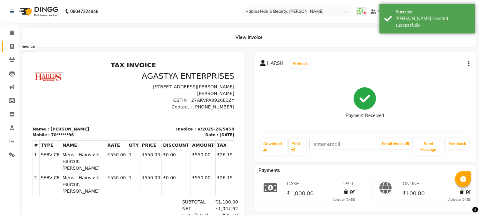
click at [12, 44] on icon at bounding box center [12, 46] width 4 height 5
select select "service"
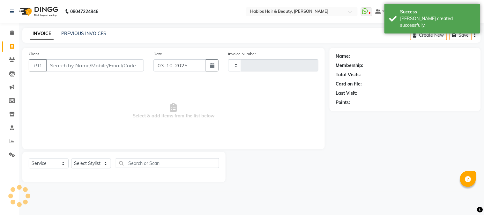
type input "5459"
select select "3712"
click at [86, 65] on input "Client" at bounding box center [95, 65] width 98 height 12
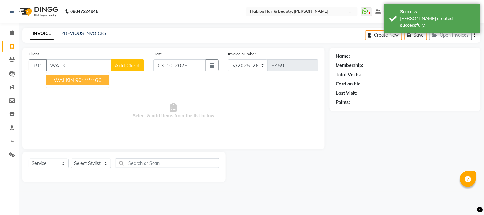
click at [85, 80] on ngb-highlight "90******66" at bounding box center [88, 80] width 26 height 6
type input "90******66"
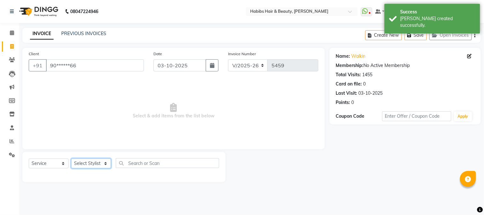
click at [87, 162] on select "Select Stylist Admin Akshay [PERSON_NAME] [PERSON_NAME] Pallavi [PERSON_NAME] […" at bounding box center [91, 164] width 40 height 10
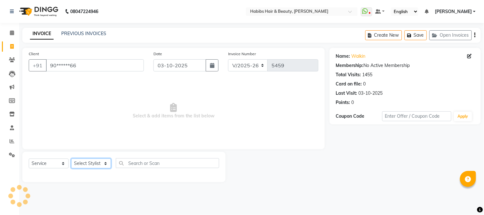
click at [87, 162] on select "Select Stylist Admin Akshay [PERSON_NAME] [PERSON_NAME] Pallavi [PERSON_NAME] […" at bounding box center [91, 164] width 40 height 10
select select "23452"
click at [71, 159] on select "Select Stylist Admin Akshay [PERSON_NAME] [PERSON_NAME] Pallavi [PERSON_NAME] […" at bounding box center [91, 164] width 40 height 10
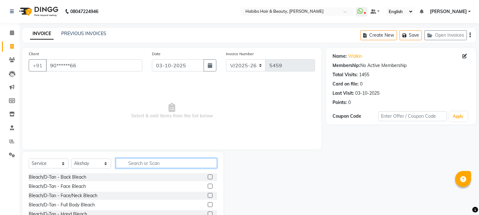
click at [132, 164] on input "text" at bounding box center [166, 163] width 101 height 10
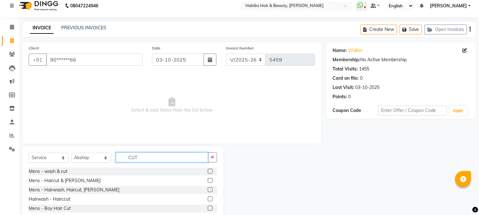
scroll to position [40, 0]
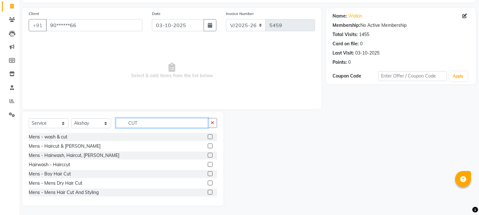
type input "CUT"
click at [208, 155] on label at bounding box center [210, 155] width 5 height 5
click at [208, 155] on input "checkbox" at bounding box center [210, 156] width 4 height 4
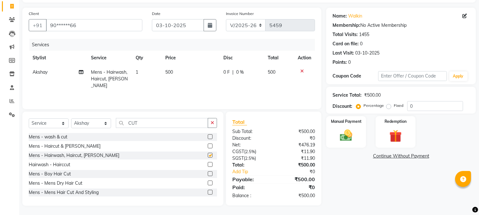
checkbox input "false"
click at [208, 183] on label at bounding box center [210, 183] width 5 height 5
click at [208, 183] on input "checkbox" at bounding box center [210, 183] width 4 height 4
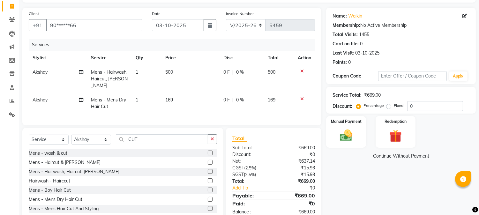
click at [208, 197] on label at bounding box center [210, 199] width 5 height 5
click at [208, 198] on input "checkbox" at bounding box center [210, 200] width 4 height 4
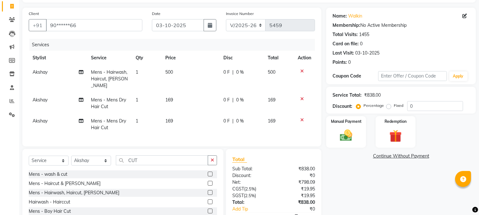
checkbox input "false"
click at [34, 97] on span "Akshay" at bounding box center [40, 100] width 15 height 6
select select "23452"
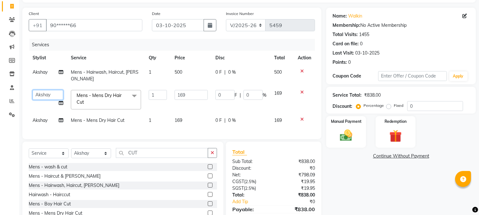
click at [45, 90] on select "[PERSON_NAME] [PERSON_NAME] [PERSON_NAME] Pallavi [PERSON_NAME] [PERSON_NAME][D…" at bounding box center [48, 95] width 31 height 10
select select "17834"
click at [42, 117] on span "Akshay" at bounding box center [40, 120] width 15 height 6
select select "23452"
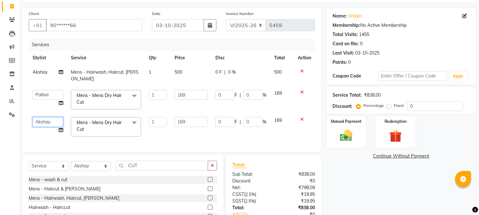
click at [46, 117] on select "[PERSON_NAME] [PERSON_NAME] [PERSON_NAME] Pallavi [PERSON_NAME] [PERSON_NAME][D…" at bounding box center [48, 122] width 31 height 10
select select "53779"
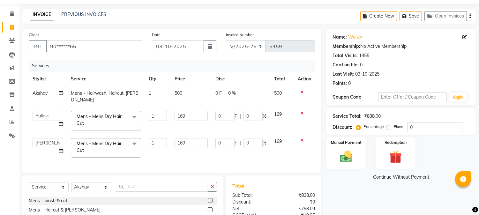
scroll to position [0, 0]
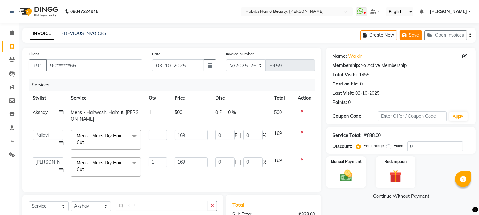
click at [409, 33] on button "Save" at bounding box center [411, 35] width 22 height 10
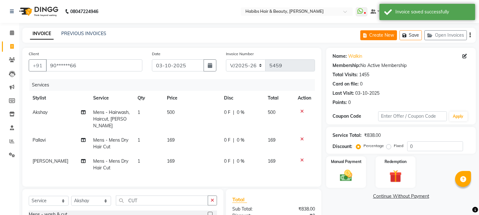
click at [379, 32] on button "Create New" at bounding box center [378, 35] width 37 height 10
select select "service"
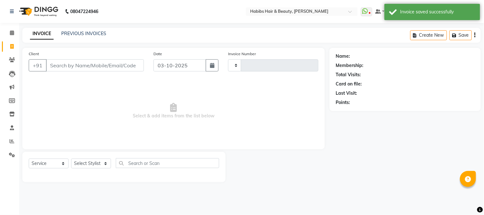
type input "5459"
select select "3712"
click at [93, 68] on input "Client" at bounding box center [95, 65] width 98 height 12
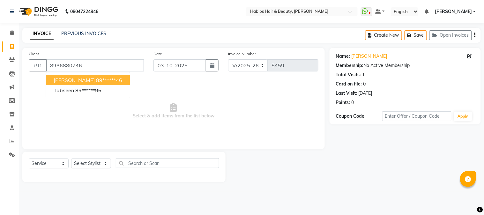
click at [96, 78] on ngb-highlight "89******46" at bounding box center [109, 80] width 26 height 6
type input "89******46"
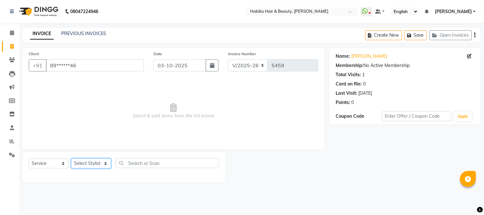
click at [85, 164] on select "Select Stylist Admin Akshay [PERSON_NAME] [PERSON_NAME] Pallavi [PERSON_NAME] […" at bounding box center [91, 164] width 40 height 10
select select "53779"
click at [71, 159] on select "Select Stylist Admin Akshay [PERSON_NAME] [PERSON_NAME] Pallavi [PERSON_NAME] […" at bounding box center [91, 164] width 40 height 10
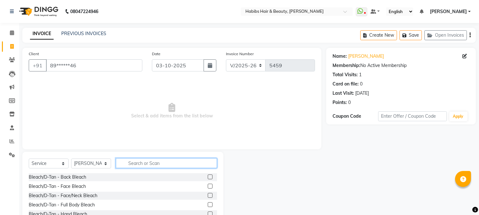
click at [161, 160] on input "text" at bounding box center [166, 163] width 101 height 10
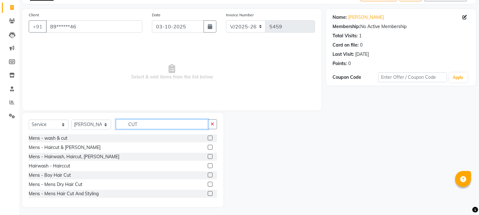
scroll to position [40, 0]
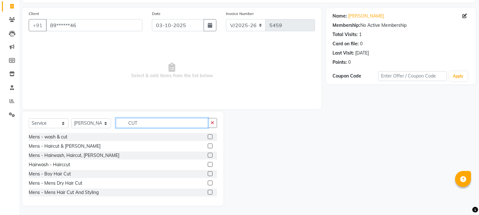
type input "CUT"
click at [208, 153] on label at bounding box center [210, 155] width 5 height 5
click at [208, 154] on input "checkbox" at bounding box center [210, 156] width 4 height 4
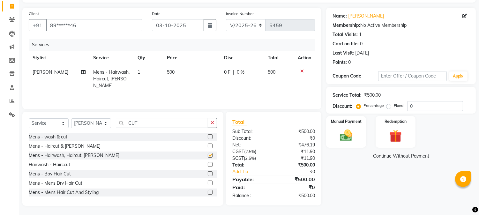
checkbox input "false"
click at [208, 184] on label at bounding box center [210, 183] width 5 height 5
click at [208, 184] on input "checkbox" at bounding box center [210, 183] width 4 height 4
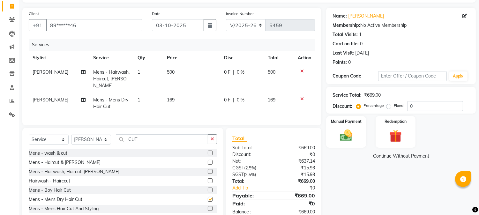
checkbox input "false"
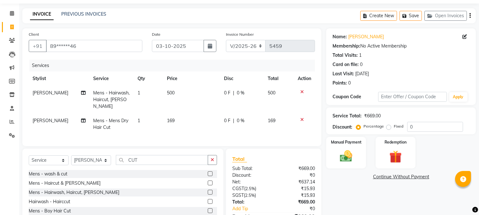
scroll to position [0, 0]
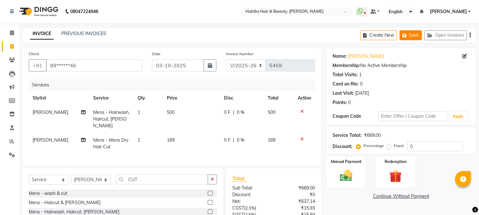
click at [412, 30] on button "Save" at bounding box center [411, 35] width 22 height 10
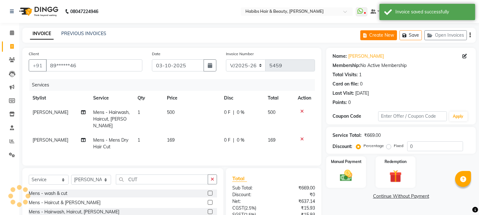
click at [380, 33] on button "Create New" at bounding box center [378, 35] width 37 height 10
select select "service"
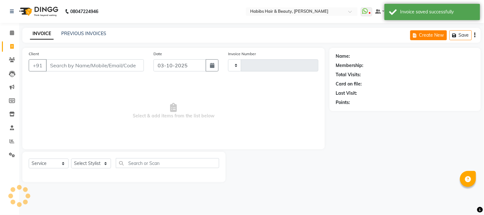
type input "5459"
select select "3712"
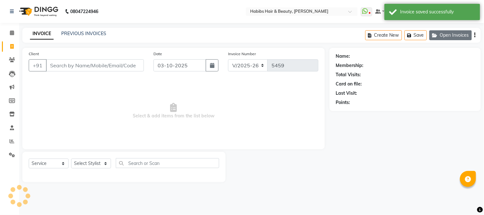
click at [444, 33] on button "Open Invoices" at bounding box center [451, 35] width 42 height 10
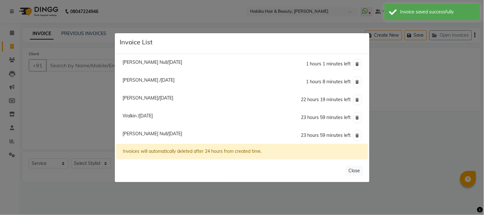
click at [153, 117] on span "Walkin /03 October 2025" at bounding box center [138, 116] width 30 height 6
type input "90******66"
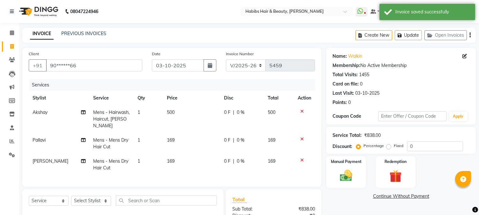
click at [168, 114] on span "500" at bounding box center [171, 112] width 8 height 6
select select "23452"
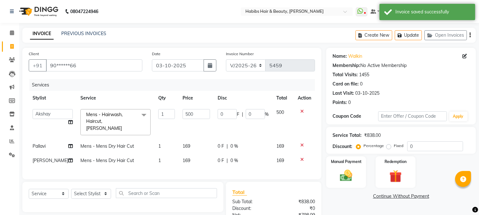
click at [168, 114] on td "1" at bounding box center [167, 122] width 24 height 34
click at [183, 117] on input "500" at bounding box center [196, 114] width 27 height 10
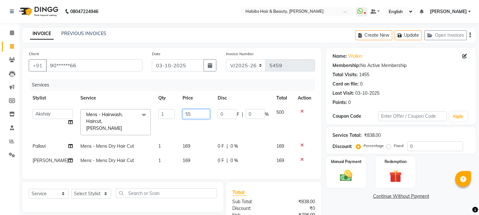
type input "550"
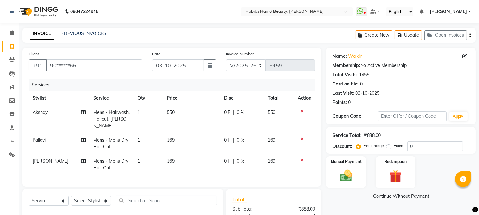
click at [181, 135] on td "169" at bounding box center [191, 143] width 57 height 21
select select "17834"
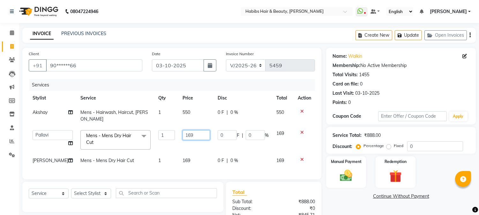
click at [183, 132] on input "169" at bounding box center [196, 135] width 27 height 10
type input "250"
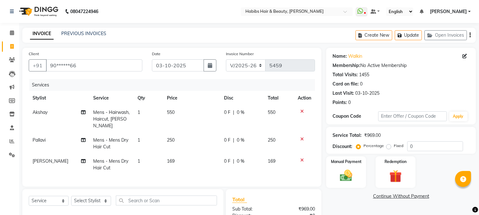
click at [177, 154] on td "169" at bounding box center [191, 164] width 57 height 21
select select "53779"
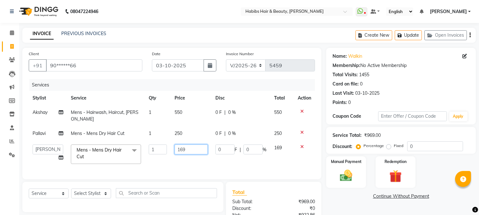
click at [181, 147] on input "169" at bounding box center [191, 150] width 33 height 10
type input "350"
click at [36, 133] on td "Pallavi" at bounding box center [48, 133] width 38 height 14
select select "17834"
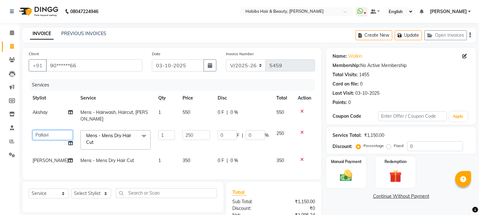
click at [43, 130] on select "[PERSON_NAME] [PERSON_NAME] [PERSON_NAME] Pallavi [PERSON_NAME] [PERSON_NAME][D…" at bounding box center [53, 135] width 40 height 10
select select "91170"
click at [352, 171] on img at bounding box center [346, 176] width 21 height 15
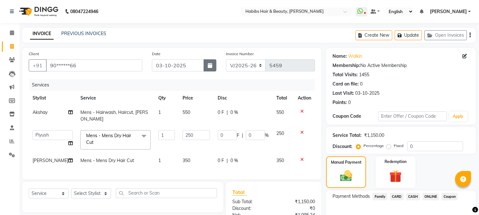
click at [211, 63] on icon "button" at bounding box center [210, 65] width 4 height 5
select select "10"
select select "2025"
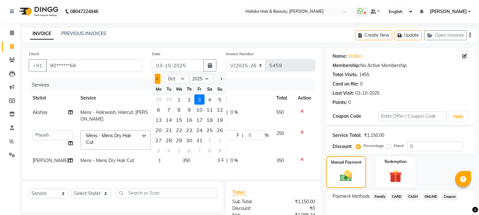
click at [156, 77] on button "Previous month" at bounding box center [157, 79] width 5 height 10
select select "9"
click at [218, 99] on div "7" at bounding box center [220, 99] width 10 height 10
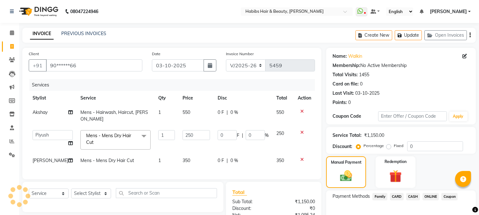
type input "[DATE]"
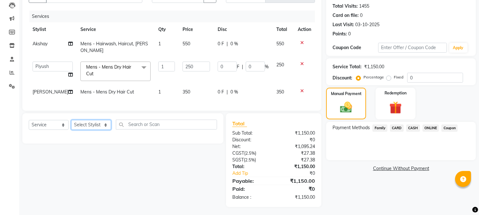
click at [96, 122] on select "Select Stylist Admin Akshay [PERSON_NAME] [PERSON_NAME] Pallavi [PERSON_NAME] […" at bounding box center [91, 125] width 40 height 10
select select "17833"
click at [71, 120] on select "Select Stylist Admin Akshay [PERSON_NAME] [PERSON_NAME] Pallavi [PERSON_NAME] […" at bounding box center [91, 125] width 40 height 10
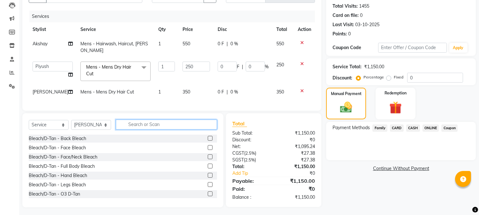
click at [139, 122] on input "text" at bounding box center [166, 125] width 101 height 10
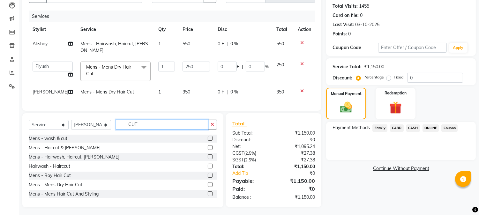
scroll to position [69, 0]
type input "CUT"
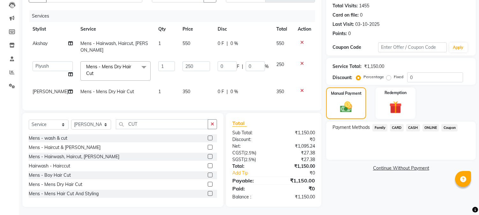
click at [208, 183] on label at bounding box center [210, 184] width 5 height 5
click at [208, 183] on input "checkbox" at bounding box center [210, 185] width 4 height 4
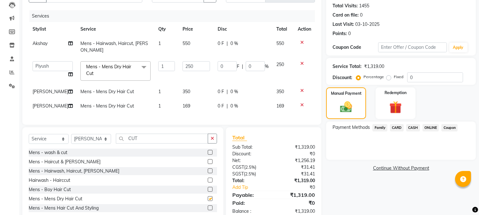
checkbox input "false"
click at [183, 103] on span "169" at bounding box center [187, 106] width 8 height 6
select select "17833"
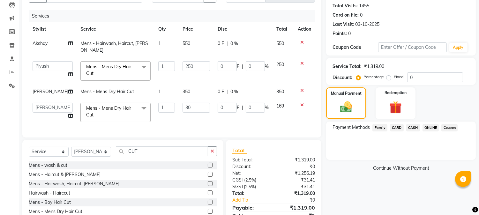
type input "300"
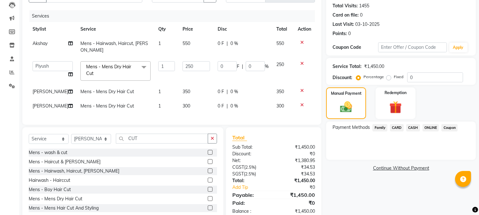
click at [194, 99] on td "300" at bounding box center [196, 106] width 35 height 14
select select "17833"
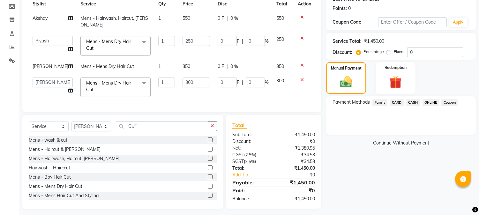
scroll to position [96, 0]
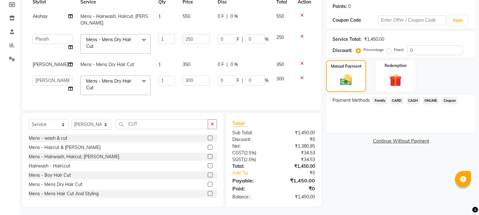
click at [208, 184] on label at bounding box center [210, 184] width 5 height 5
click at [208, 184] on input "checkbox" at bounding box center [210, 185] width 4 height 4
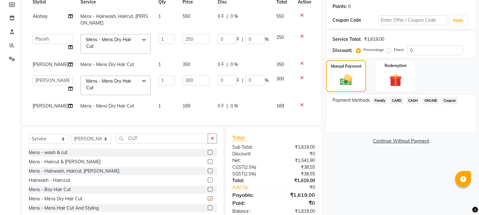
checkbox input "false"
click at [179, 100] on td "169" at bounding box center [196, 106] width 35 height 14
select select "17833"
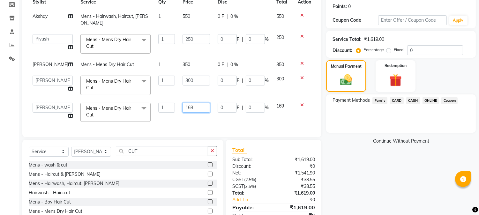
click at [187, 103] on input "169" at bounding box center [196, 108] width 27 height 10
type input "350"
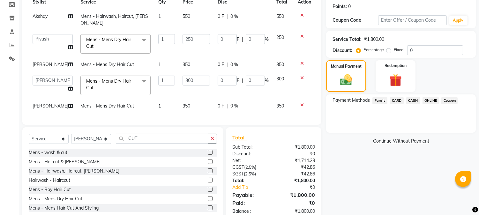
click at [48, 99] on td "[PERSON_NAME]" at bounding box center [53, 106] width 48 height 14
select select "17833"
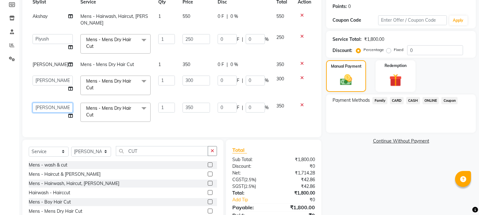
click at [49, 103] on select "[PERSON_NAME] [PERSON_NAME] [PERSON_NAME] Pallavi [PERSON_NAME] [PERSON_NAME][D…" at bounding box center [53, 108] width 40 height 10
select select "53779"
click at [414, 101] on span "CASH" at bounding box center [413, 100] width 14 height 7
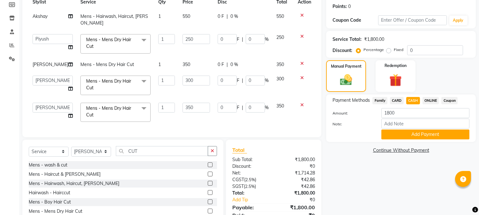
click at [427, 99] on span "ONLINE" at bounding box center [431, 100] width 17 height 7
click at [387, 113] on input "1800" at bounding box center [425, 113] width 88 height 10
type input "250"
click at [407, 136] on button "Add Payment" at bounding box center [425, 135] width 88 height 10
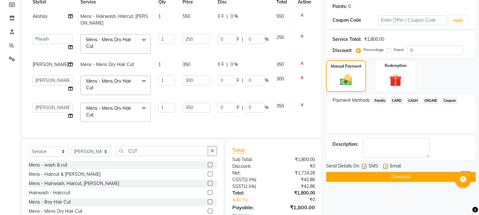
click at [411, 98] on span "CASH" at bounding box center [413, 100] width 14 height 7
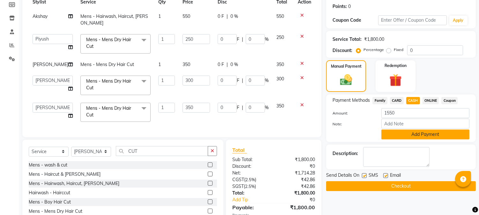
click at [401, 132] on button "Add Payment" at bounding box center [425, 135] width 88 height 10
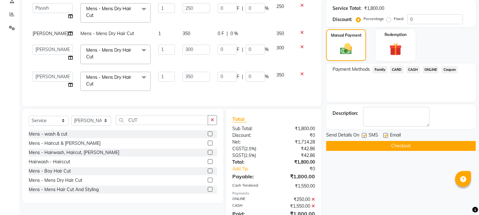
scroll to position [152, 0]
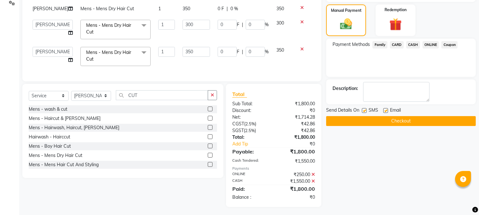
click at [403, 120] on button "Checkout" at bounding box center [401, 121] width 150 height 10
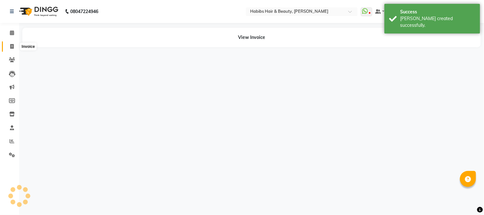
click at [13, 45] on icon at bounding box center [12, 46] width 4 height 5
select select "service"
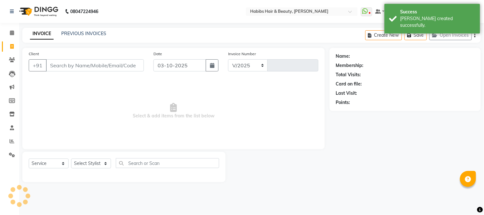
select select "3712"
type input "5460"
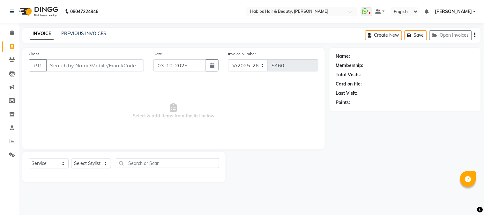
click at [95, 67] on input "Client" at bounding box center [95, 65] width 98 height 12
click at [439, 33] on button "Open Invoices" at bounding box center [451, 35] width 42 height 10
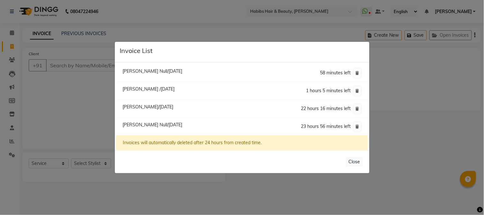
click at [147, 107] on span "[PERSON_NAME]/[DATE]" at bounding box center [148, 107] width 51 height 6
type input "94******14"
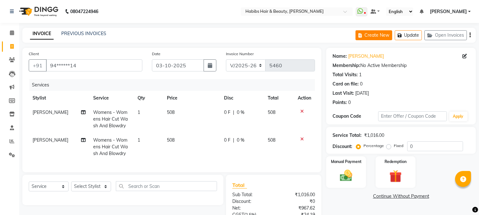
click at [371, 34] on button "Create New" at bounding box center [374, 35] width 37 height 10
select select "service"
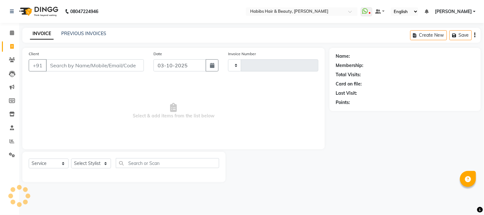
type input "5460"
select select "3712"
click at [136, 66] on input "Client" at bounding box center [95, 65] width 98 height 12
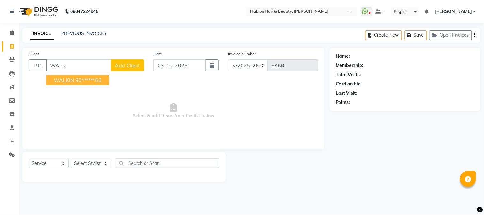
click at [109, 82] on button "WALKIN 90******66" at bounding box center [77, 80] width 63 height 10
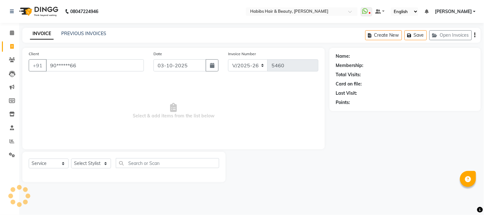
type input "90******66"
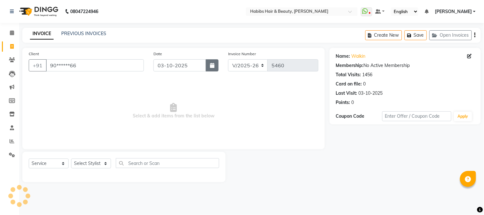
click at [213, 63] on icon "button" at bounding box center [212, 65] width 4 height 5
select select "10"
select select "2025"
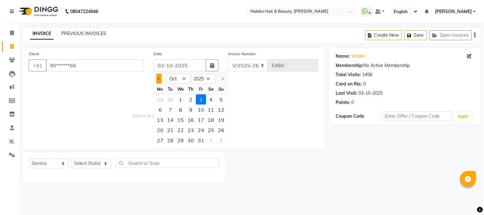
click at [160, 78] on span "Previous month" at bounding box center [159, 79] width 3 height 3
select select "9"
click at [202, 102] on div "5" at bounding box center [201, 99] width 10 height 10
type input "05-09-2025"
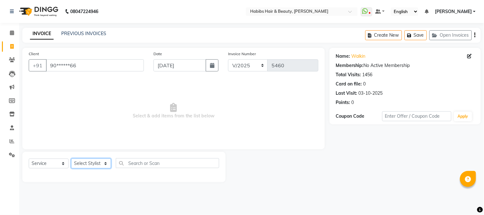
click at [85, 165] on select "Select Stylist Admin Akshay [PERSON_NAME] [PERSON_NAME] Pallavi [PERSON_NAME] […" at bounding box center [91, 164] width 40 height 10
select select "17833"
click at [71, 159] on select "Select Stylist Admin Akshay [PERSON_NAME] [PERSON_NAME] Pallavi [PERSON_NAME] […" at bounding box center [91, 164] width 40 height 10
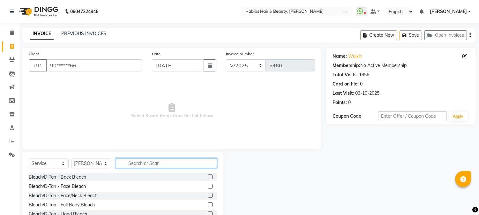
click at [132, 163] on input "text" at bounding box center [166, 163] width 101 height 10
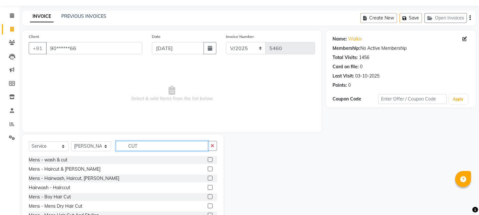
scroll to position [40, 0]
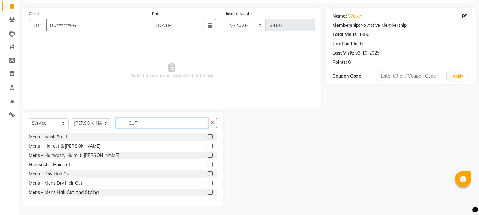
type input "CUT"
click at [208, 182] on label at bounding box center [210, 183] width 5 height 5
click at [208, 182] on input "checkbox" at bounding box center [210, 183] width 4 height 4
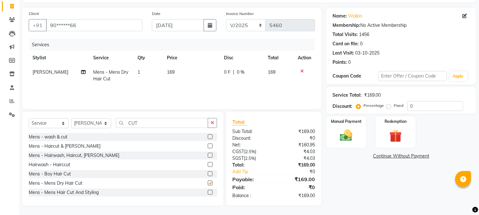
checkbox input "false"
click at [208, 155] on label at bounding box center [210, 155] width 5 height 5
click at [208, 155] on input "checkbox" at bounding box center [210, 156] width 4 height 4
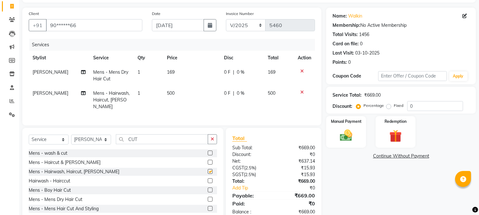
checkbox input "false"
click at [40, 90] on span "[PERSON_NAME]" at bounding box center [51, 93] width 36 height 6
select select "17833"
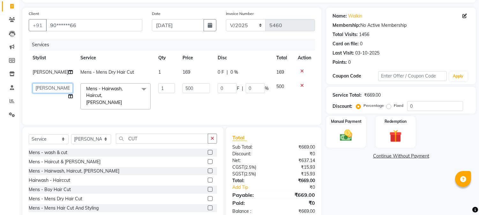
click at [43, 91] on select "[PERSON_NAME] [PERSON_NAME] [PERSON_NAME] Pallavi [PERSON_NAME] [PERSON_NAME][D…" at bounding box center [53, 88] width 40 height 10
select select "17830"
click at [183, 88] on input "500" at bounding box center [196, 88] width 27 height 10
type input "550"
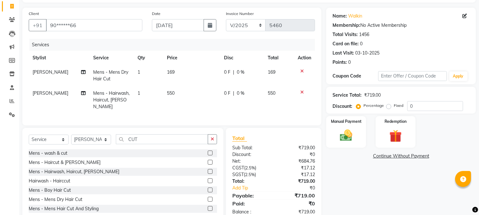
click at [207, 59] on th "Price" at bounding box center [191, 58] width 57 height 14
click at [170, 72] on span "169" at bounding box center [171, 72] width 8 height 6
click at [170, 72] on td "169" at bounding box center [191, 75] width 57 height 21
select select "17833"
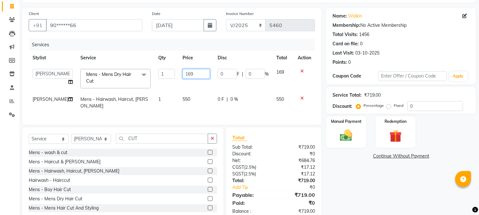
click at [183, 71] on input "169" at bounding box center [196, 74] width 27 height 10
type input "350"
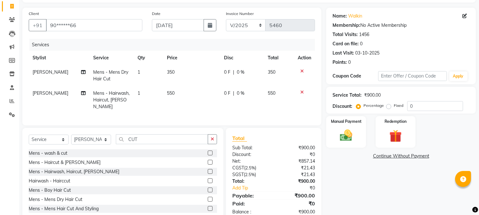
click at [202, 63] on th "Price" at bounding box center [191, 58] width 57 height 14
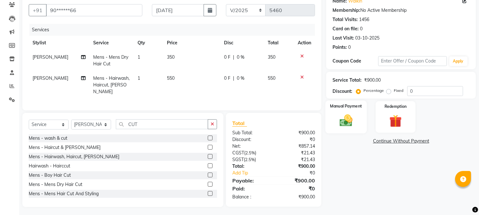
click at [350, 115] on img at bounding box center [346, 120] width 21 height 15
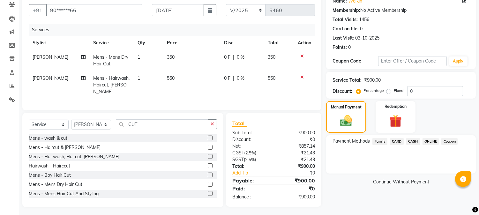
click at [408, 139] on span "CASH" at bounding box center [413, 141] width 14 height 7
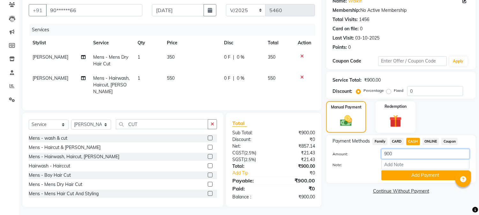
click at [388, 154] on input "900" at bounding box center [425, 154] width 88 height 10
type input "350"
click at [398, 175] on button "Add Payment" at bounding box center [425, 175] width 88 height 10
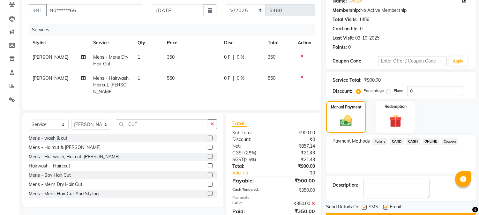
click at [427, 142] on span "ONLINE" at bounding box center [431, 141] width 17 height 7
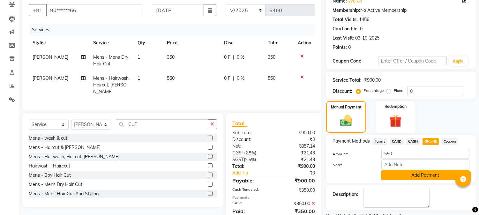
click at [431, 173] on button "Add Payment" at bounding box center [425, 175] width 88 height 10
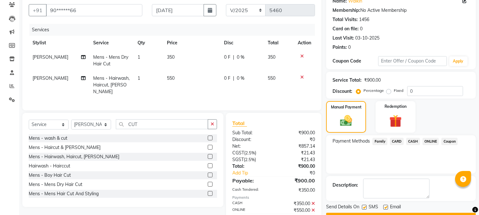
scroll to position [84, 0]
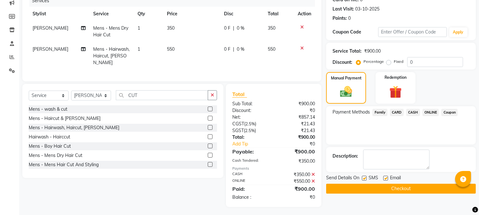
click at [410, 187] on button "Checkout" at bounding box center [401, 189] width 150 height 10
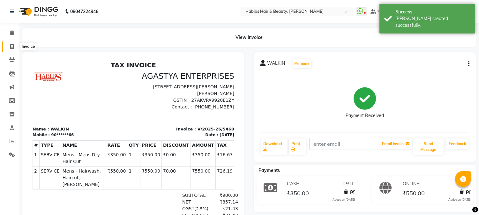
click at [10, 43] on span at bounding box center [11, 46] width 11 height 7
select select "service"
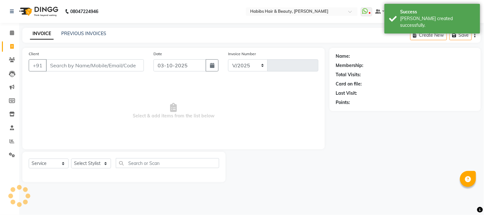
select select "3712"
type input "5461"
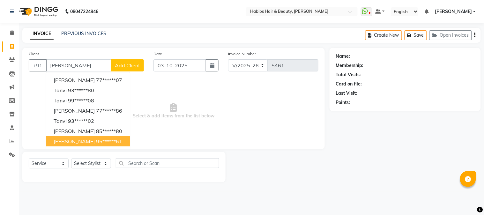
click at [82, 137] on button "TANVI 95******61" at bounding box center [88, 141] width 84 height 10
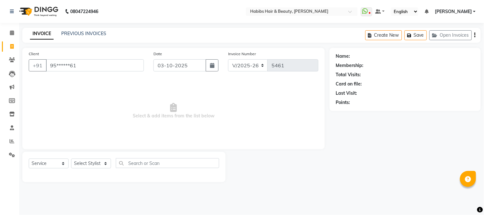
type input "95******61"
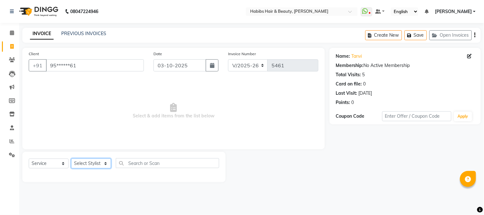
click at [88, 168] on select "Select Stylist Admin Akshay [PERSON_NAME] [PERSON_NAME] Pallavi [PERSON_NAME] […" at bounding box center [91, 164] width 40 height 10
select select "23452"
click at [71, 159] on select "Select Stylist Admin Akshay [PERSON_NAME] [PERSON_NAME] Pallavi [PERSON_NAME] […" at bounding box center [91, 164] width 40 height 10
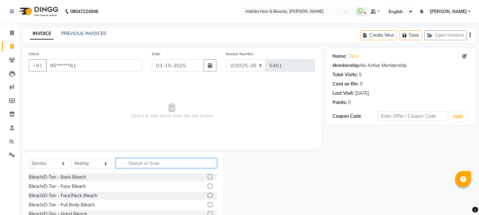
click at [139, 164] on input "text" at bounding box center [166, 163] width 101 height 10
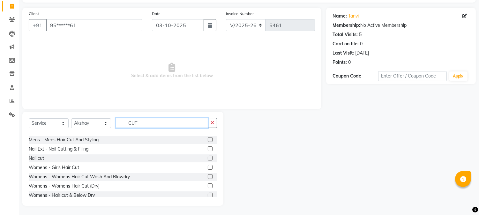
scroll to position [56, 0]
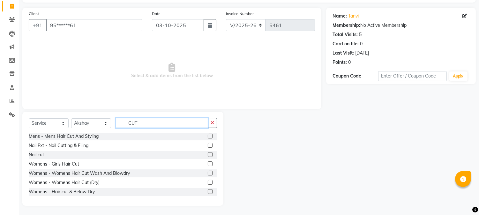
type input "CUT"
click at [208, 192] on label at bounding box center [210, 191] width 5 height 5
click at [208, 192] on input "checkbox" at bounding box center [210, 192] width 4 height 4
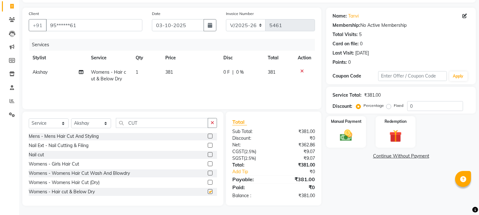
checkbox input "false"
click at [173, 71] on span "381" at bounding box center [169, 72] width 8 height 6
click at [173, 71] on td "381" at bounding box center [191, 75] width 58 height 21
select select "23452"
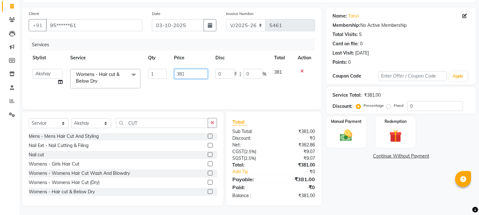
click at [179, 72] on input "381" at bounding box center [191, 74] width 34 height 10
type input "700"
click at [199, 61] on th "Price" at bounding box center [190, 58] width 41 height 14
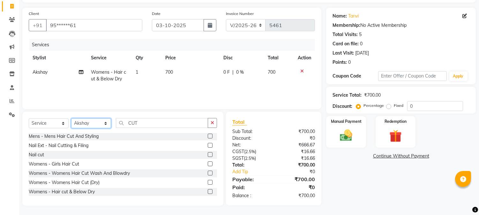
click at [95, 122] on select "Select Stylist Admin Akshay [PERSON_NAME] [PERSON_NAME] Pallavi [PERSON_NAME] […" at bounding box center [91, 123] width 40 height 10
select select "17834"
click at [71, 118] on select "Select Stylist Admin Akshay [PERSON_NAME] [PERSON_NAME] Pallavi [PERSON_NAME] […" at bounding box center [91, 123] width 40 height 10
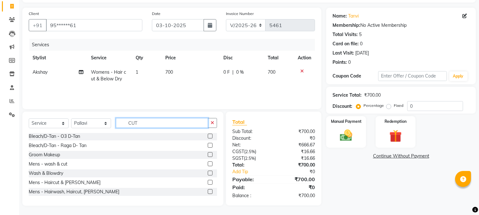
click at [127, 123] on input "CUT" at bounding box center [162, 123] width 92 height 10
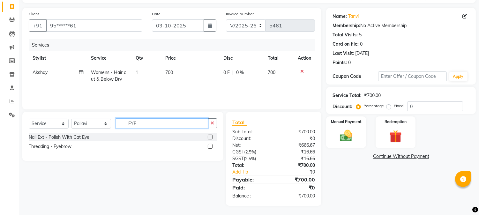
type input "EYE"
click at [207, 146] on div "Threading - Eyebrow" at bounding box center [123, 147] width 188 height 8
click at [209, 147] on label at bounding box center [210, 146] width 5 height 5
click at [209, 147] on input "checkbox" at bounding box center [210, 147] width 4 height 4
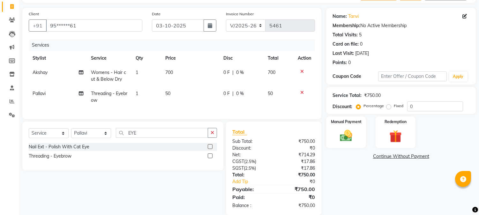
click at [209, 158] on label at bounding box center [210, 156] width 5 height 5
click at [209, 158] on input "checkbox" at bounding box center [210, 156] width 4 height 4
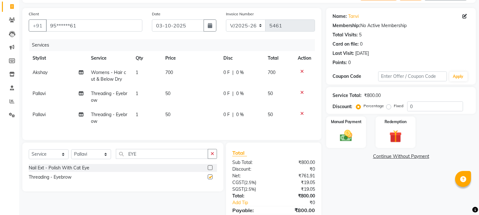
checkbox input "false"
click at [168, 94] on span "50" at bounding box center [167, 94] width 5 height 6
select select "17834"
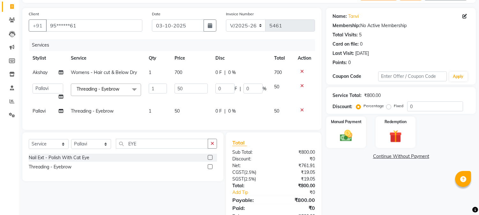
click at [168, 94] on td "1" at bounding box center [158, 92] width 26 height 24
click at [180, 90] on input "50" at bounding box center [191, 89] width 33 height 10
type input "90"
click at [178, 110] on td "50" at bounding box center [191, 111] width 41 height 14
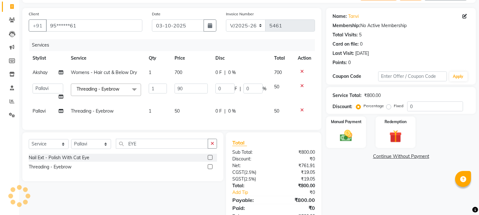
select select "17834"
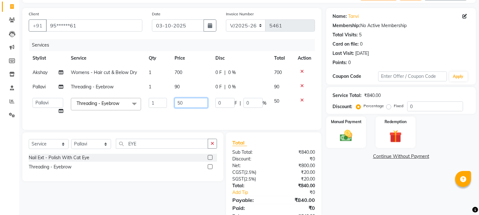
click at [180, 104] on input "50" at bounding box center [191, 103] width 33 height 10
type input "90"
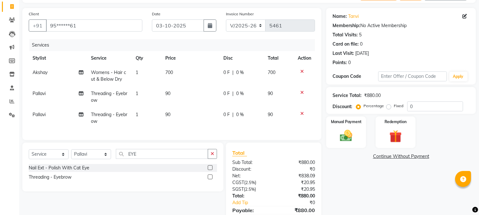
click at [201, 82] on tbody "Akshay Womens - Hair cut & Below Dry 1 700 0 F | 0 % 700 Pallavi Threading - Ey…" at bounding box center [172, 96] width 286 height 63
click at [208, 27] on icon "button" at bounding box center [210, 25] width 4 height 5
select select "10"
select select "2025"
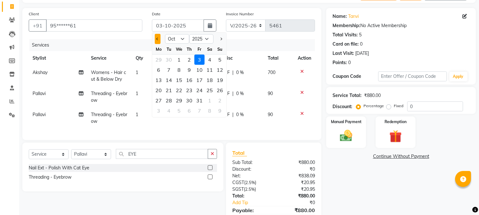
click at [157, 38] on span "Previous month" at bounding box center [157, 39] width 3 height 3
select select "9"
click at [221, 61] on div "7" at bounding box center [220, 60] width 10 height 10
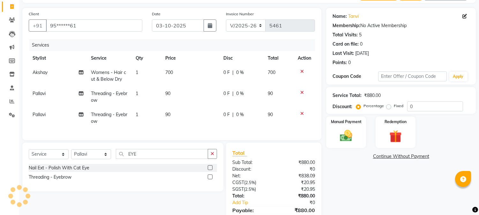
type input "[DATE]"
click at [207, 26] on button "button" at bounding box center [210, 25] width 13 height 12
select select "9"
select select "2025"
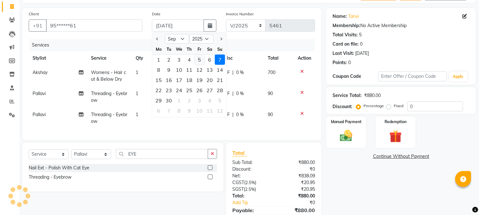
click at [200, 60] on div "5" at bounding box center [199, 60] width 10 height 10
type input "05-09-2025"
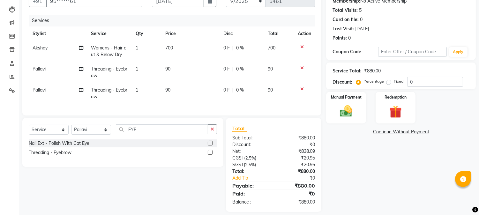
scroll to position [76, 0]
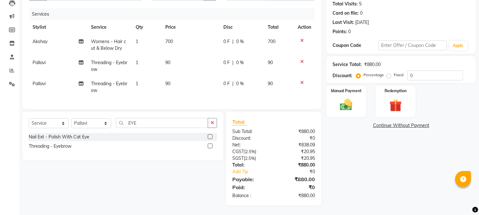
click at [170, 39] on span "700" at bounding box center [169, 42] width 8 height 6
click at [170, 34] on th "Price" at bounding box center [191, 27] width 58 height 14
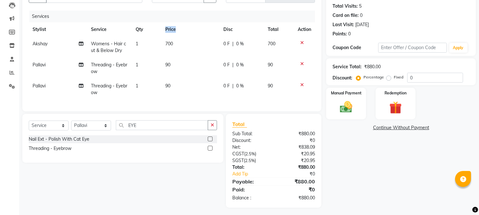
select select "23452"
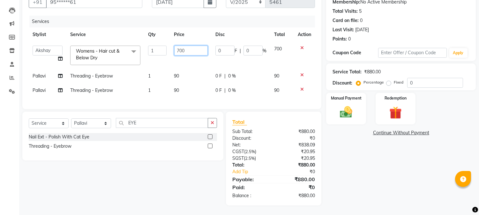
click at [183, 46] on input "700" at bounding box center [191, 51] width 34 height 10
type input "600"
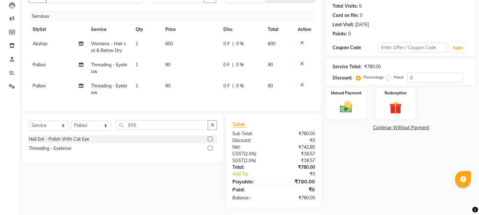
click at [210, 32] on th "Price" at bounding box center [191, 29] width 58 height 14
click at [356, 110] on img at bounding box center [346, 107] width 21 height 15
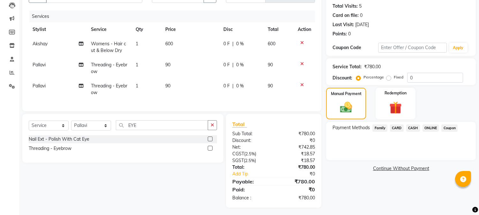
click at [428, 127] on span "ONLINE" at bounding box center [431, 127] width 17 height 7
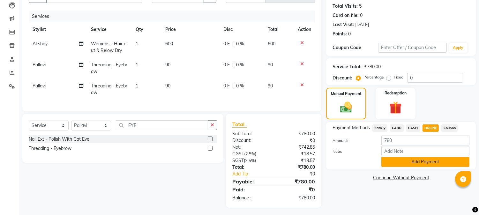
click at [414, 161] on button "Add Payment" at bounding box center [425, 162] width 88 height 10
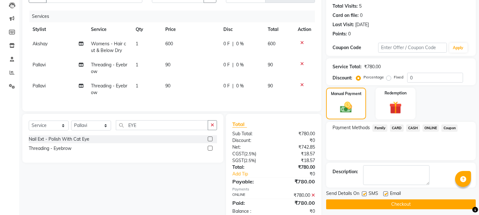
scroll to position [89, 0]
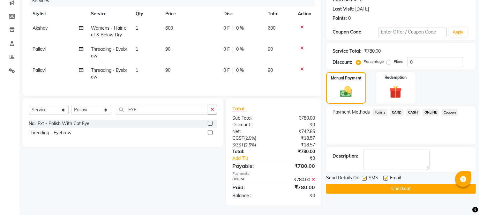
click at [400, 184] on button "Checkout" at bounding box center [401, 189] width 150 height 10
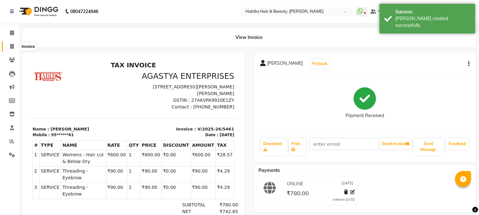
click at [13, 45] on icon at bounding box center [12, 46] width 4 height 5
select select "service"
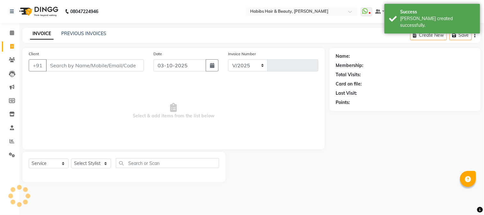
select select "3712"
type input "5462"
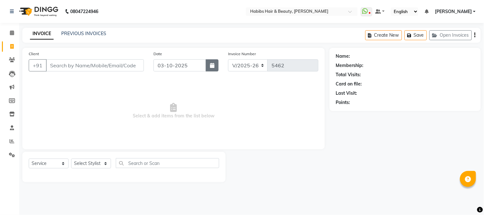
click at [211, 64] on icon "button" at bounding box center [212, 65] width 4 height 5
select select "10"
select select "2025"
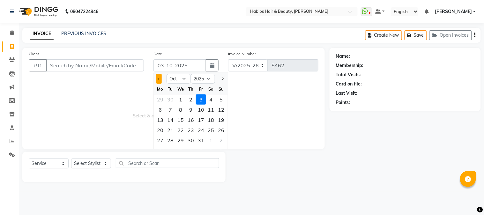
click at [161, 77] on button "Previous month" at bounding box center [158, 79] width 5 height 10
select select "9"
click at [203, 98] on div "5" at bounding box center [201, 99] width 10 height 10
type input "05-09-2025"
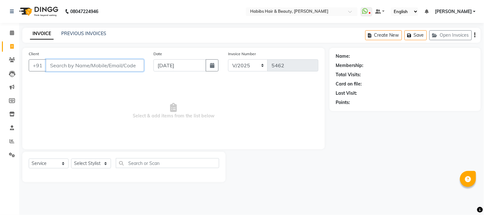
click at [114, 62] on input "Client" at bounding box center [95, 65] width 98 height 12
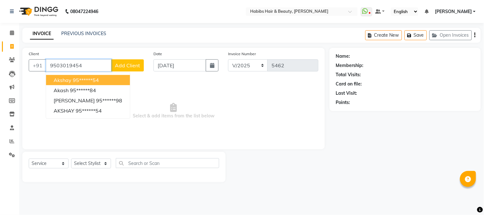
type input "9503019454"
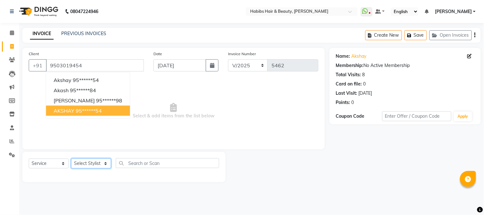
click at [87, 166] on select "Select Stylist Admin Akshay [PERSON_NAME] [PERSON_NAME] Pallavi [PERSON_NAME] […" at bounding box center [91, 164] width 40 height 10
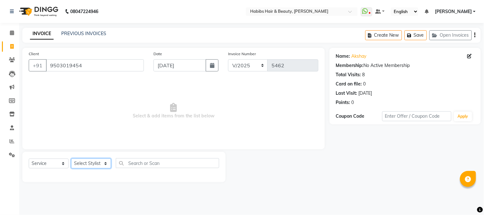
select select "24540"
click at [71, 159] on select "Select Stylist Admin Akshay [PERSON_NAME] [PERSON_NAME] Pallavi [PERSON_NAME] […" at bounding box center [91, 164] width 40 height 10
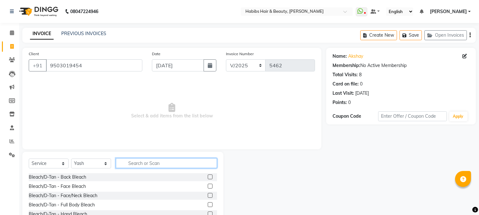
click at [152, 164] on input "text" at bounding box center [166, 163] width 101 height 10
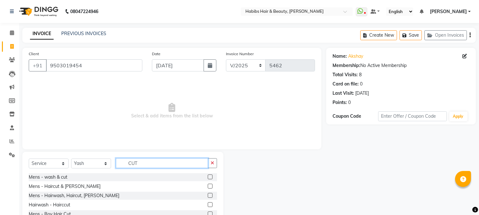
type input "CUT"
click at [208, 196] on label at bounding box center [210, 195] width 5 height 5
click at [208, 196] on input "checkbox" at bounding box center [210, 196] width 4 height 4
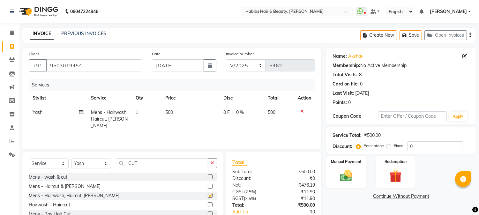
checkbox input "false"
click at [171, 114] on span "500" at bounding box center [169, 112] width 8 height 6
click at [171, 114] on td "500" at bounding box center [191, 119] width 58 height 28
select select "24540"
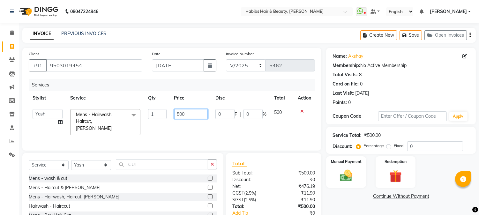
click at [180, 113] on input "500" at bounding box center [191, 114] width 34 height 10
type input "550"
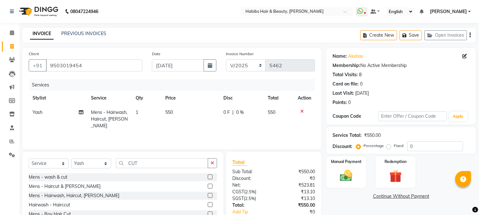
click at [199, 104] on th "Price" at bounding box center [191, 98] width 58 height 14
click at [345, 176] on img at bounding box center [346, 176] width 21 height 15
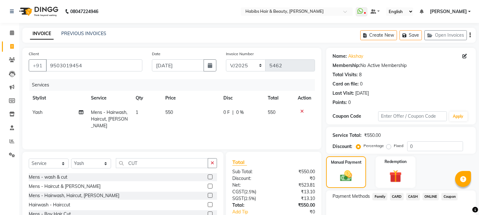
click at [431, 199] on span "ONLINE" at bounding box center [431, 196] width 17 height 7
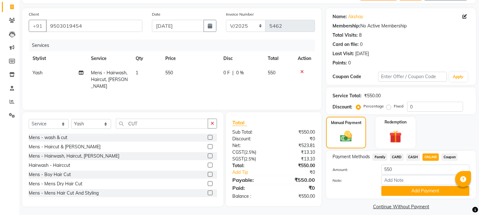
scroll to position [45, 0]
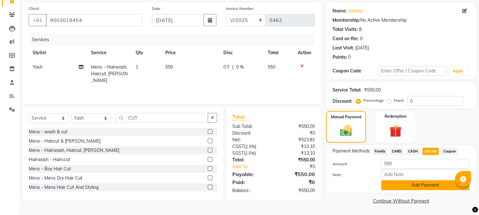
click at [422, 184] on button "Add Payment" at bounding box center [425, 185] width 88 height 10
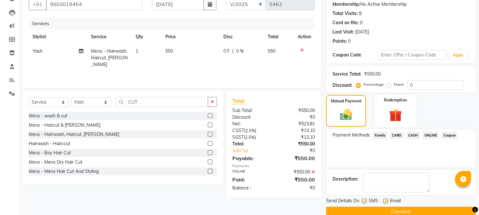
scroll to position [72, 0]
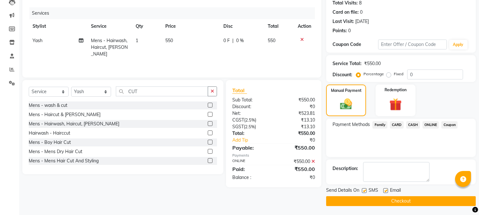
click at [385, 197] on button "Checkout" at bounding box center [401, 201] width 150 height 10
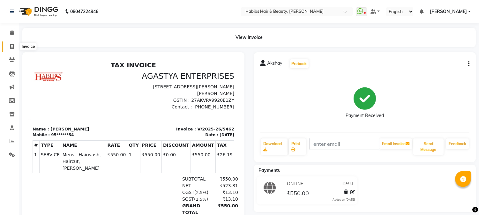
click at [14, 45] on span at bounding box center [11, 46] width 11 height 7
select select "service"
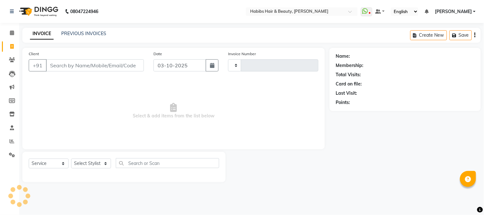
type input "5463"
select select "3712"
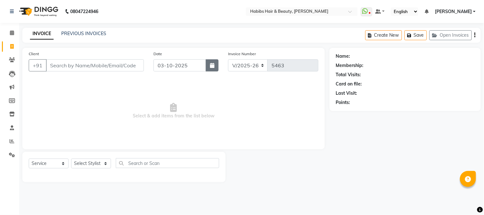
click at [211, 65] on icon "button" at bounding box center [212, 65] width 4 height 5
select select "10"
select select "2025"
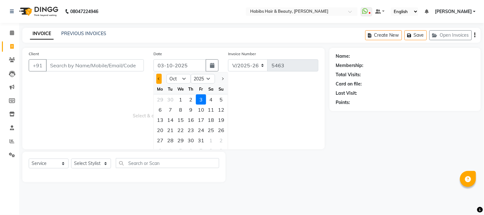
click at [160, 77] on button "Previous month" at bounding box center [158, 79] width 5 height 10
select select "9"
click at [221, 101] on div "7" at bounding box center [221, 99] width 10 height 10
type input "[DATE]"
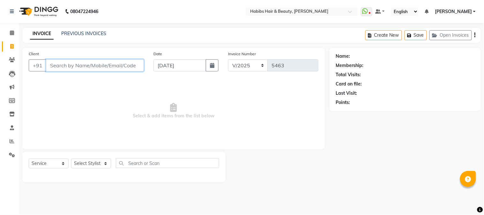
click at [115, 64] on input "Client" at bounding box center [95, 65] width 98 height 12
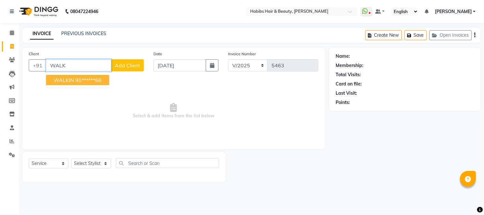
click at [85, 79] on ngb-highlight "90******66" at bounding box center [88, 80] width 26 height 6
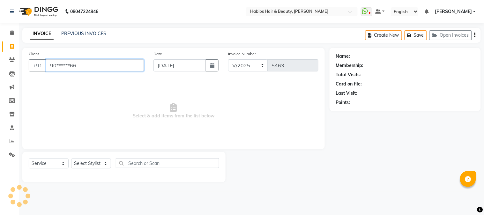
type input "90******66"
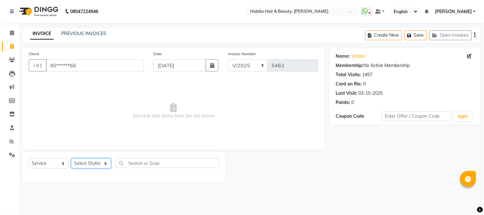
click at [93, 164] on select "Select Stylist Admin Akshay [PERSON_NAME] [PERSON_NAME] Pallavi [PERSON_NAME] […" at bounding box center [91, 164] width 40 height 10
select select "46991"
click at [71, 159] on select "Select Stylist Admin Akshay [PERSON_NAME] [PERSON_NAME] Pallavi [PERSON_NAME] […" at bounding box center [91, 164] width 40 height 10
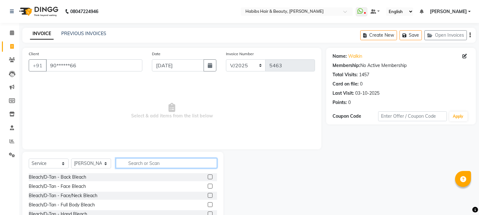
click at [138, 162] on input "text" at bounding box center [166, 163] width 101 height 10
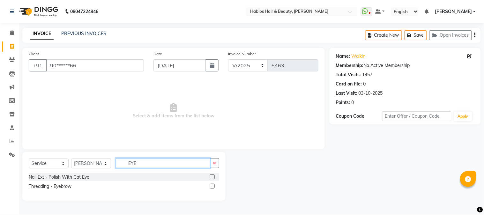
type input "EYE"
click at [212, 186] on label at bounding box center [212, 186] width 5 height 5
click at [212, 186] on input "checkbox" at bounding box center [212, 187] width 4 height 4
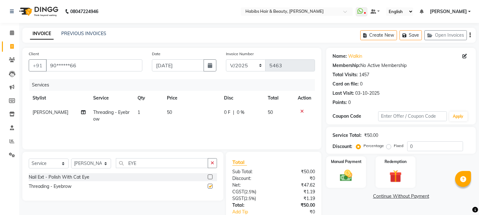
checkbox input "false"
click at [170, 113] on span "50" at bounding box center [169, 112] width 5 height 6
click at [170, 113] on td "50" at bounding box center [191, 115] width 57 height 21
select select "46991"
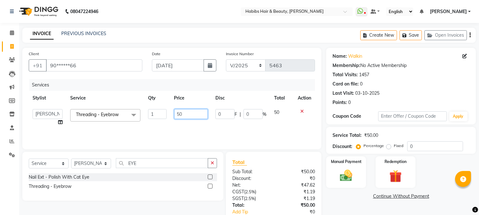
click at [178, 114] on input "50" at bounding box center [191, 114] width 34 height 10
type input "90"
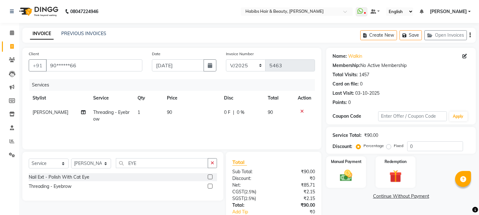
click at [200, 90] on div "Services" at bounding box center [174, 85] width 290 height 12
click at [208, 68] on button "button" at bounding box center [210, 65] width 13 height 12
select select "9"
select select "2025"
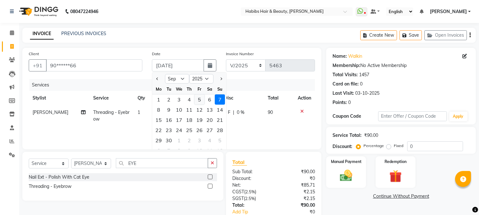
click at [199, 100] on div "5" at bounding box center [199, 99] width 10 height 10
type input "05-09-2025"
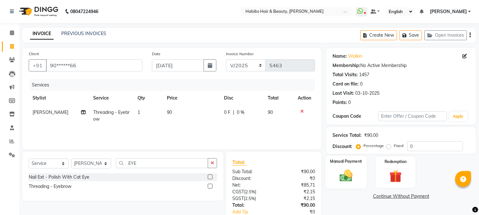
click at [343, 182] on img at bounding box center [346, 176] width 21 height 15
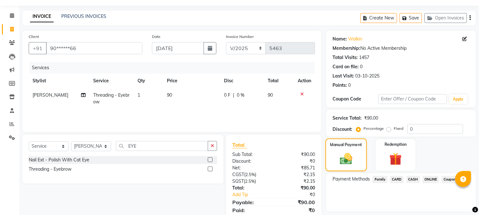
scroll to position [40, 0]
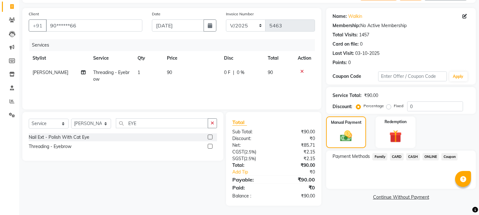
click at [411, 157] on span "CASH" at bounding box center [413, 156] width 14 height 7
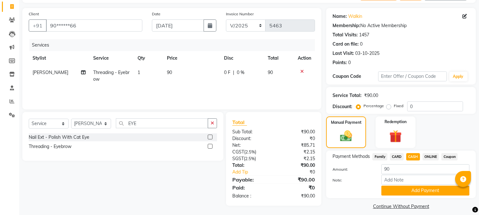
scroll to position [45, 0]
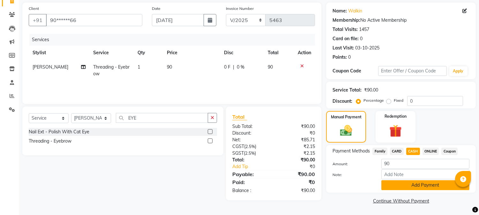
click at [409, 186] on button "Add Payment" at bounding box center [425, 185] width 88 height 10
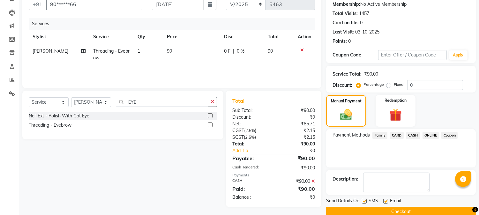
scroll to position [72, 0]
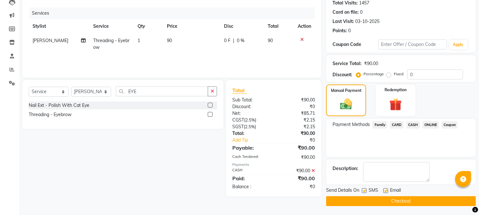
click at [400, 197] on button "Checkout" at bounding box center [401, 201] width 150 height 10
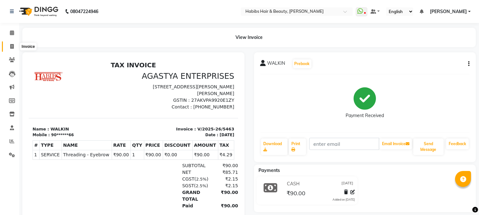
click at [11, 47] on icon at bounding box center [12, 46] width 4 height 5
select select "service"
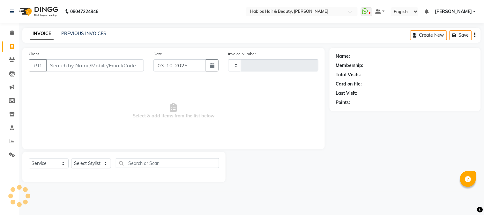
type input "5464"
select select "3712"
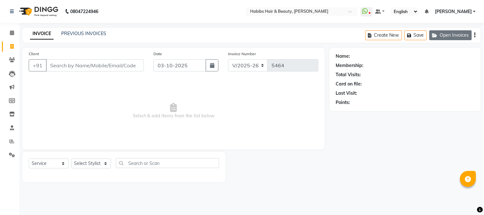
click at [439, 31] on button "Open Invoices" at bounding box center [451, 35] width 42 height 10
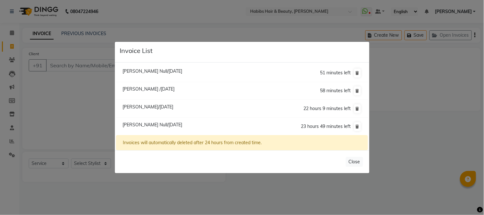
click at [100, 66] on ngb-modal-window "Invoice List Ketki Null/02 October 2025 51 minutes left Sakshi /02 October 2025…" at bounding box center [242, 107] width 484 height 215
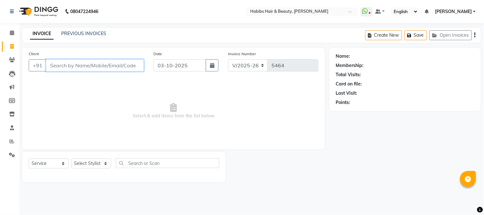
click at [97, 65] on input "Client" at bounding box center [95, 65] width 98 height 12
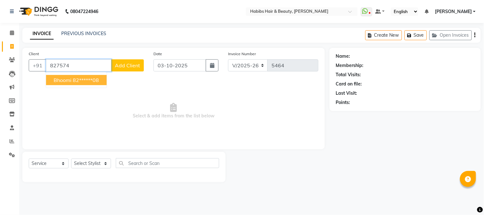
click at [91, 79] on ngb-highlight "82******08" at bounding box center [86, 80] width 26 height 6
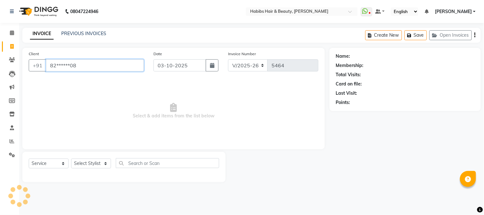
type input "82******08"
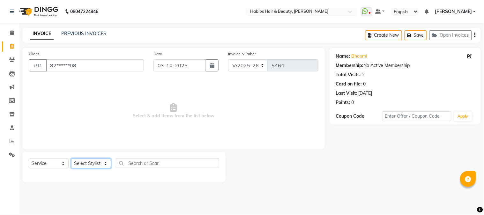
click at [97, 165] on select "Select Stylist Admin Akshay [PERSON_NAME] [PERSON_NAME] Pallavi [PERSON_NAME] […" at bounding box center [91, 164] width 40 height 10
select select "91170"
click at [71, 159] on select "Select Stylist Admin Akshay [PERSON_NAME] [PERSON_NAME] Pallavi [PERSON_NAME] […" at bounding box center [91, 164] width 40 height 10
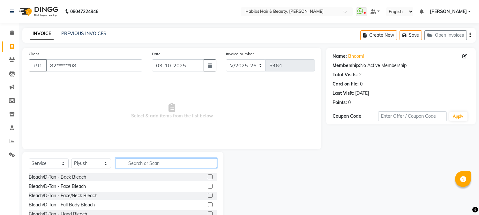
click at [170, 161] on input "text" at bounding box center [166, 163] width 101 height 10
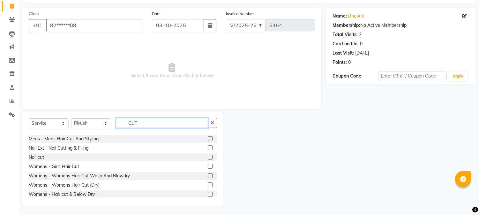
scroll to position [56, 0]
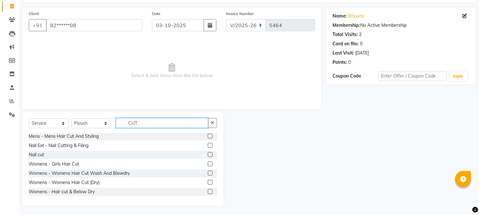
type input "CUT"
click at [208, 173] on label at bounding box center [210, 173] width 5 height 5
click at [208, 173] on input "checkbox" at bounding box center [210, 173] width 4 height 4
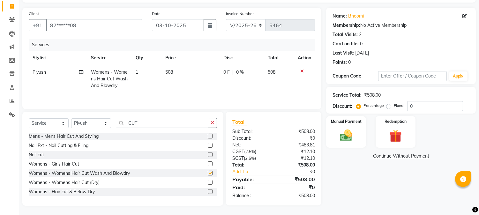
checkbox input "false"
click at [169, 70] on span "508" at bounding box center [169, 72] width 8 height 6
click at [162, 70] on td "1" at bounding box center [147, 79] width 30 height 28
select select "91170"
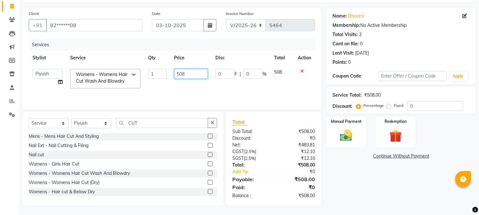
click at [177, 74] on input "508" at bounding box center [191, 74] width 34 height 10
type input "750"
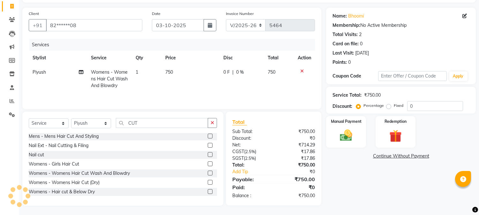
click at [198, 59] on th "Price" at bounding box center [191, 58] width 58 height 14
click at [347, 136] on img at bounding box center [346, 135] width 21 height 15
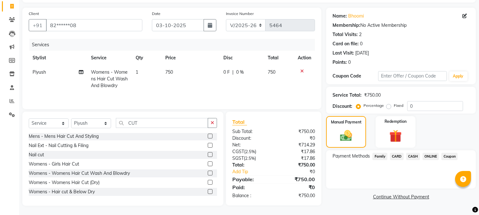
click at [429, 157] on span "ONLINE" at bounding box center [431, 156] width 17 height 7
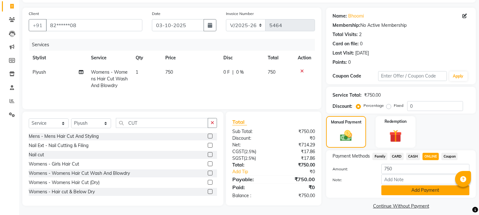
click at [418, 192] on button "Add Payment" at bounding box center [425, 190] width 88 height 10
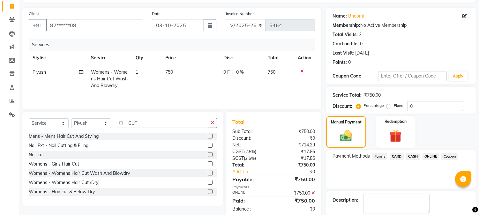
scroll to position [72, 0]
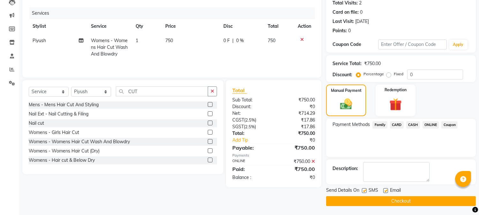
click at [406, 200] on button "Checkout" at bounding box center [401, 201] width 150 height 10
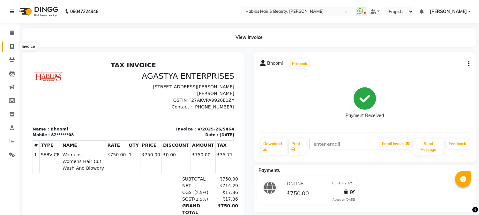
click at [16, 45] on span at bounding box center [11, 46] width 11 height 7
select select "service"
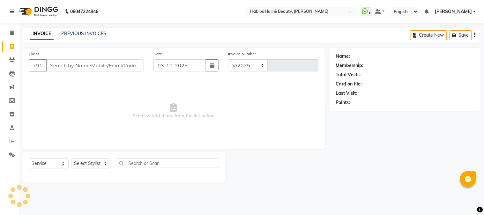
select select "3712"
type input "5465"
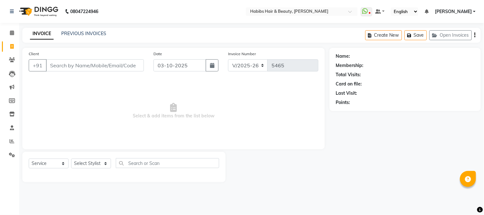
click at [73, 65] on input "Client" at bounding box center [95, 65] width 98 height 12
click at [436, 35] on icon "button" at bounding box center [437, 35] width 8 height 4
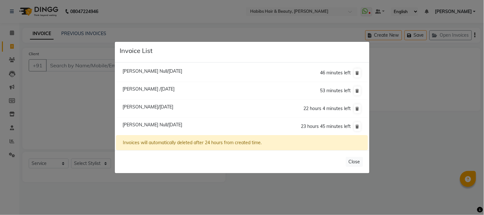
click at [166, 126] on span "Tabish Null/03 October 2025" at bounding box center [153, 125] width 60 height 6
type input "89******46"
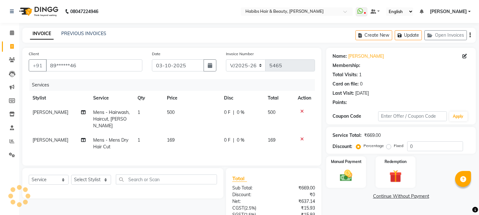
click at [170, 133] on td "169" at bounding box center [191, 143] width 57 height 21
click at [163, 133] on td "1" at bounding box center [148, 143] width 29 height 21
select select "53779"
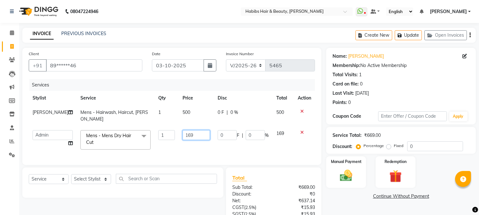
click at [183, 130] on input "169" at bounding box center [196, 135] width 27 height 10
type input "350"
click at [204, 117] on td "500" at bounding box center [196, 115] width 35 height 21
select select "53779"
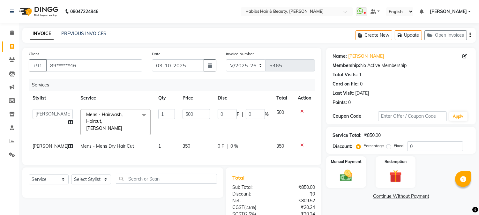
click at [301, 109] on icon at bounding box center [302, 111] width 4 height 4
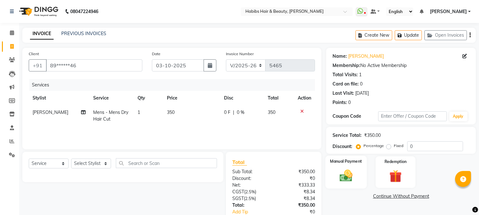
click at [340, 169] on img at bounding box center [346, 176] width 21 height 15
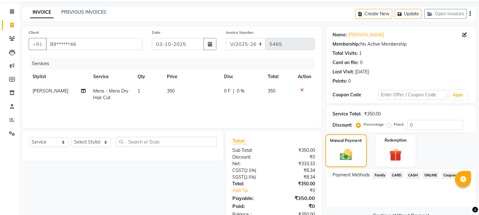
scroll to position [40, 0]
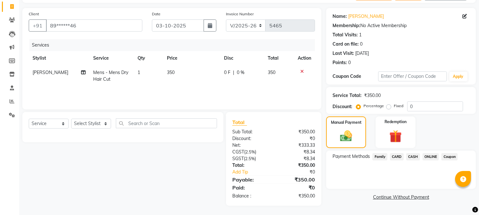
click at [431, 158] on span "ONLINE" at bounding box center [431, 156] width 17 height 7
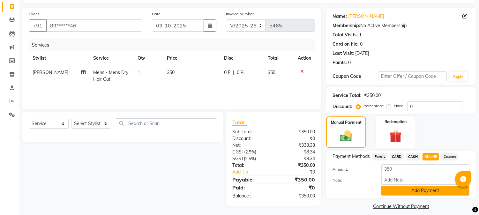
click at [415, 189] on button "Add Payment" at bounding box center [425, 191] width 88 height 10
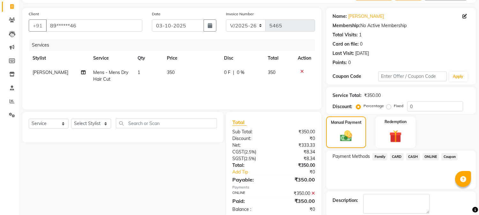
scroll to position [72, 0]
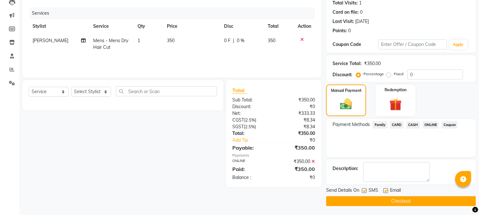
click at [408, 203] on button "Checkout" at bounding box center [401, 201] width 150 height 10
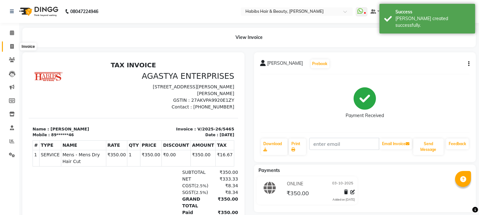
click at [11, 49] on span at bounding box center [11, 46] width 11 height 7
select select "service"
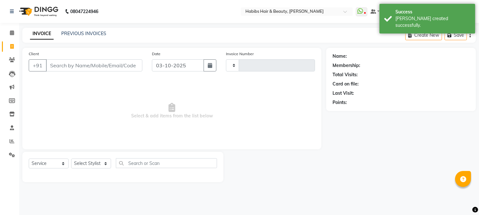
type input "5466"
select select "3712"
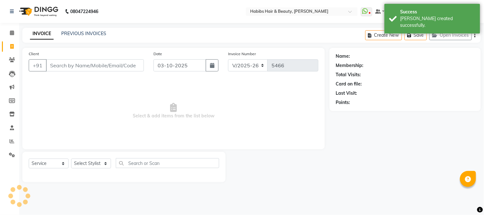
click at [69, 69] on input "Client" at bounding box center [95, 65] width 98 height 12
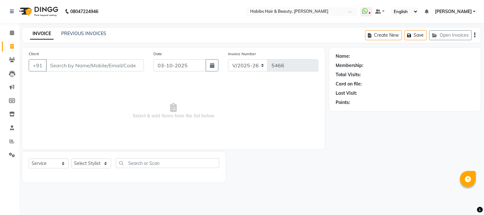
click at [69, 69] on input "Client" at bounding box center [95, 65] width 98 height 12
click at [87, 65] on input "Client" at bounding box center [95, 65] width 98 height 12
